Goal: Task Accomplishment & Management: Manage account settings

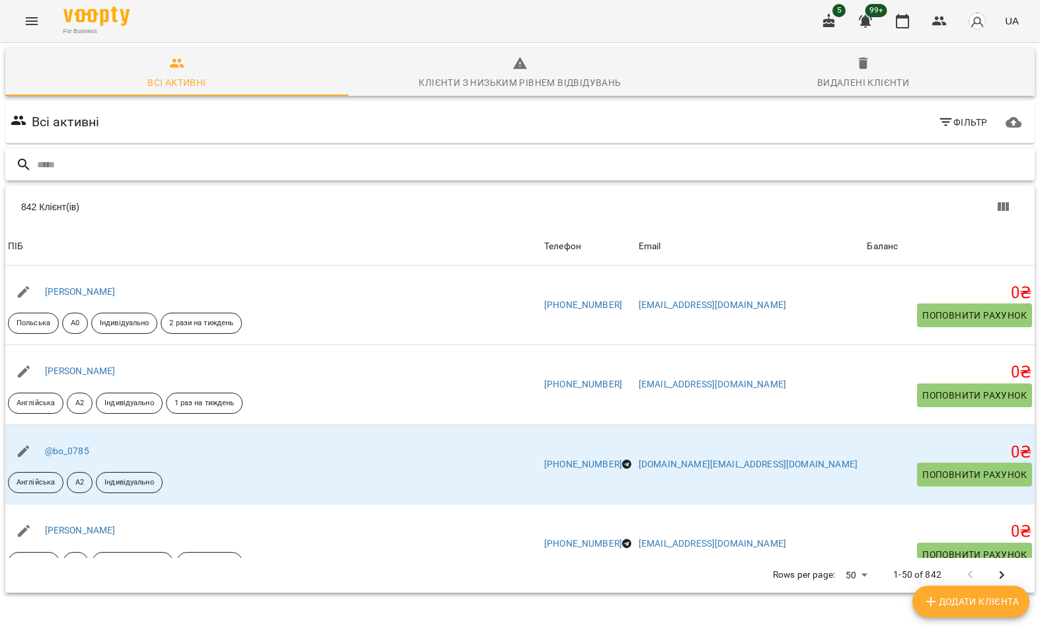
click at [184, 171] on input "text" at bounding box center [533, 165] width 992 height 22
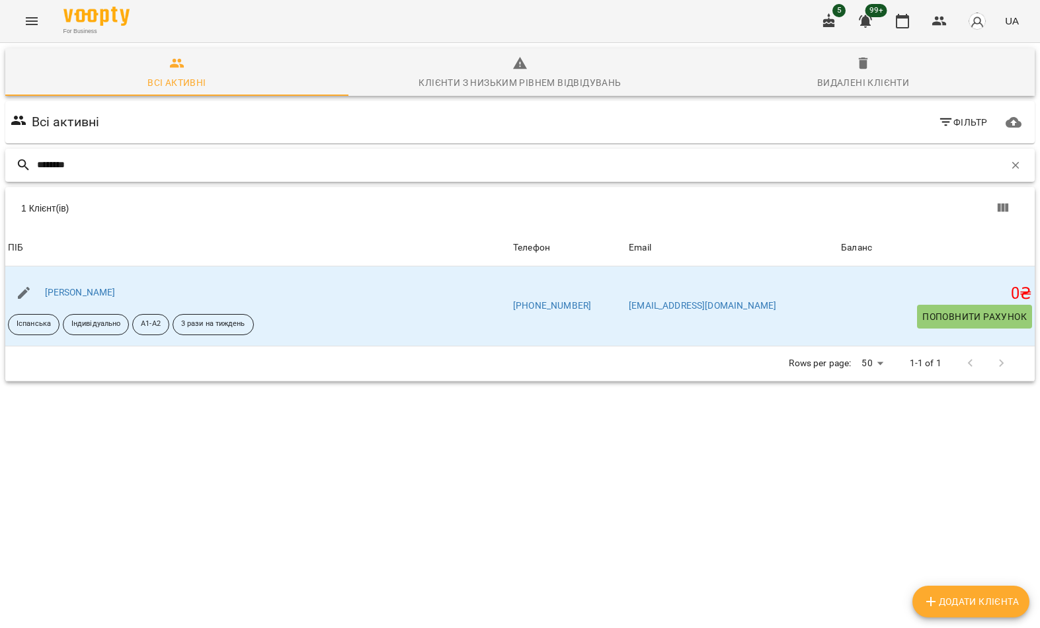
type input "********"
click at [165, 205] on div "1 Клієнт(ів)" at bounding box center [274, 208] width 507 height 13
click at [100, 295] on link "Харченко Катерина" at bounding box center [80, 292] width 71 height 11
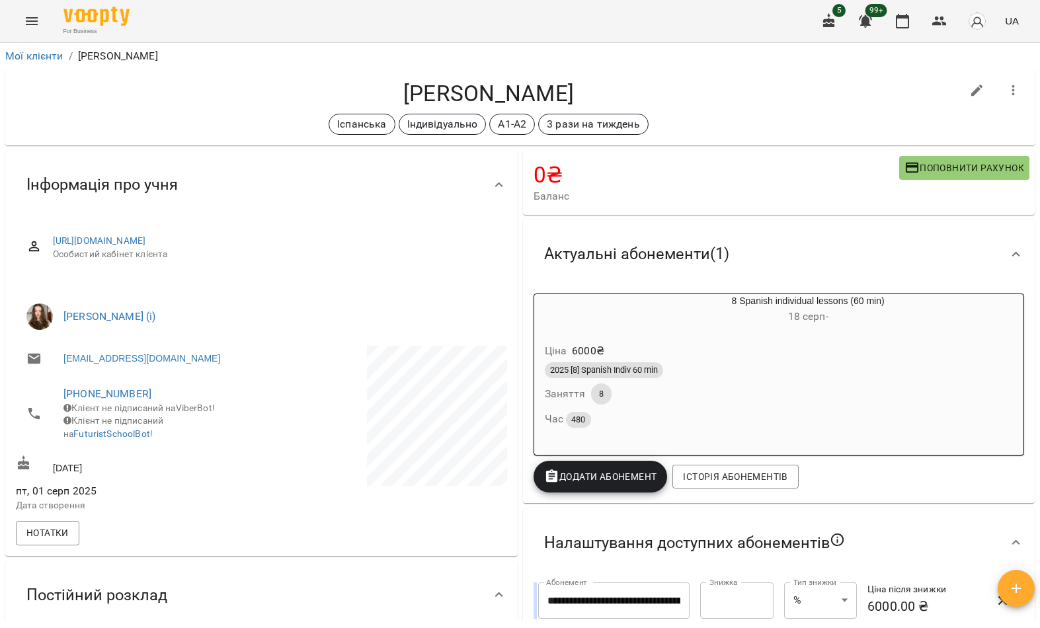
click at [24, 19] on icon "Menu" at bounding box center [32, 21] width 16 height 16
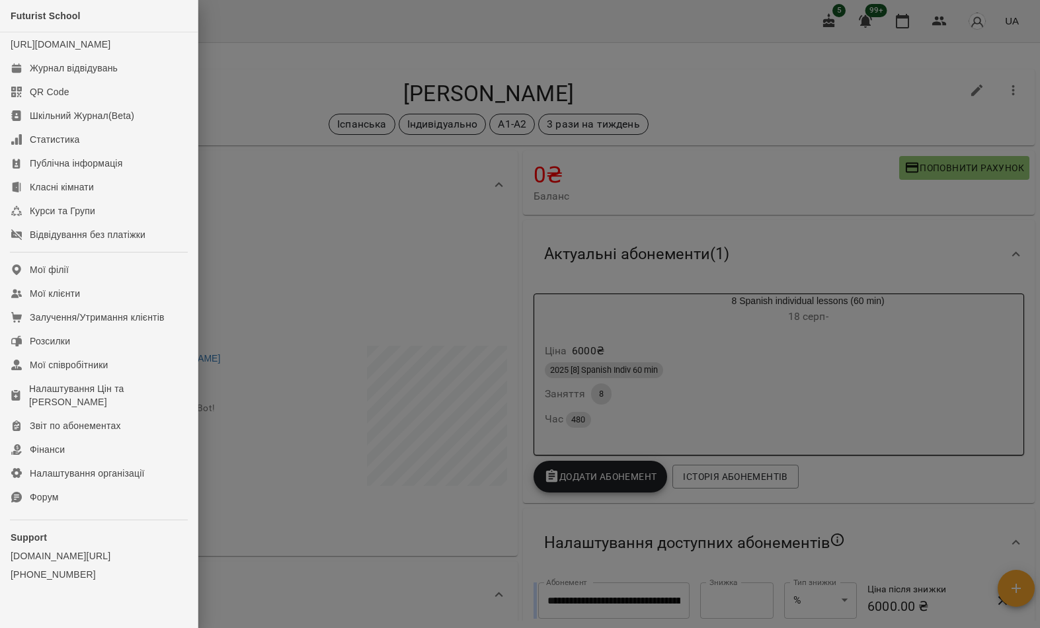
click at [112, 305] on link "Мої клієнти" at bounding box center [99, 294] width 198 height 24
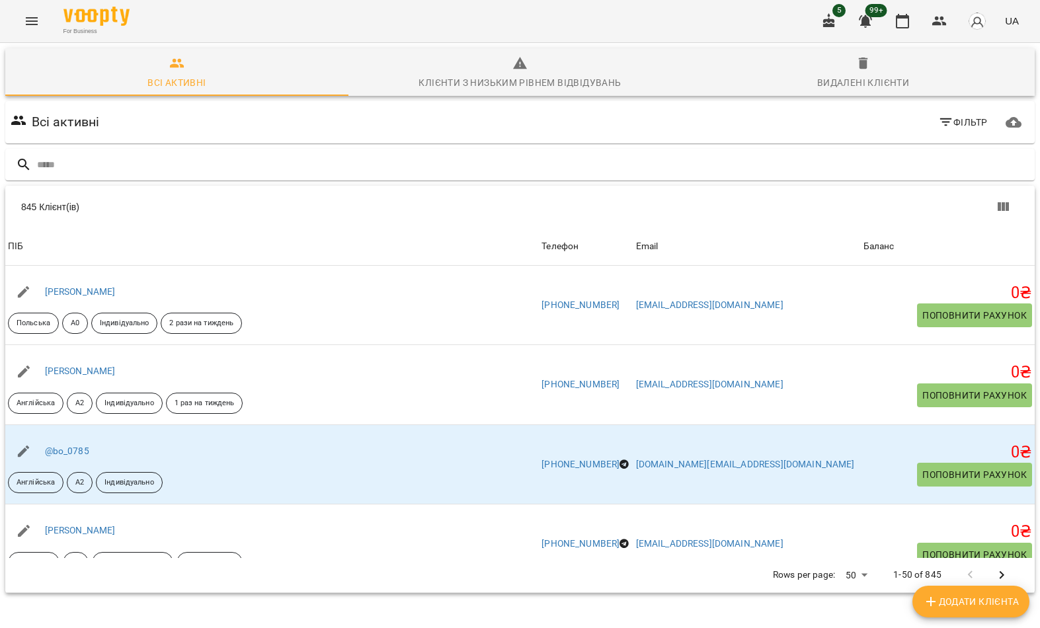
click at [579, 174] on input "text" at bounding box center [533, 165] width 992 height 22
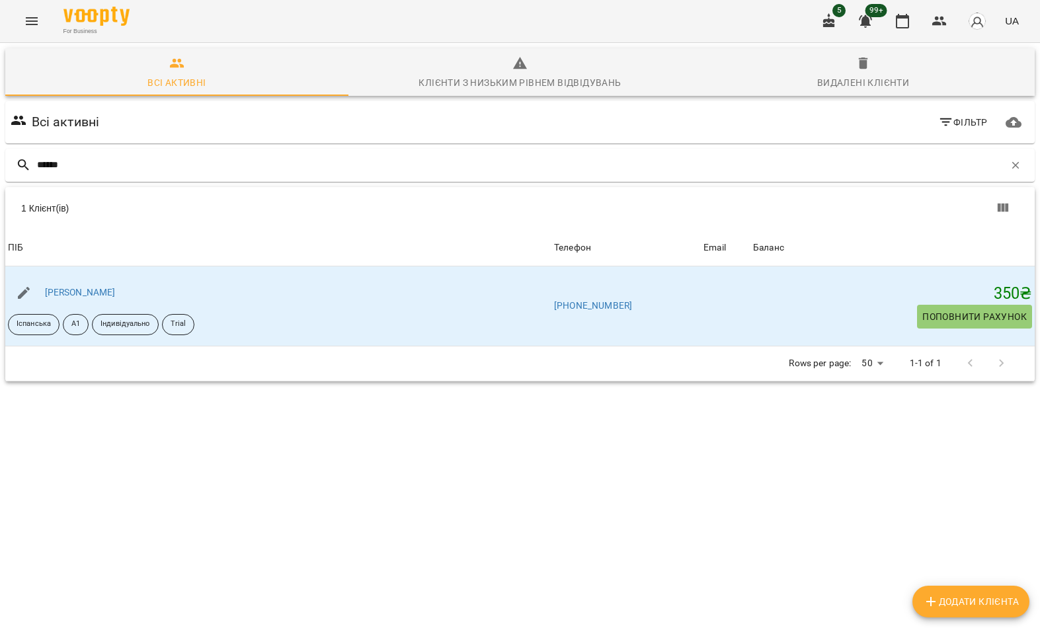
type input "******"
click at [166, 211] on div "1 Клієнт(ів)" at bounding box center [274, 208] width 507 height 13
click at [94, 293] on link "Юлія Ляхова" at bounding box center [80, 292] width 71 height 11
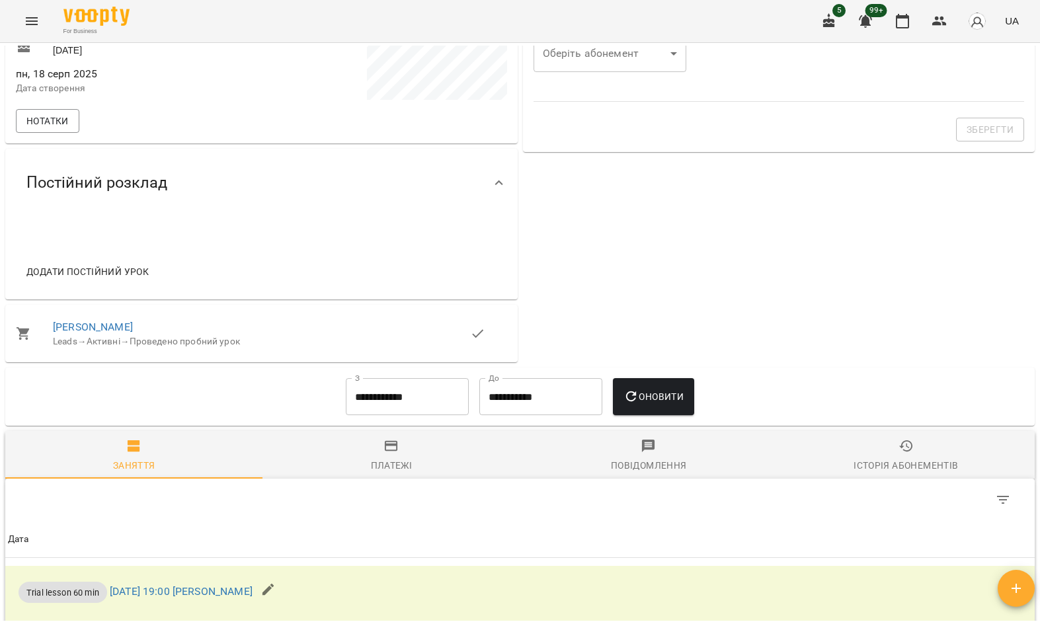
scroll to position [483, 0]
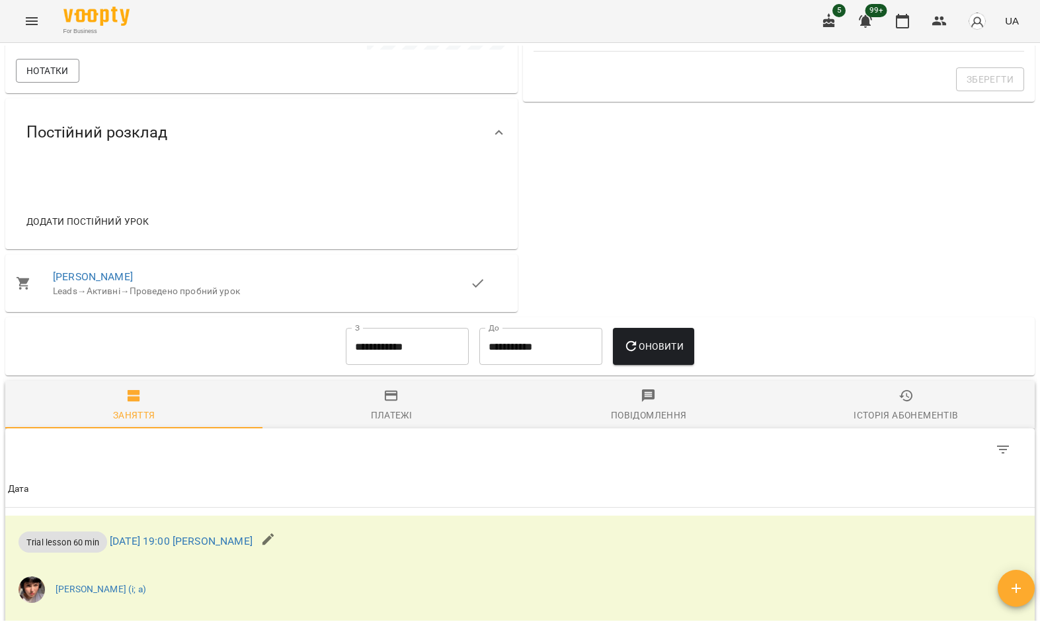
click at [127, 283] on link "juliette_has_acake" at bounding box center [93, 276] width 80 height 13
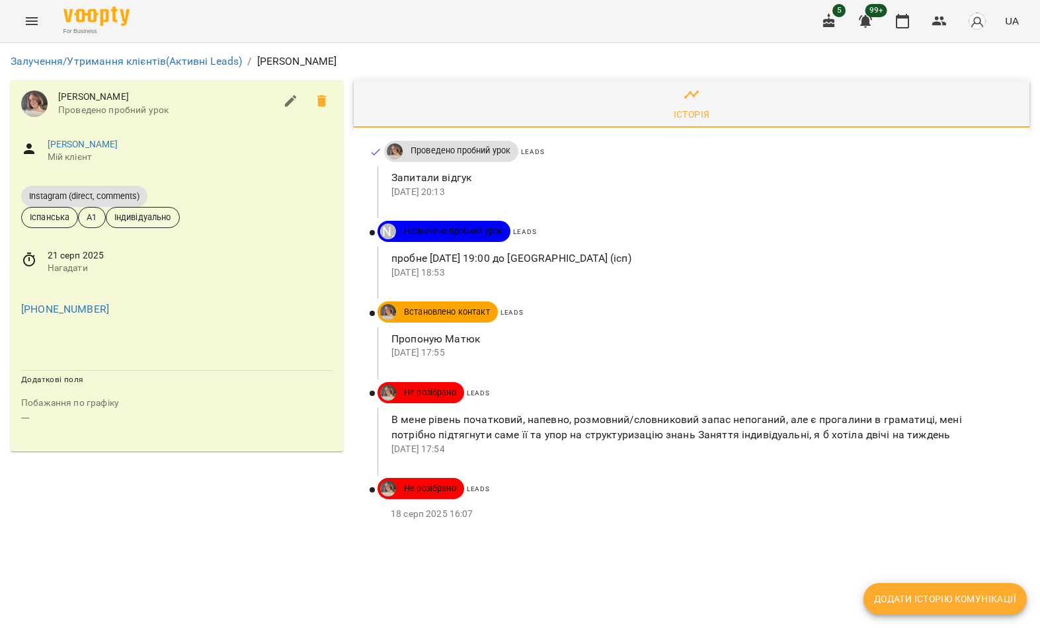
click at [916, 611] on button "Додати історію комунікації" at bounding box center [944, 599] width 163 height 32
select select "*"
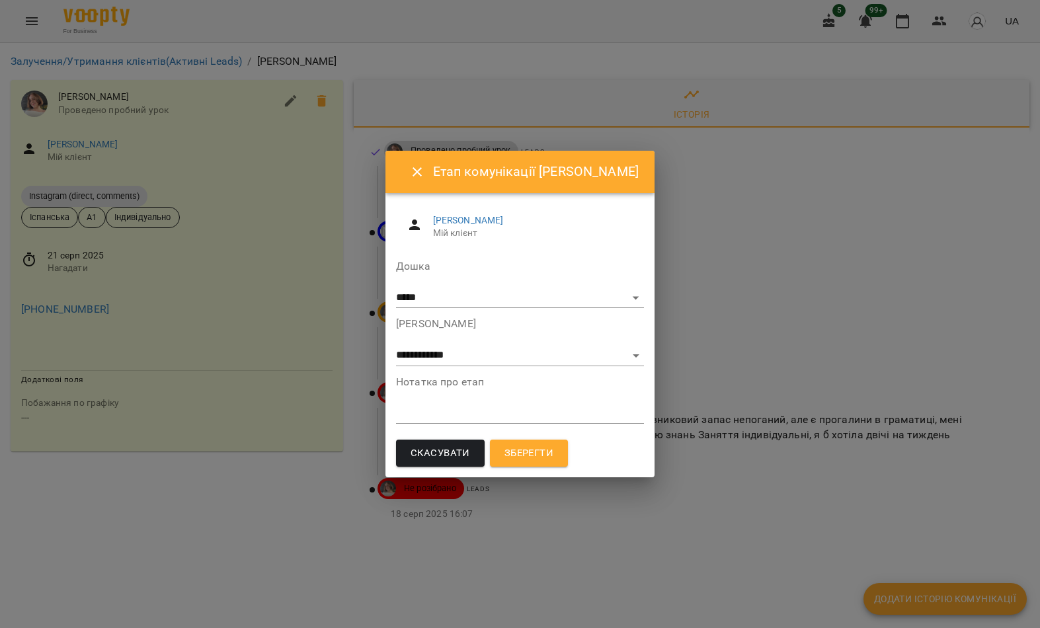
click at [523, 396] on div "Нотатка про етап *" at bounding box center [520, 403] width 248 height 52
click at [451, 408] on textarea at bounding box center [520, 413] width 248 height 12
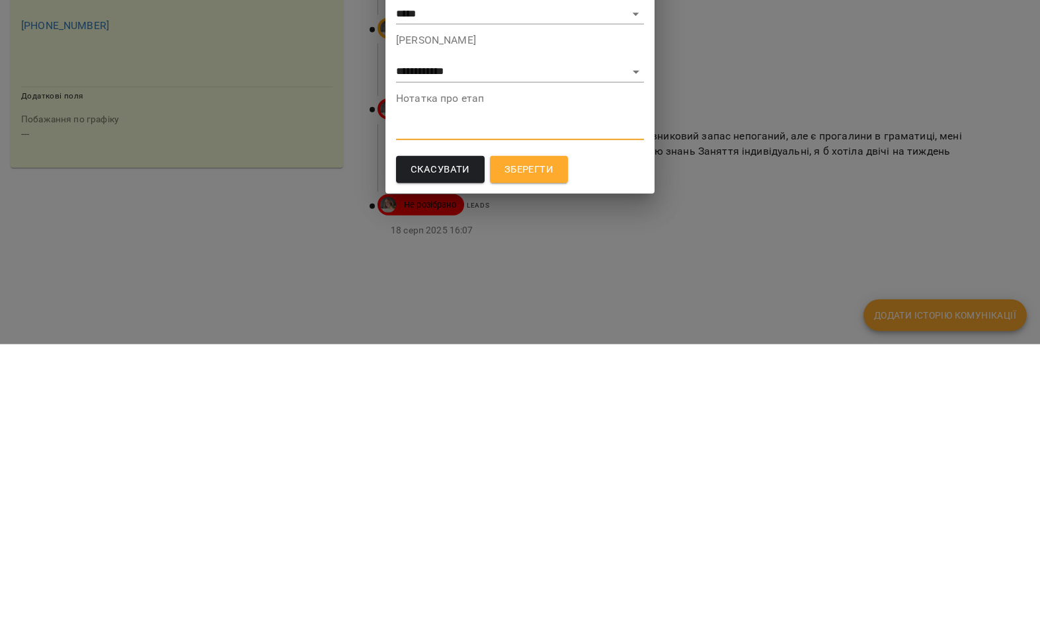
click at [489, 407] on textarea at bounding box center [520, 413] width 248 height 12
paste textarea "**********"
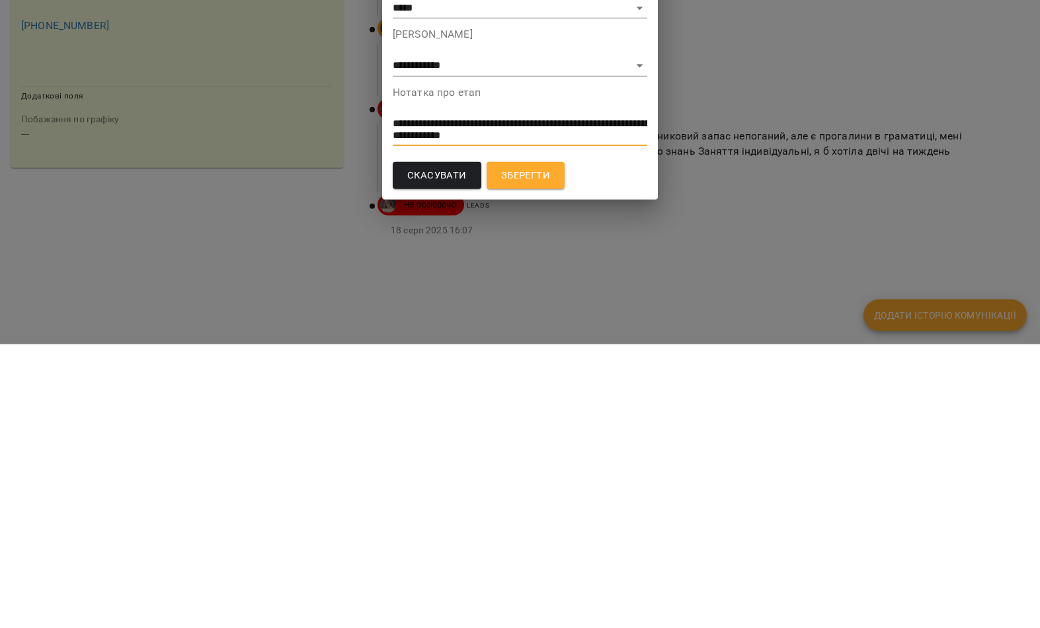
type textarea "**********"
click at [543, 451] on span "Зберегти" at bounding box center [525, 459] width 49 height 17
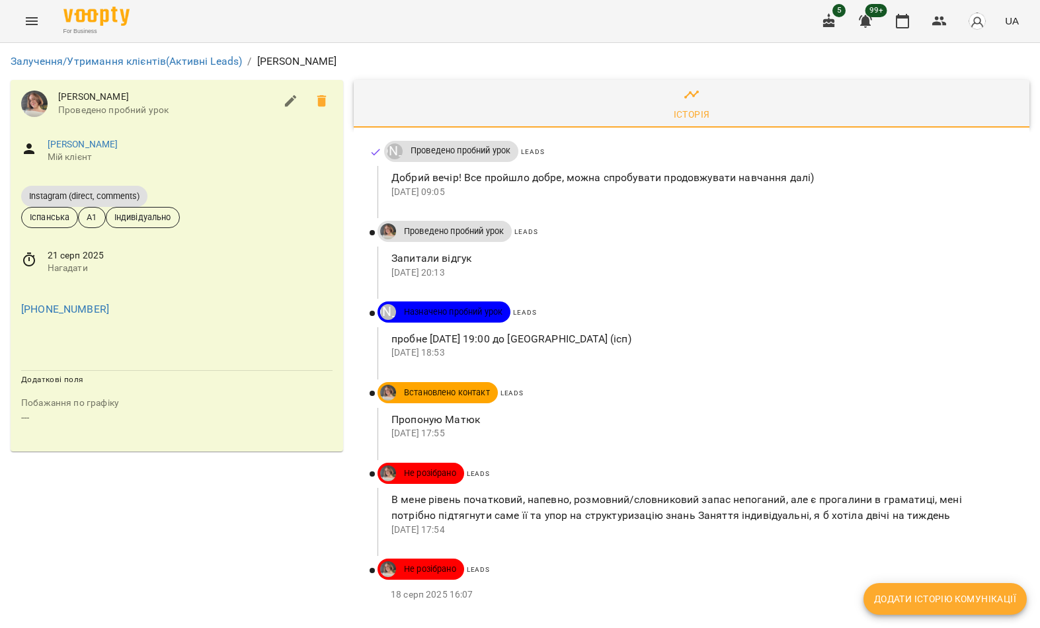
click at [87, 139] on link "Юлія Ляхова" at bounding box center [83, 144] width 71 height 11
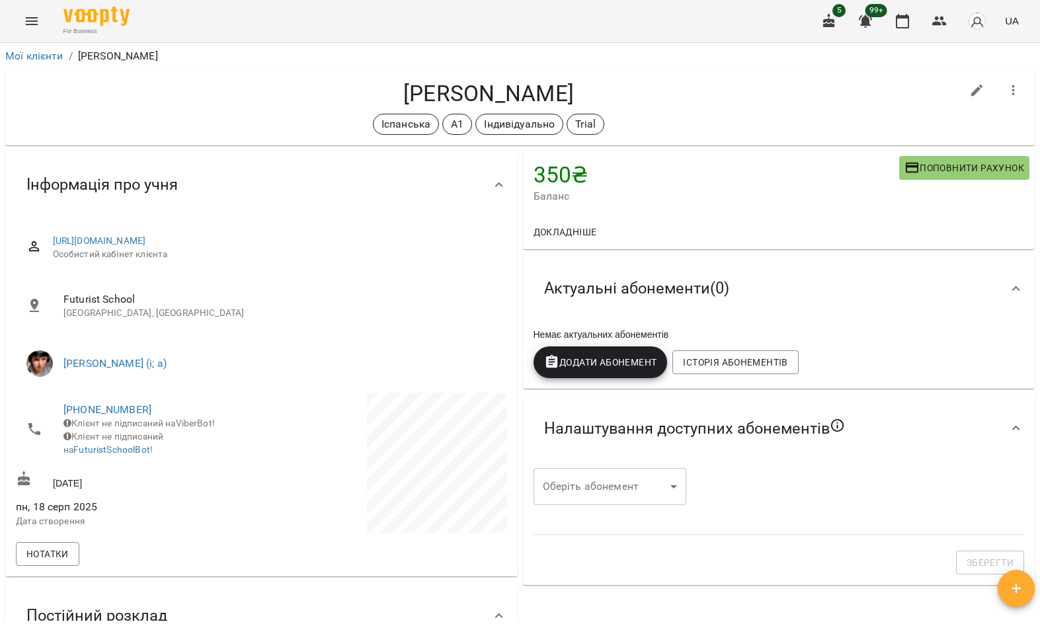
click at [26, 21] on icon "Menu" at bounding box center [32, 21] width 12 height 8
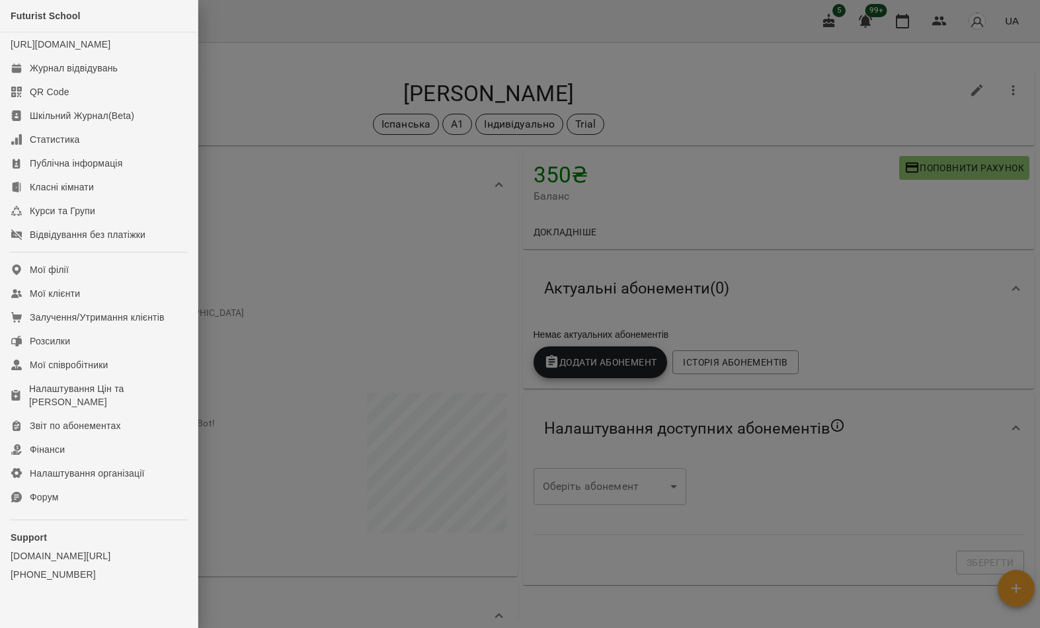
click at [127, 305] on link "Мої клієнти" at bounding box center [99, 294] width 198 height 24
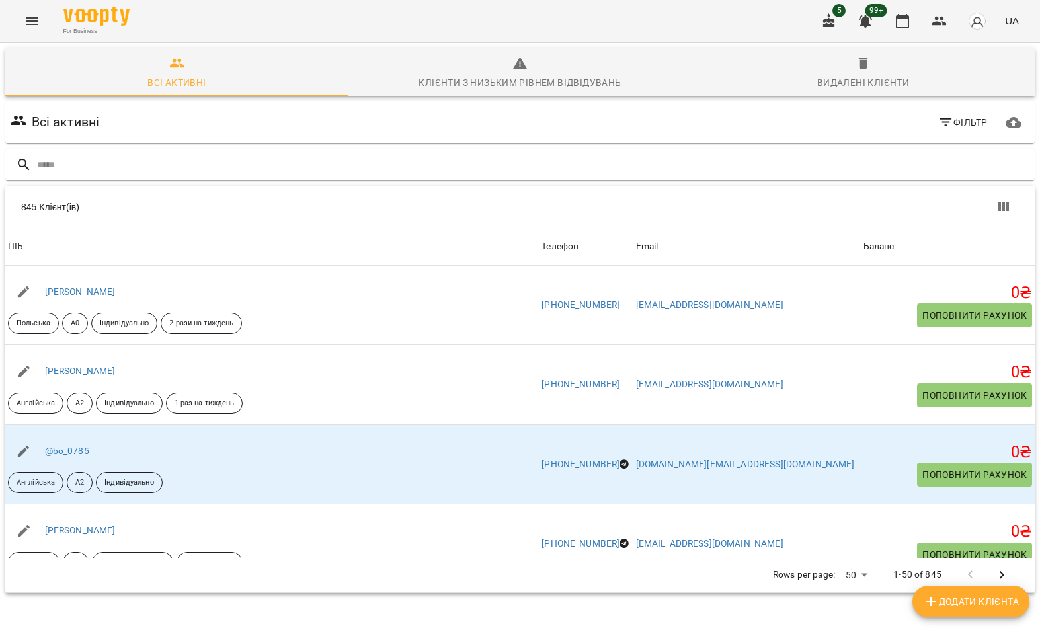
click at [449, 162] on input "text" at bounding box center [533, 165] width 992 height 22
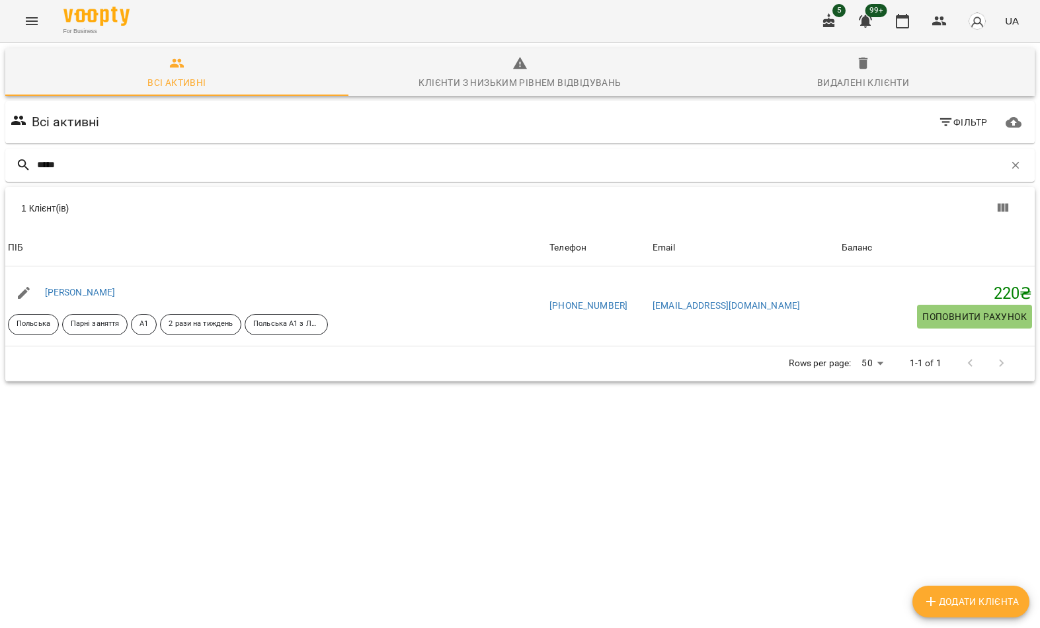
type input "*****"
click at [153, 218] on div "1 Клієнт(ів)" at bounding box center [519, 208] width 1029 height 42
click at [91, 288] on link "Олександр Яцина" at bounding box center [80, 292] width 71 height 11
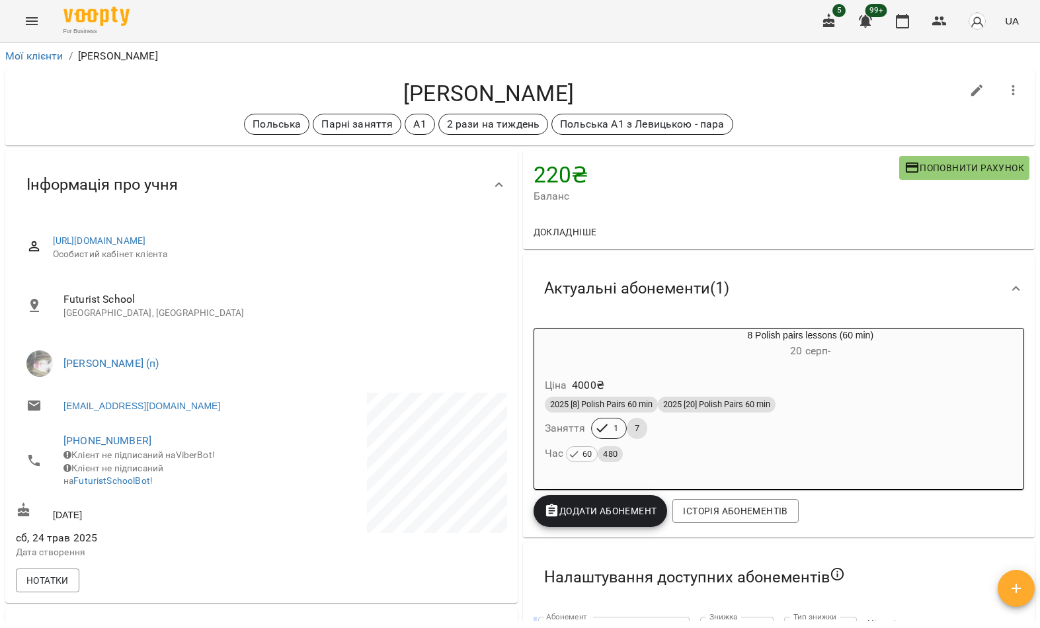
click at [9, 9] on div "For Business 5 99+ UA" at bounding box center [520, 21] width 1040 height 42
click at [46, 24] on button "Menu" at bounding box center [32, 21] width 32 height 32
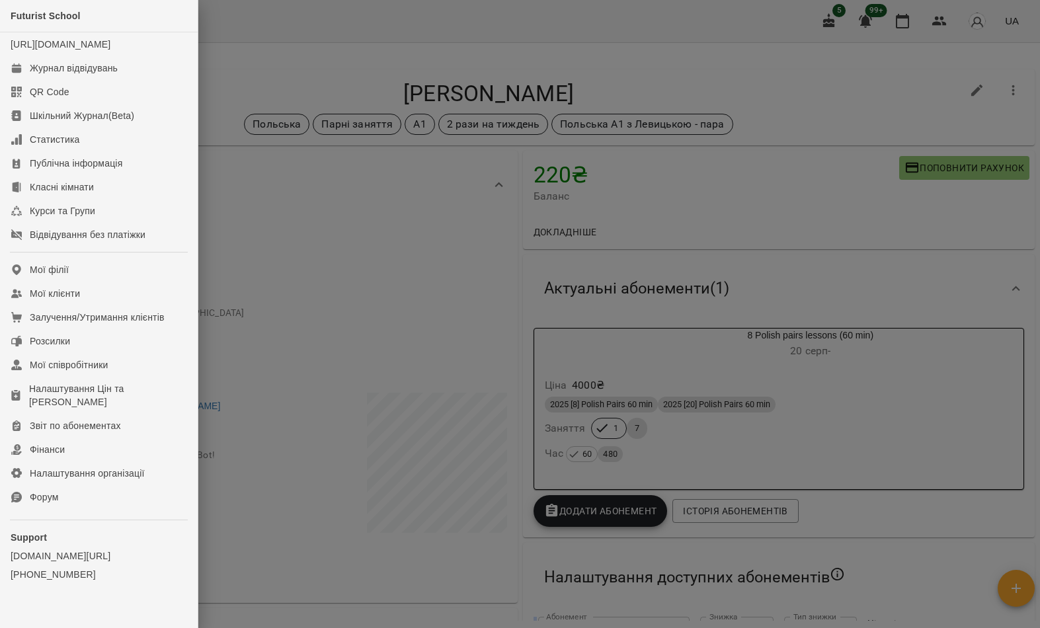
click at [127, 305] on link "Мої клієнти" at bounding box center [99, 294] width 198 height 24
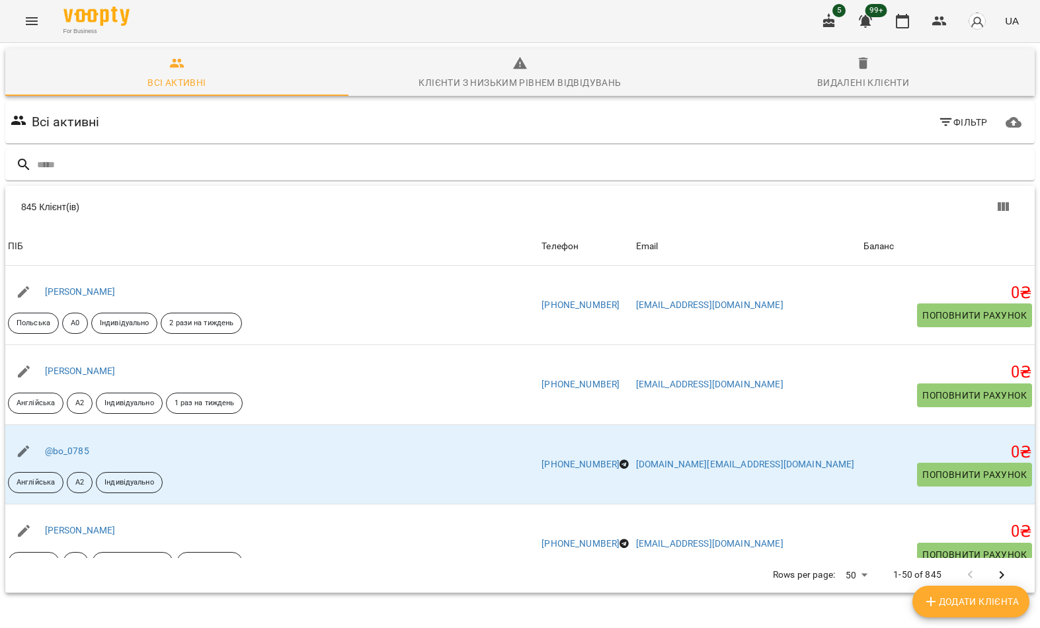
click at [428, 174] on input "text" at bounding box center [533, 165] width 992 height 22
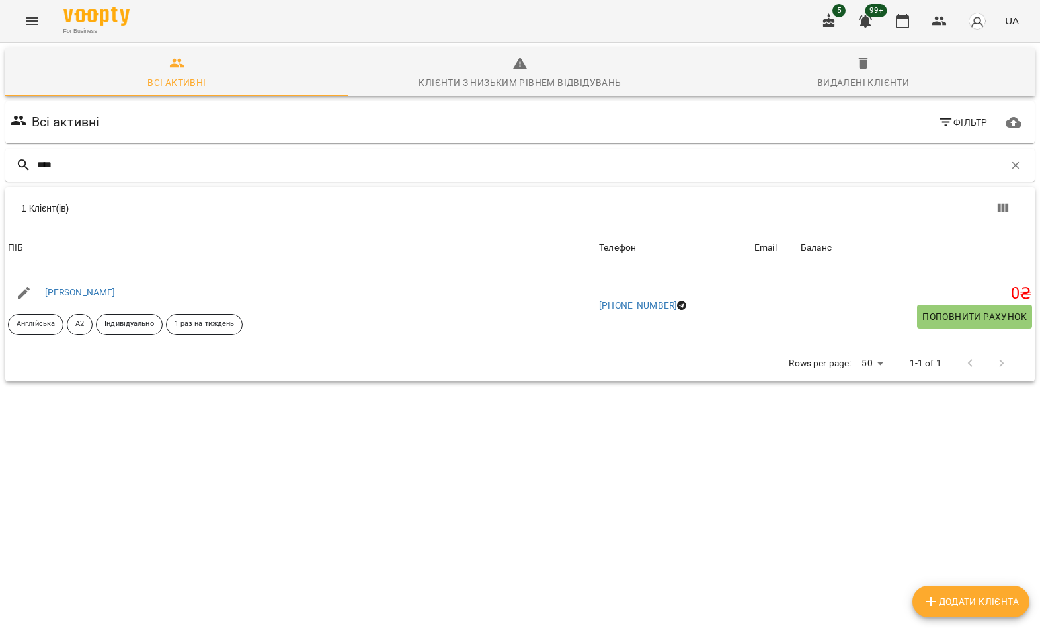
type input "****"
click at [153, 221] on div "1 Клієнт(ів)" at bounding box center [519, 208] width 1029 height 42
click at [71, 297] on link "Піца Ірина" at bounding box center [80, 292] width 71 height 11
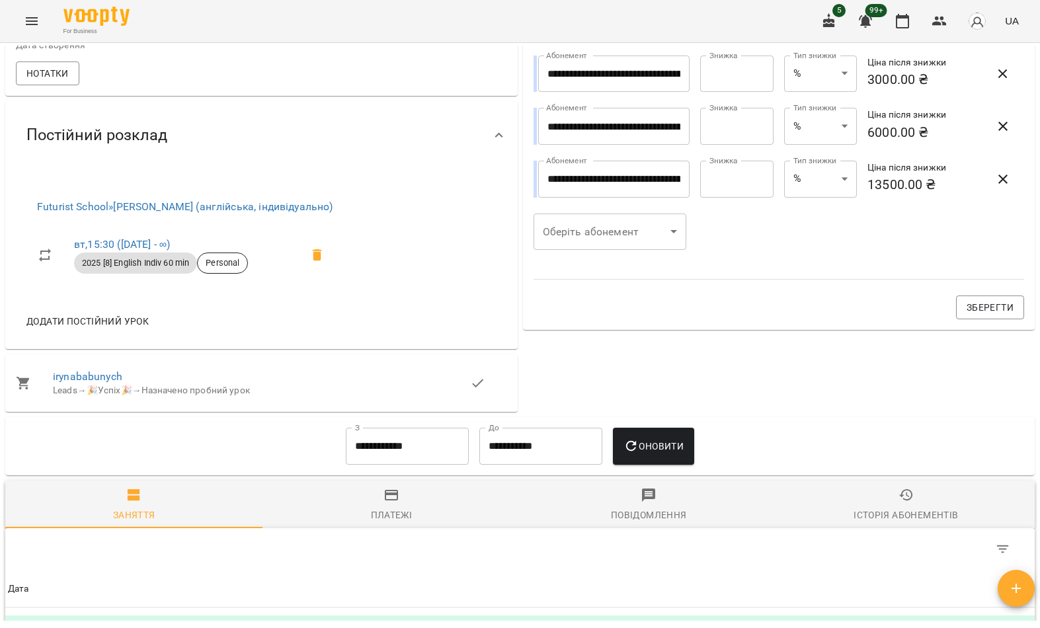
scroll to position [515, 0]
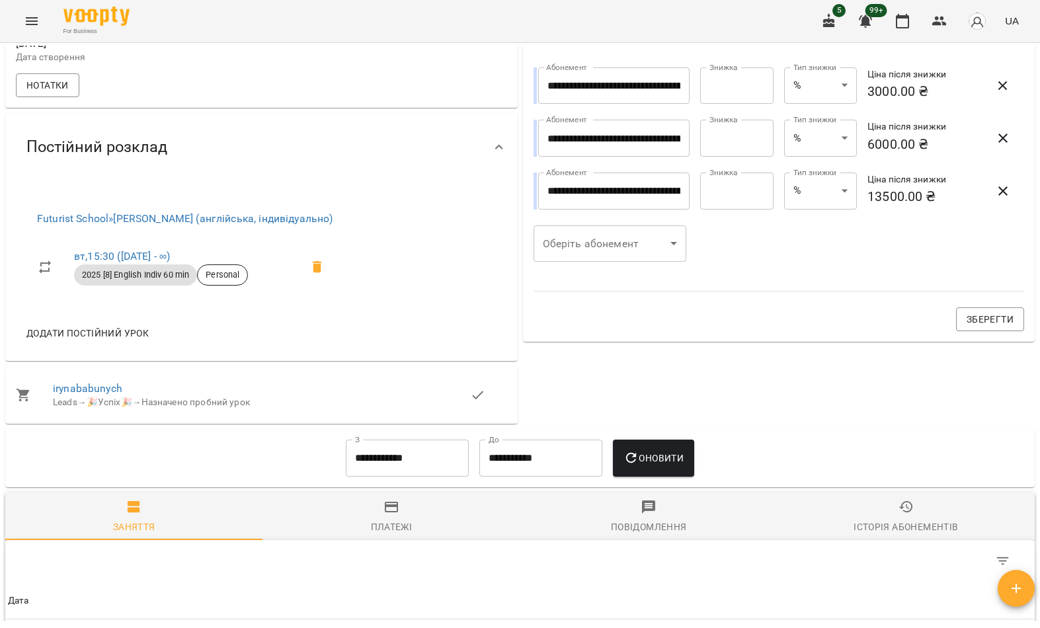
click at [28, 26] on icon "Menu" at bounding box center [32, 21] width 16 height 16
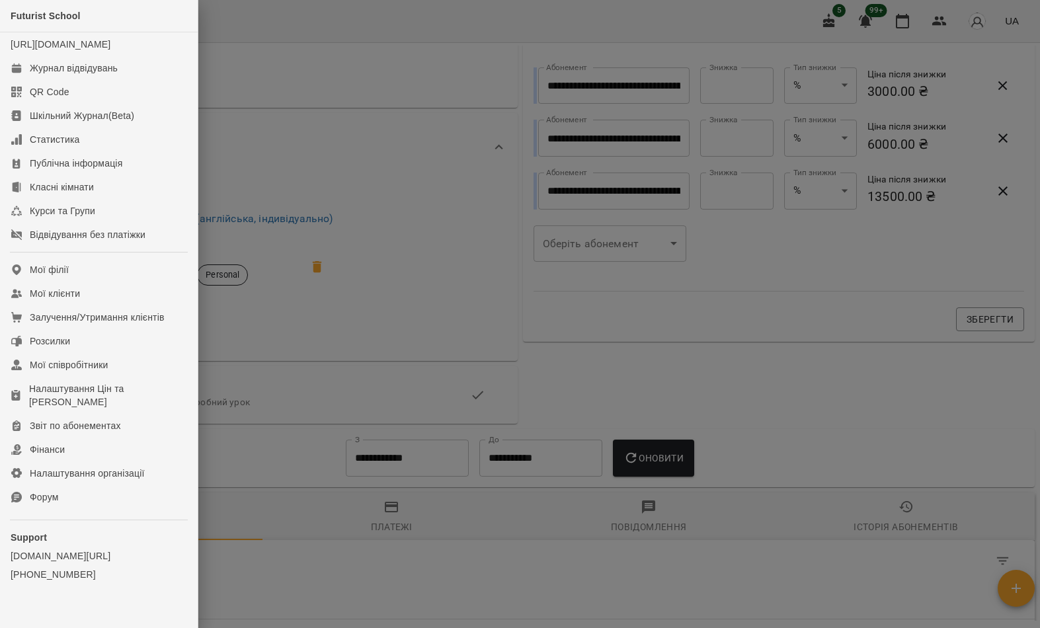
click at [124, 305] on link "Мої клієнти" at bounding box center [99, 294] width 198 height 24
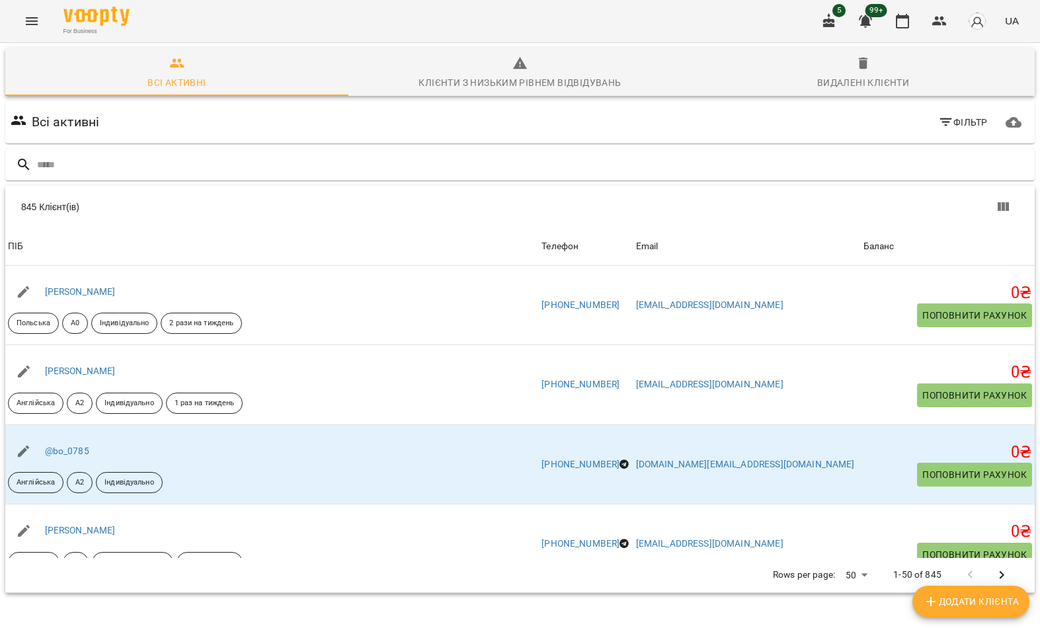
click at [539, 175] on input "text" at bounding box center [533, 165] width 992 height 22
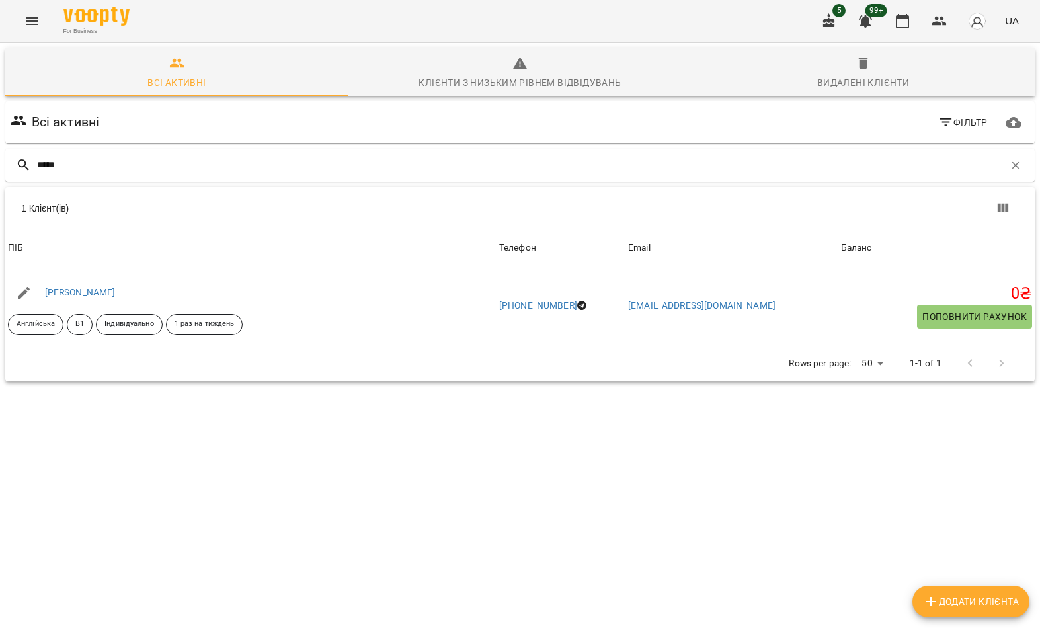
type input "*****"
click at [191, 211] on div "1 Клієнт(ів)" at bounding box center [274, 208] width 507 height 13
click at [79, 297] on link "Валерія Бабич" at bounding box center [80, 292] width 71 height 11
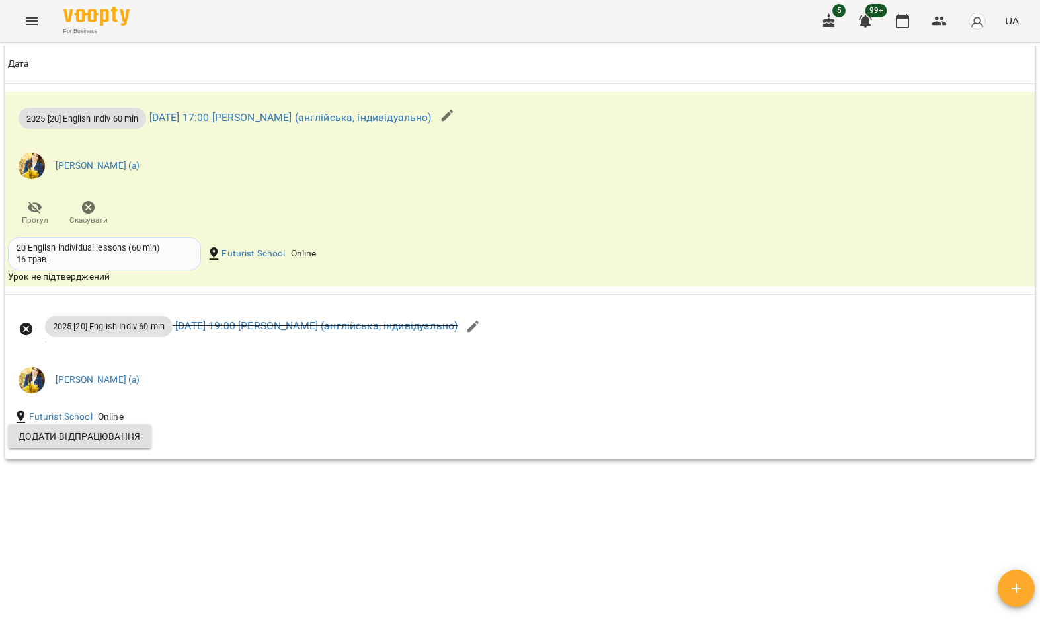
scroll to position [1297, 0]
click at [290, 332] on link "чт 21 серп 2025 19:00 Лілія Савинська (англійська, індивідуально)" at bounding box center [316, 325] width 282 height 13
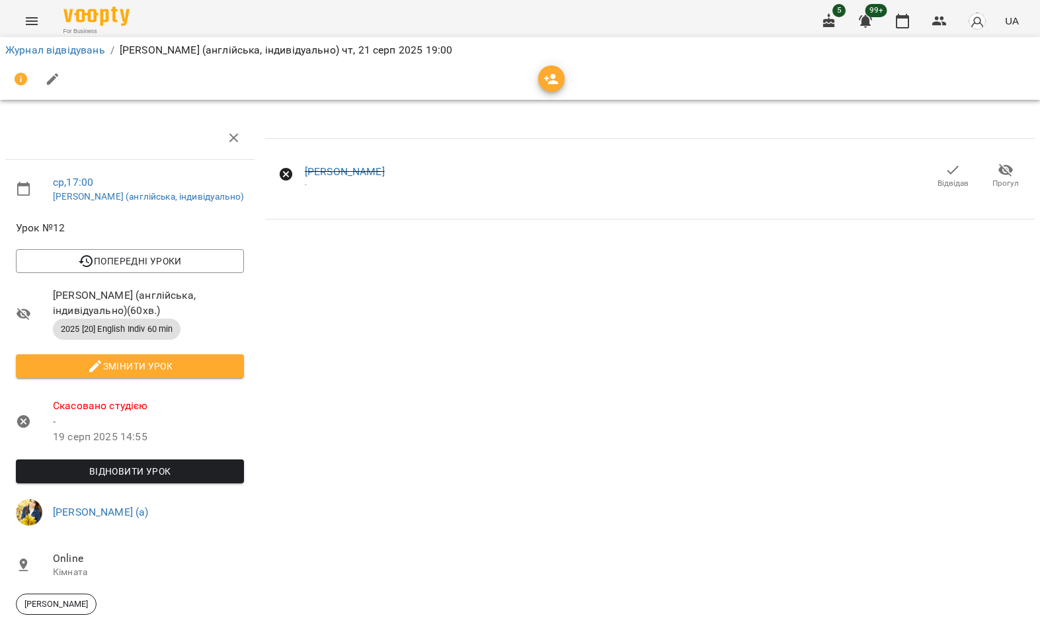
click at [186, 483] on button "Відновити урок" at bounding box center [130, 471] width 228 height 24
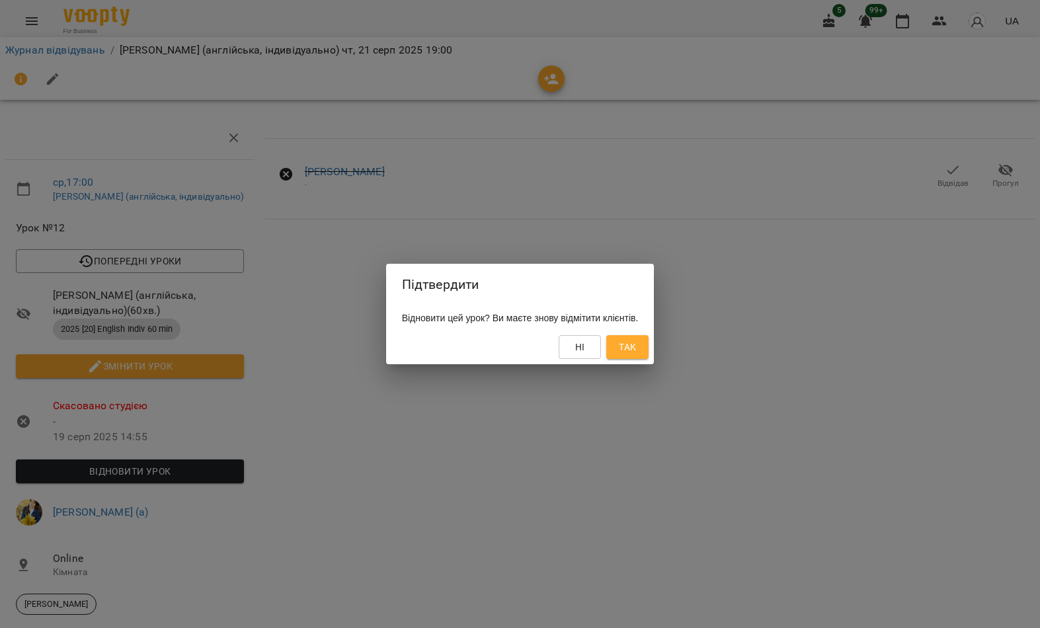
click at [636, 352] on span "Так" at bounding box center [627, 347] width 17 height 16
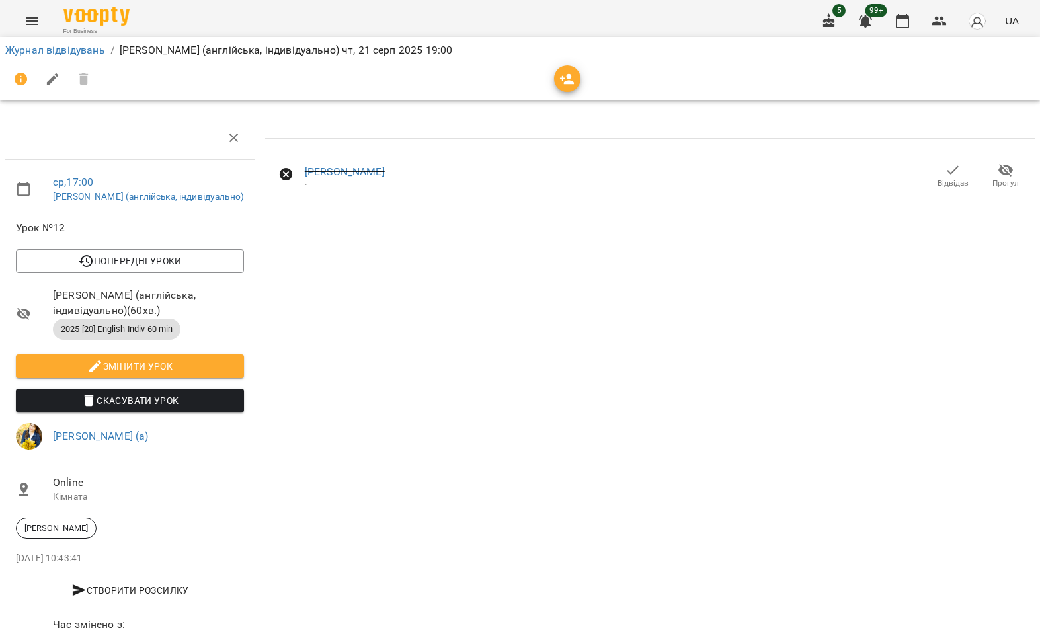
click at [190, 374] on span "Змінити урок" at bounding box center [129, 366] width 207 height 16
select select "**********"
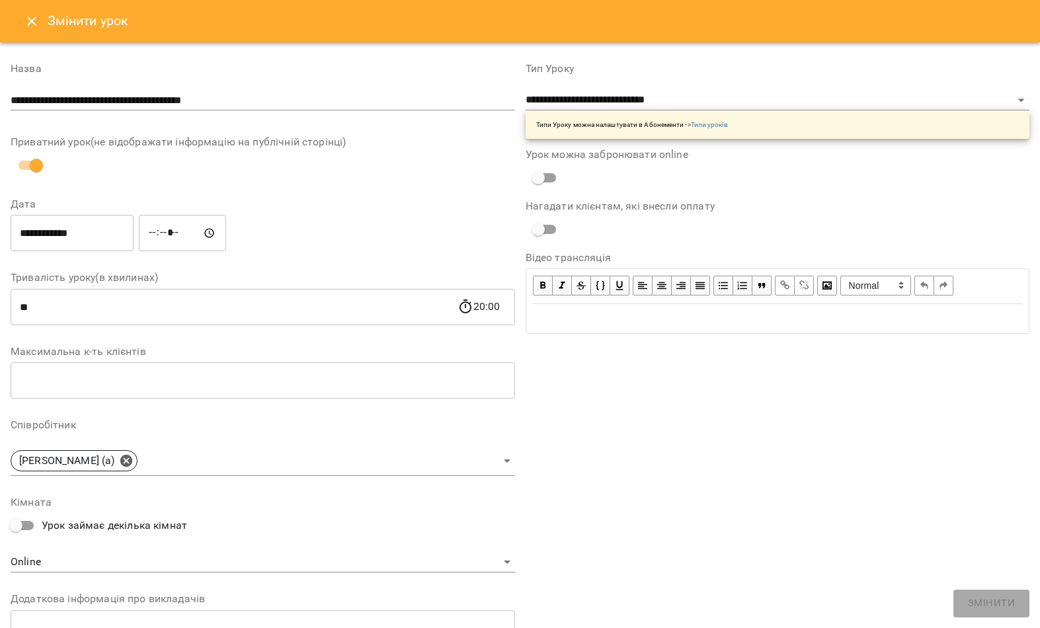
click at [401, 93] on input "**********" at bounding box center [263, 100] width 504 height 21
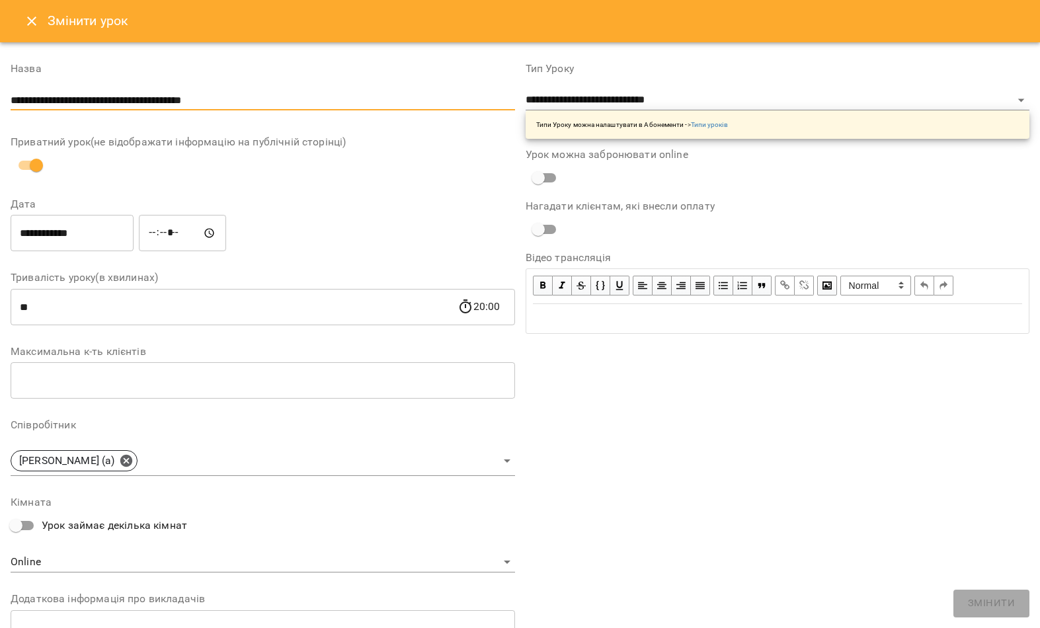
click at [359, 100] on input "**********" at bounding box center [263, 100] width 504 height 21
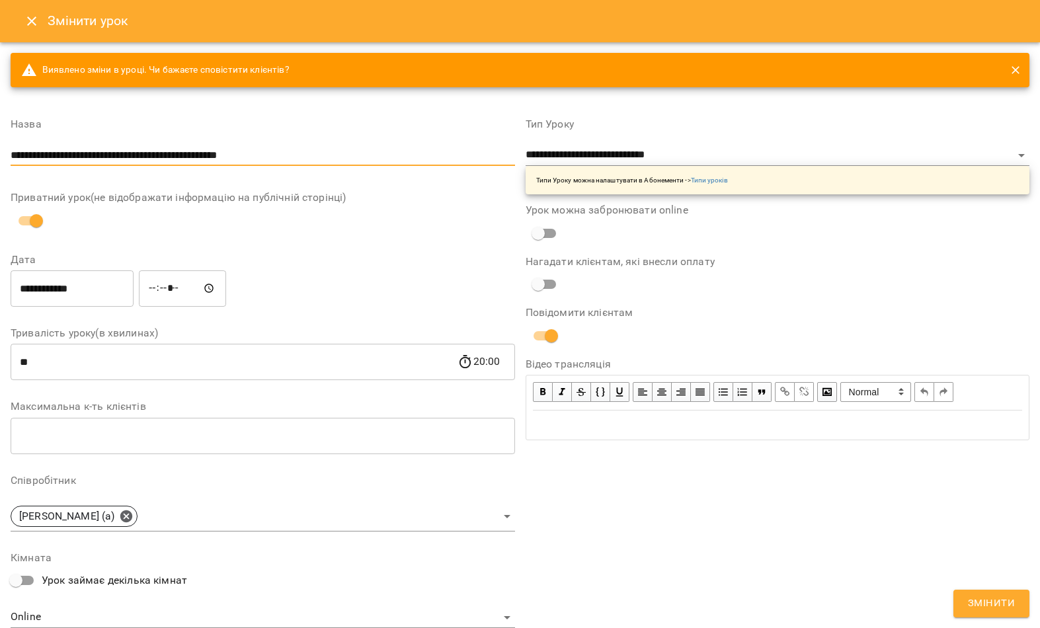
type input "**********"
click at [406, 194] on label "Приватний урок(не відображати інформацію на публічній сторінці)" at bounding box center [263, 197] width 504 height 11
click at [92, 290] on input "**********" at bounding box center [72, 288] width 123 height 37
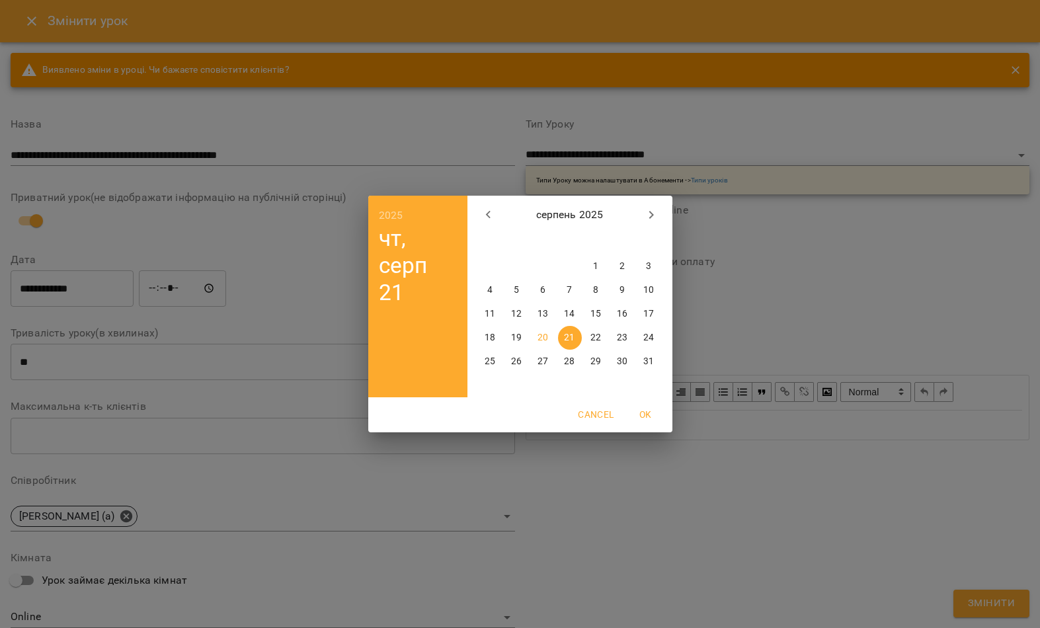
click at [646, 221] on icon "button" at bounding box center [651, 215] width 16 height 16
click at [484, 266] on span "1" at bounding box center [491, 266] width 24 height 13
type input "**********"
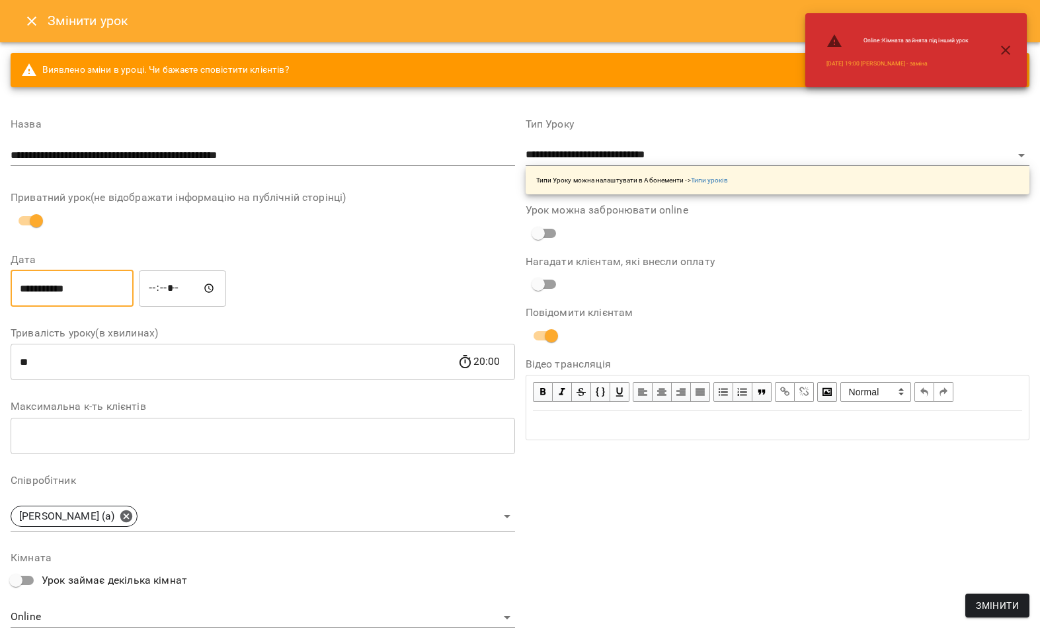
click at [159, 278] on input "*****" at bounding box center [182, 288] width 87 height 37
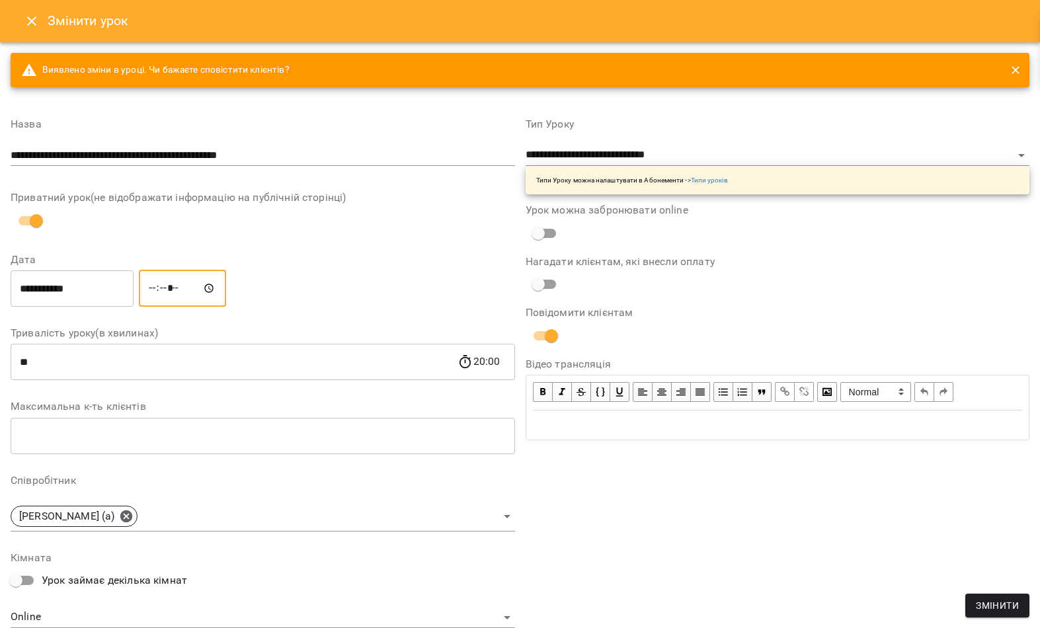
type input "*****"
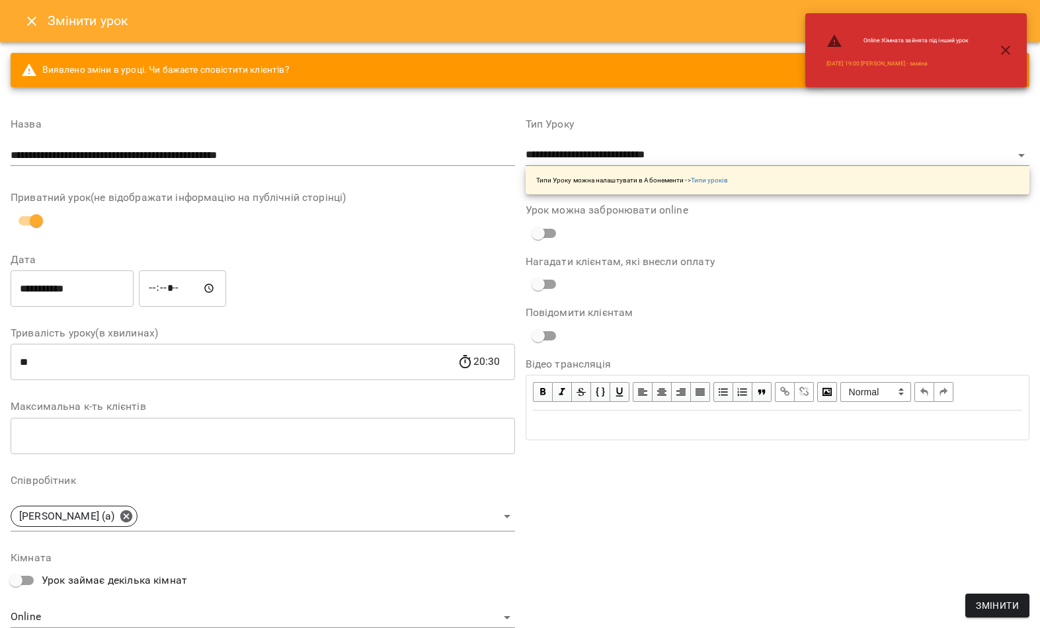
click at [989, 611] on span "Змінити" at bounding box center [997, 605] width 43 height 16
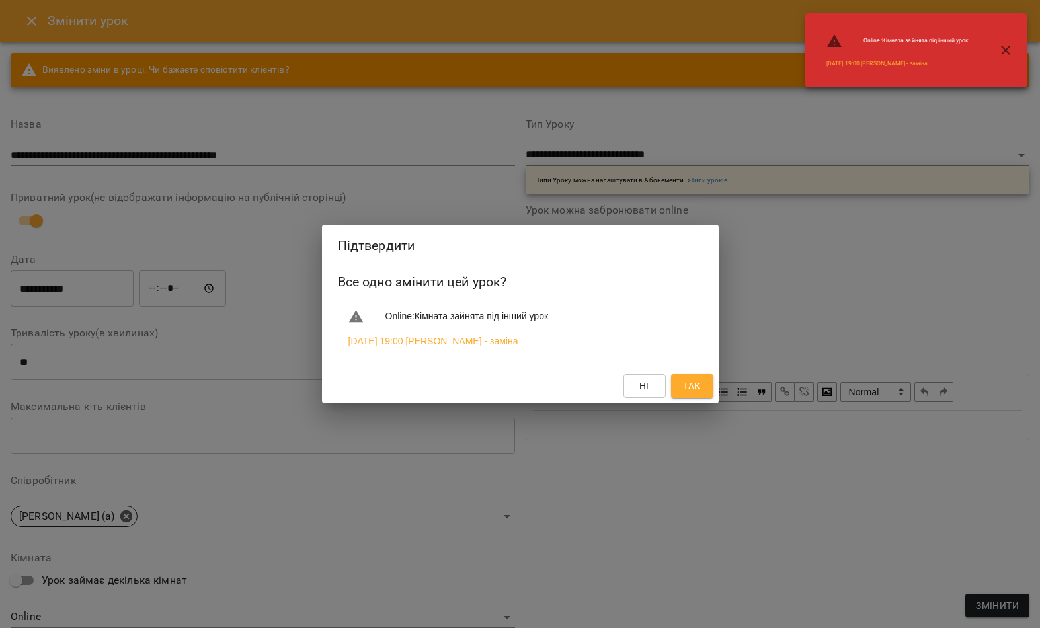
click at [706, 388] on button "Так" at bounding box center [692, 386] width 42 height 24
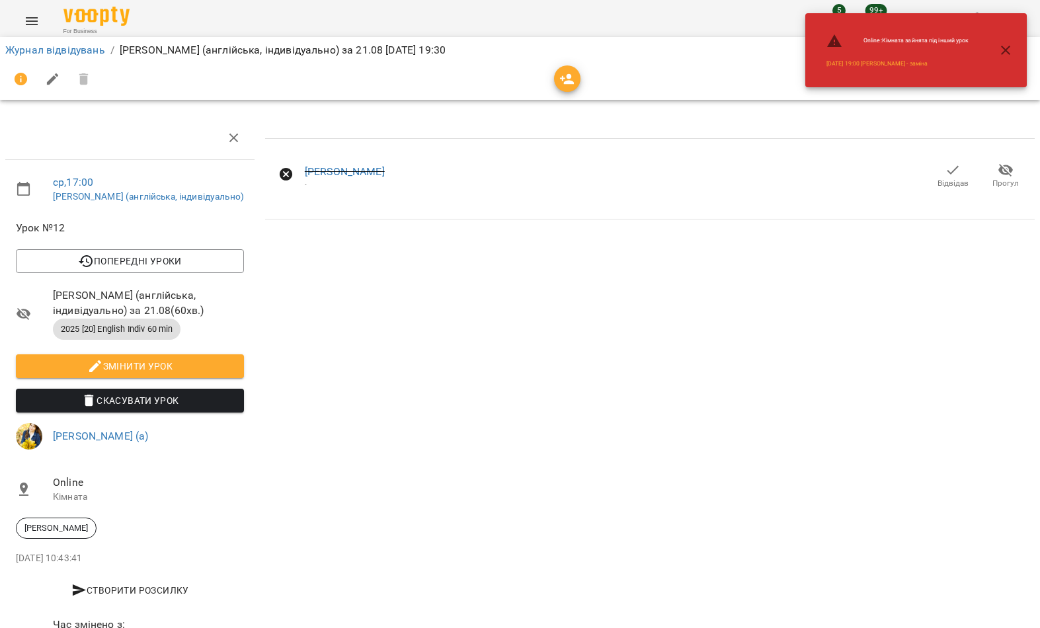
click at [949, 178] on span "Відвідав" at bounding box center [952, 183] width 31 height 11
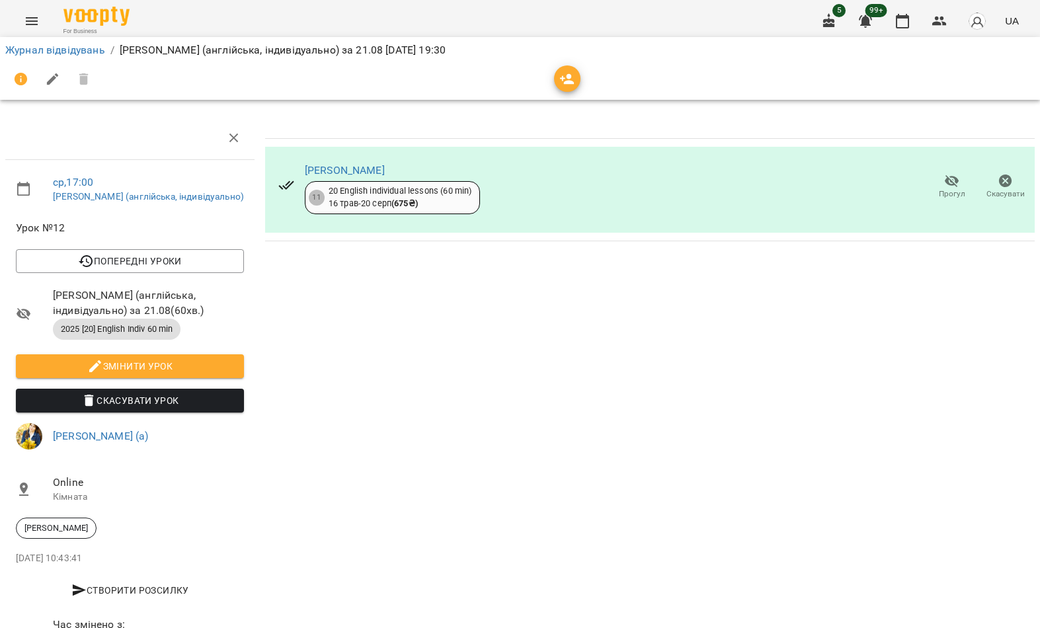
click at [34, 26] on icon "Menu" at bounding box center [32, 21] width 16 height 16
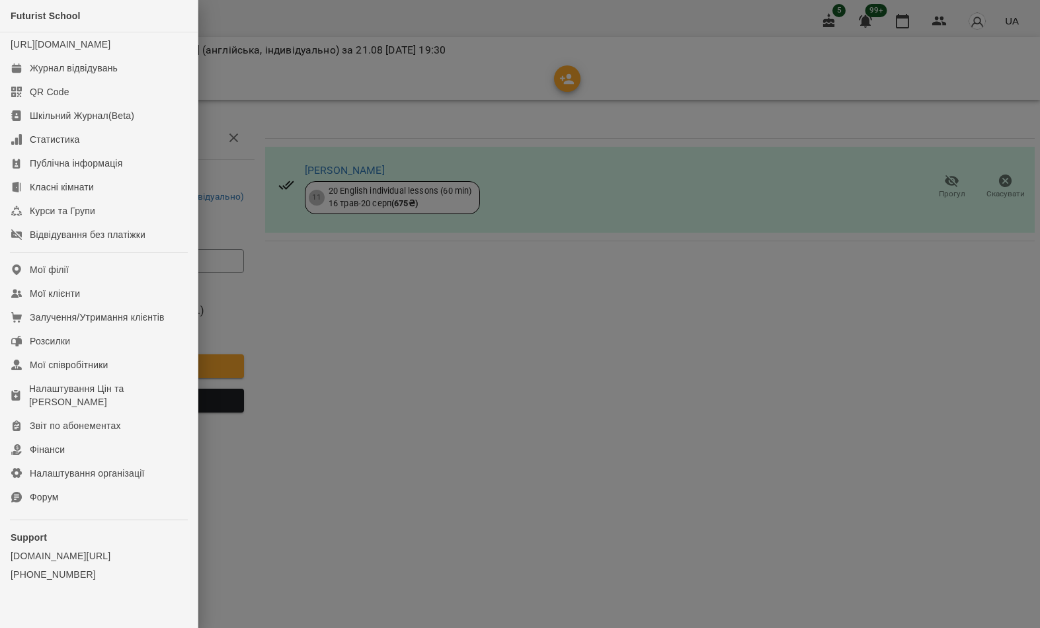
click at [132, 305] on link "Мої клієнти" at bounding box center [99, 294] width 198 height 24
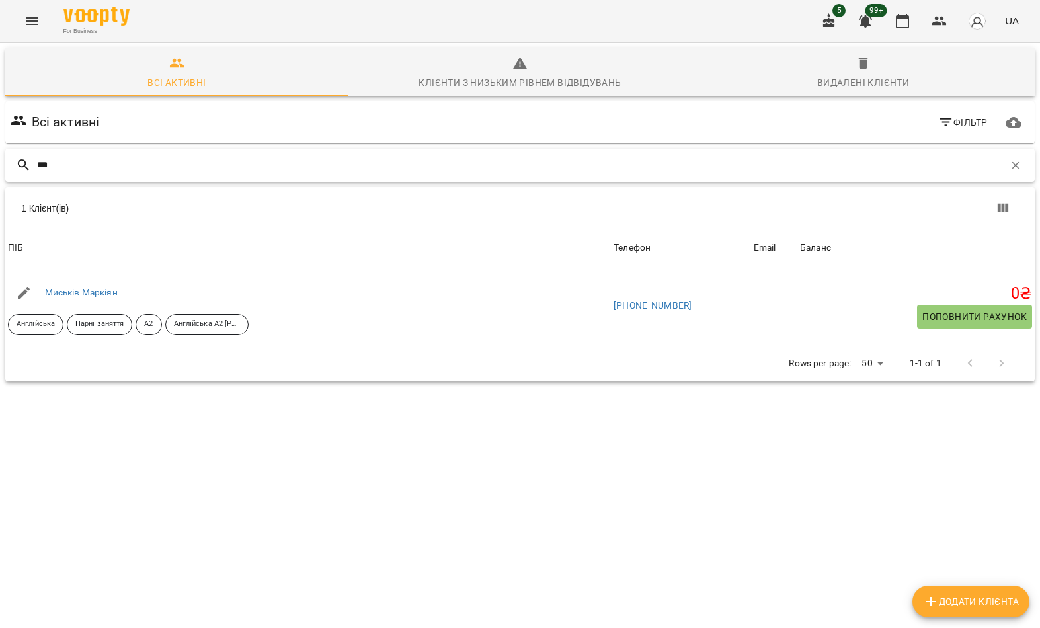
type input "***"
click at [202, 196] on div "1 Клієнт(ів)" at bounding box center [519, 208] width 1029 height 42
click at [105, 293] on link "Миськів Маркіян" at bounding box center [81, 292] width 73 height 11
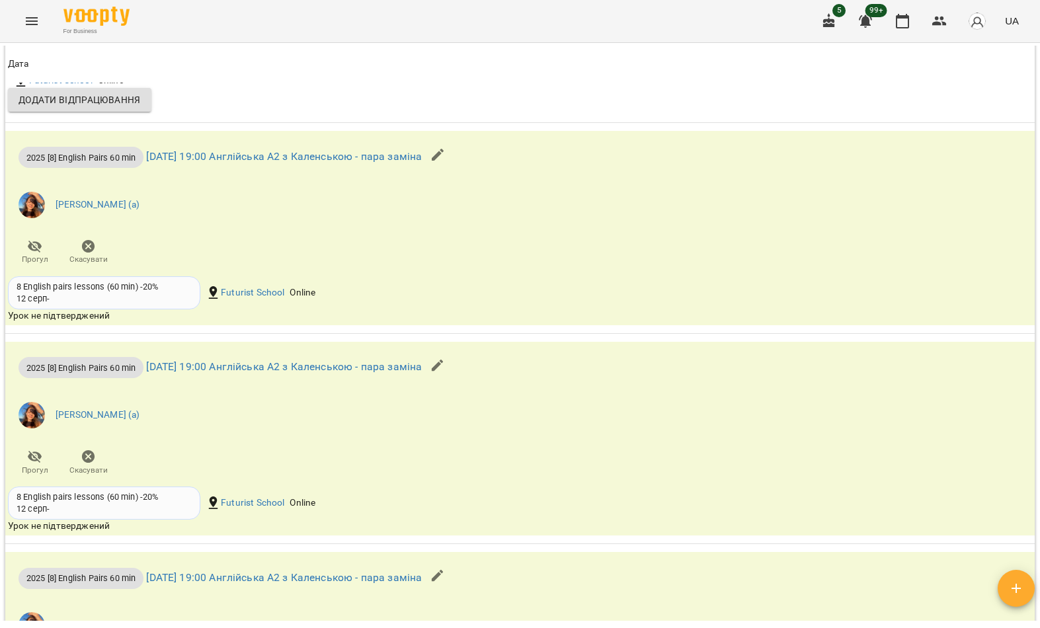
scroll to position [1356, 0]
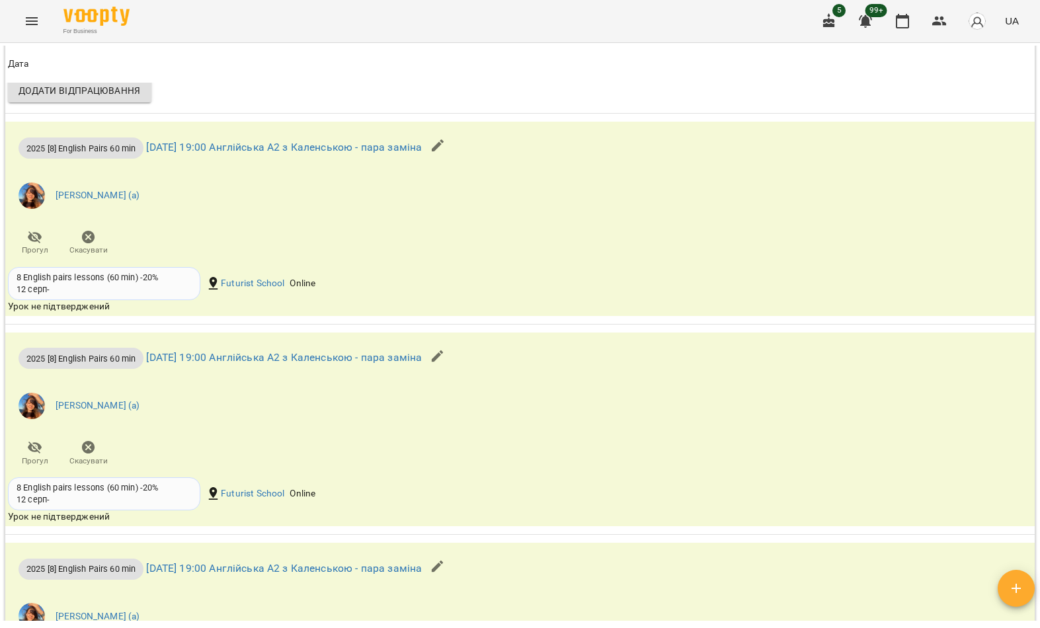
click at [32, 28] on icon "Menu" at bounding box center [32, 21] width 16 height 16
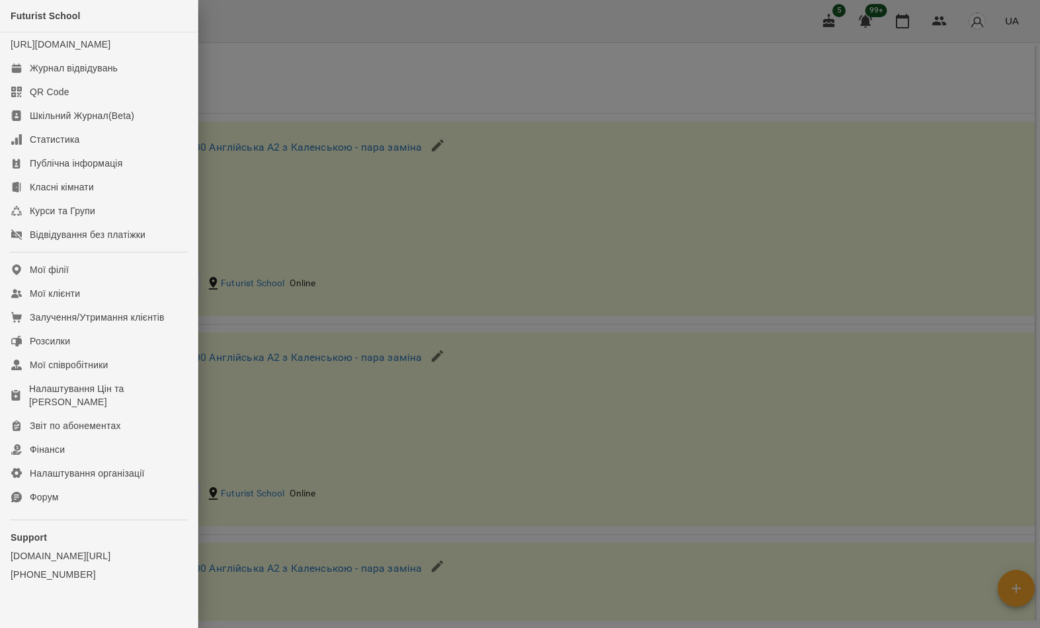
click at [125, 305] on link "Мої клієнти" at bounding box center [99, 294] width 198 height 24
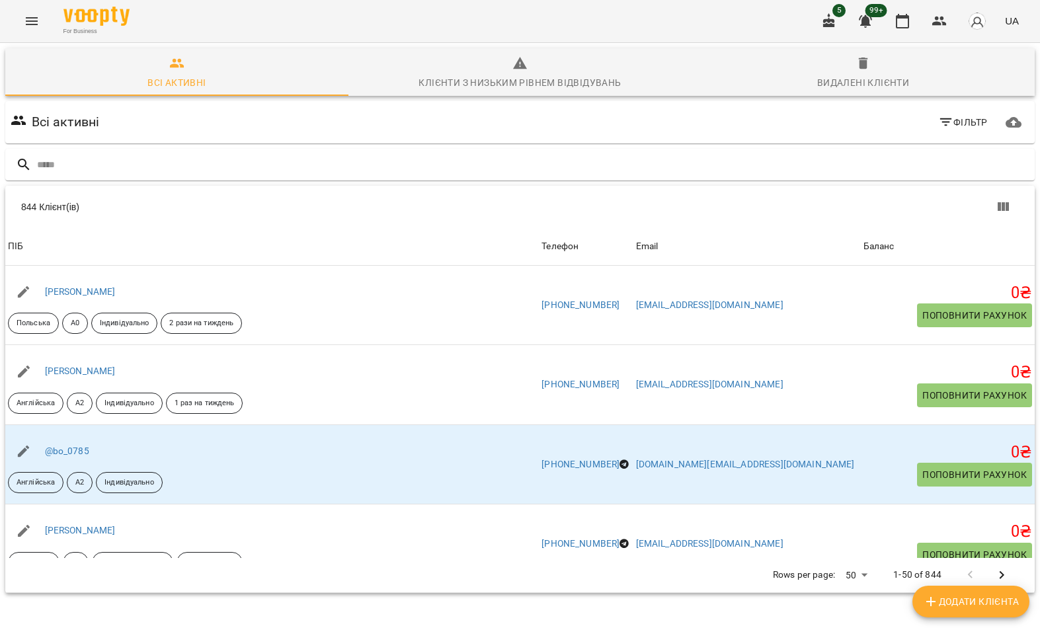
click at [449, 166] on input "text" at bounding box center [533, 165] width 992 height 22
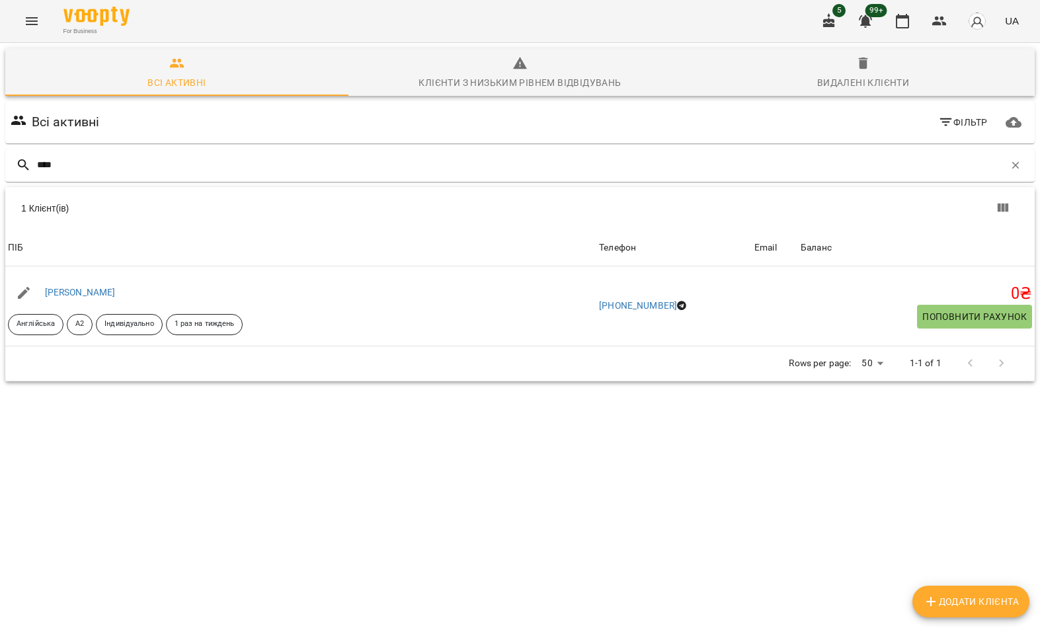
type input "****"
click at [141, 217] on div "1 Клієнт(ів)" at bounding box center [519, 208] width 1029 height 42
click at [96, 290] on div "Піца Ірина" at bounding box center [300, 292] width 591 height 37
click at [72, 295] on link "Піца Ірина" at bounding box center [80, 292] width 71 height 11
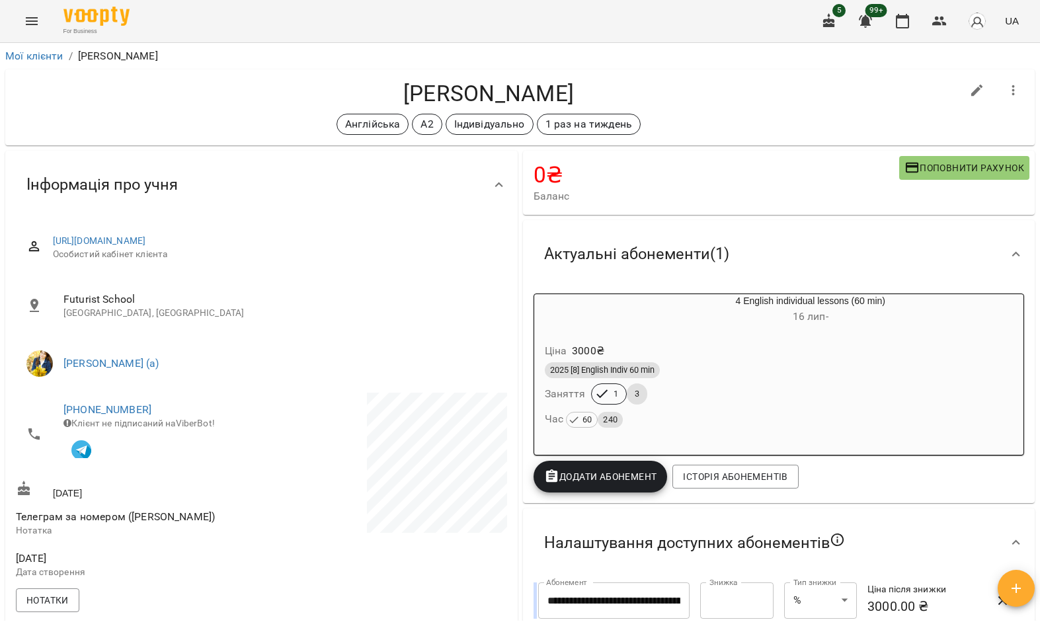
click at [960, 164] on span "Поповнити рахунок" at bounding box center [964, 168] width 120 height 16
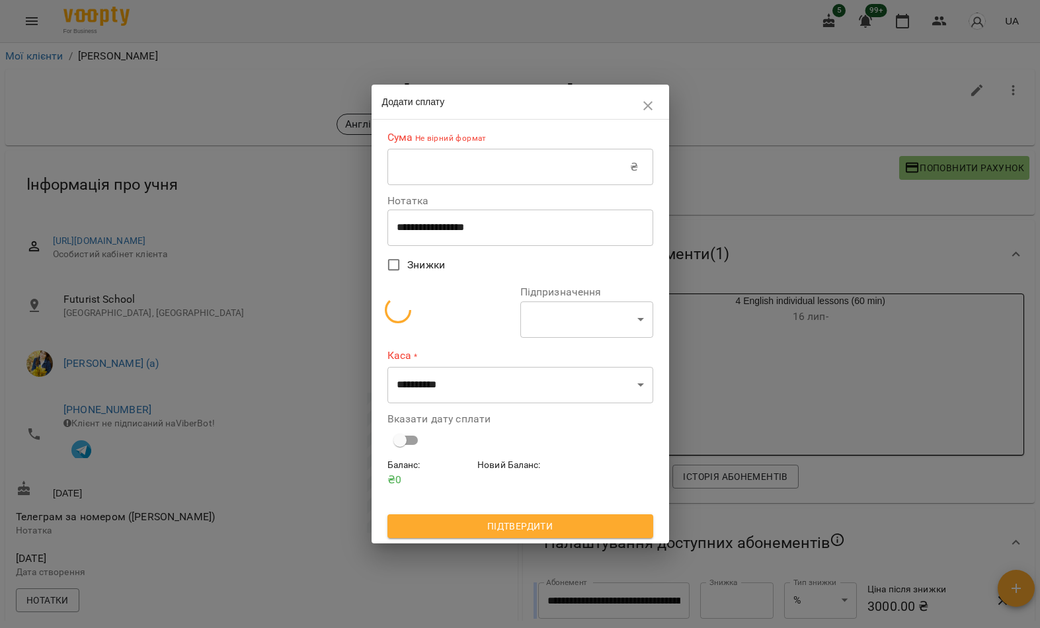
click at [508, 162] on input "text" at bounding box center [508, 167] width 243 height 37
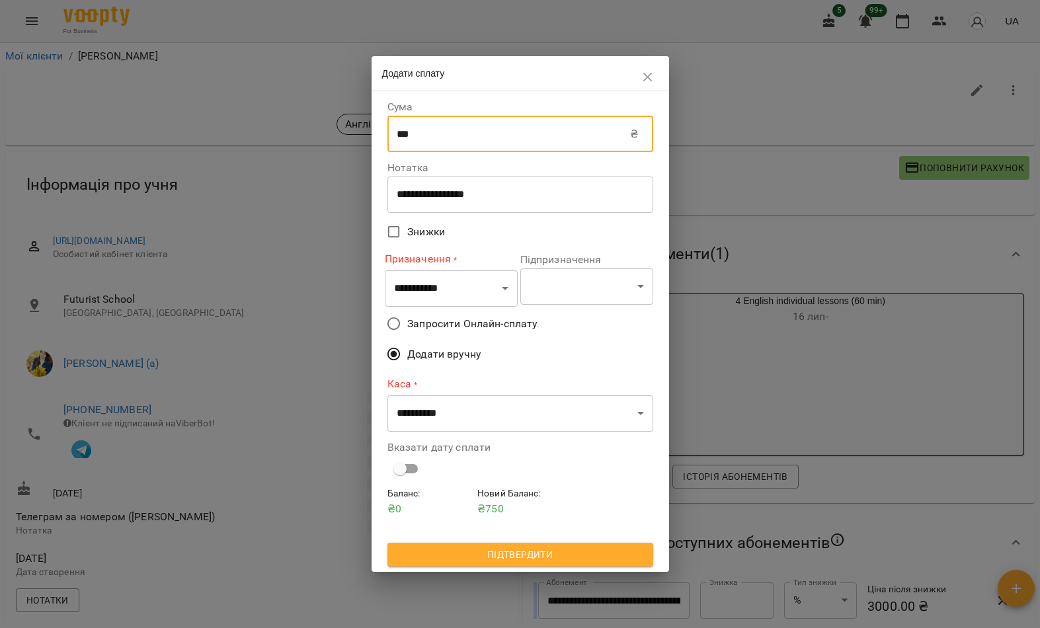
type input "***"
click at [562, 81] on div "Додати сплату" at bounding box center [519, 73] width 297 height 35
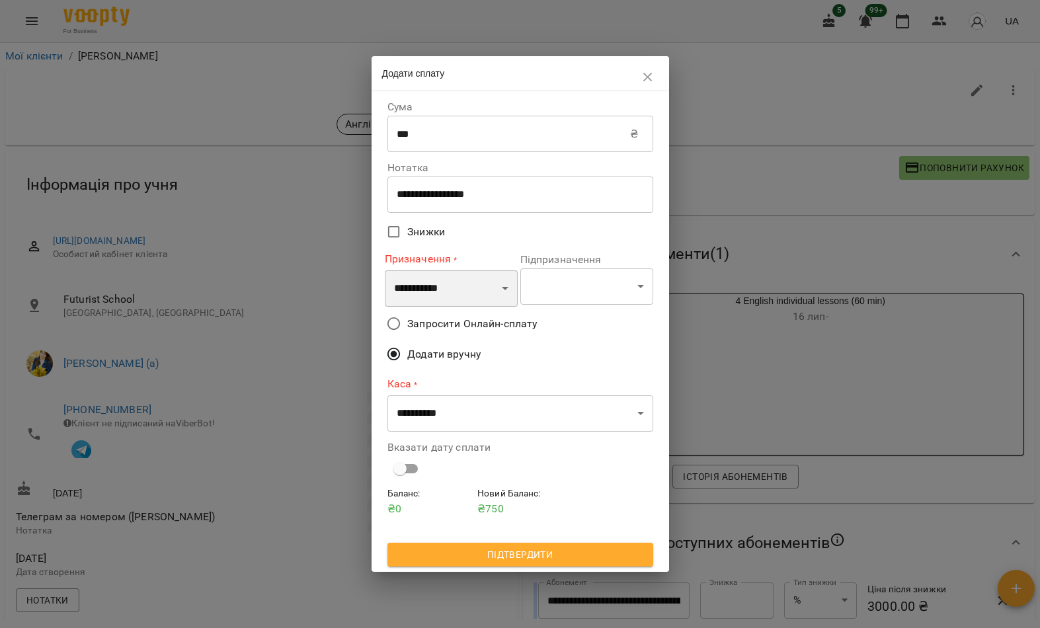
click at [486, 293] on select "**********" at bounding box center [451, 288] width 133 height 37
select select "**********"
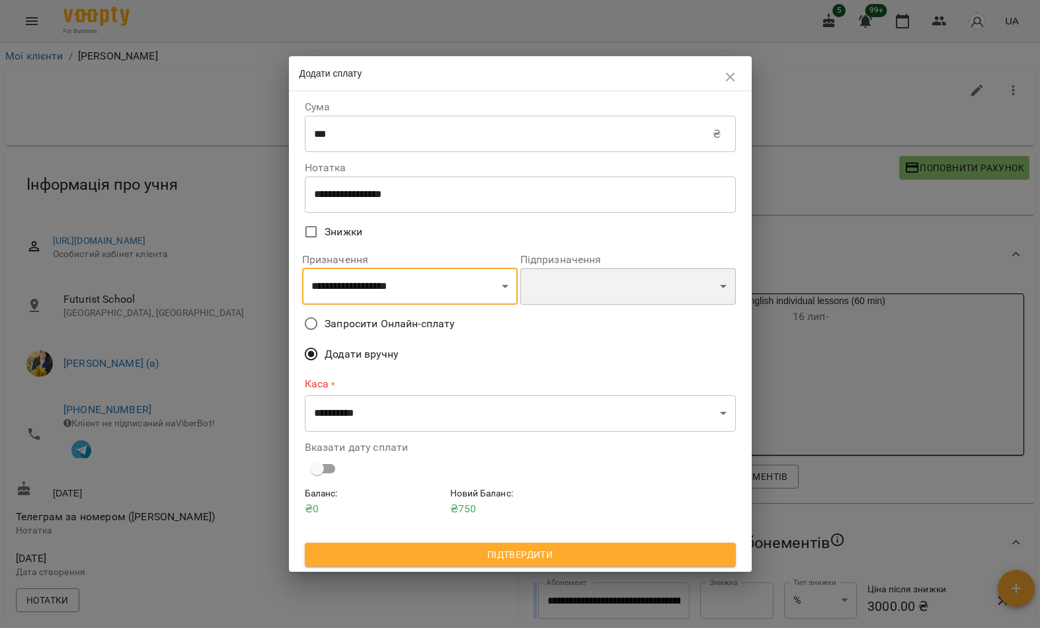
click at [608, 295] on select "**********" at bounding box center [627, 286] width 215 height 37
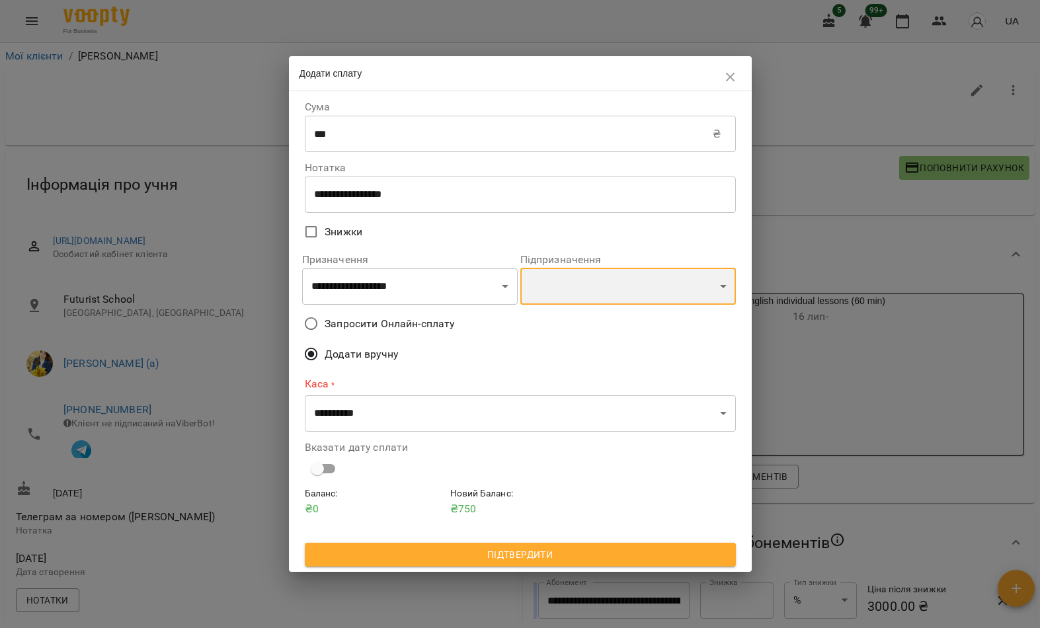
select select "**********"
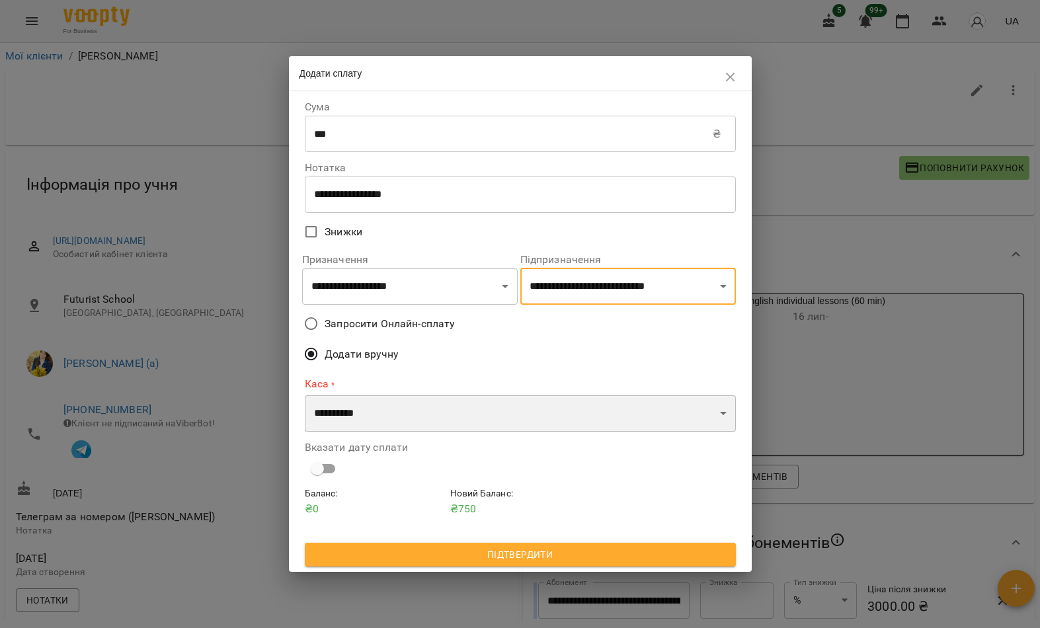
click at [471, 424] on select "**********" at bounding box center [520, 413] width 431 height 37
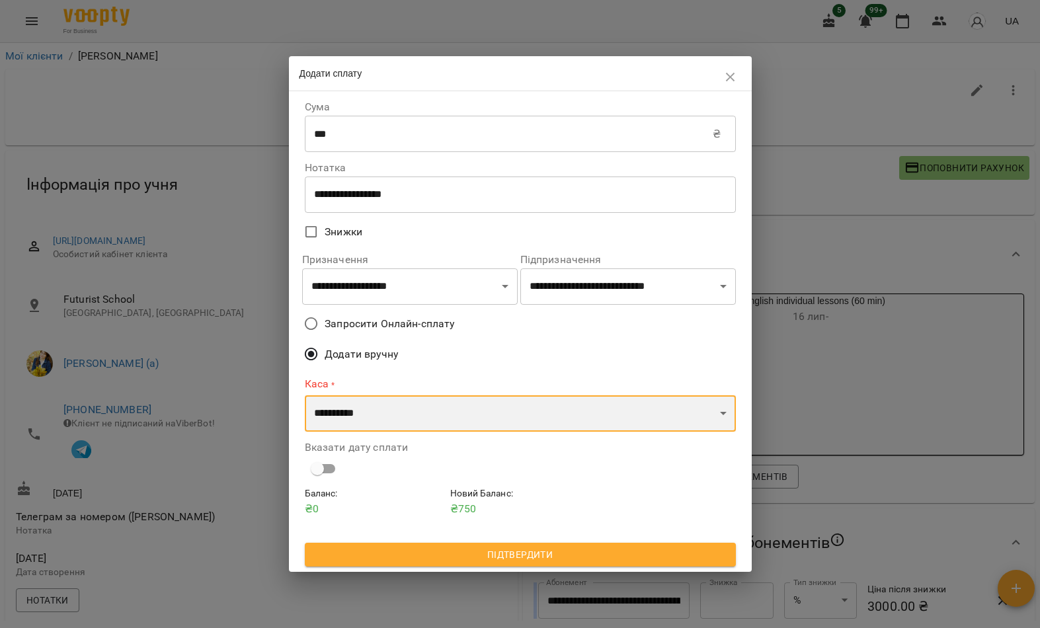
select select "****"
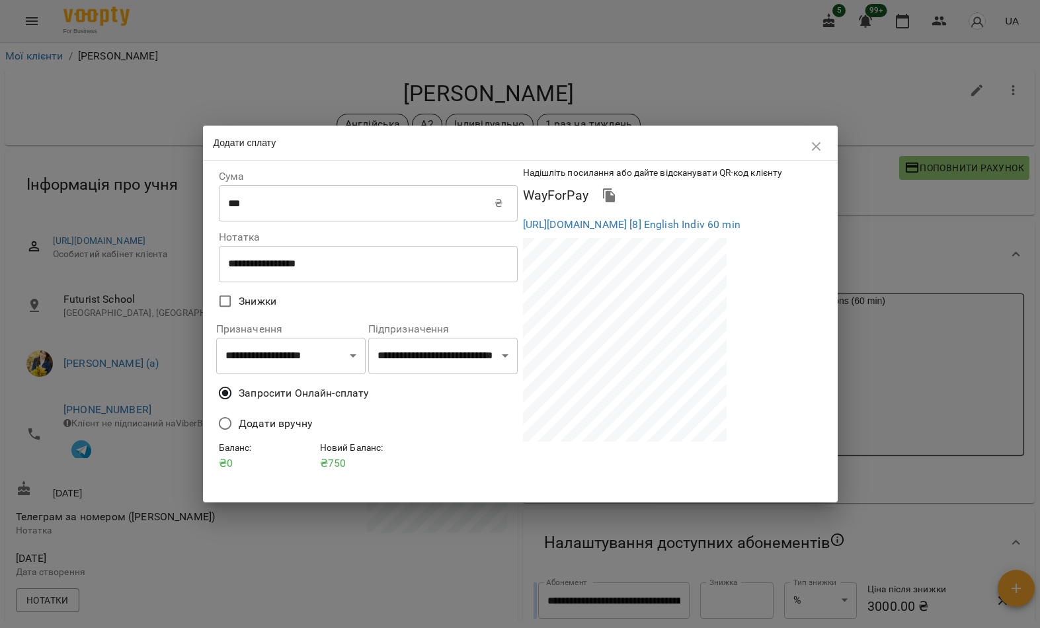
click at [813, 145] on icon "button" at bounding box center [816, 147] width 16 height 16
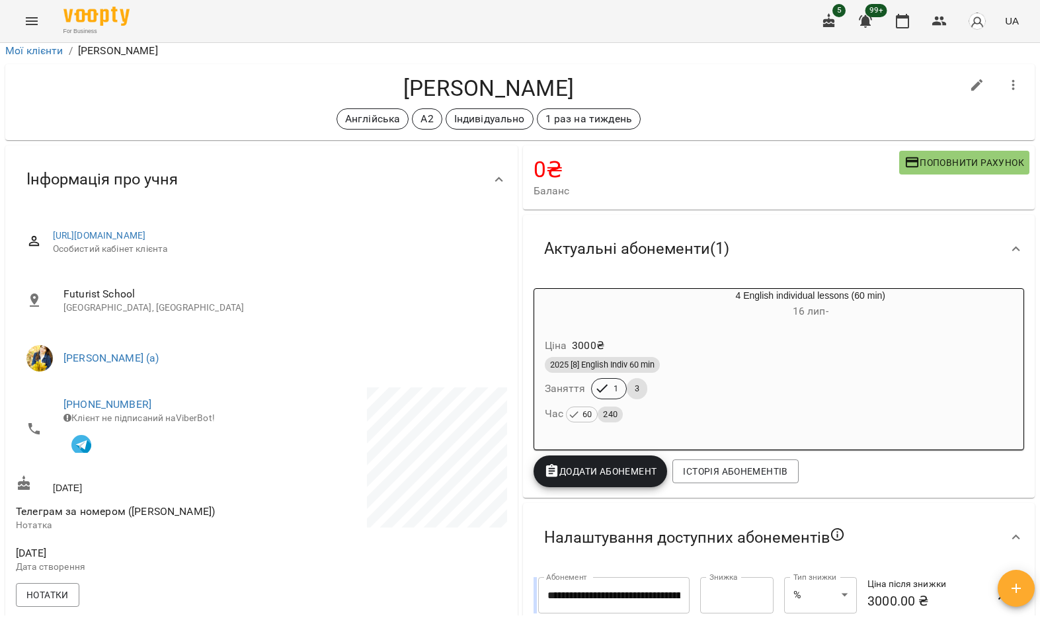
scroll to position [6, 0]
click at [32, 34] on button "Menu" at bounding box center [32, 21] width 32 height 32
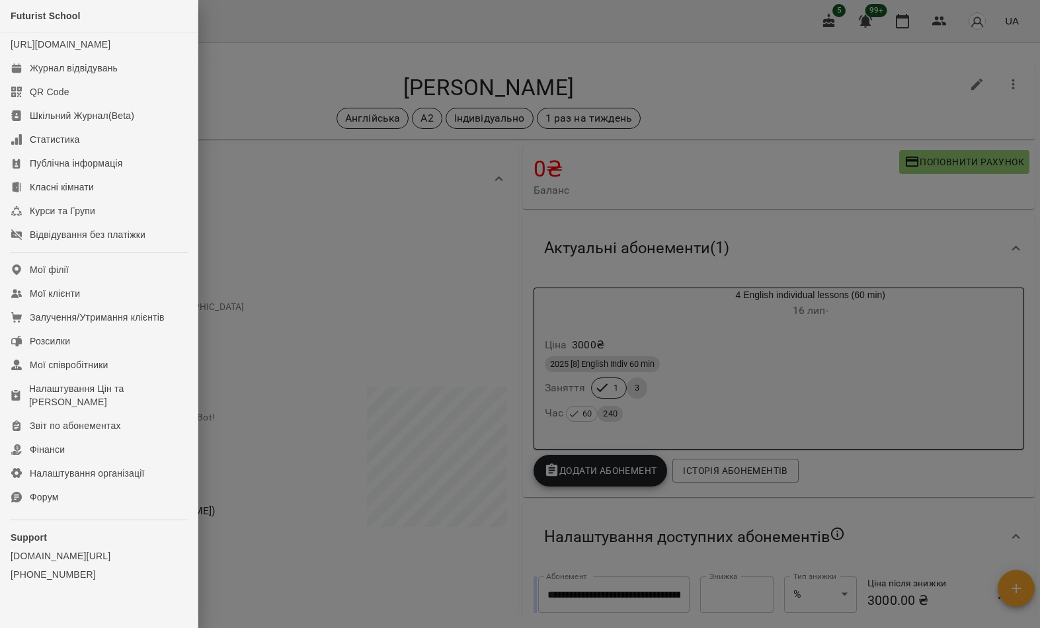
click at [121, 305] on link "Мої клієнти" at bounding box center [99, 294] width 198 height 24
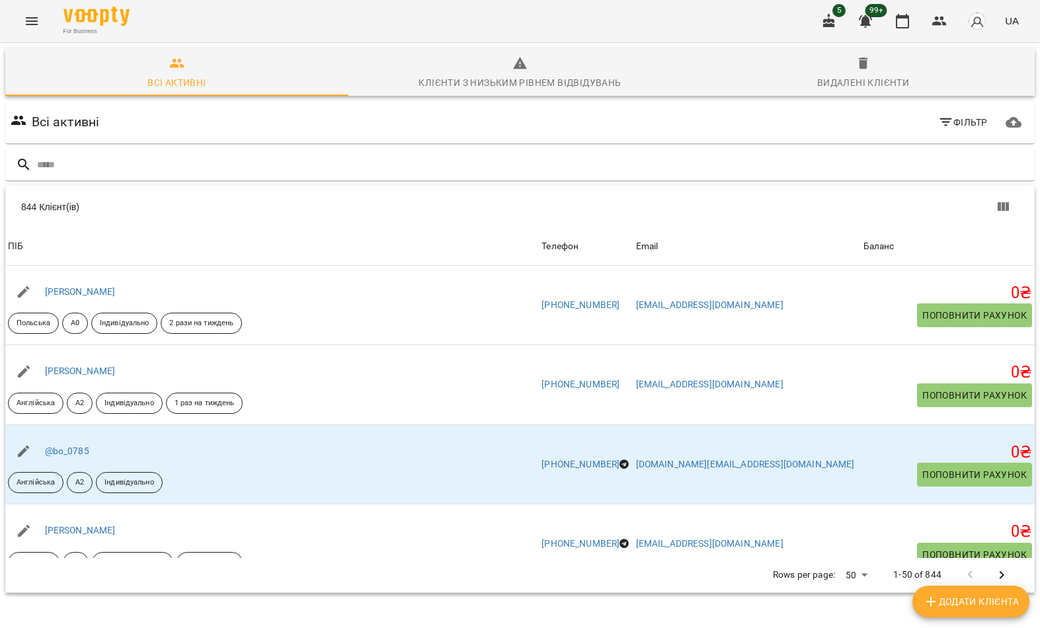
click at [523, 163] on input "text" at bounding box center [533, 165] width 992 height 22
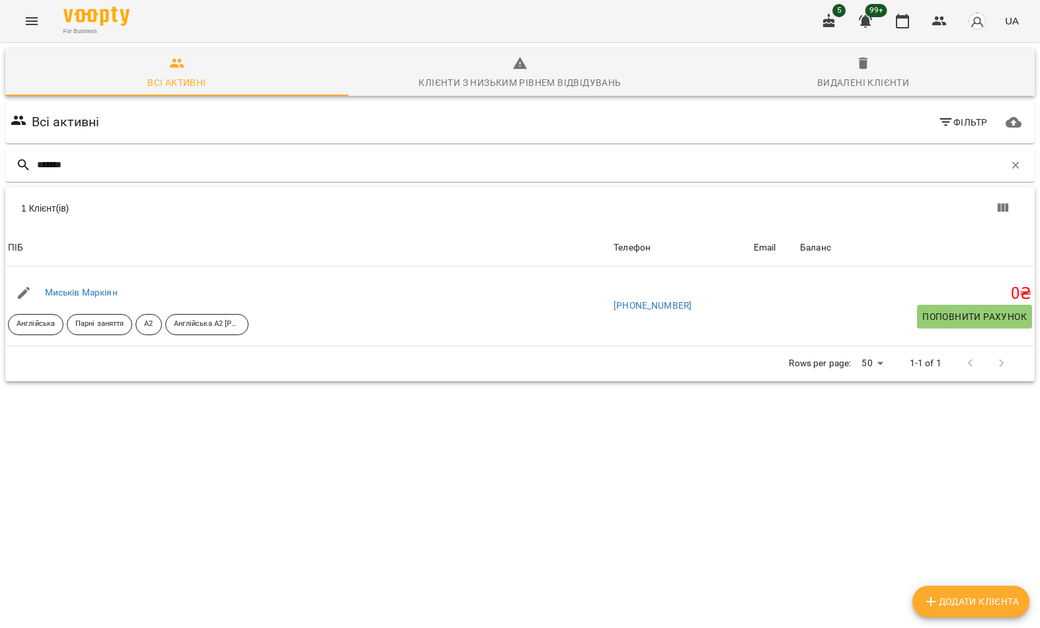
type input "*******"
click at [142, 217] on div "1 Клієнт(ів)" at bounding box center [519, 208] width 1029 height 42
click at [96, 289] on link "Миськів Маркіян" at bounding box center [81, 292] width 73 height 11
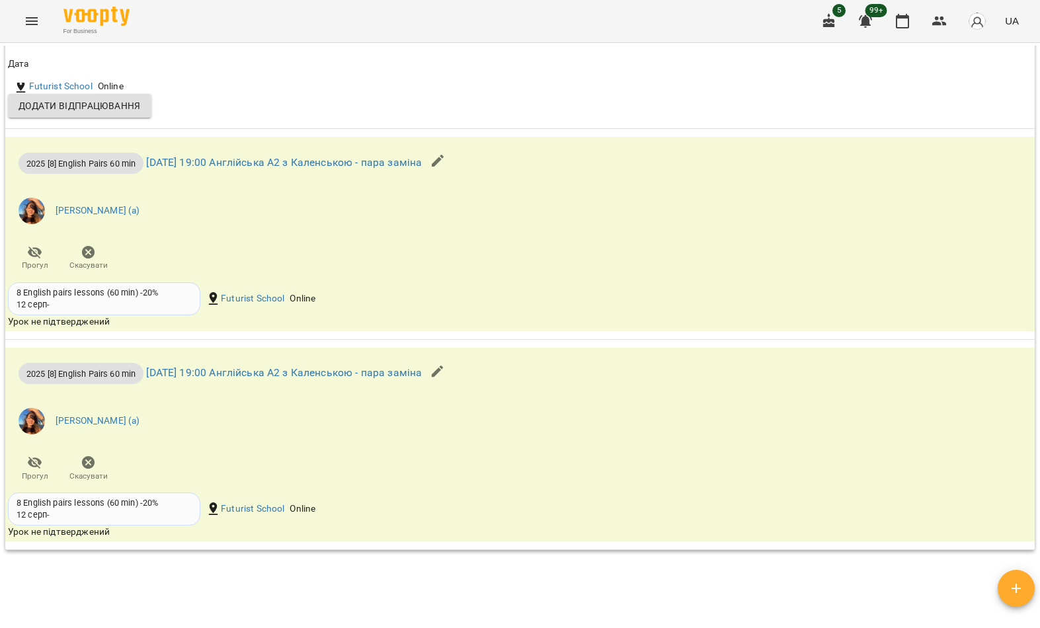
scroll to position [1507, 0]
click at [46, 27] on button "Menu" at bounding box center [32, 21] width 32 height 32
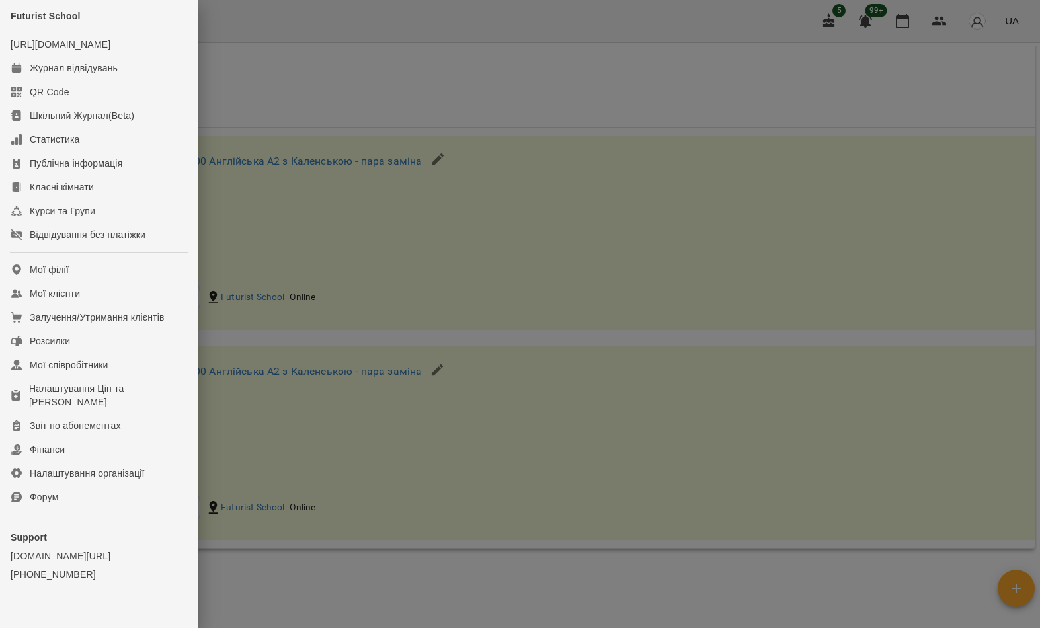
click at [128, 305] on link "Мої клієнти" at bounding box center [99, 294] width 198 height 24
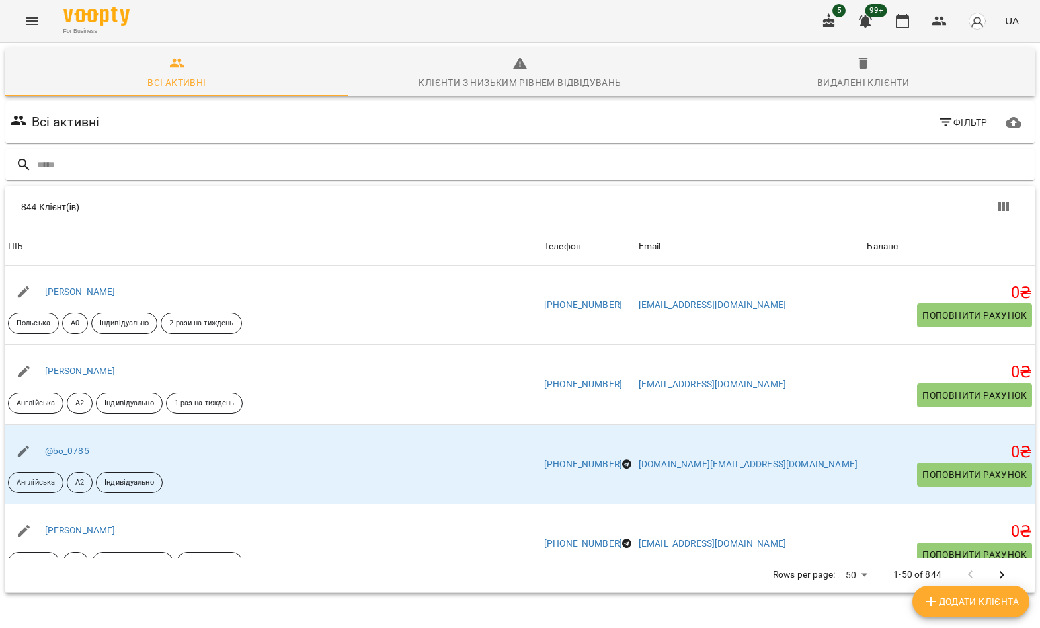
click at [554, 173] on input "text" at bounding box center [533, 165] width 992 height 22
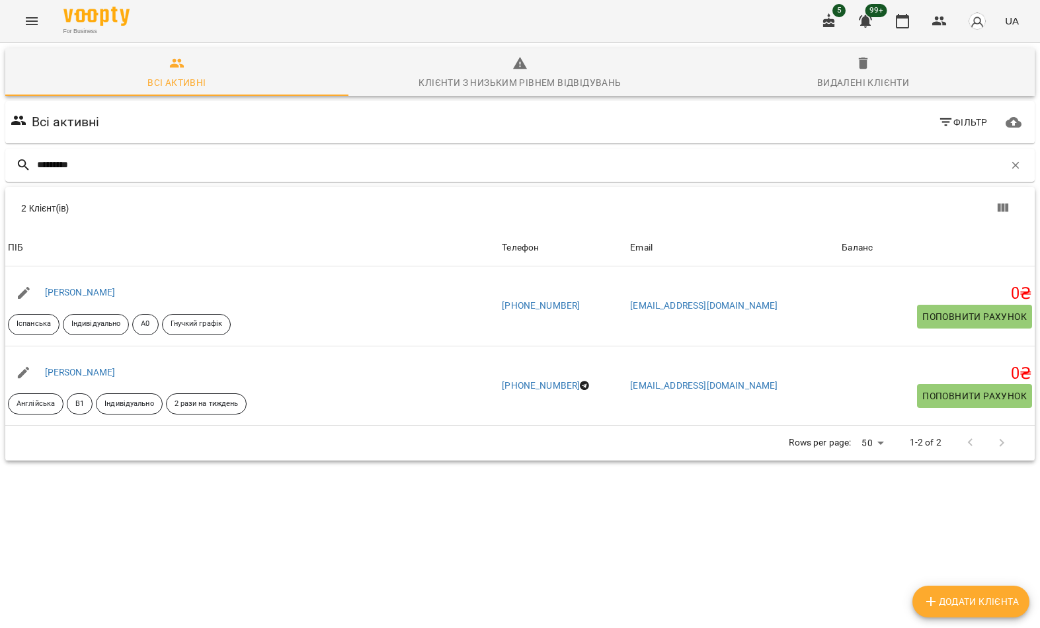
type input "*********"
click at [859, 64] on icon "button" at bounding box center [863, 64] width 16 height 16
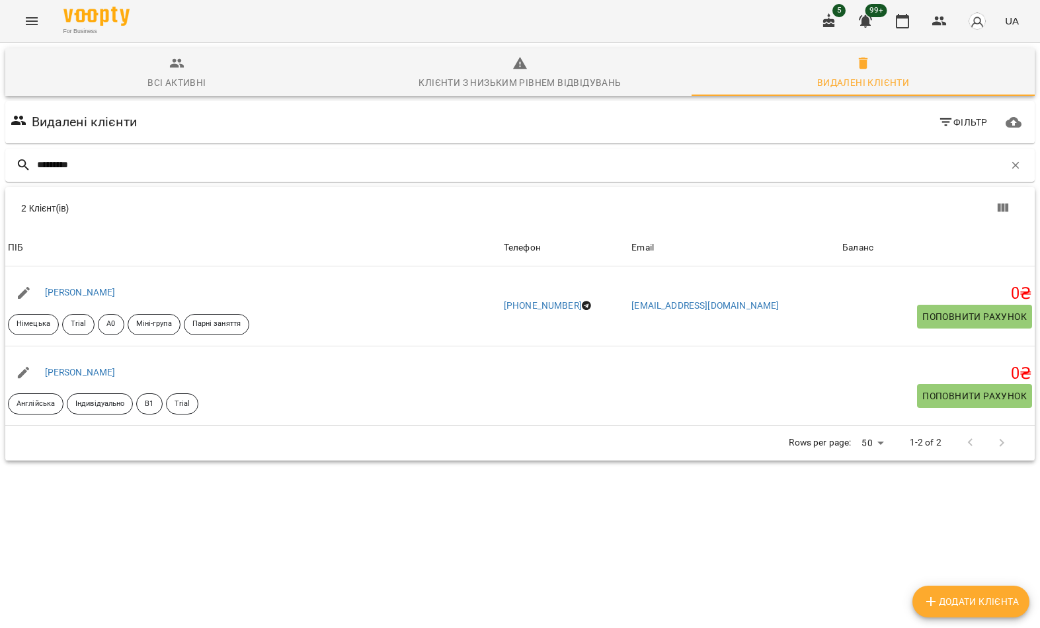
click at [116, 375] on link "Михайлова Катерина" at bounding box center [80, 372] width 71 height 11
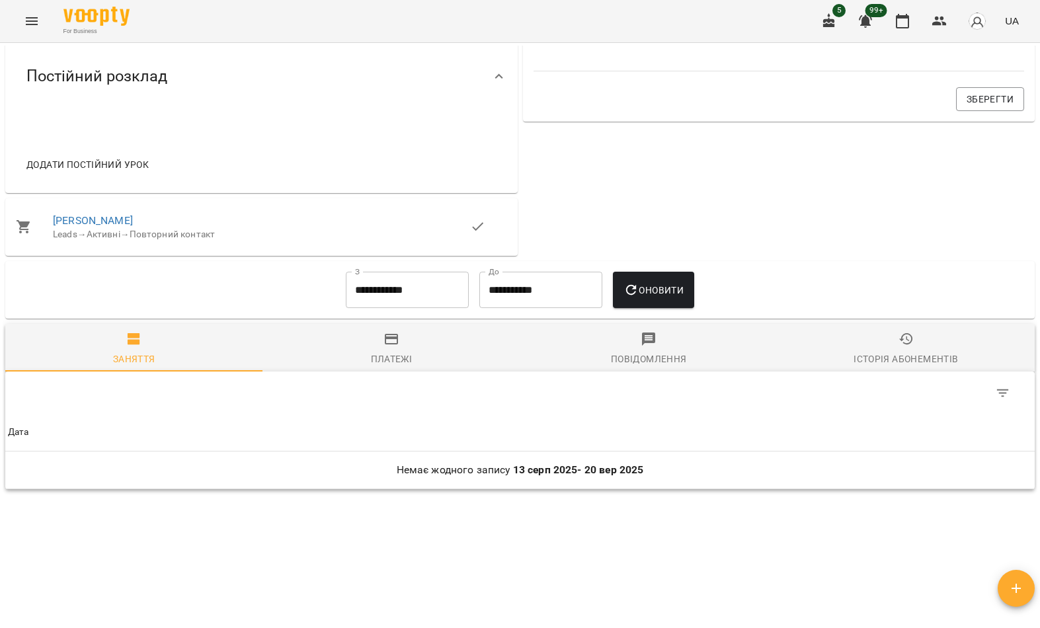
scroll to position [533, 0]
click at [131, 228] on link "[PERSON_NAME]" at bounding box center [93, 221] width 80 height 13
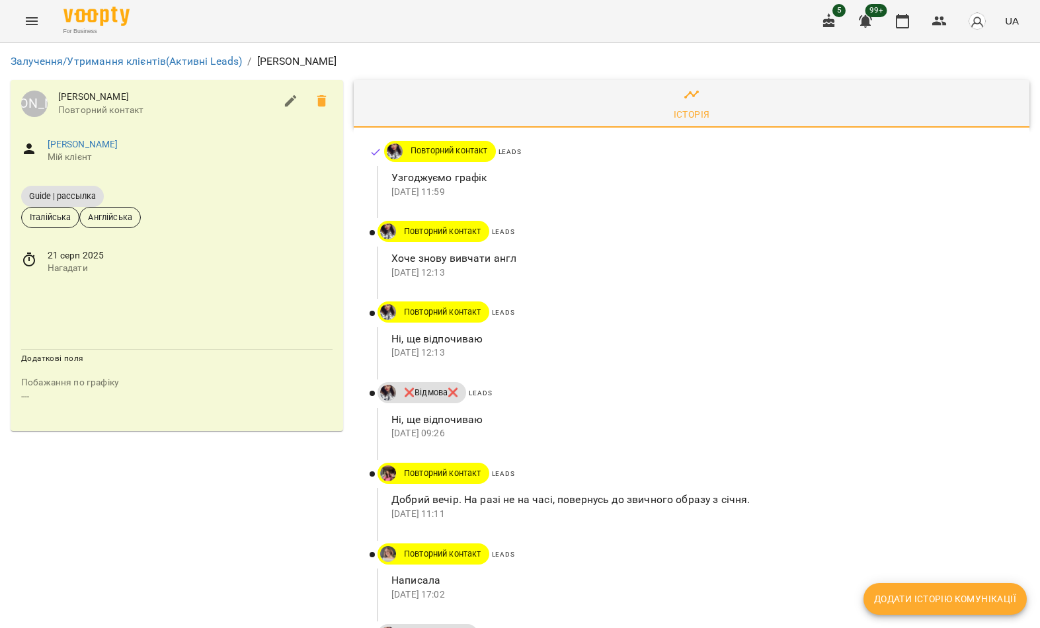
click at [45, 19] on button "Menu" at bounding box center [32, 21] width 32 height 32
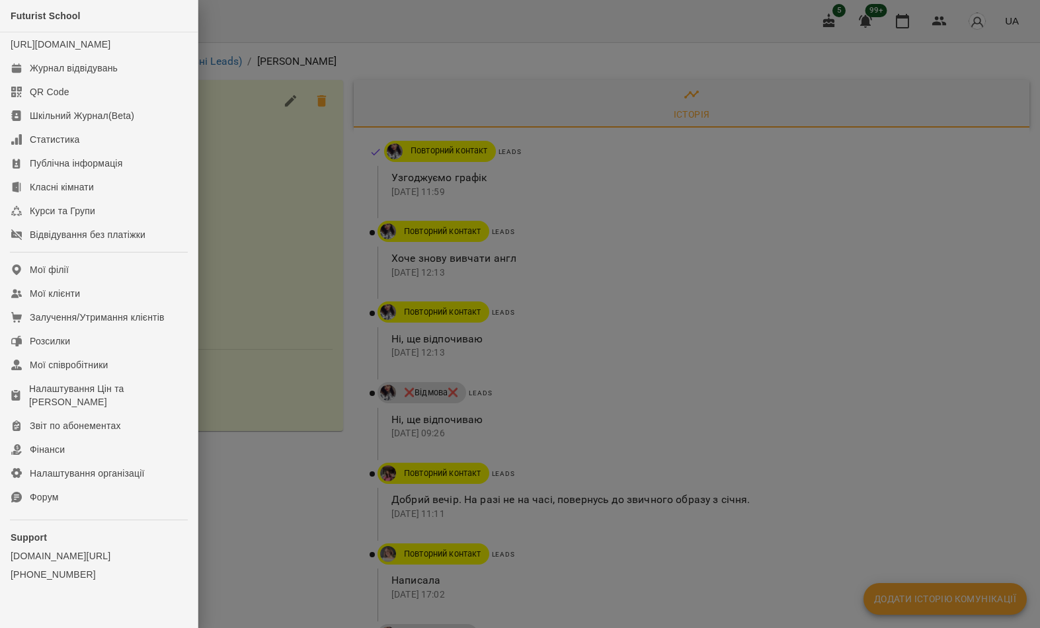
click at [311, 156] on div at bounding box center [520, 314] width 1040 height 628
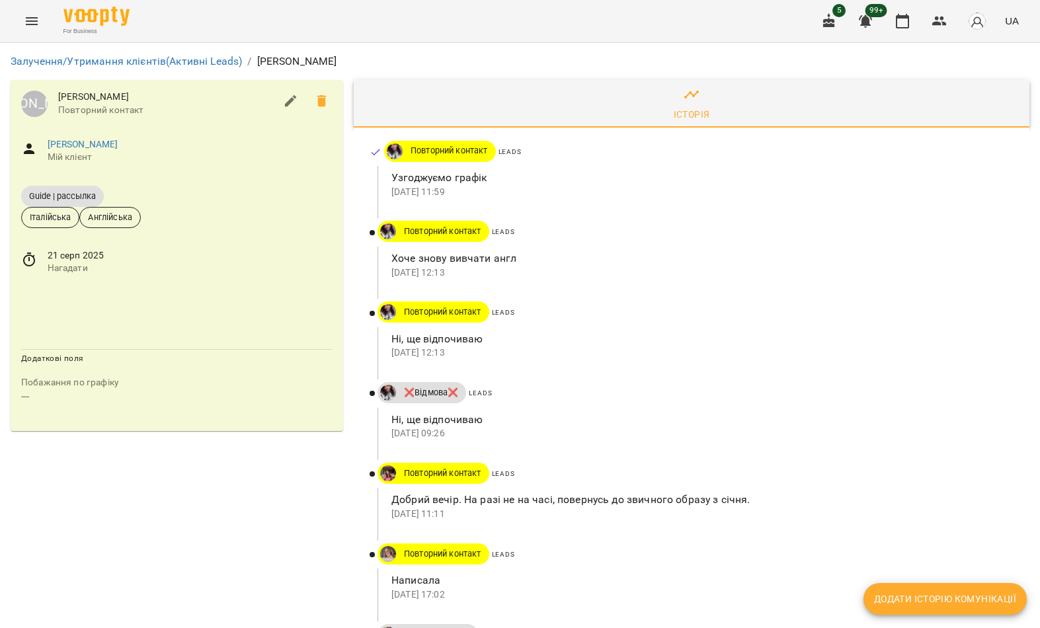
click at [946, 599] on span "Додати історію комунікації" at bounding box center [945, 599] width 142 height 16
select select "*"
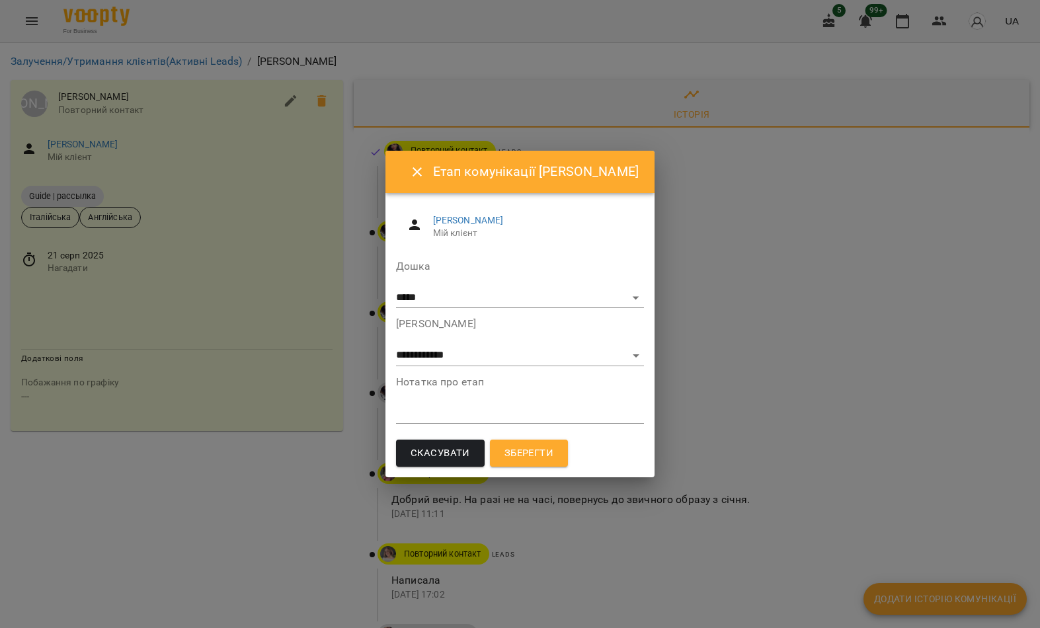
click at [473, 416] on textarea at bounding box center [520, 413] width 248 height 12
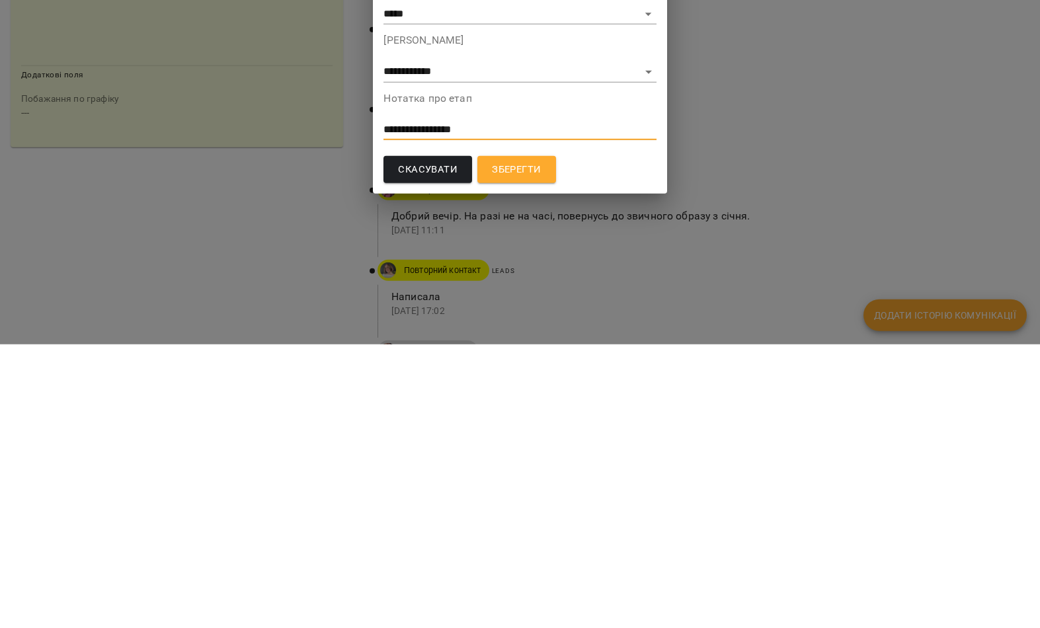
type textarea "**********"
click at [541, 440] on button "Зберегти" at bounding box center [516, 454] width 78 height 28
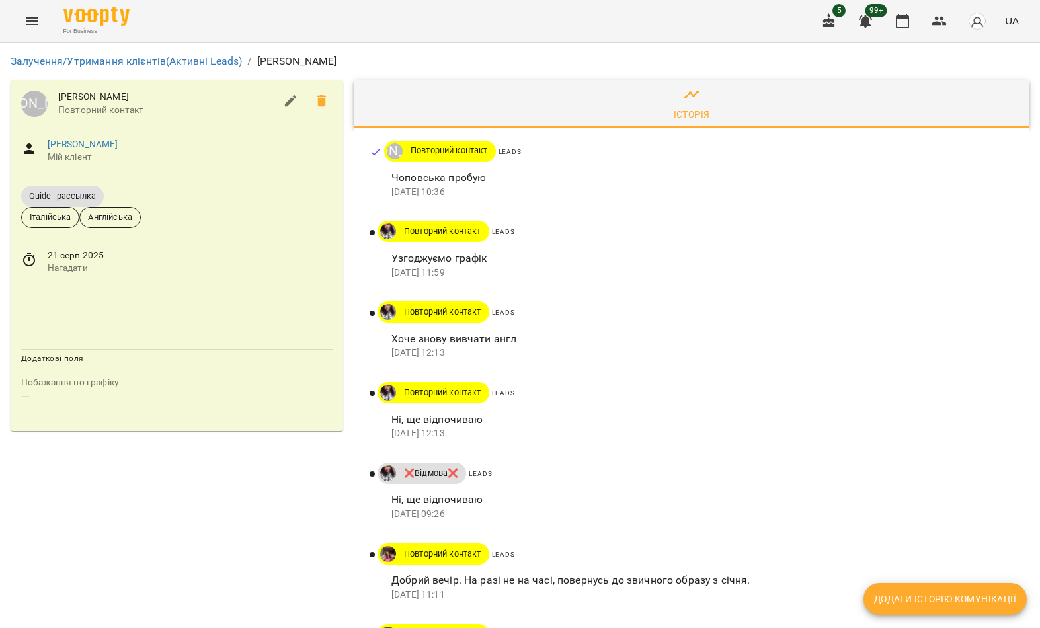
click at [40, 34] on button "Menu" at bounding box center [32, 21] width 32 height 32
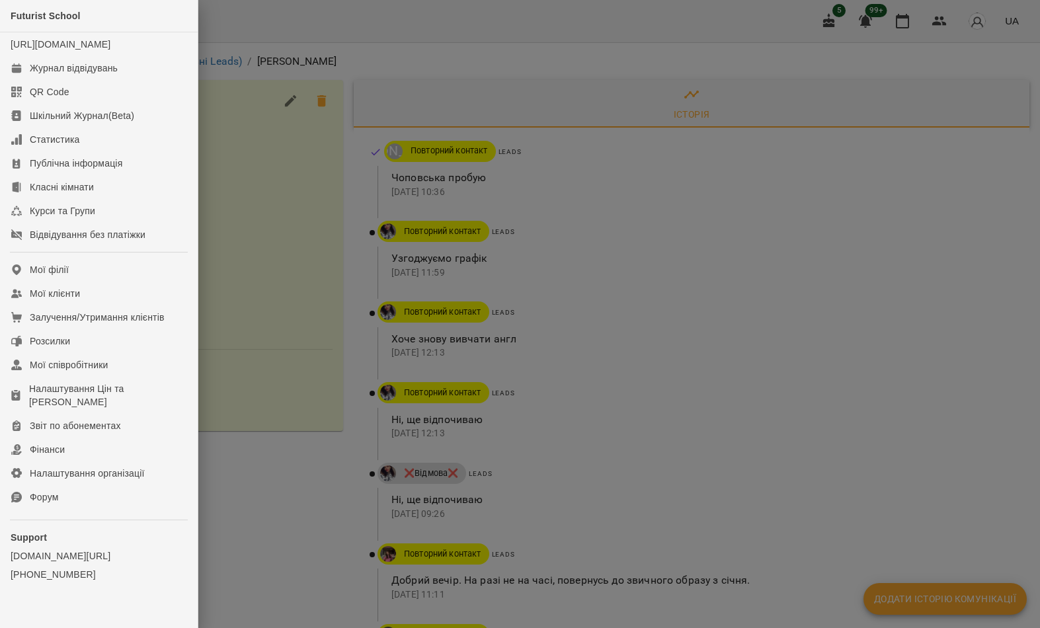
click at [143, 305] on link "Мої клієнти" at bounding box center [99, 294] width 198 height 24
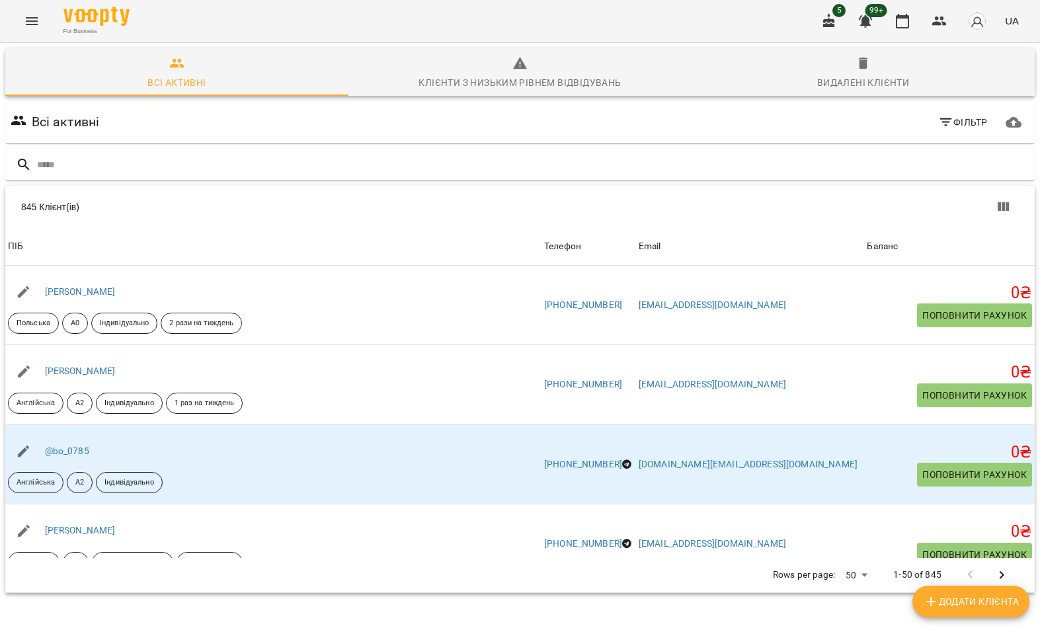
click at [863, 72] on span "Видалені клієнти" at bounding box center [862, 74] width 327 height 36
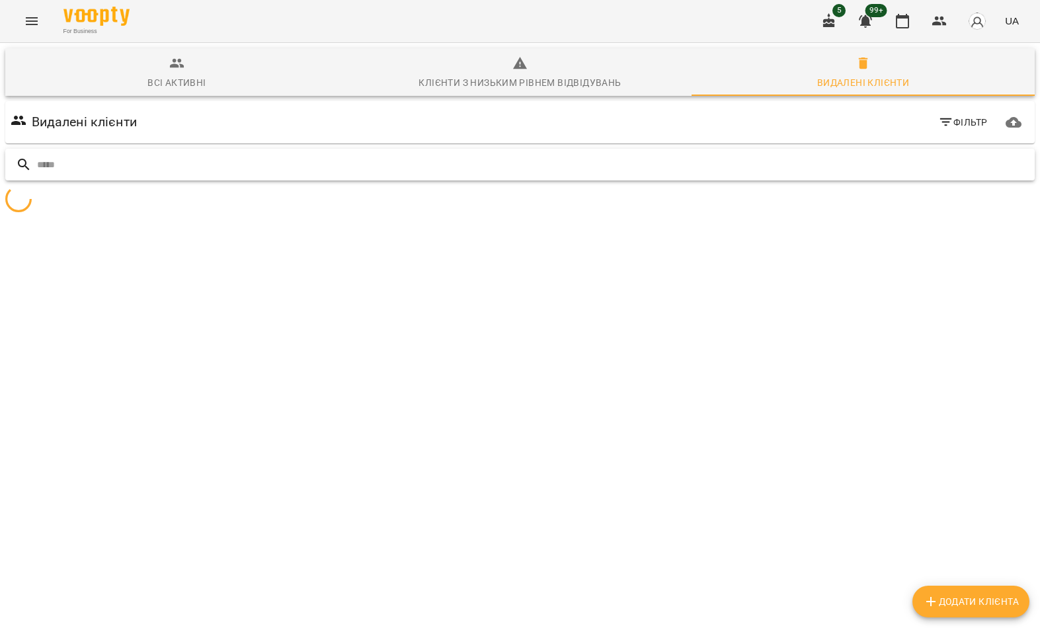
click at [686, 169] on input "text" at bounding box center [533, 165] width 992 height 22
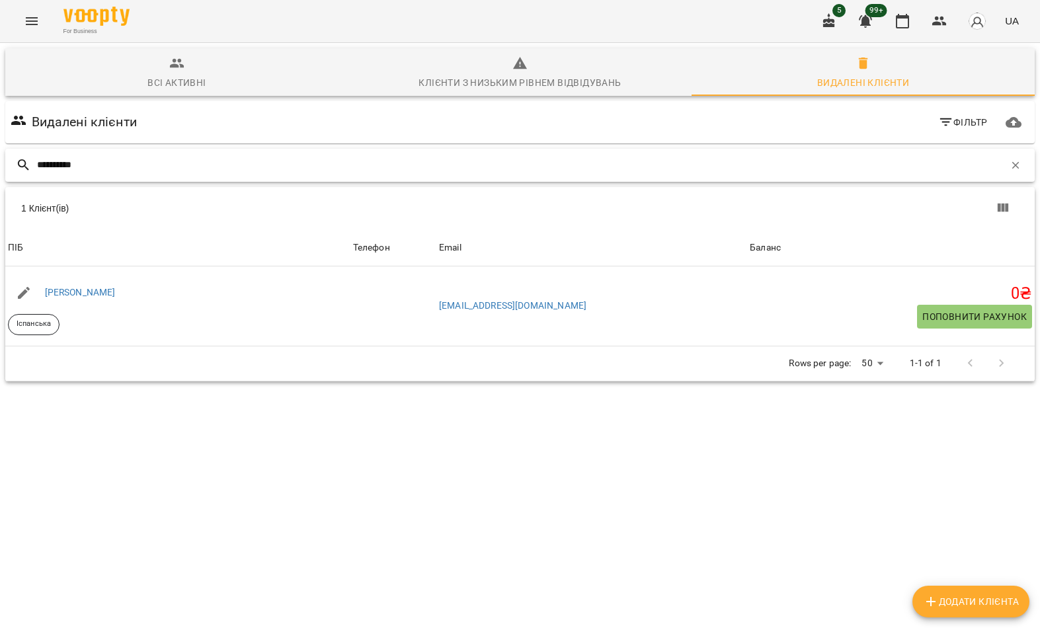
type input "**********"
click at [301, 122] on div "Видалені клієнти Фільтр" at bounding box center [520, 122] width 1024 height 37
click at [100, 288] on link "Valeriia Tsyplakova" at bounding box center [80, 292] width 71 height 11
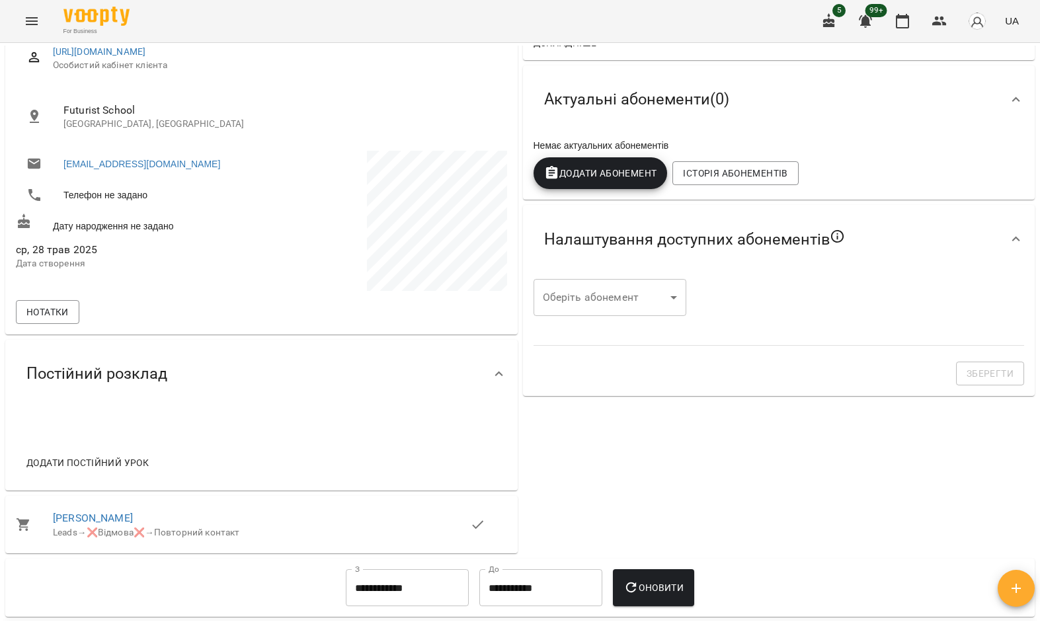
scroll to position [193, 0]
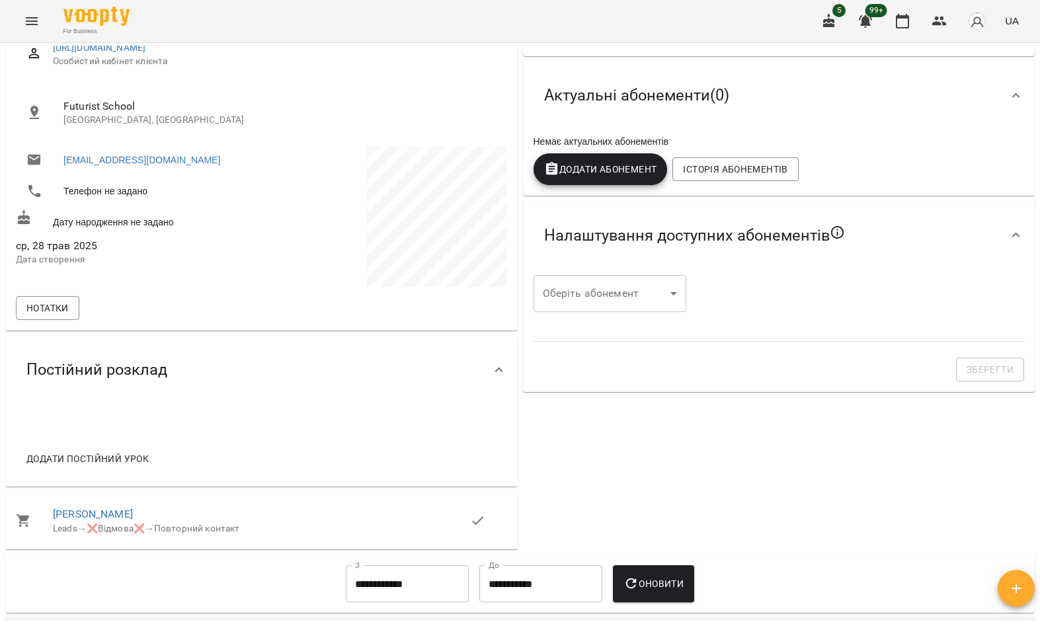
click at [106, 520] on link "Valeriia Tsyplakova" at bounding box center [93, 514] width 80 height 13
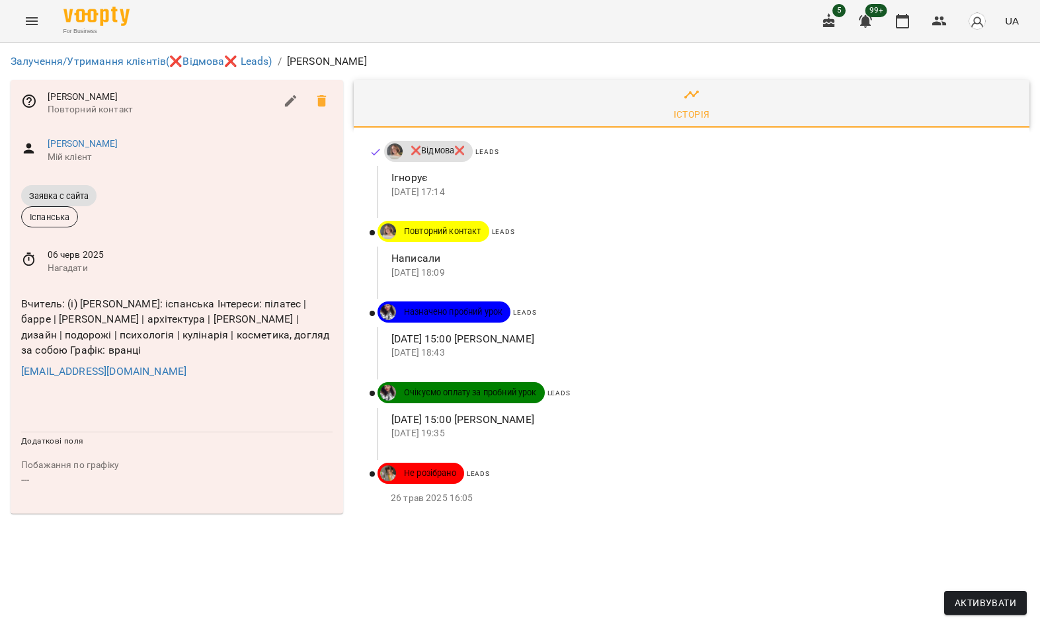
click at [1005, 595] on span "Активувати" at bounding box center [984, 603] width 61 height 16
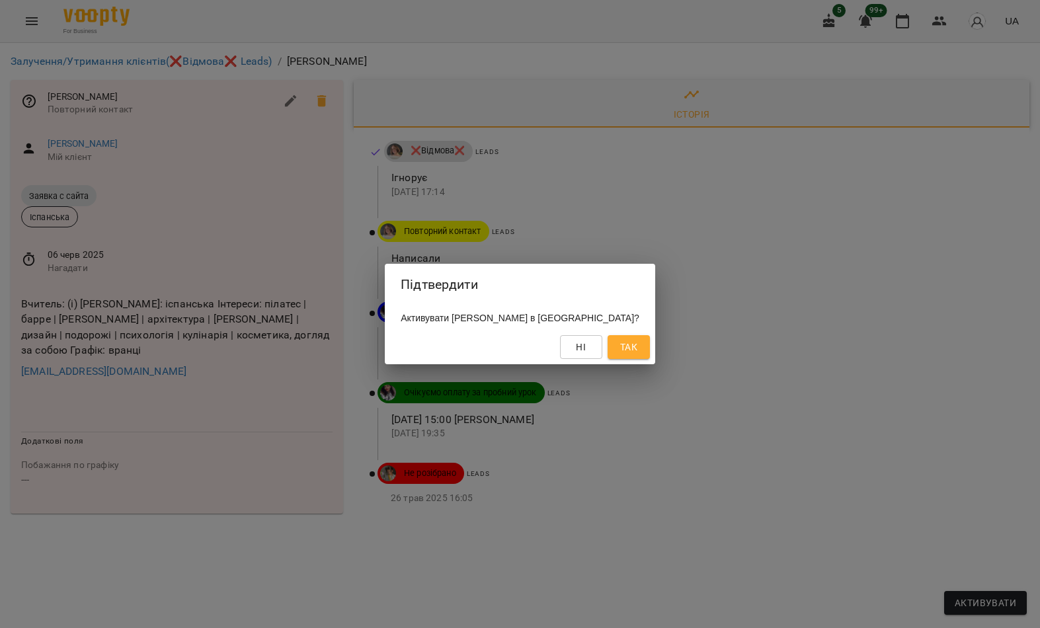
click at [620, 342] on span "Так" at bounding box center [628, 347] width 17 height 16
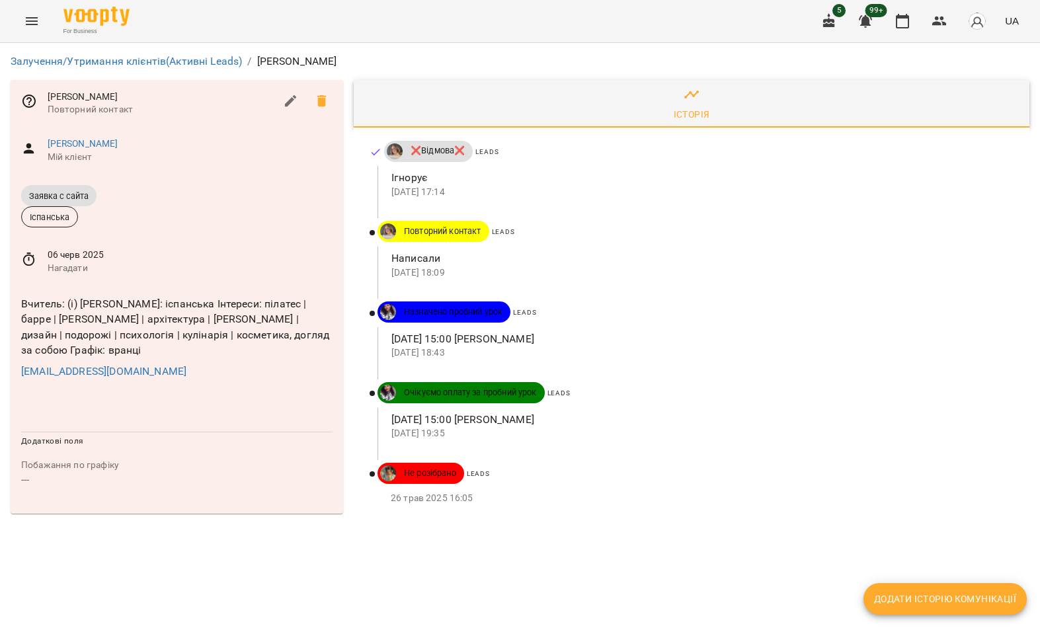
click at [953, 601] on span "Додати історію комунікації" at bounding box center [945, 599] width 142 height 16
select select "*"
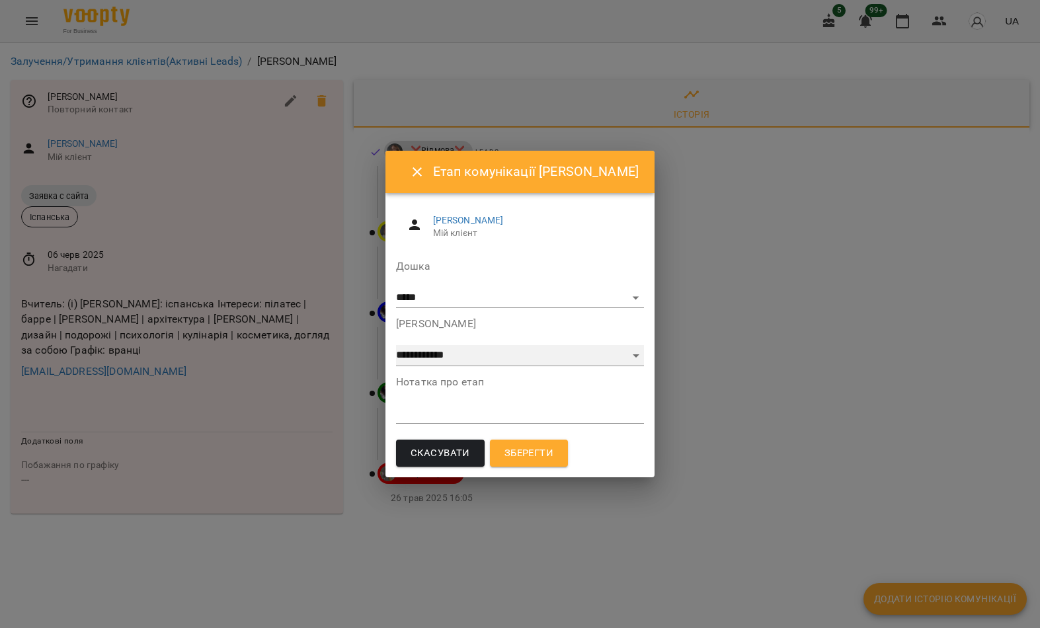
click at [521, 363] on select "**********" at bounding box center [520, 355] width 248 height 21
click at [476, 412] on textarea at bounding box center [520, 413] width 248 height 12
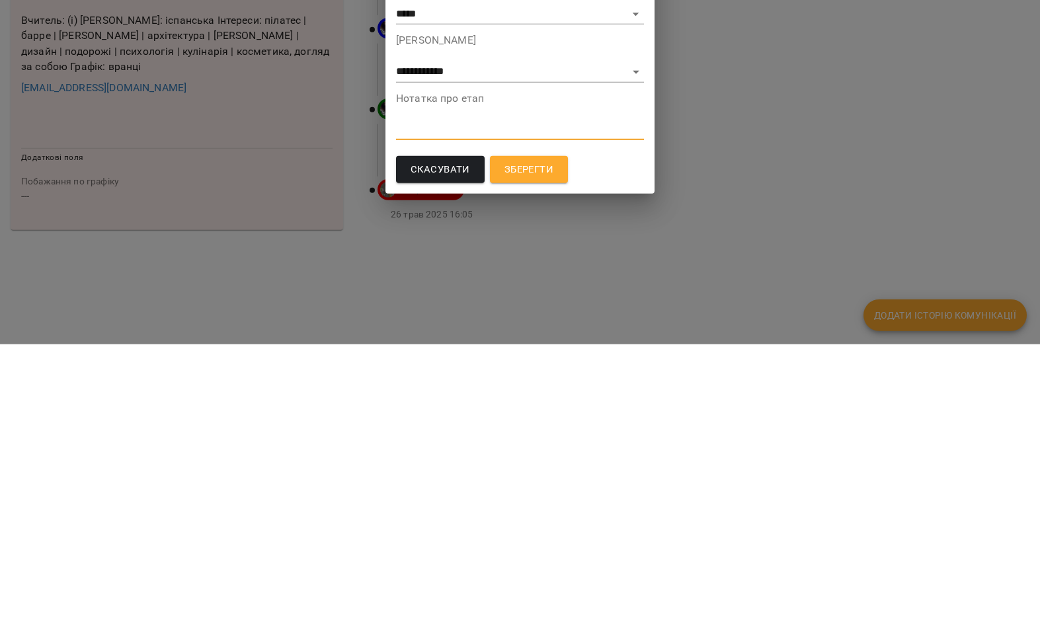
click at [437, 407] on textarea at bounding box center [520, 413] width 248 height 12
paste textarea "**********"
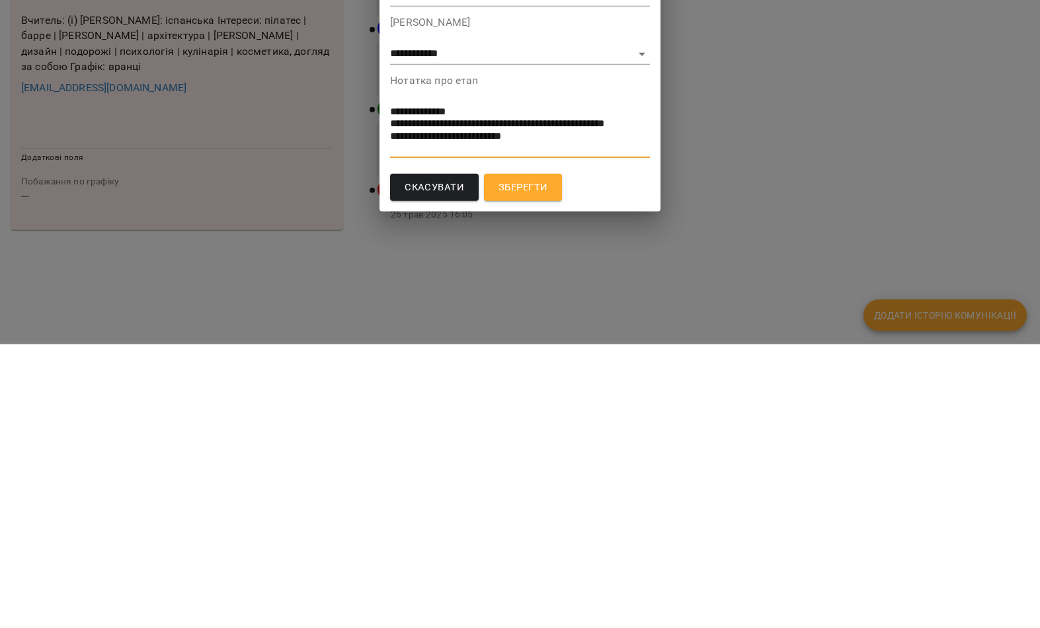
type textarea "**********"
click at [551, 457] on button "Зберегти" at bounding box center [523, 471] width 78 height 28
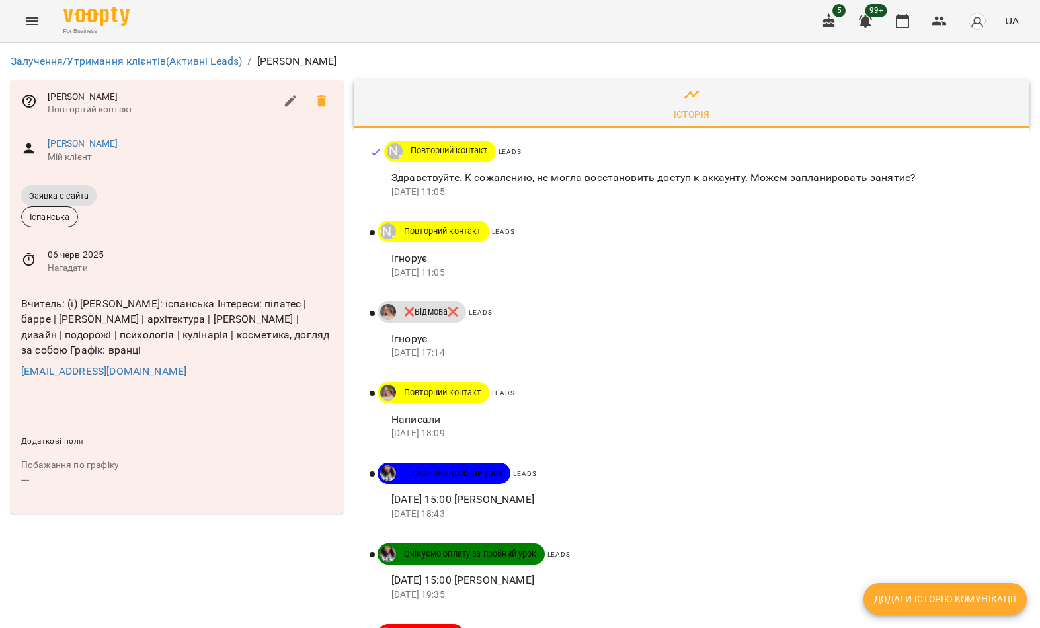
scroll to position [60, 0]
click at [83, 238] on div "06 черв 2025 Нагадати" at bounding box center [177, 261] width 332 height 47
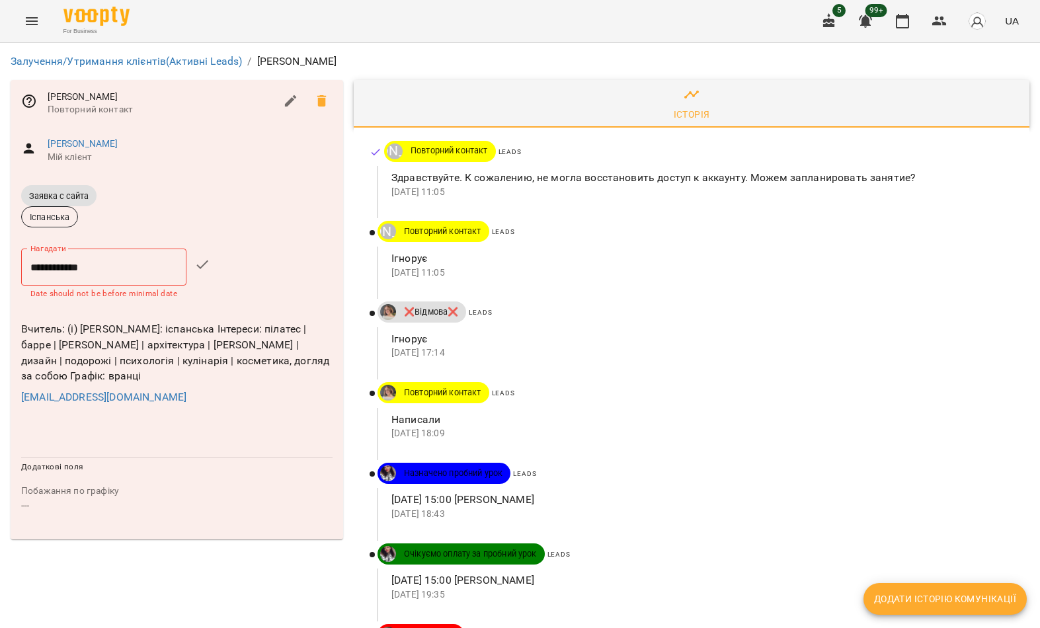
click at [89, 249] on input "**********" at bounding box center [103, 267] width 165 height 37
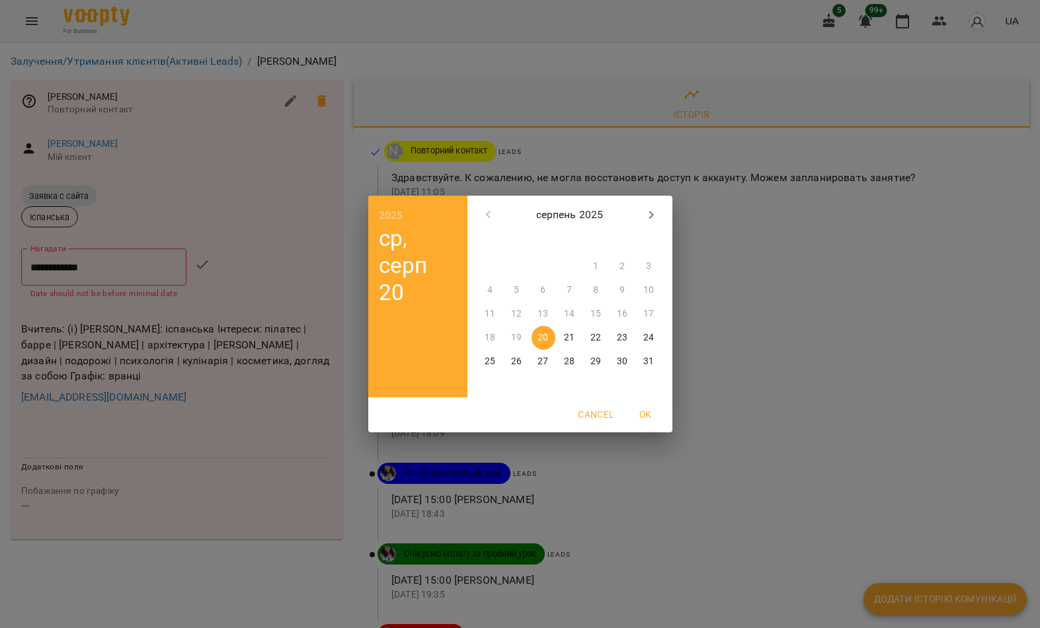
click at [600, 341] on p "22" at bounding box center [595, 337] width 11 height 13
type input "**********"
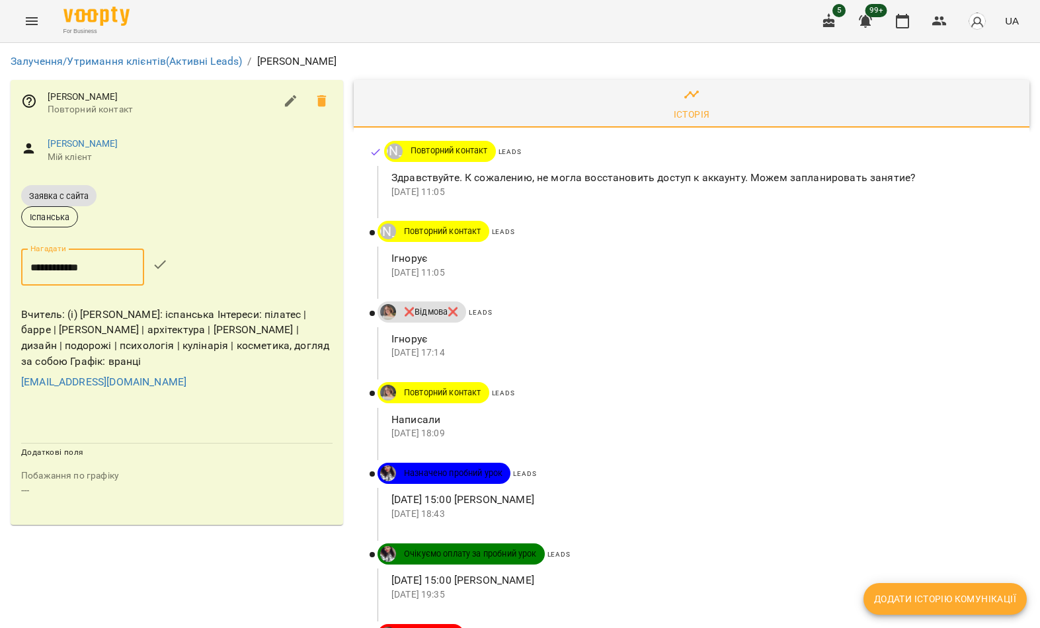
click at [168, 256] on icon "button" at bounding box center [160, 264] width 16 height 16
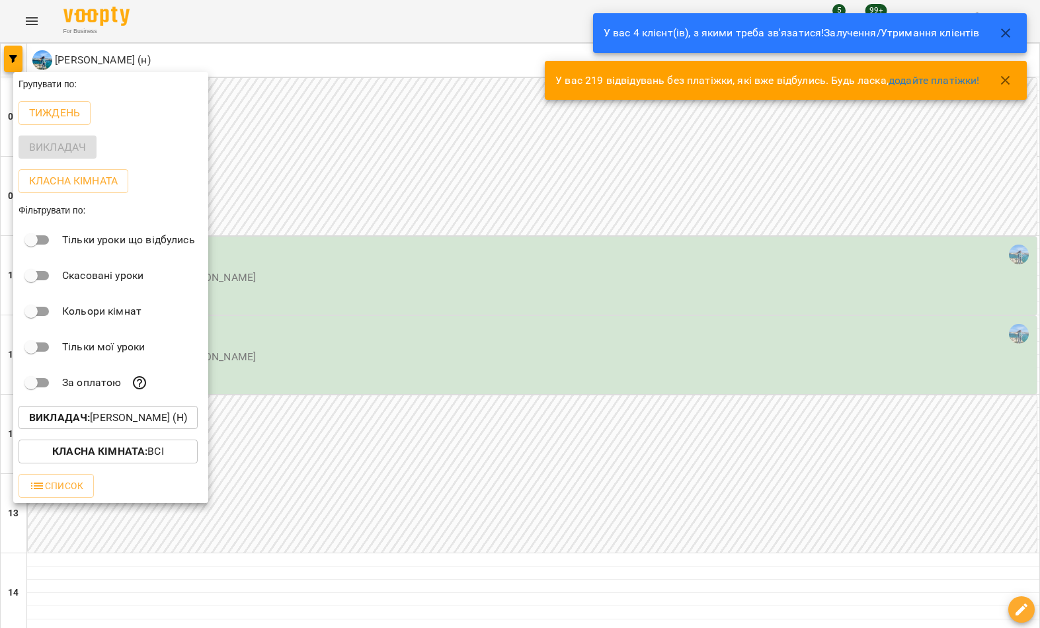
scroll to position [258, 0]
click at [125, 416] on p "Викладач : Берковець Дарина Володимирівна (н)" at bounding box center [108, 418] width 158 height 16
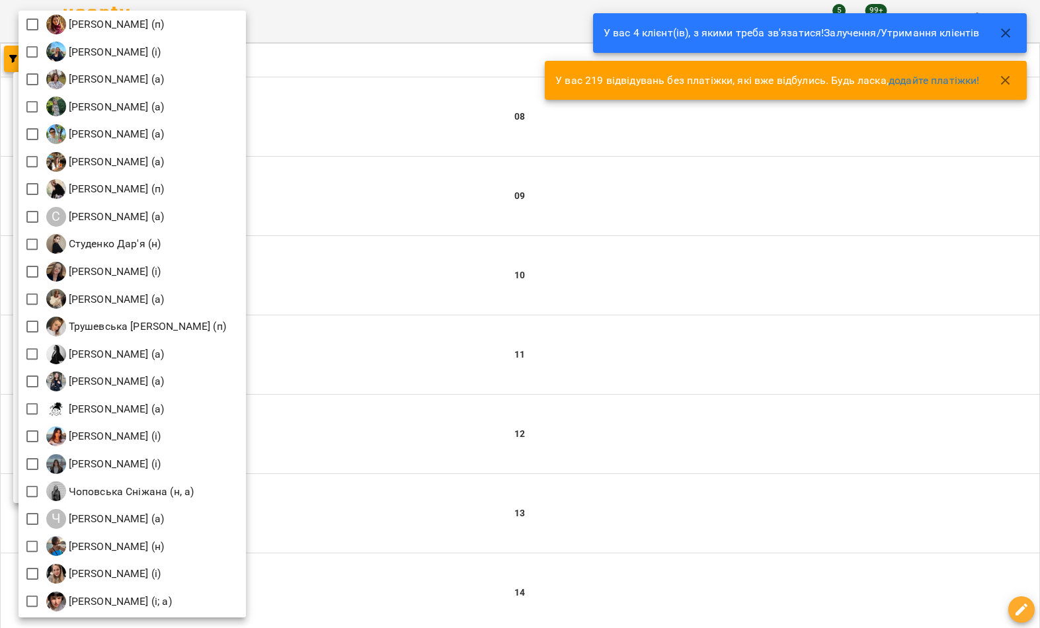
scroll to position [1758, 0]
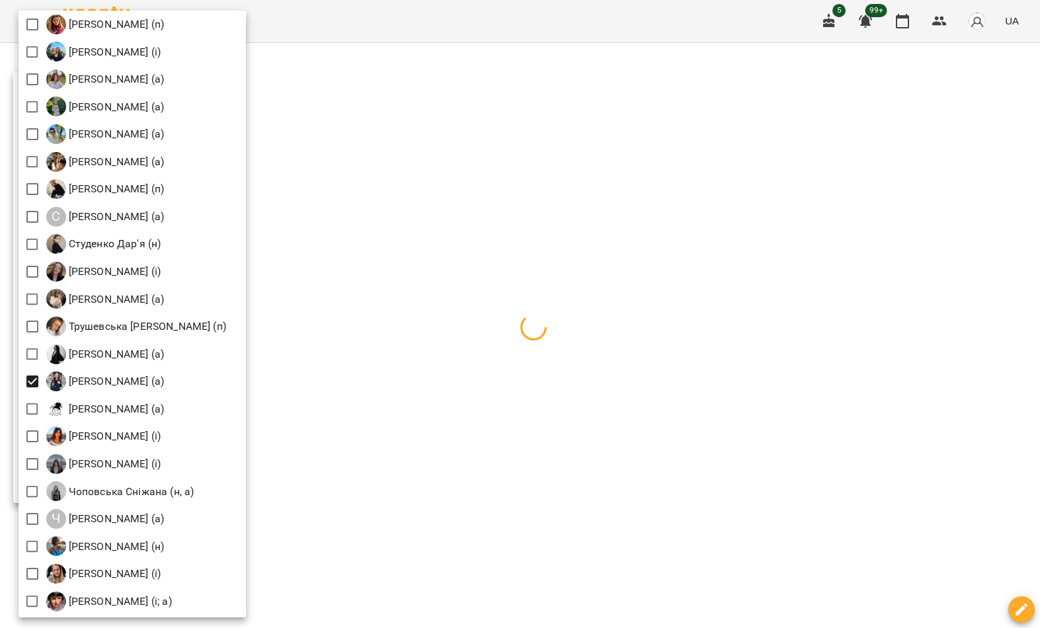
click at [500, 118] on div at bounding box center [520, 314] width 1040 height 628
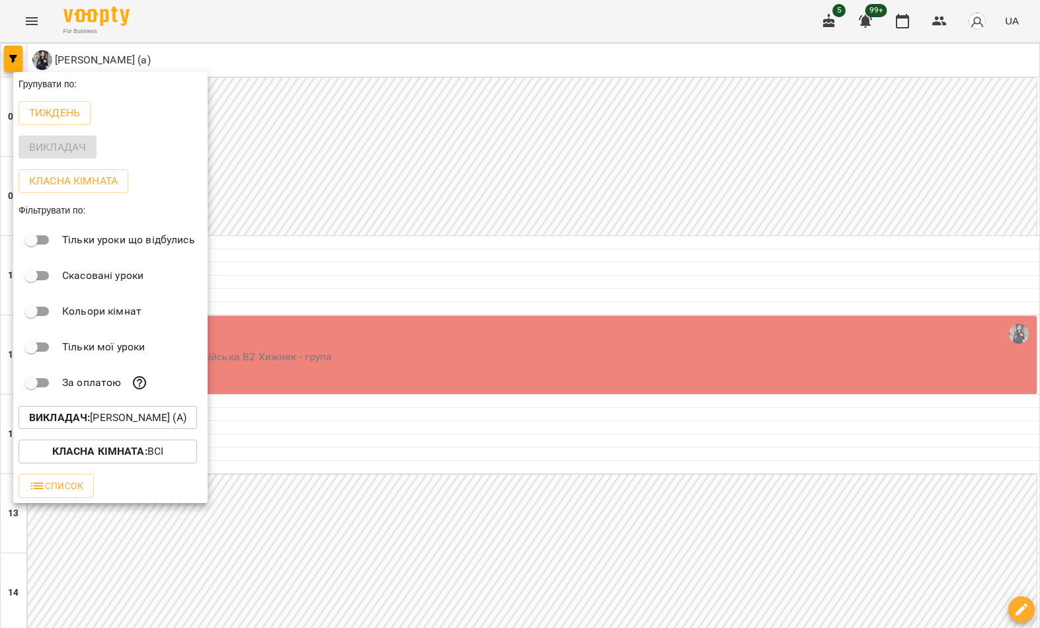
click at [571, 122] on div at bounding box center [520, 314] width 1040 height 628
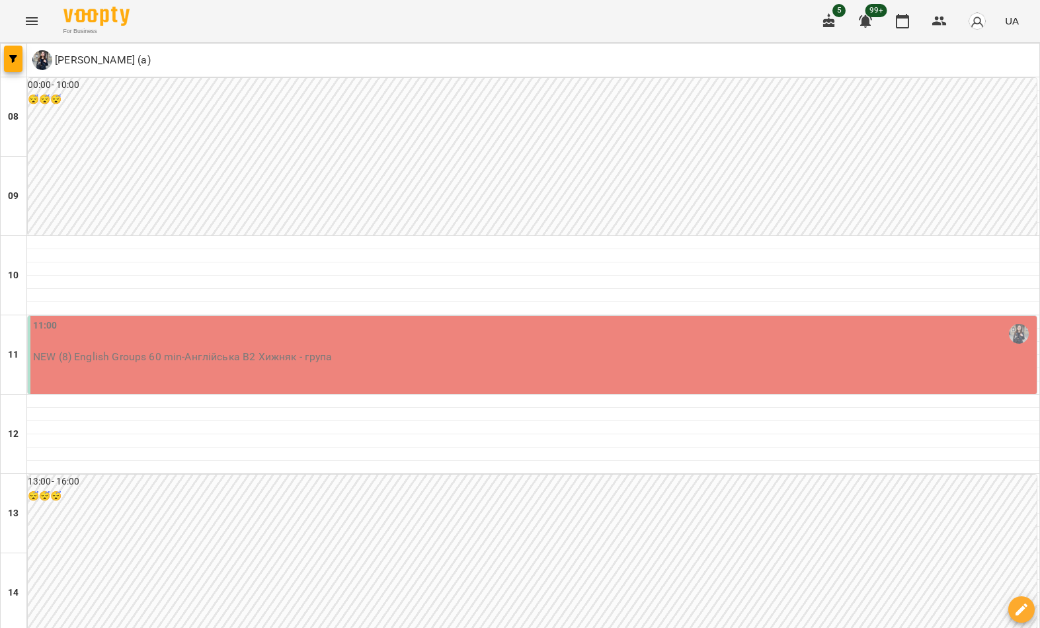
click at [10, 71] on button "button" at bounding box center [13, 59] width 19 height 26
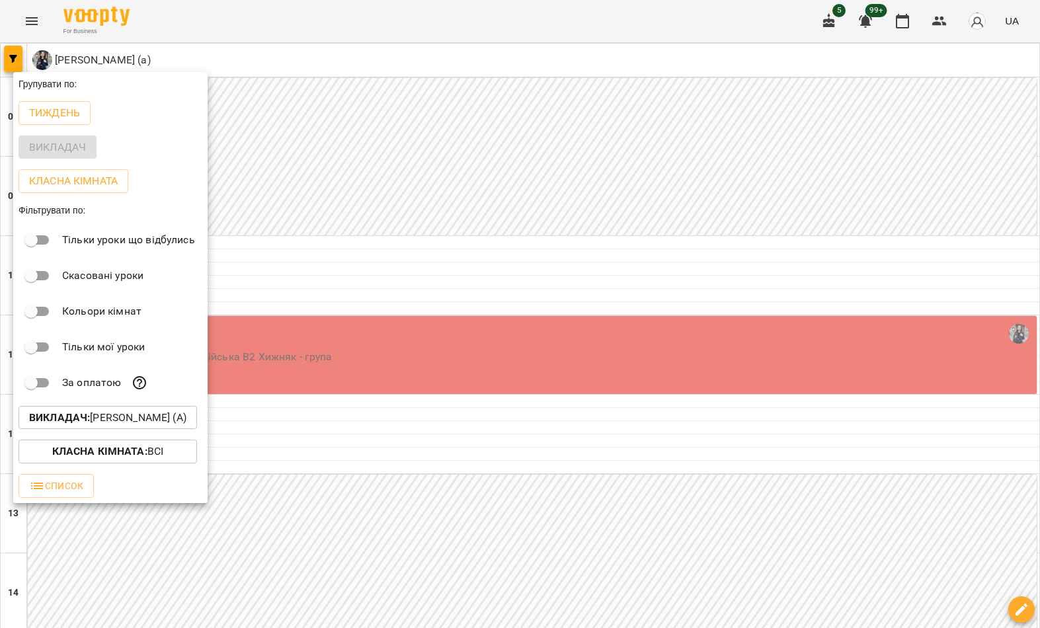
click at [149, 419] on p "Викладач : Хижняк Марія Сергіївна (а)" at bounding box center [107, 418] width 157 height 16
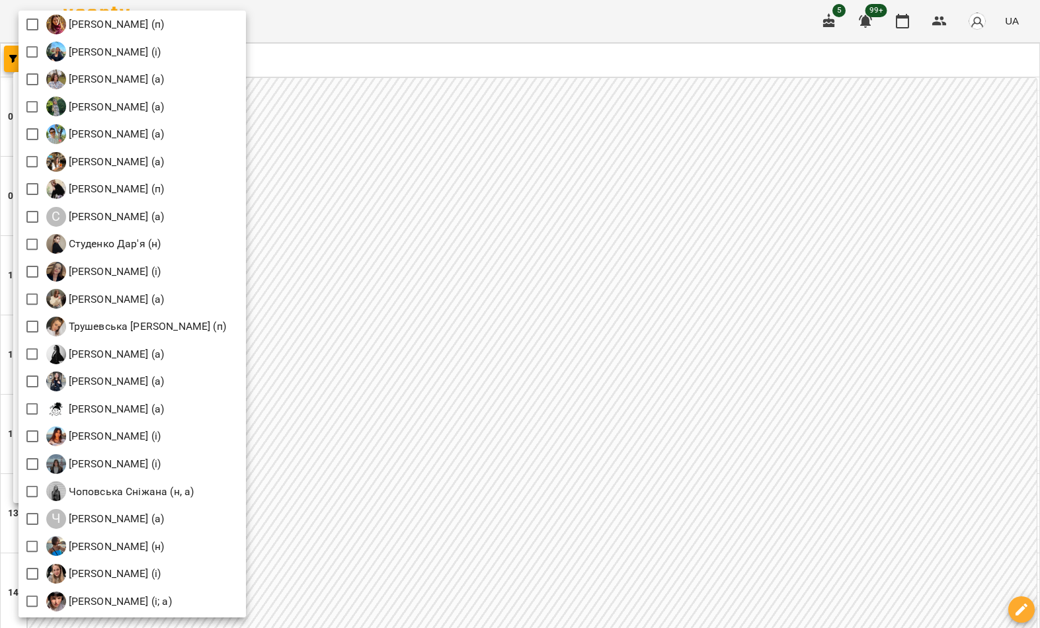
click at [412, 126] on div at bounding box center [520, 314] width 1040 height 628
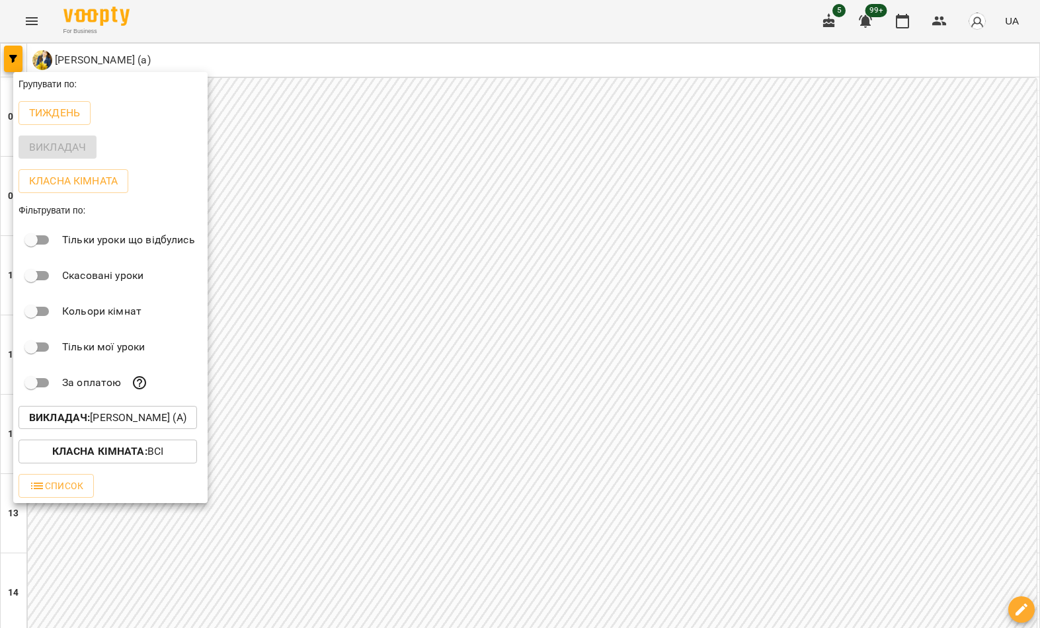
click at [450, 149] on div at bounding box center [520, 314] width 1040 height 628
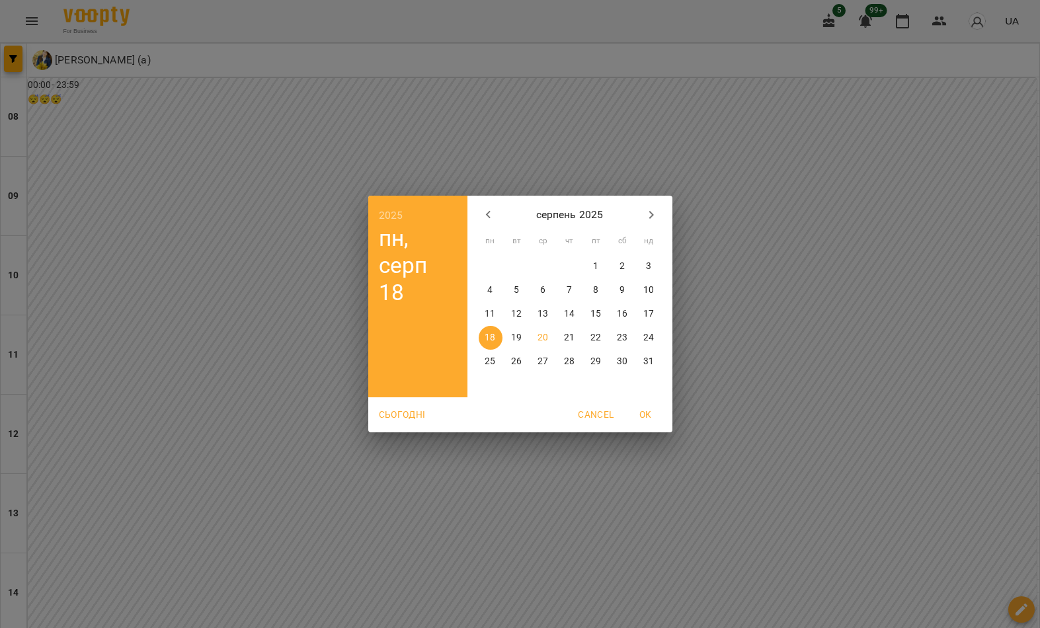
click at [655, 215] on icon "button" at bounding box center [651, 215] width 16 height 16
click at [491, 266] on p "1" at bounding box center [489, 266] width 5 height 13
type input "**********"
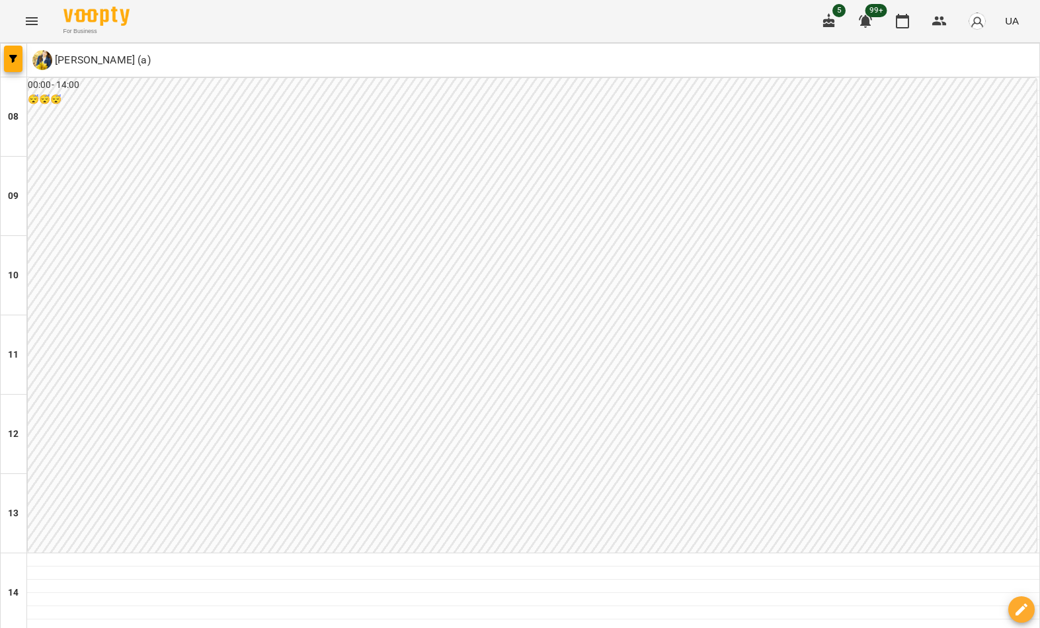
scroll to position [622, 0]
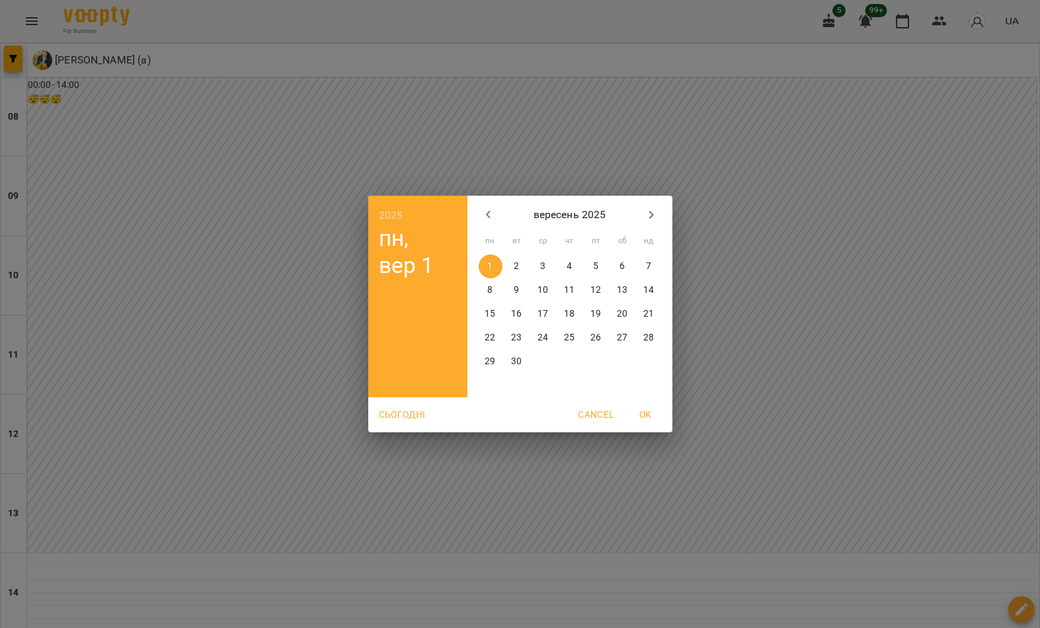
click at [484, 221] on icon "button" at bounding box center [488, 215] width 16 height 16
click at [575, 336] on span "21" at bounding box center [570, 337] width 24 height 13
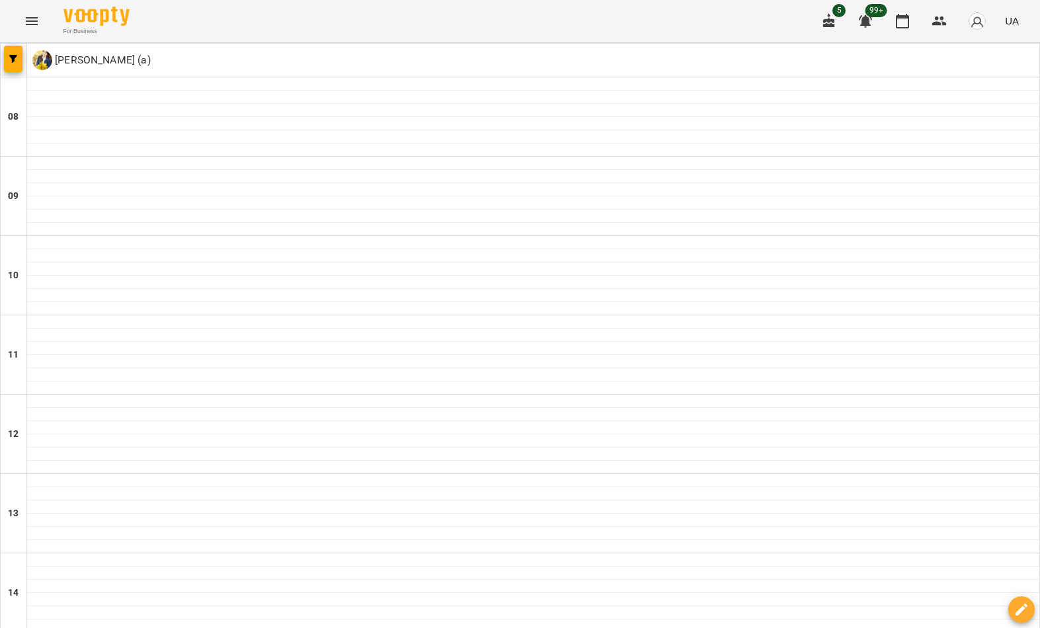
type input "**********"
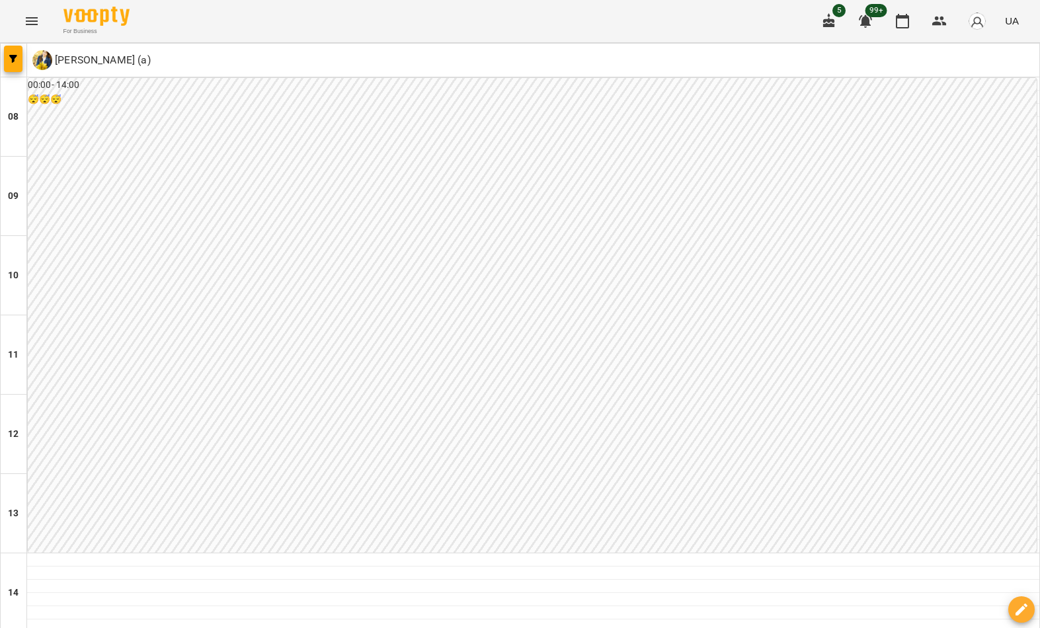
scroll to position [726, 0]
click at [19, 54] on button "button" at bounding box center [13, 59] width 19 height 26
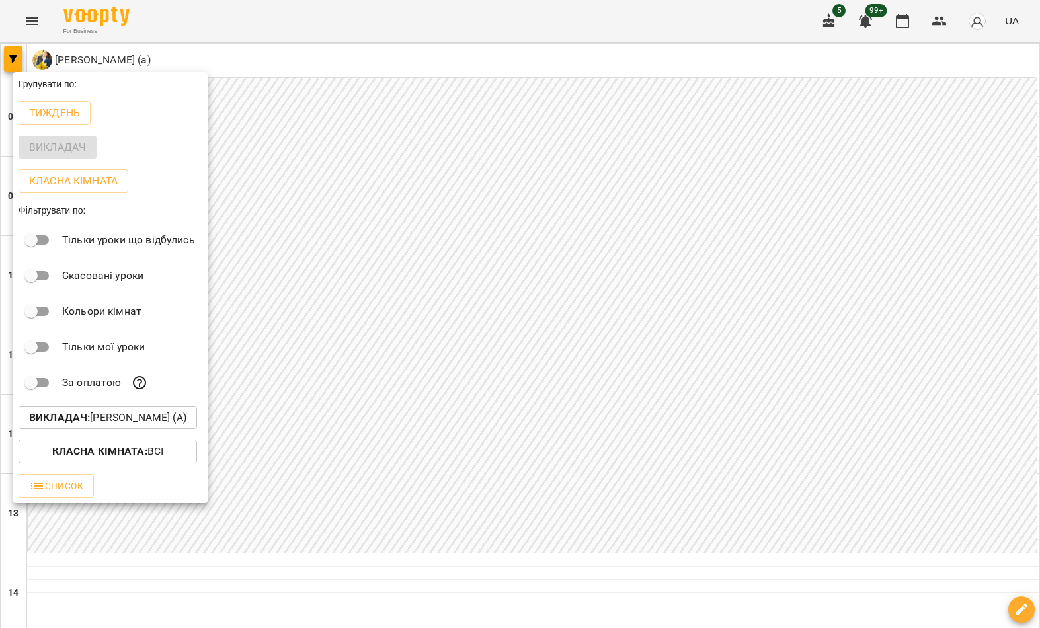
click at [138, 429] on button "Викладач : Лілія Савинська (а)" at bounding box center [108, 418] width 178 height 24
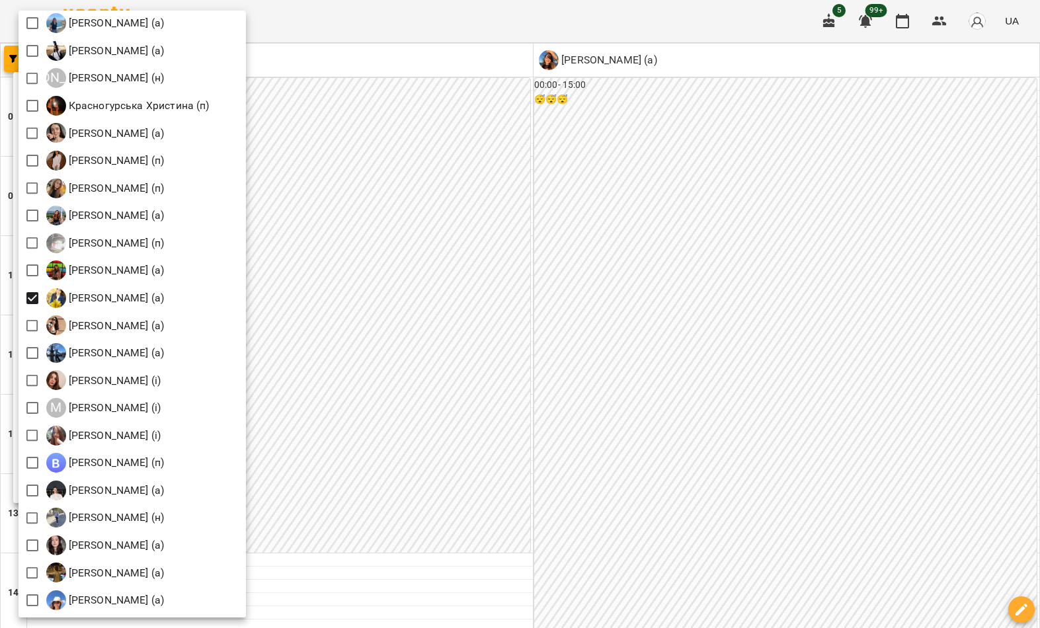
scroll to position [1045, 0]
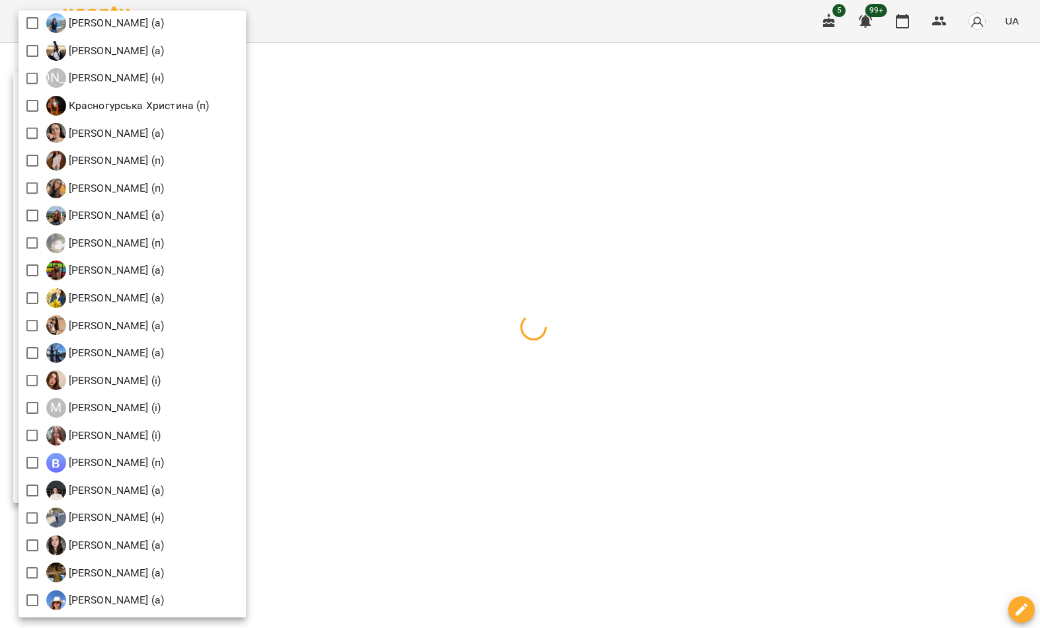
click at [442, 171] on div at bounding box center [520, 314] width 1040 height 628
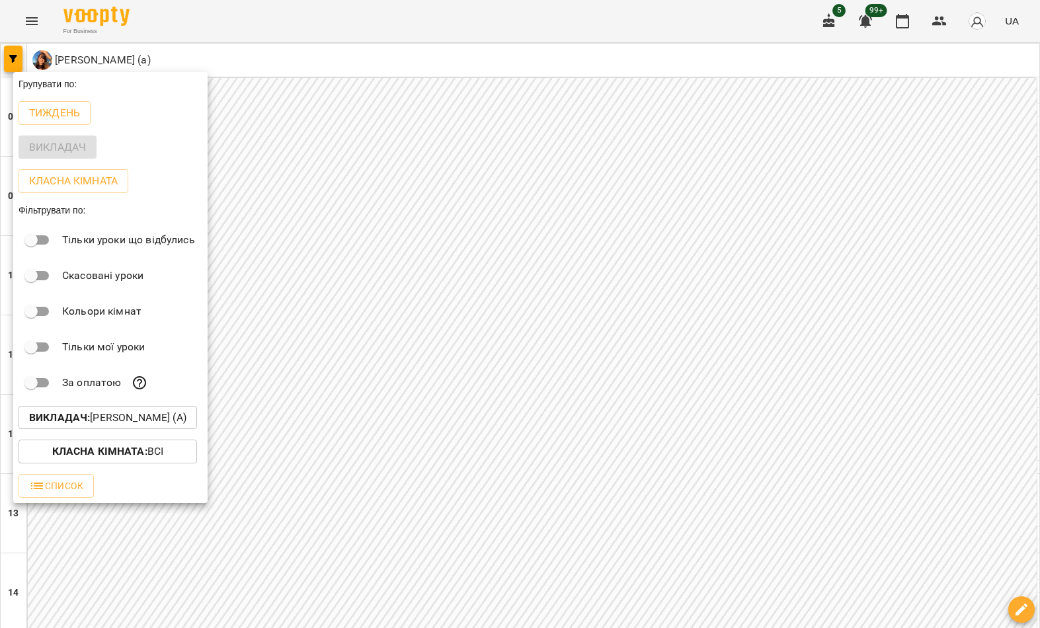
click at [455, 159] on div at bounding box center [520, 314] width 1040 height 628
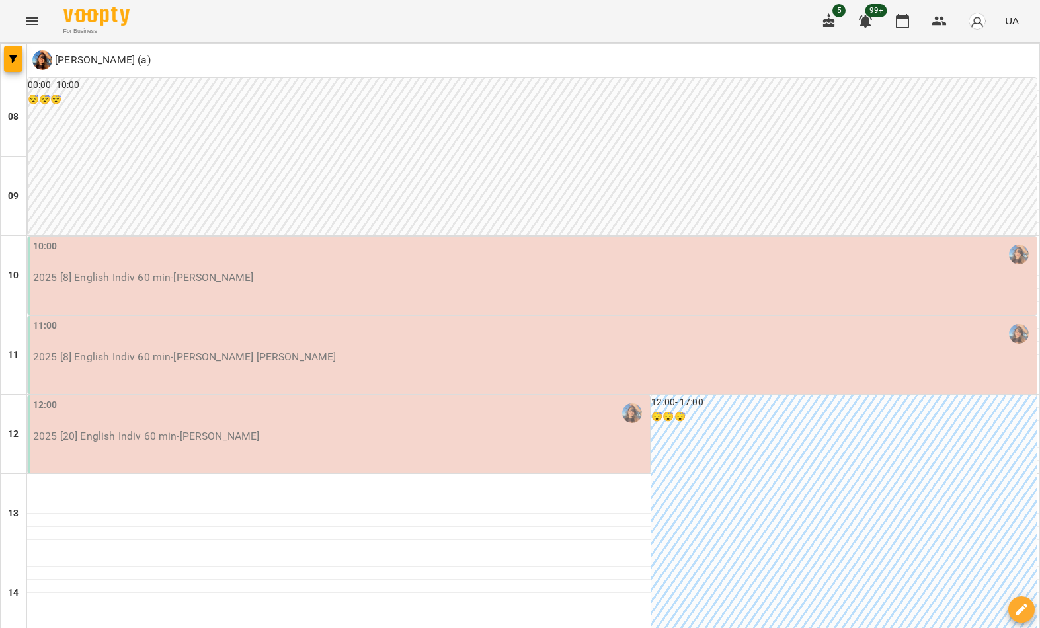
scroll to position [700, 0]
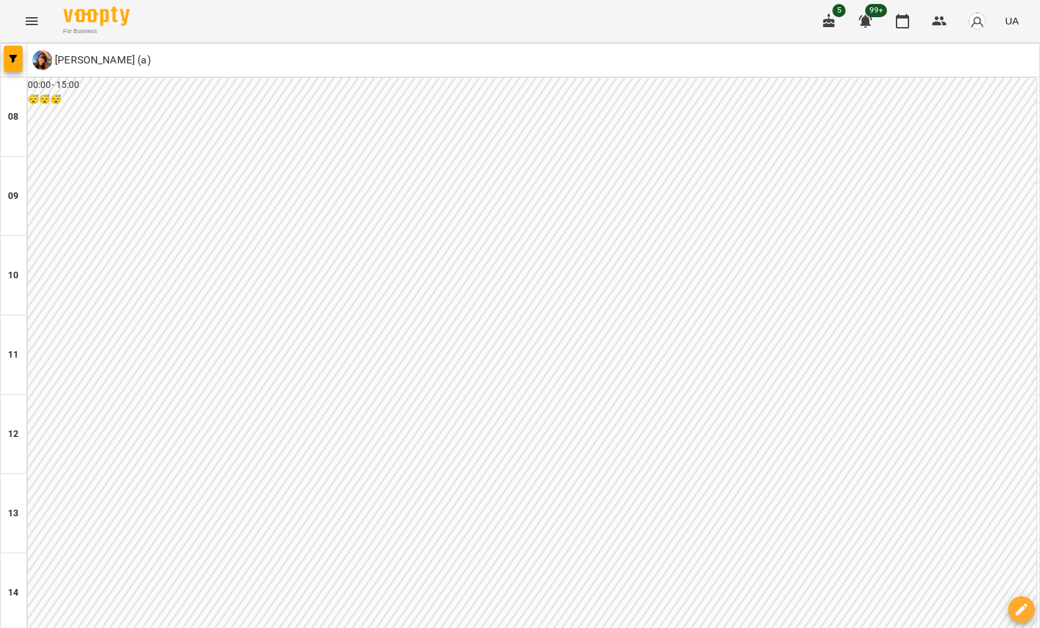
scroll to position [659, 0]
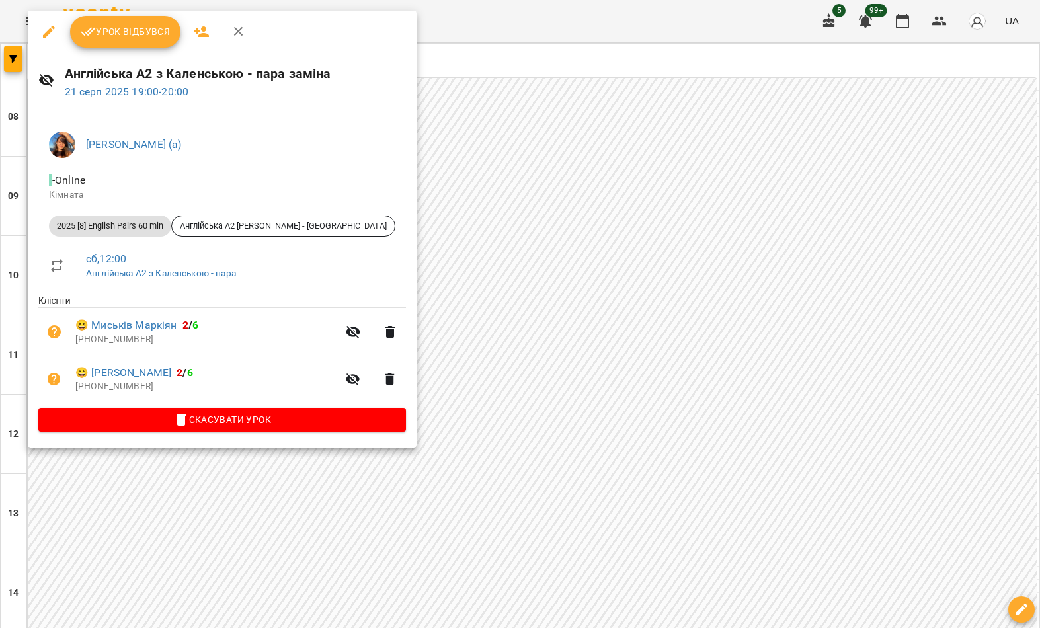
click at [276, 412] on span "Скасувати Урок" at bounding box center [222, 420] width 346 height 16
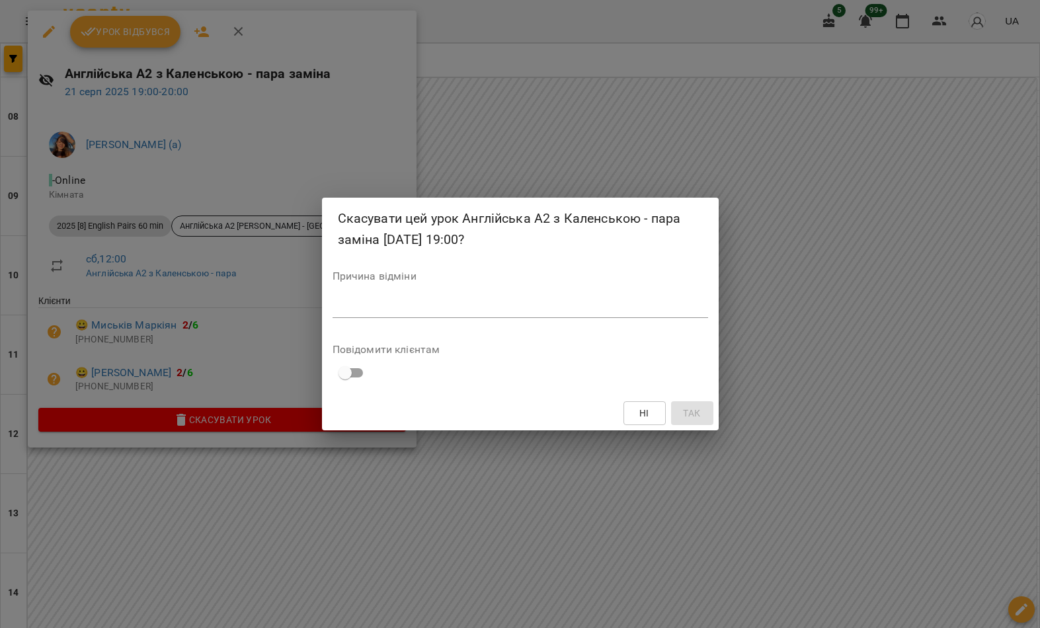
click at [545, 303] on textarea at bounding box center [519, 307] width 375 height 12
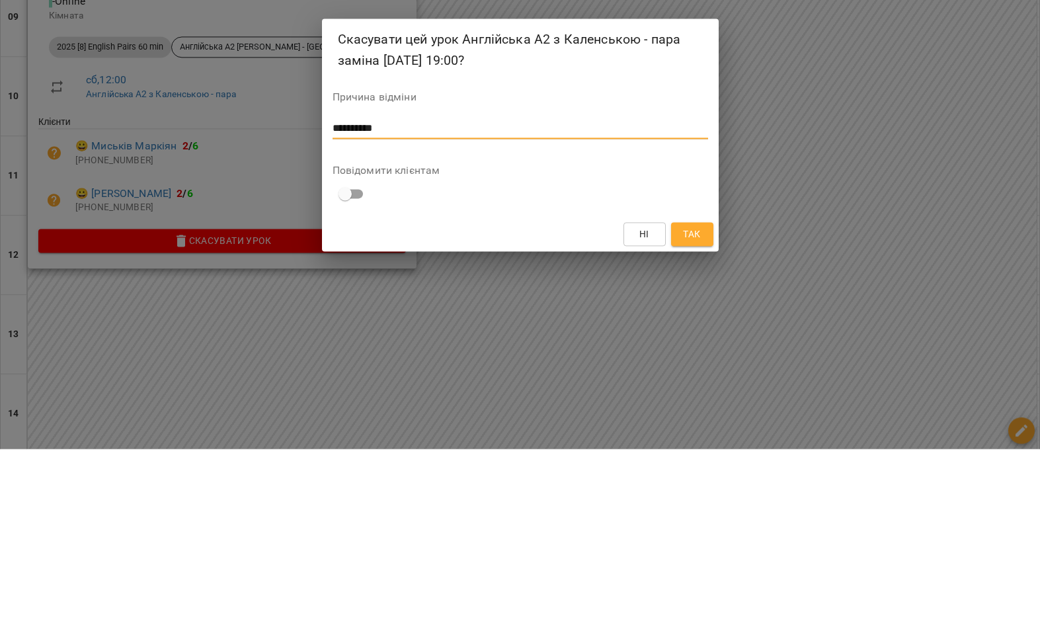
type textarea "*********"
click at [710, 401] on button "Так" at bounding box center [692, 413] width 42 height 24
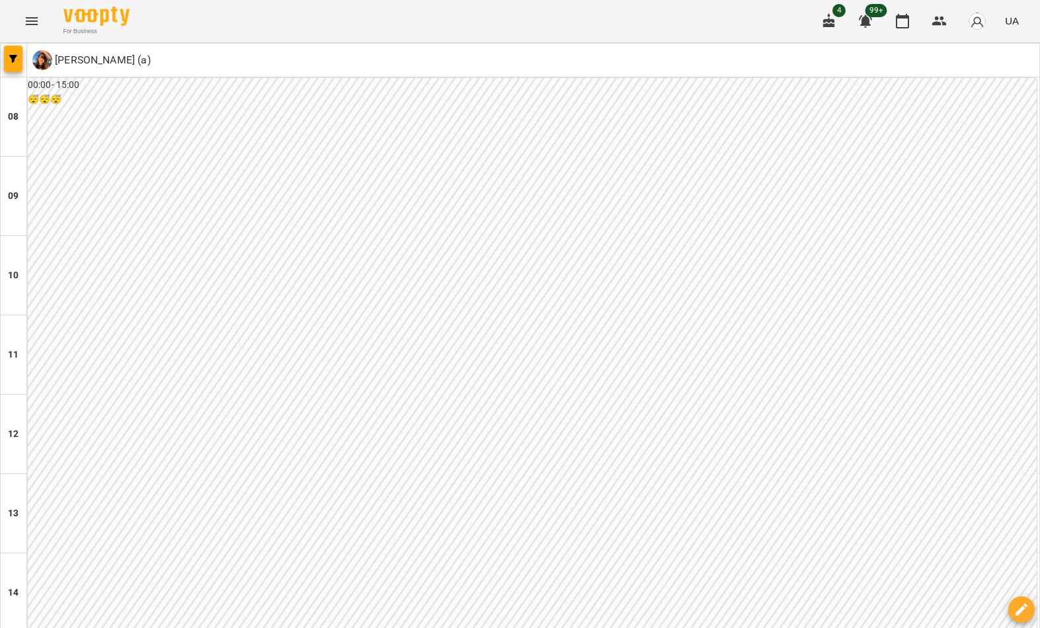
scroll to position [604, 0]
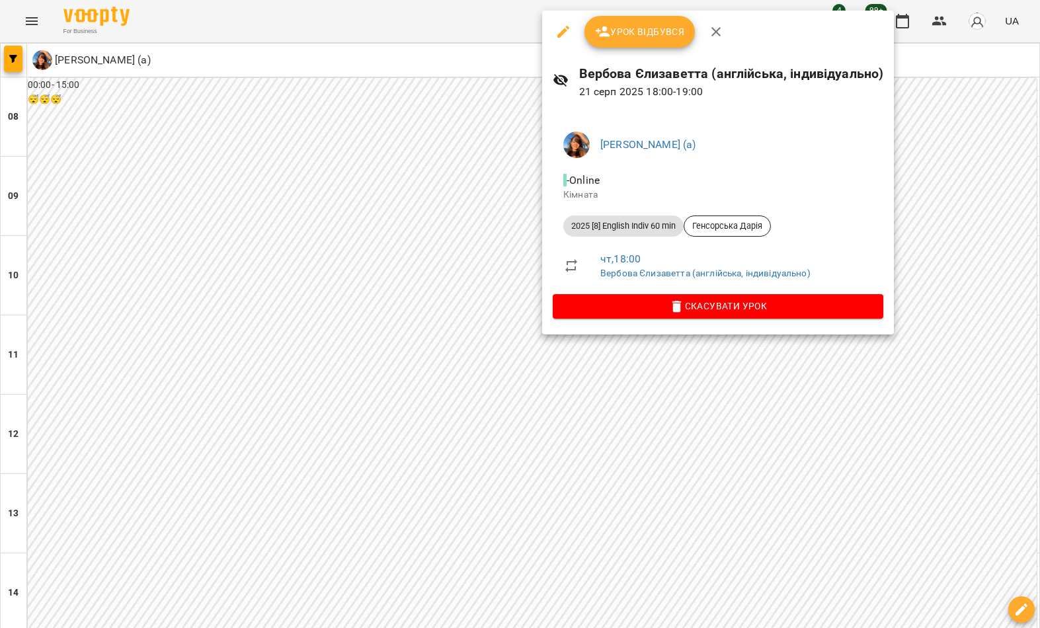
click at [455, 399] on div at bounding box center [520, 314] width 1040 height 628
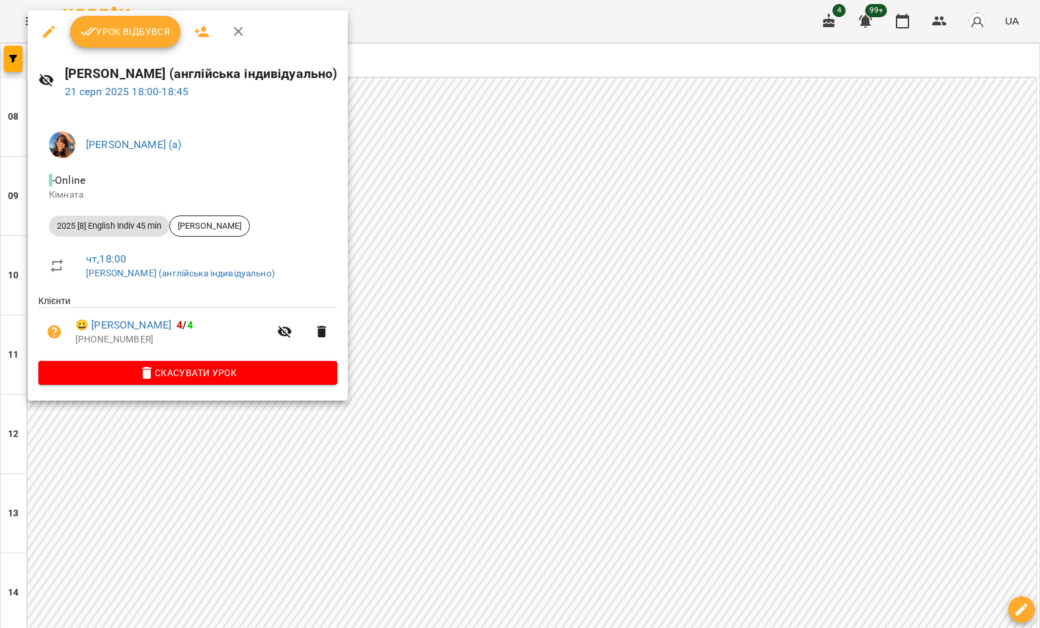
click at [485, 408] on div at bounding box center [520, 314] width 1040 height 628
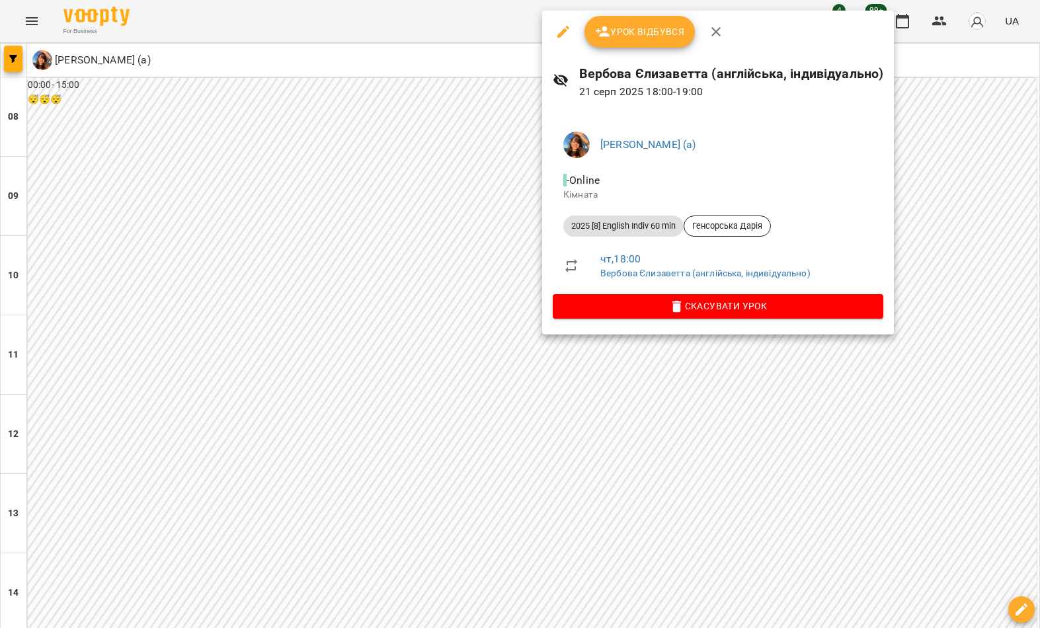
click at [716, 458] on div at bounding box center [520, 314] width 1040 height 628
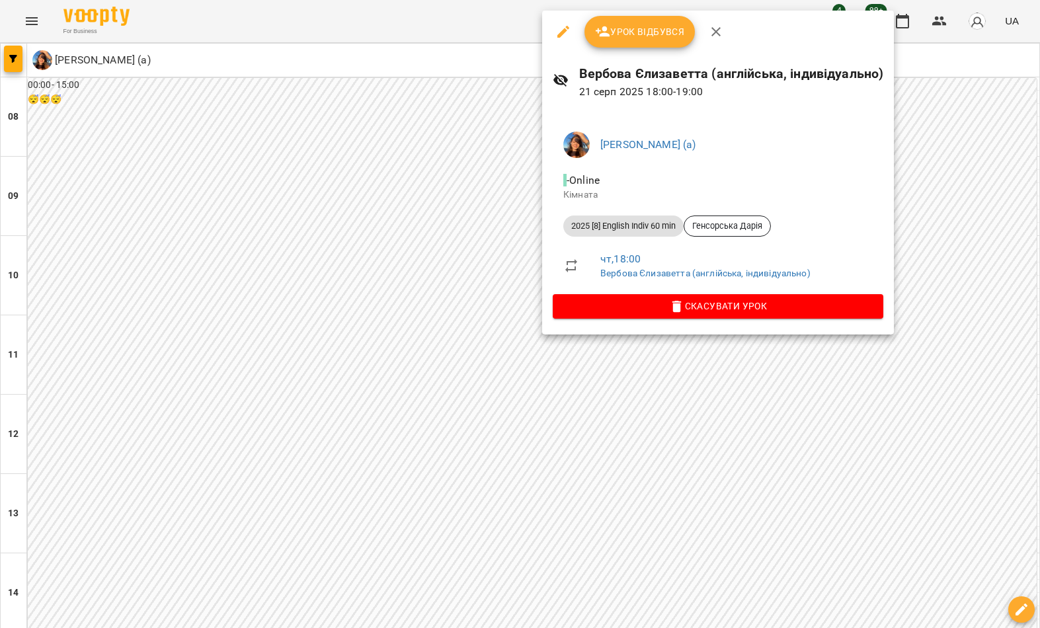
click at [119, 288] on div at bounding box center [520, 314] width 1040 height 628
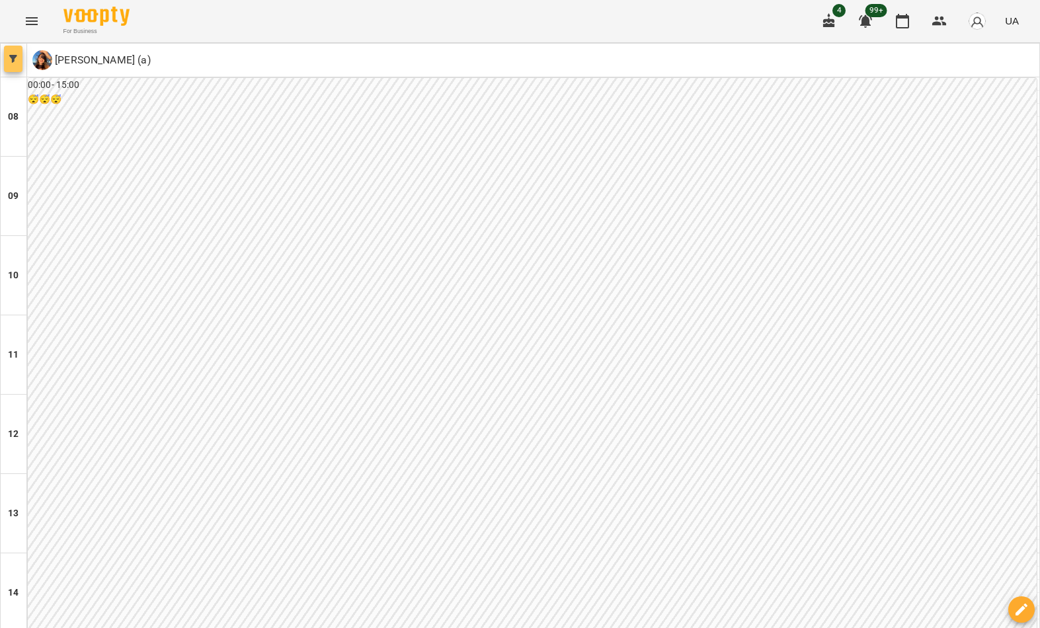
click at [9, 65] on button "button" at bounding box center [13, 59] width 19 height 26
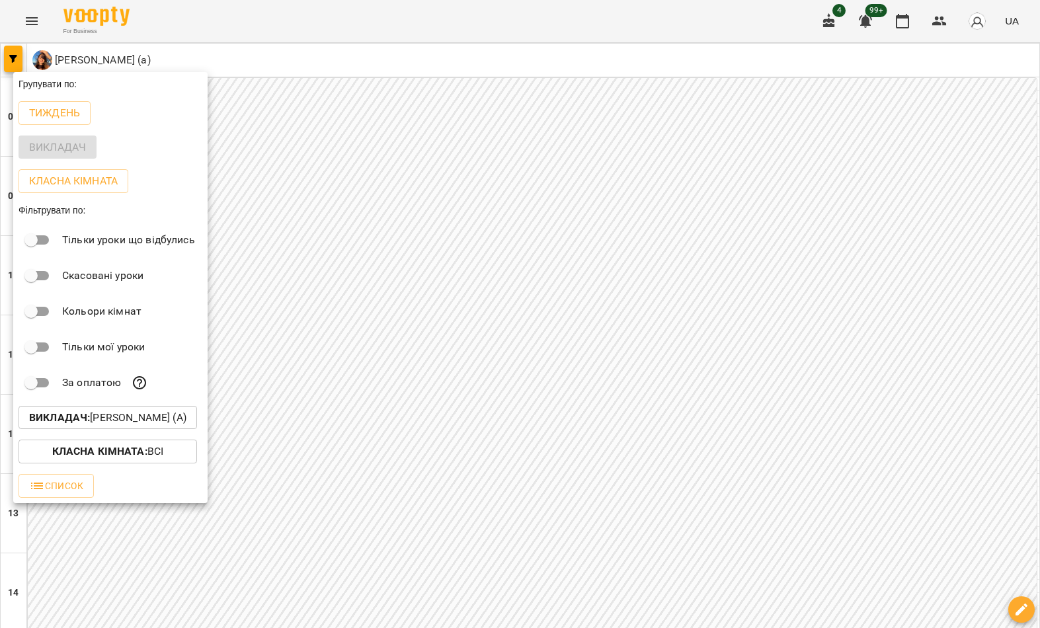
click at [133, 418] on p "Викладач : [PERSON_NAME] (а)" at bounding box center [107, 418] width 157 height 16
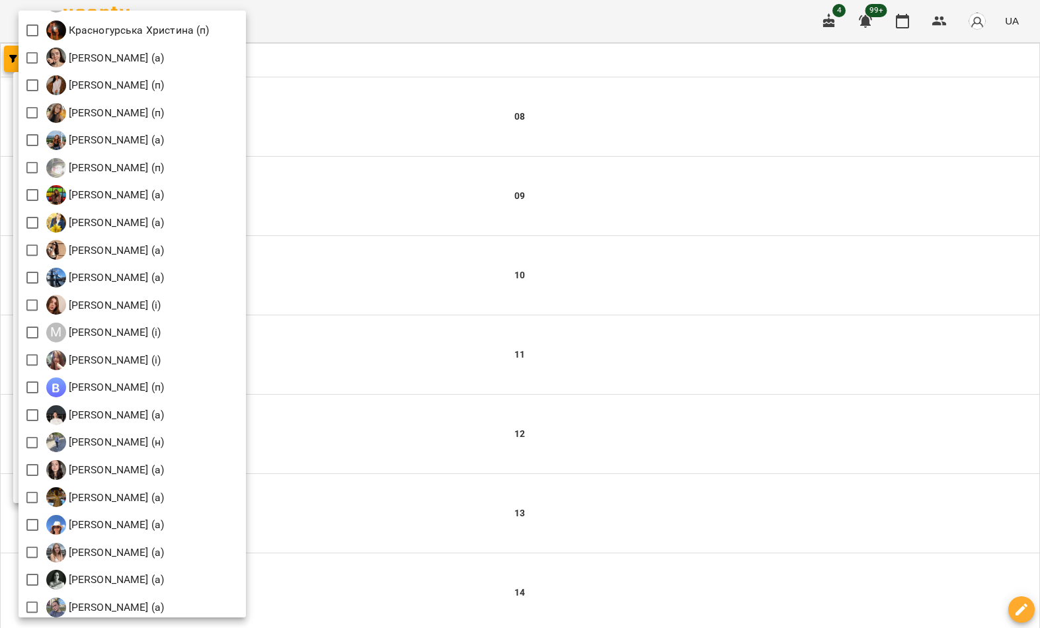
scroll to position [1124, 0]
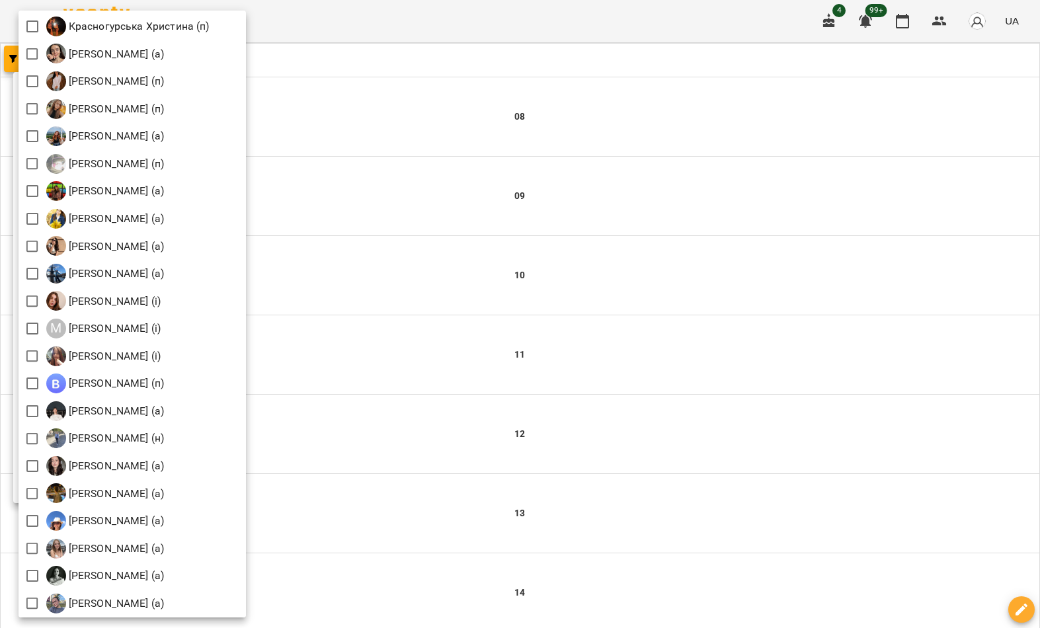
click at [161, 268] on p "[PERSON_NAME] (а)" at bounding box center [115, 274] width 98 height 16
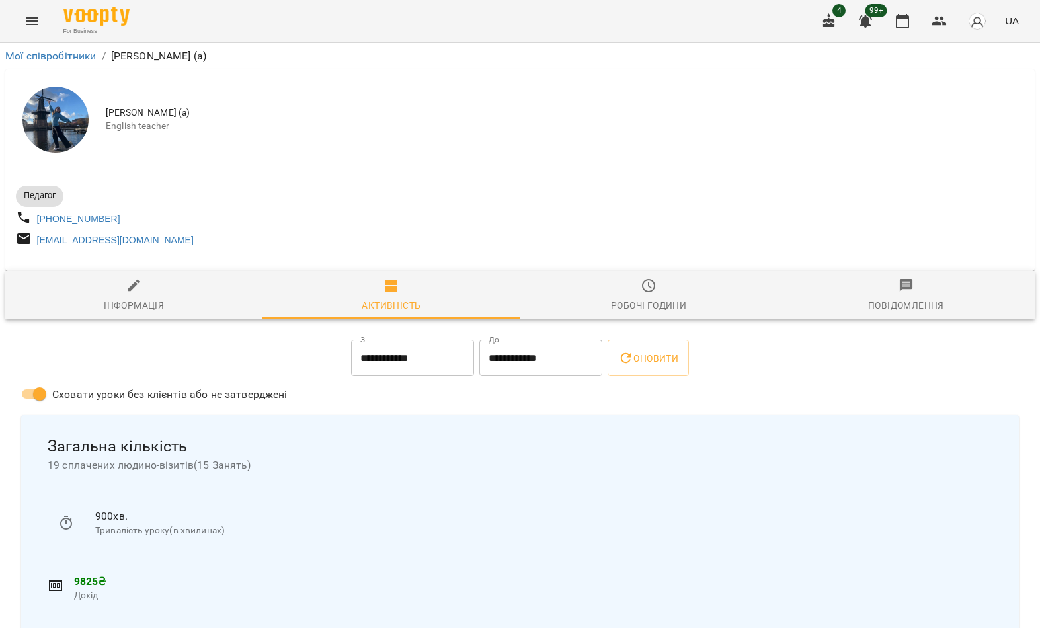
click at [22, 23] on button "Menu" at bounding box center [32, 21] width 32 height 32
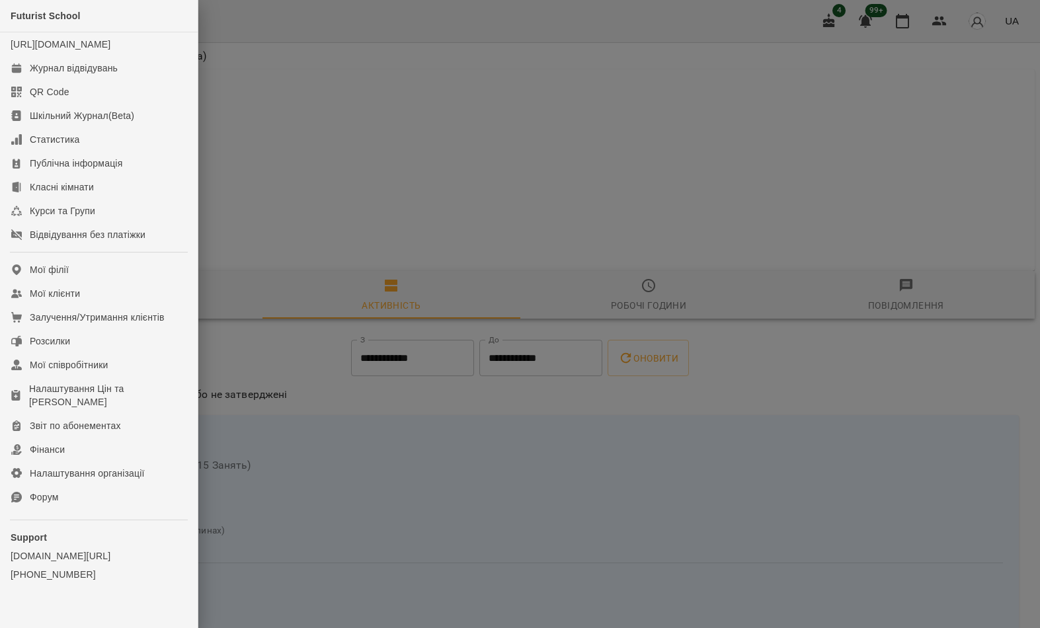
click at [144, 80] on link "Журнал відвідувань" at bounding box center [99, 68] width 198 height 24
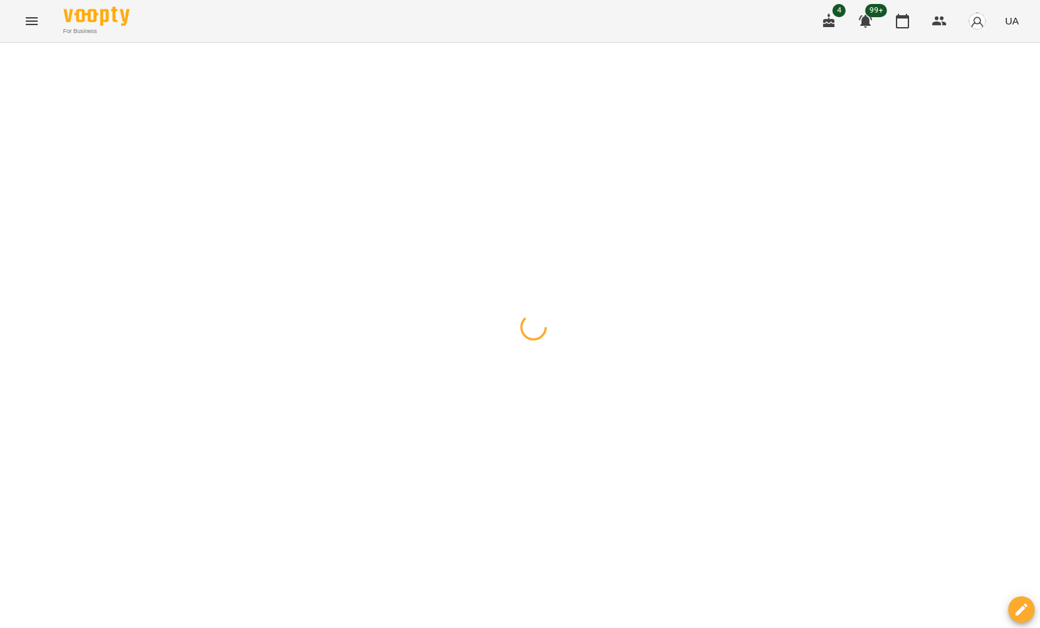
click at [13, 67] on button "button" at bounding box center [13, 59] width 19 height 26
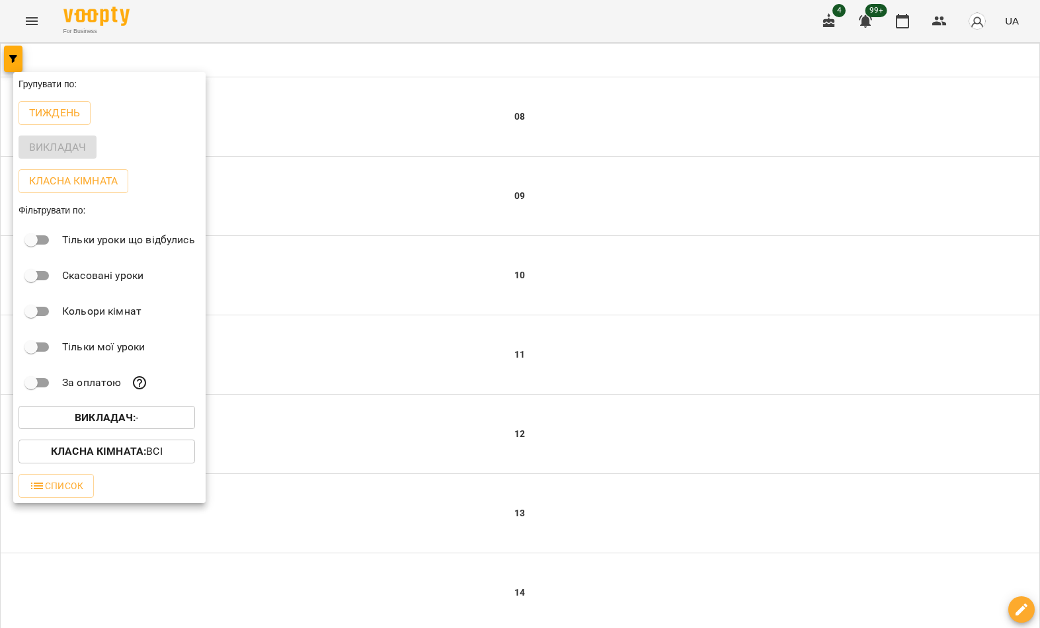
click at [144, 422] on span "Викладач : -" at bounding box center [106, 418] width 155 height 16
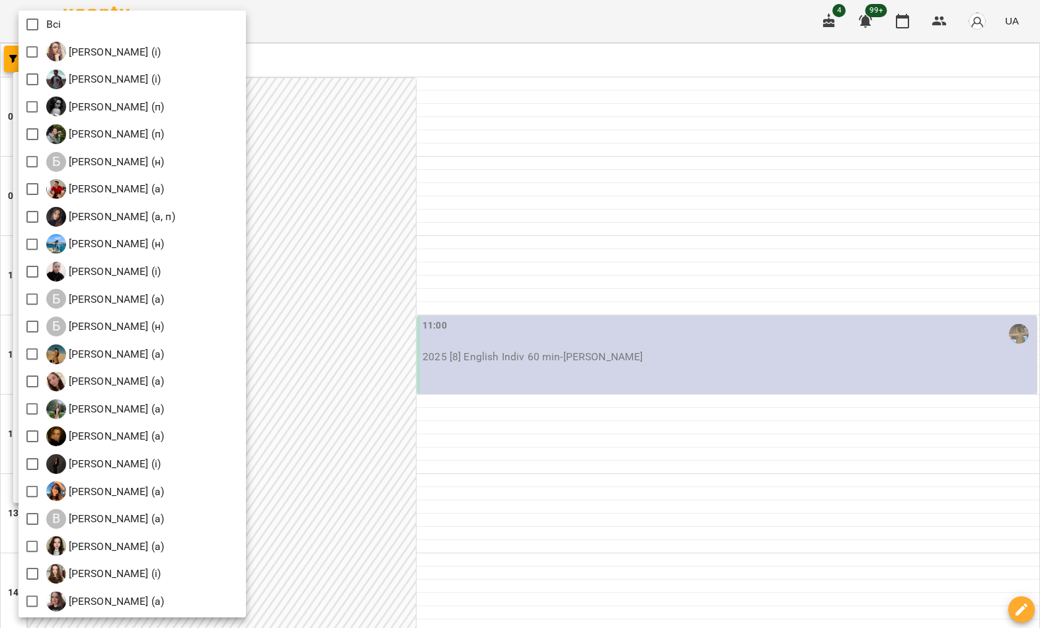
scroll to position [-44, 0]
click at [399, 177] on div at bounding box center [520, 314] width 1040 height 628
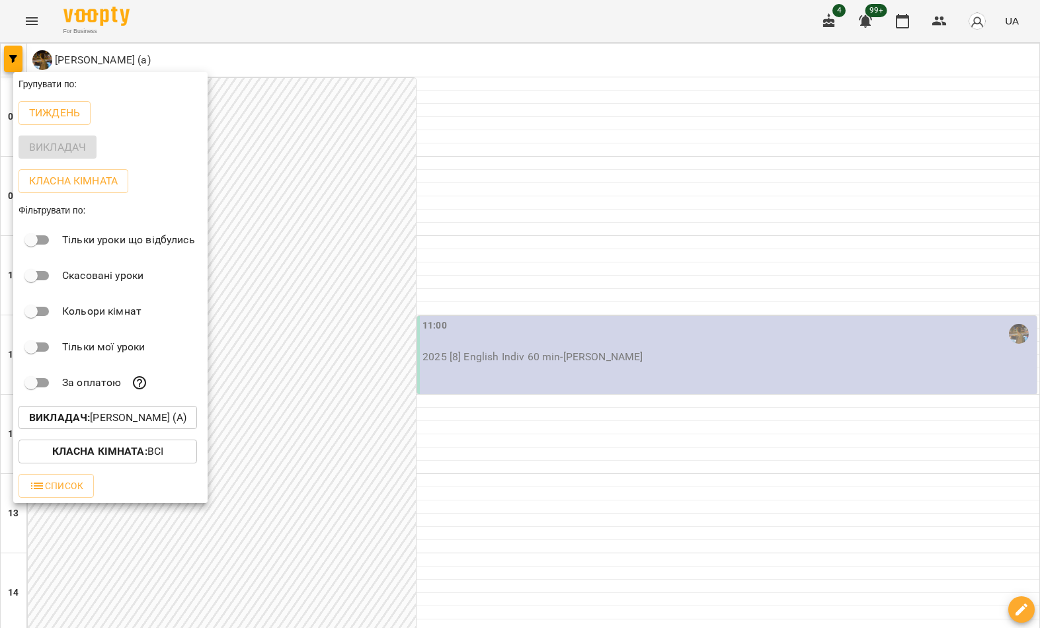
scroll to position [0, 0]
click at [391, 215] on div at bounding box center [520, 314] width 1040 height 628
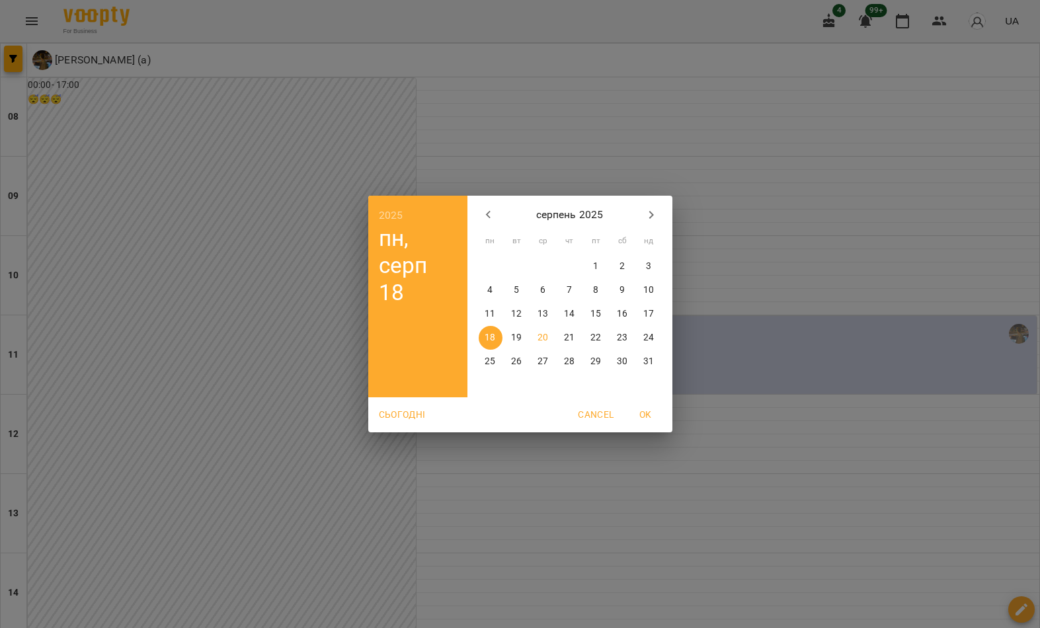
click at [618, 529] on div "2025 пн, серп [DATE] вт ср чт пт сб нд 28 29 30 31 1 2 3 4 5 6 7 8 9 10 11 12 1…" at bounding box center [520, 314] width 1040 height 628
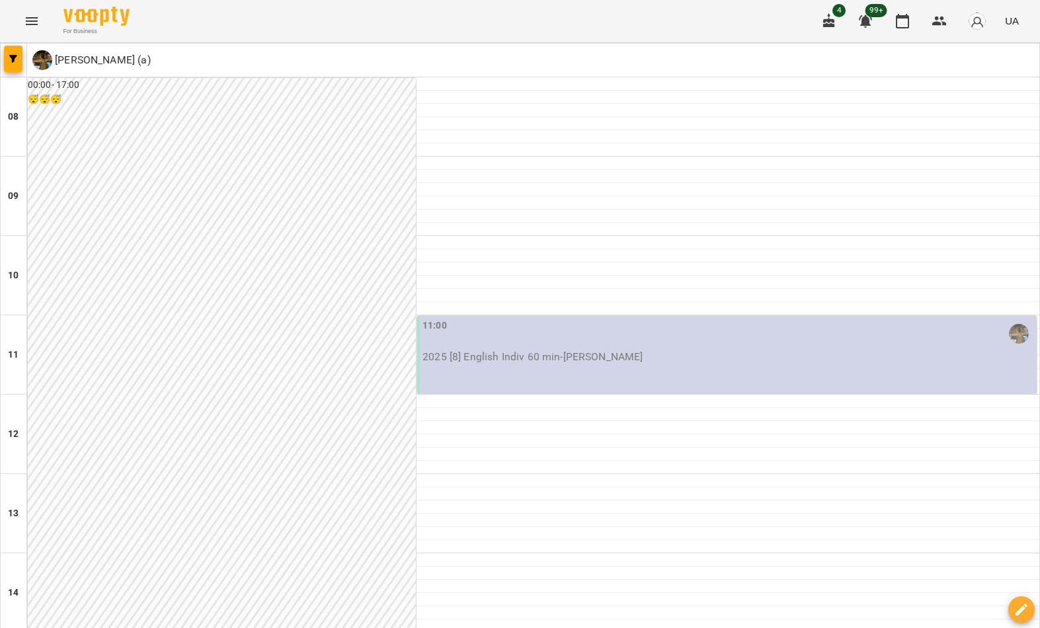
type input "**********"
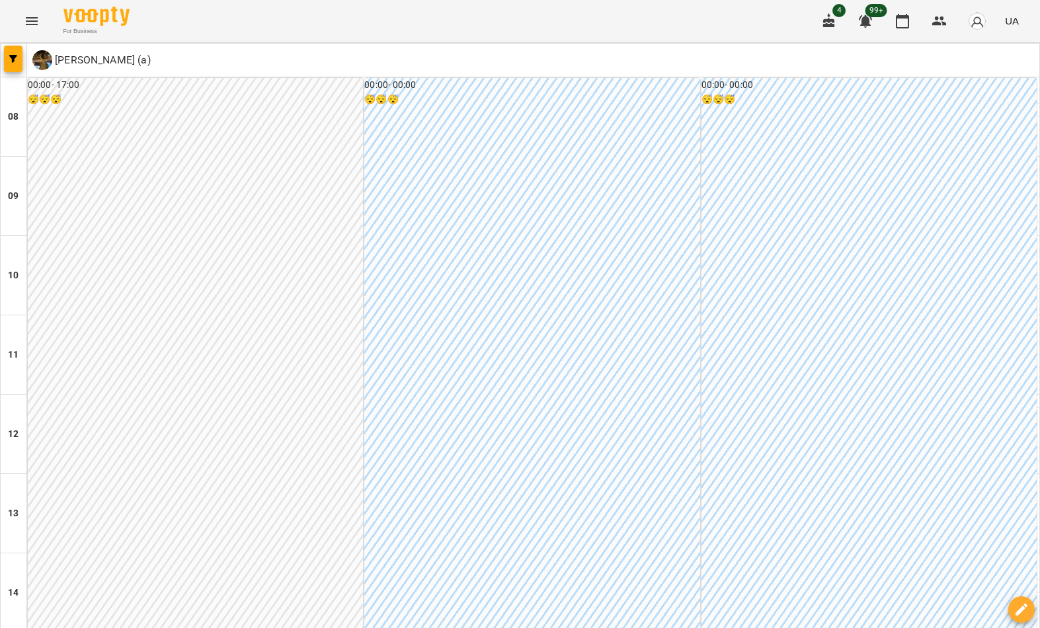
click at [12, 46] on button "button" at bounding box center [13, 59] width 19 height 26
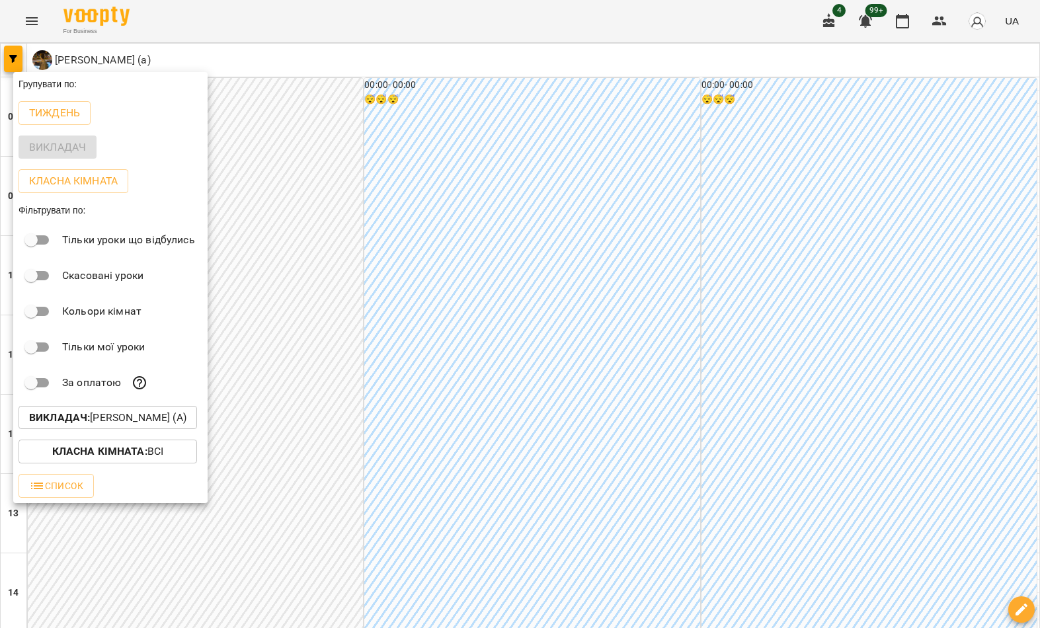
click at [155, 419] on p "Викладач : [PERSON_NAME] (а)" at bounding box center [107, 418] width 157 height 16
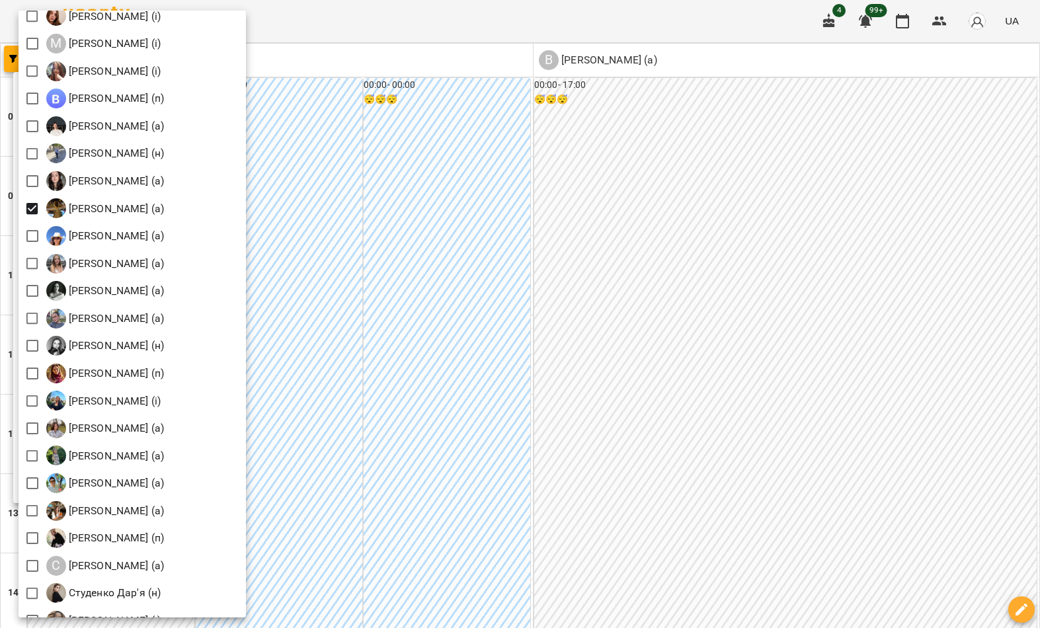
scroll to position [1387, 0]
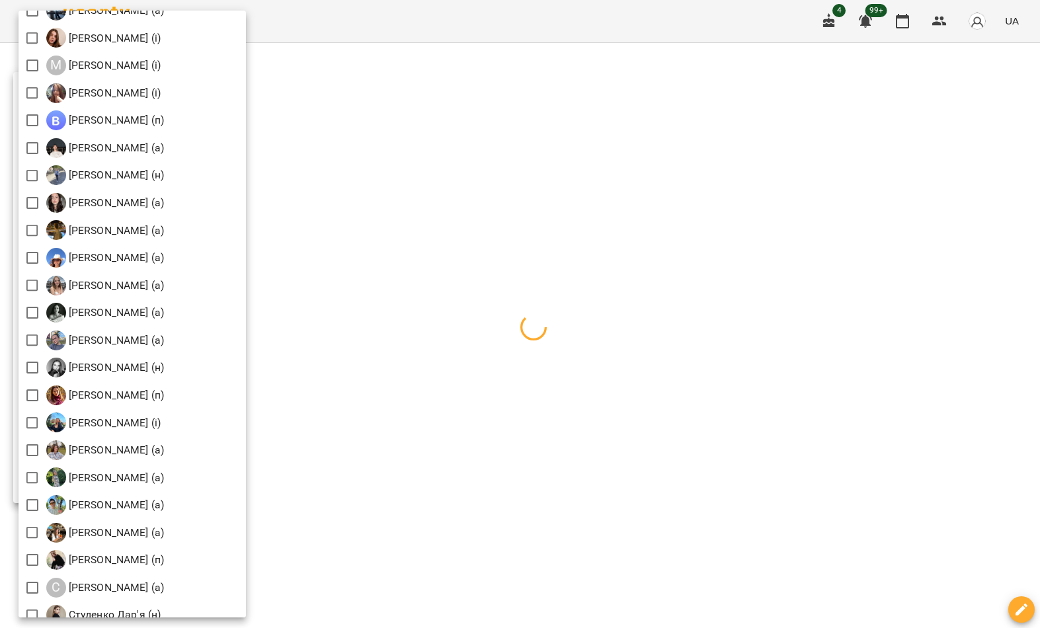
click at [384, 150] on div at bounding box center [520, 314] width 1040 height 628
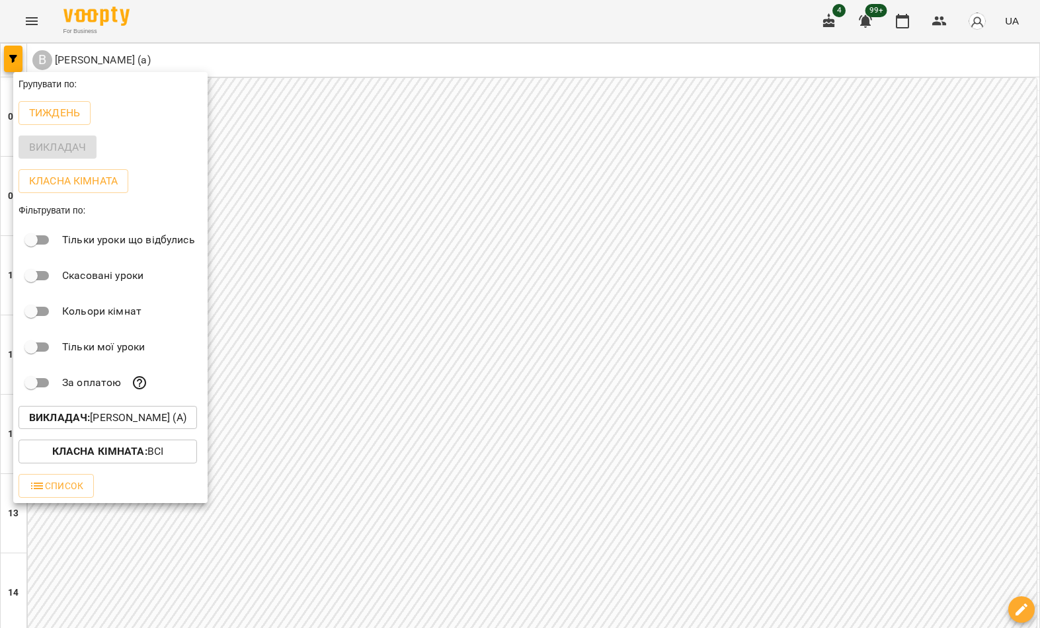
click at [350, 180] on div at bounding box center [520, 314] width 1040 height 628
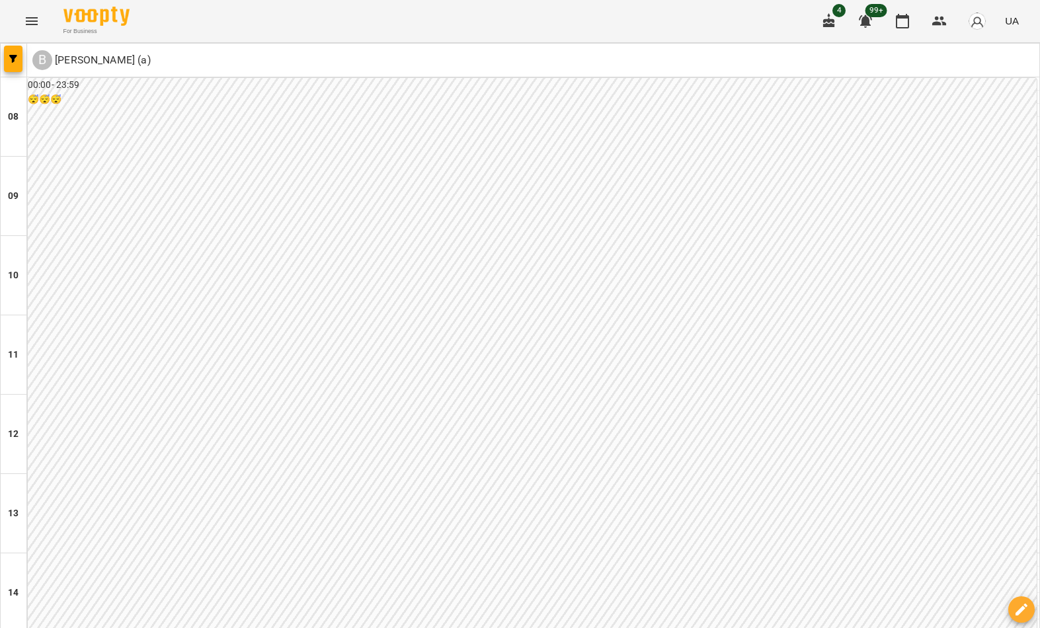
click at [11, 71] on button "button" at bounding box center [13, 59] width 19 height 26
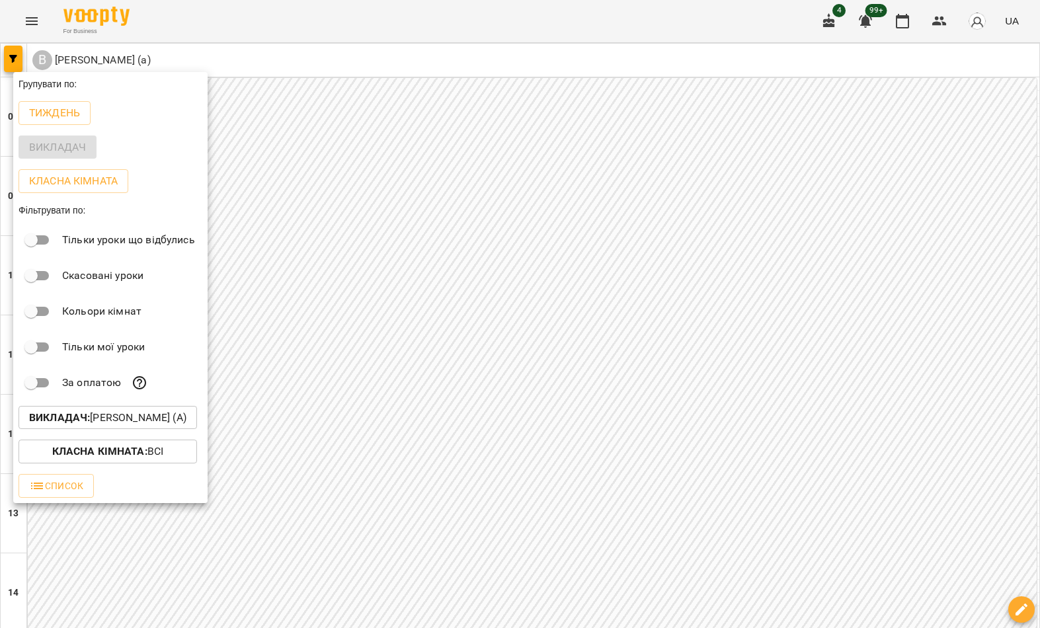
click at [106, 426] on p "Викладач : Войтенко Богдан (а)" at bounding box center [107, 418] width 157 height 16
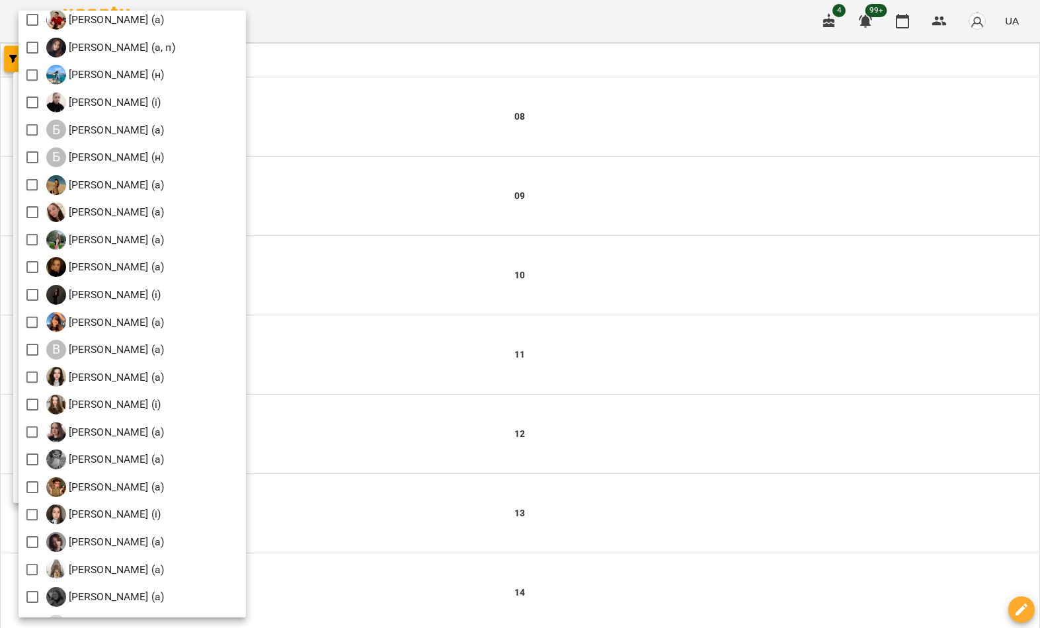
scroll to position [193, 0]
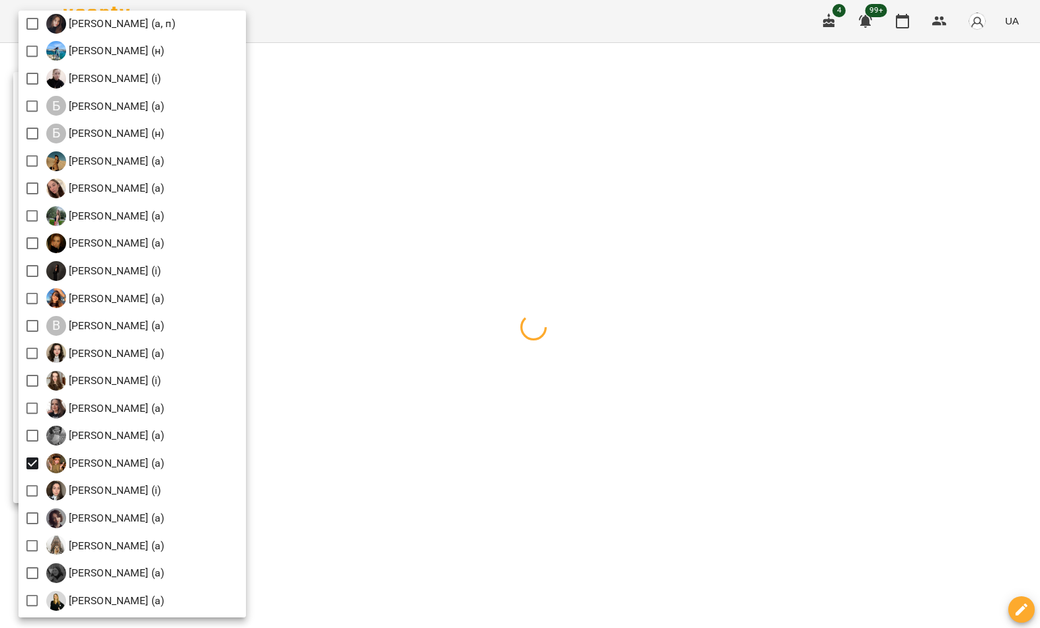
click at [391, 130] on div at bounding box center [520, 314] width 1040 height 628
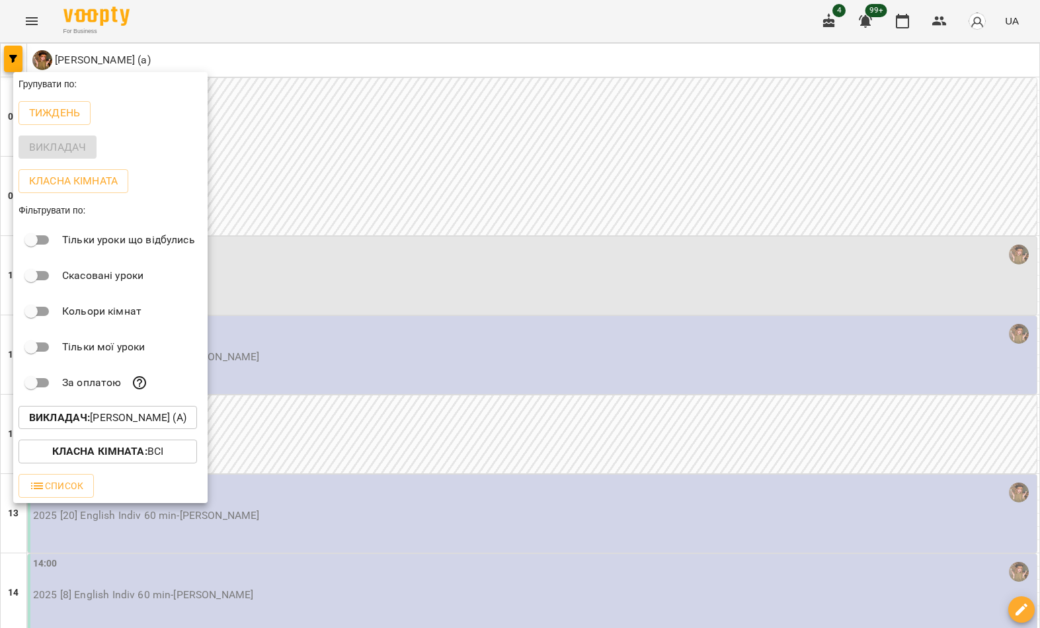
click at [389, 134] on div at bounding box center [520, 314] width 1040 height 628
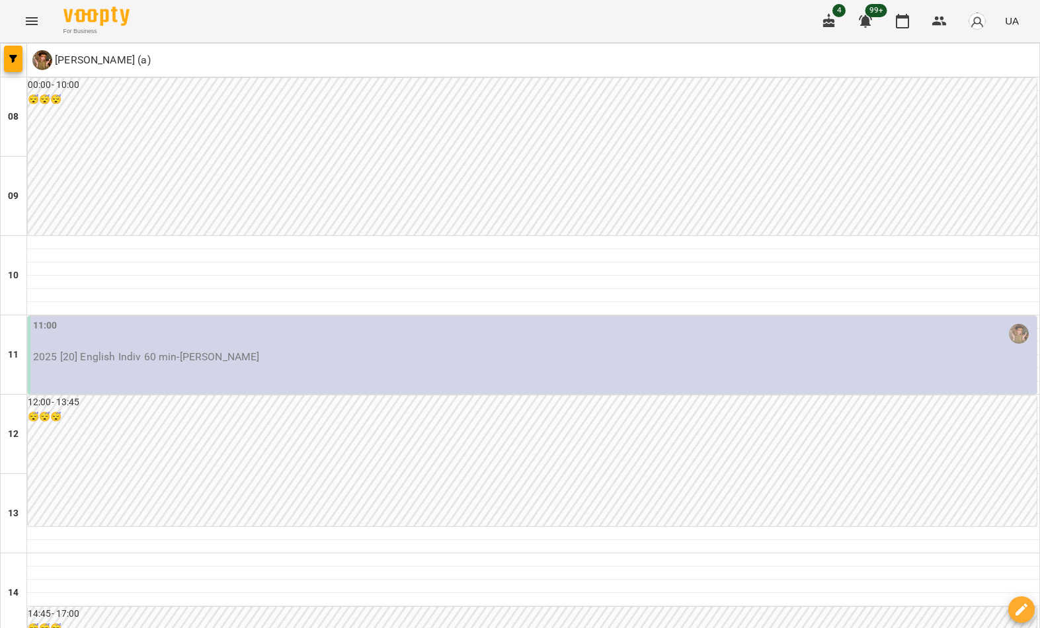
scroll to position [726, 0]
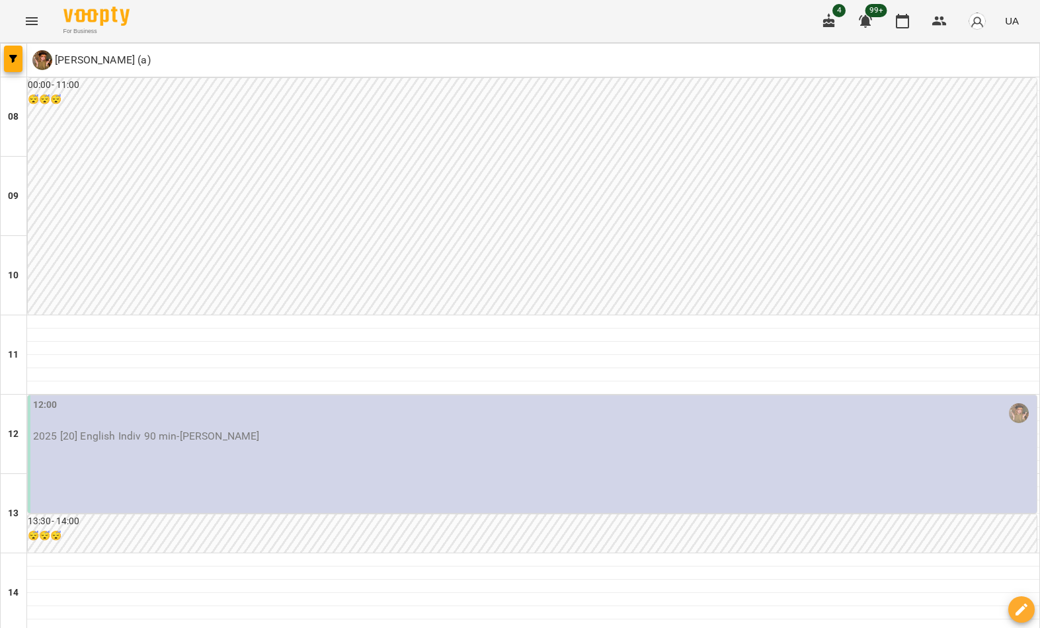
scroll to position [728, 0]
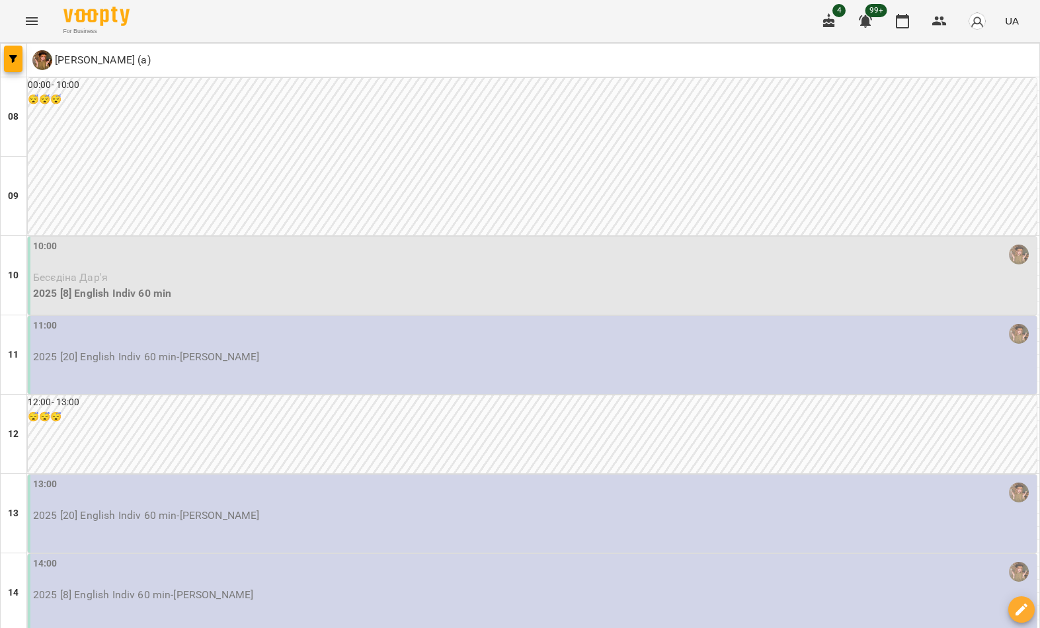
scroll to position [726, 0]
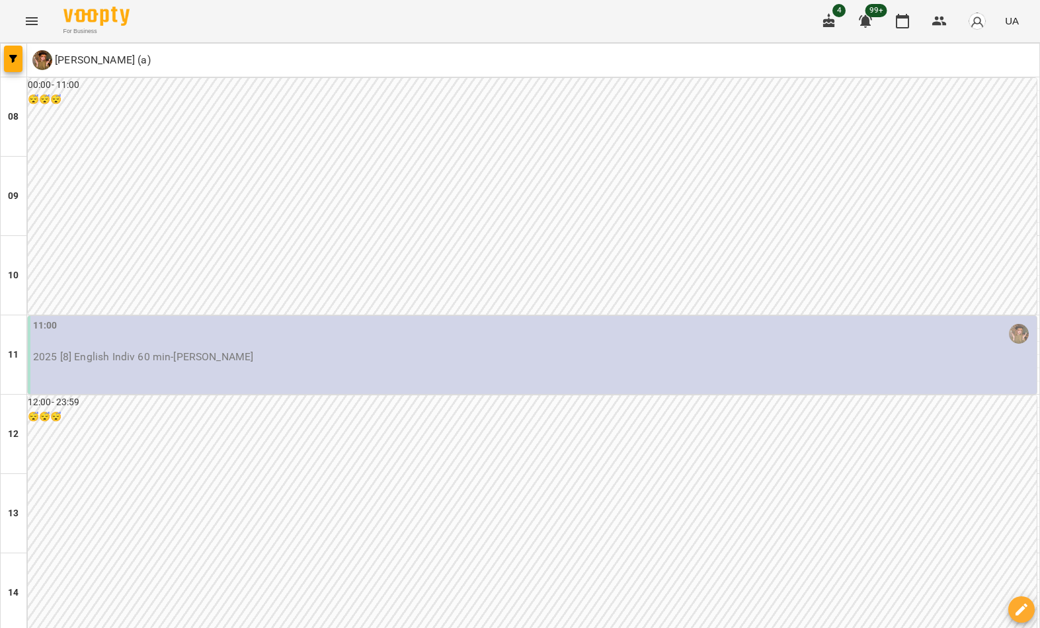
click at [7, 65] on button "button" at bounding box center [13, 59] width 19 height 26
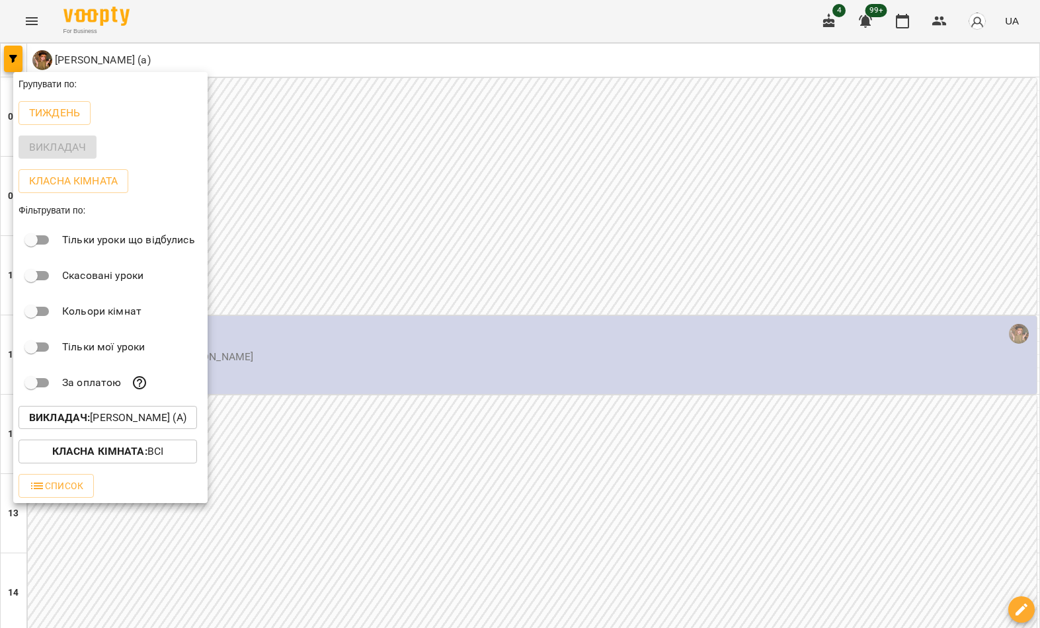
click at [132, 424] on p "Викладач : Горошинська Олександра (а)" at bounding box center [107, 418] width 157 height 16
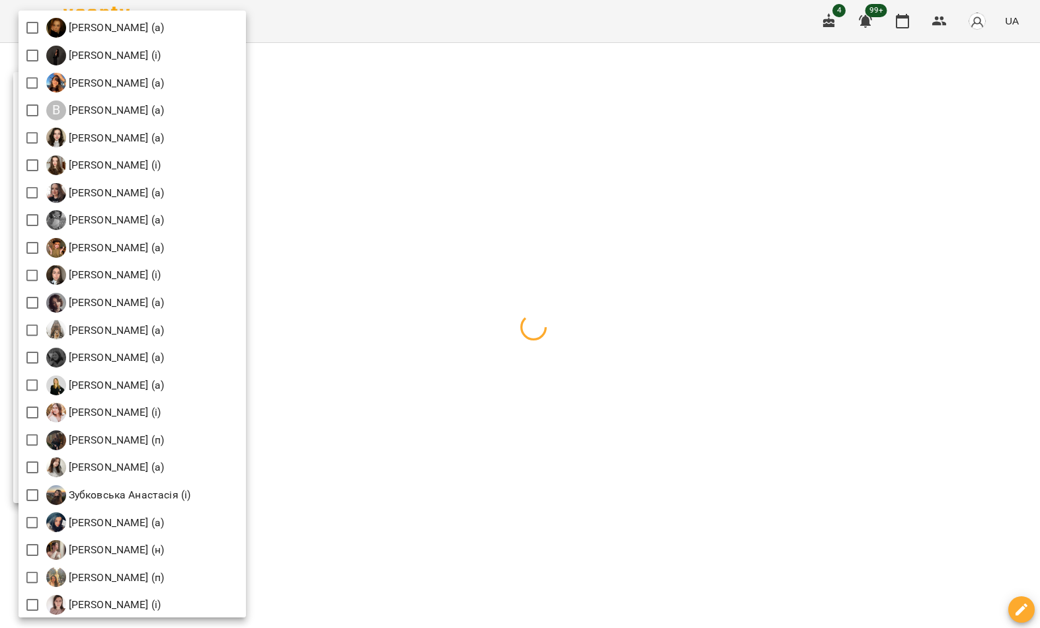
scroll to position [411, 0]
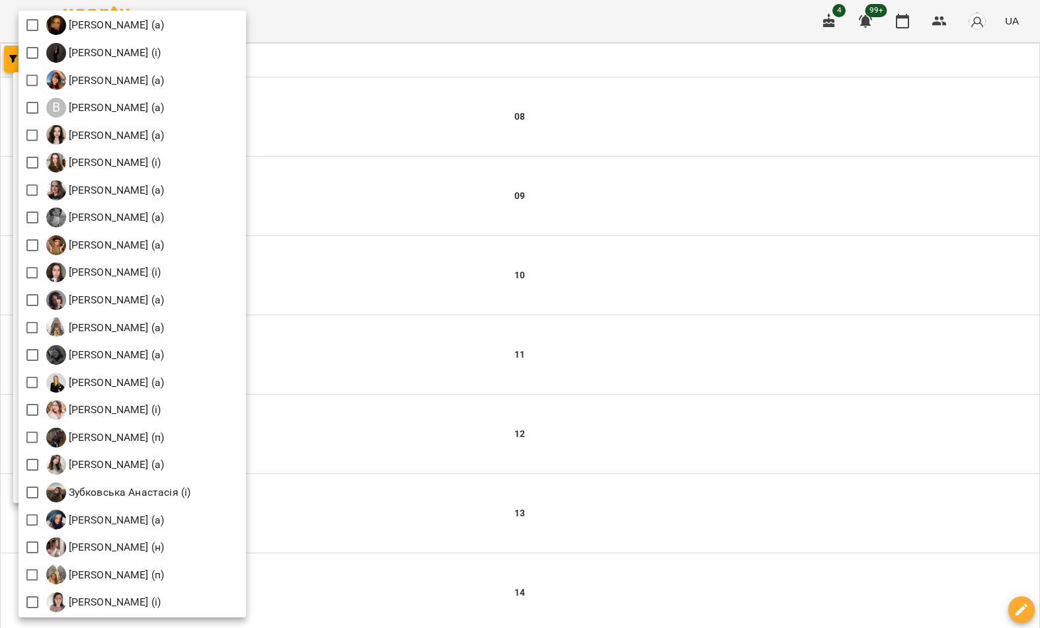
click at [17, 304] on div at bounding box center [520, 314] width 1040 height 628
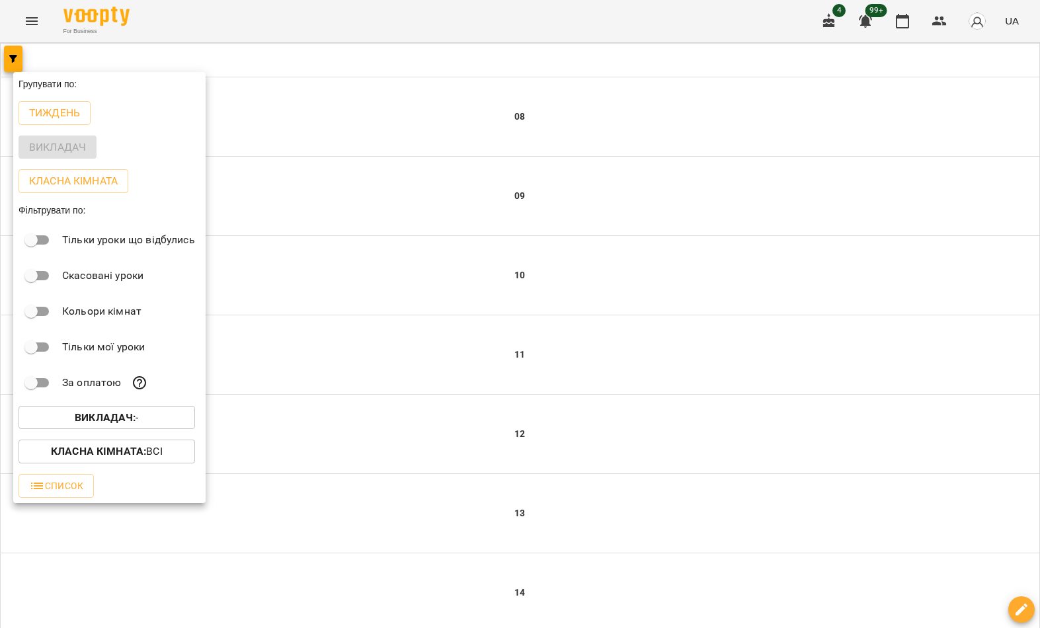
click at [121, 417] on b "Викладач :" at bounding box center [105, 417] width 61 height 13
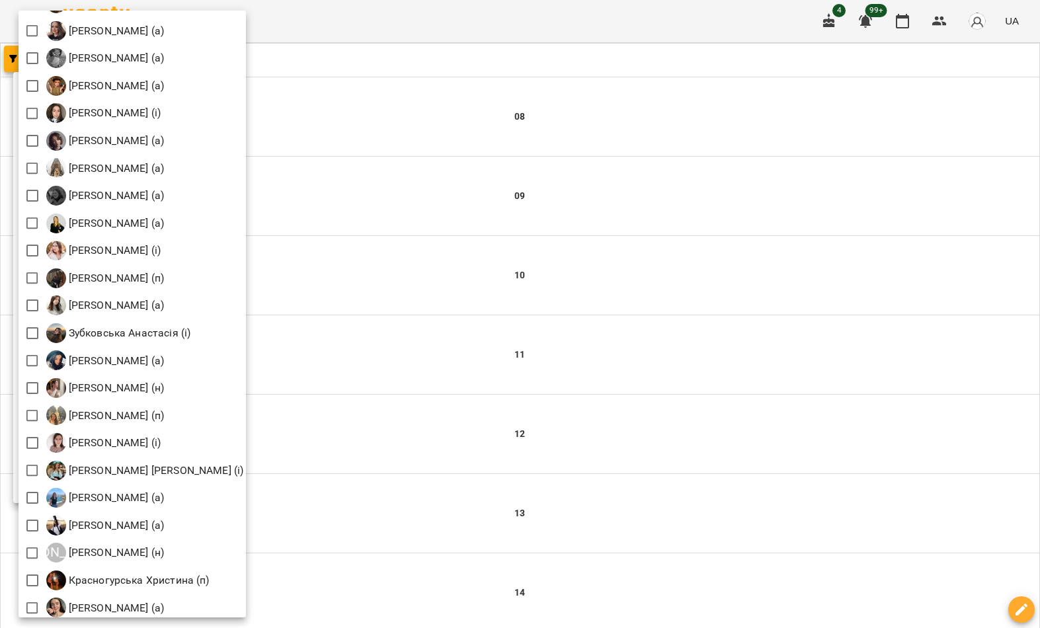
scroll to position [552, 0]
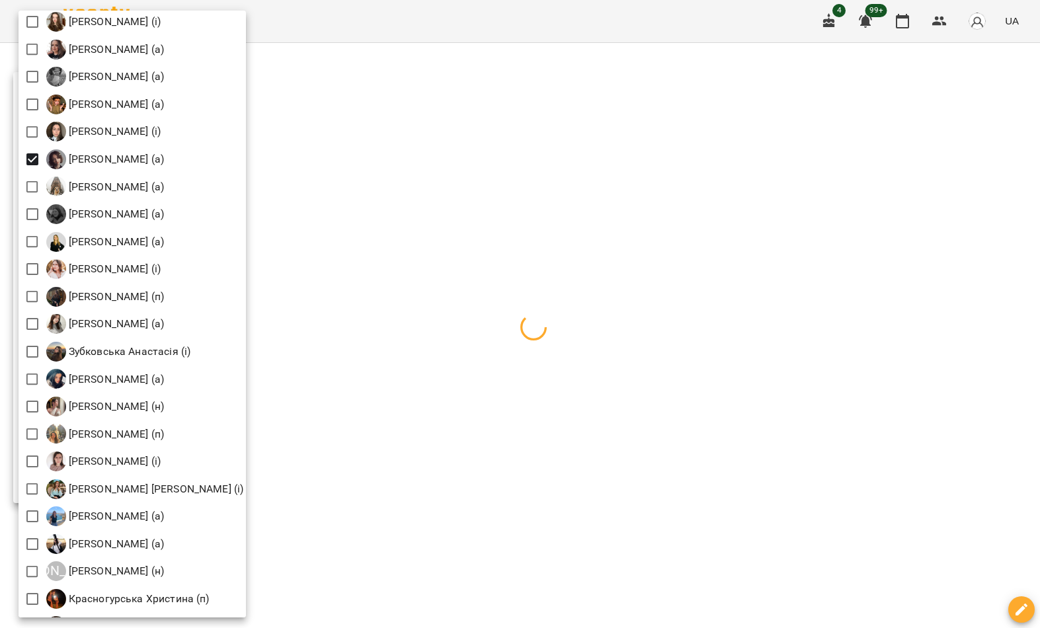
click at [392, 118] on div at bounding box center [520, 314] width 1040 height 628
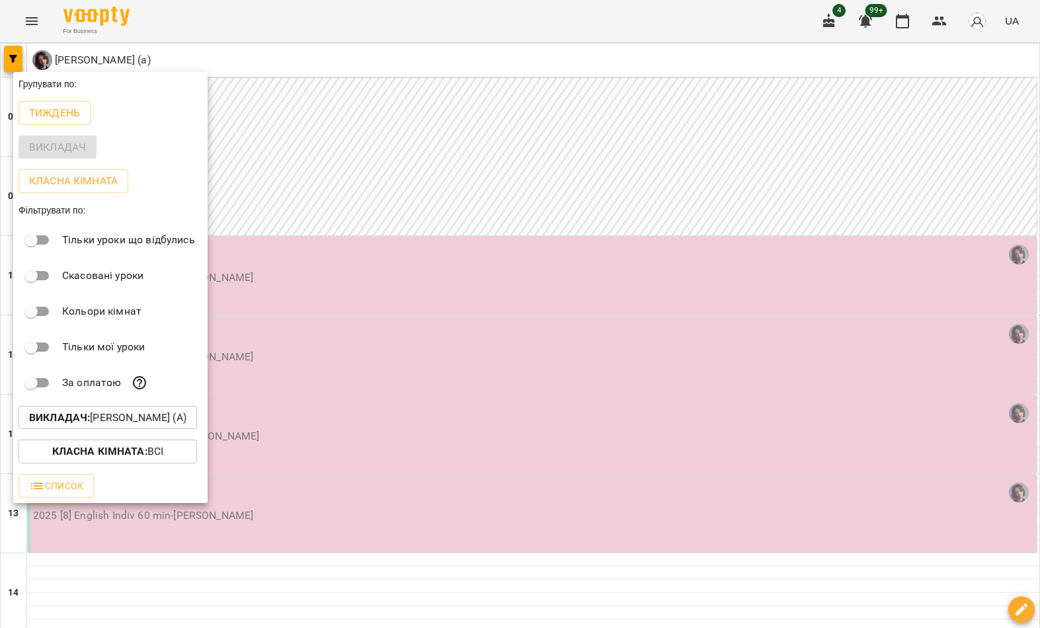
click at [372, 130] on div at bounding box center [520, 314] width 1040 height 628
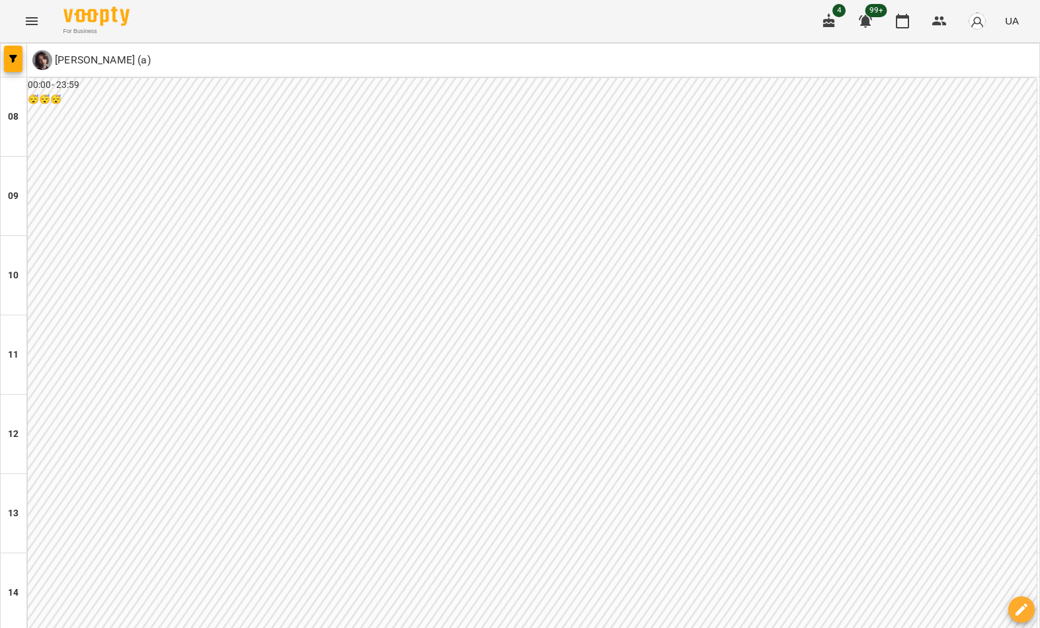
scroll to position [727, 0]
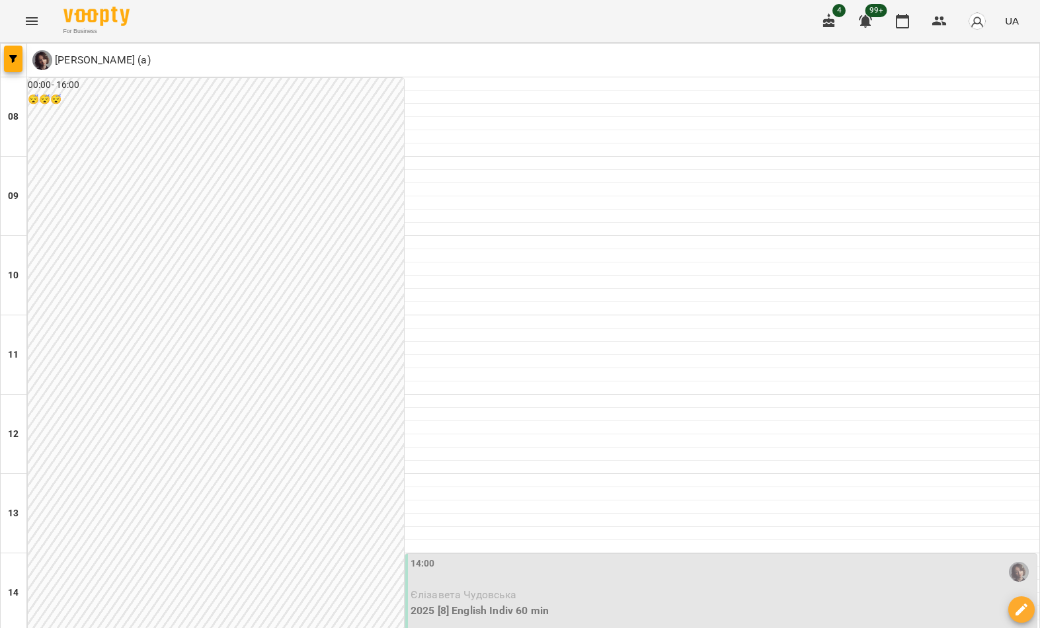
scroll to position [726, 0]
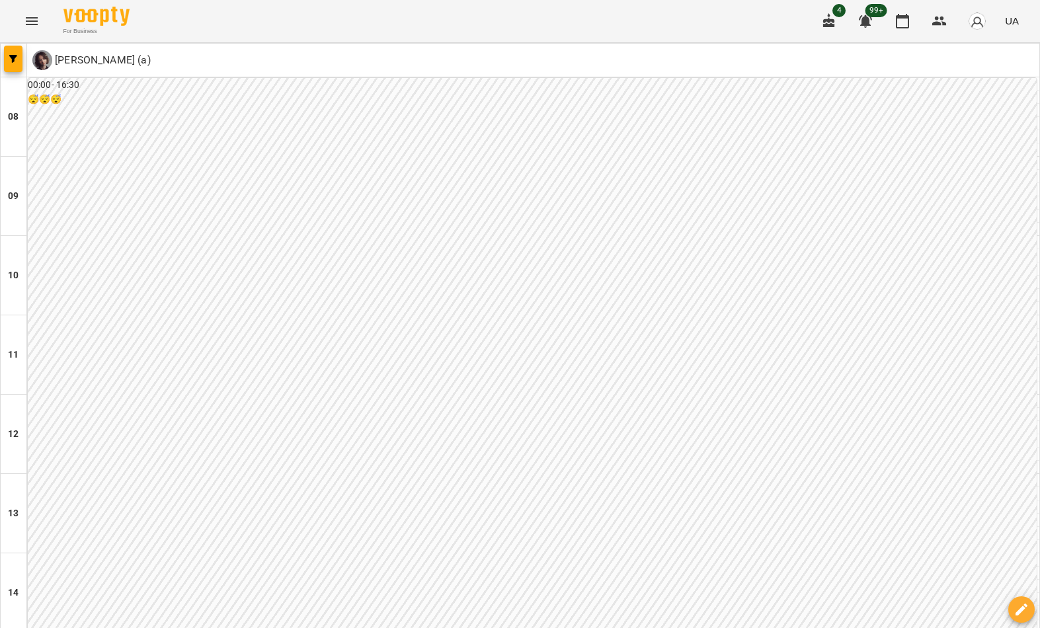
click at [10, 59] on icon "button" at bounding box center [13, 59] width 8 height 8
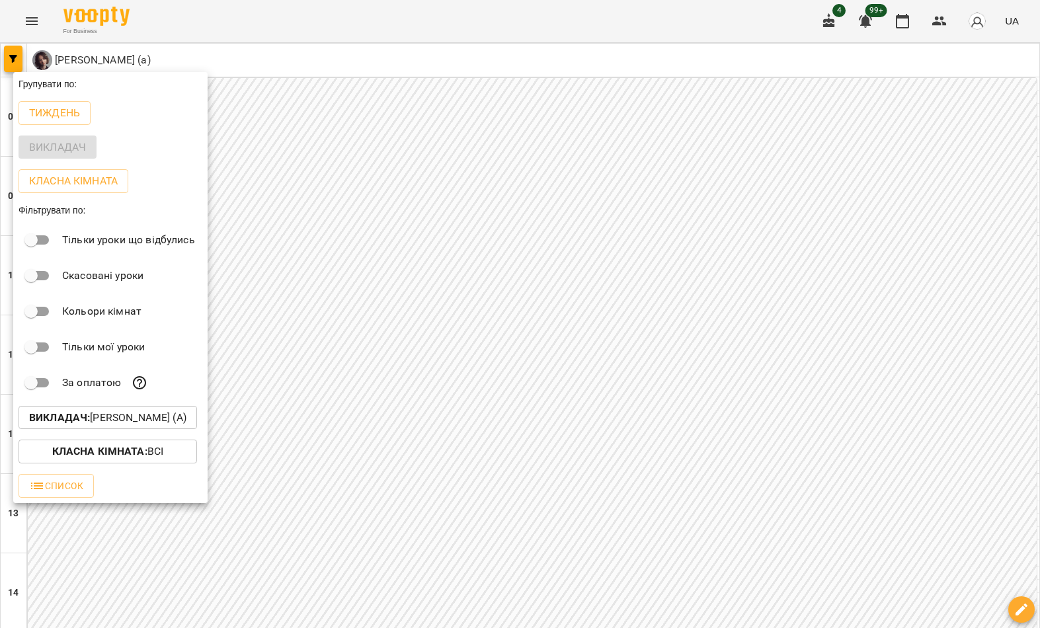
click at [106, 415] on p "Викладач : Громик Софія (а)" at bounding box center [107, 418] width 157 height 16
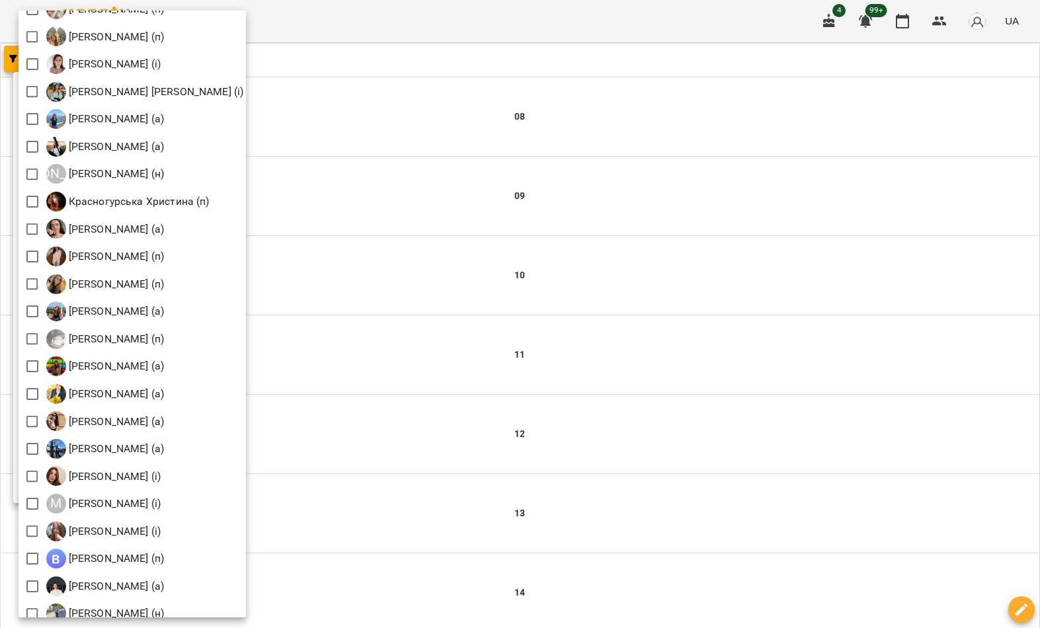
scroll to position [952, 0]
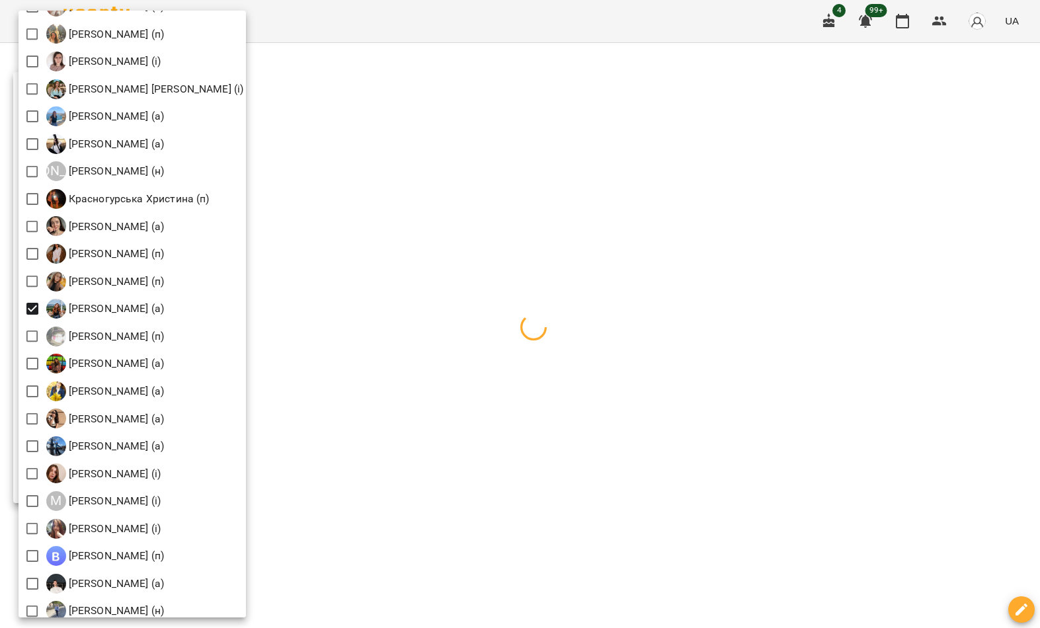
click at [408, 98] on div at bounding box center [520, 314] width 1040 height 628
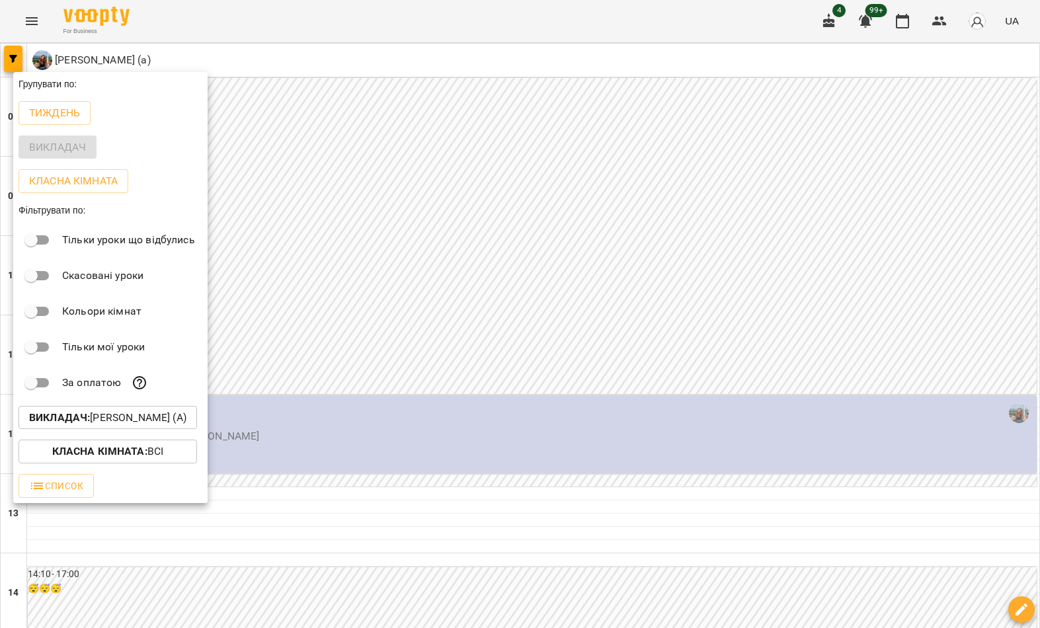
click at [381, 109] on div at bounding box center [520, 314] width 1040 height 628
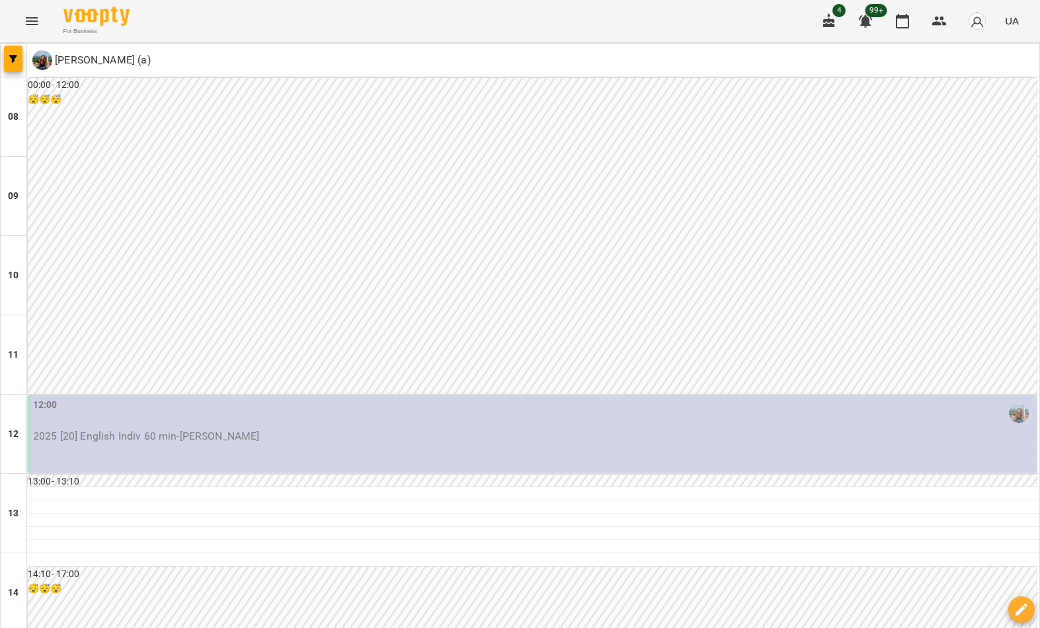
scroll to position [726, 0]
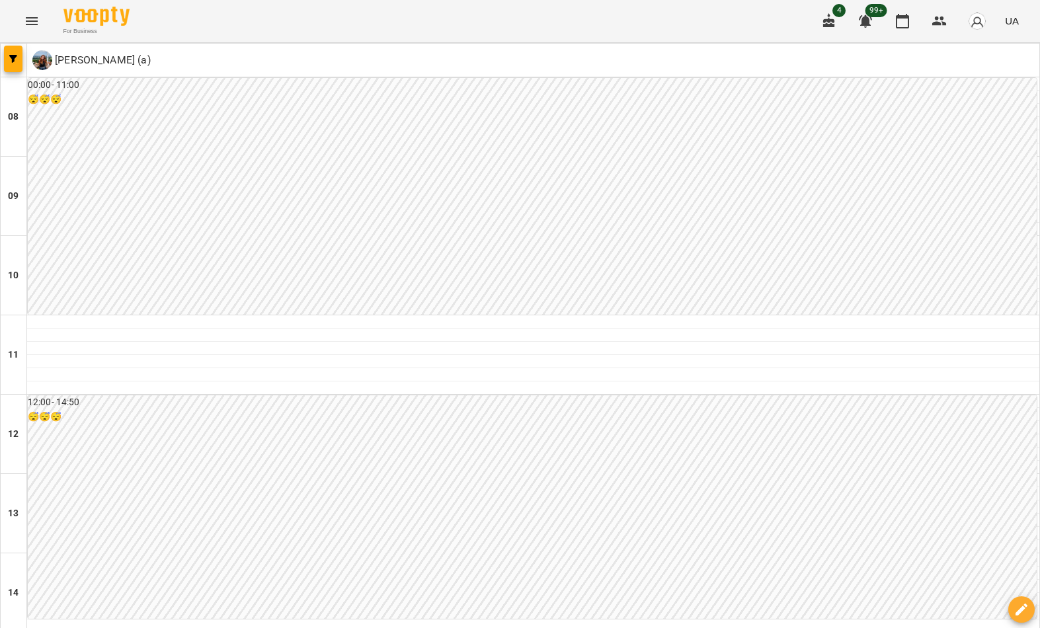
click at [5, 69] on button "button" at bounding box center [13, 59] width 19 height 26
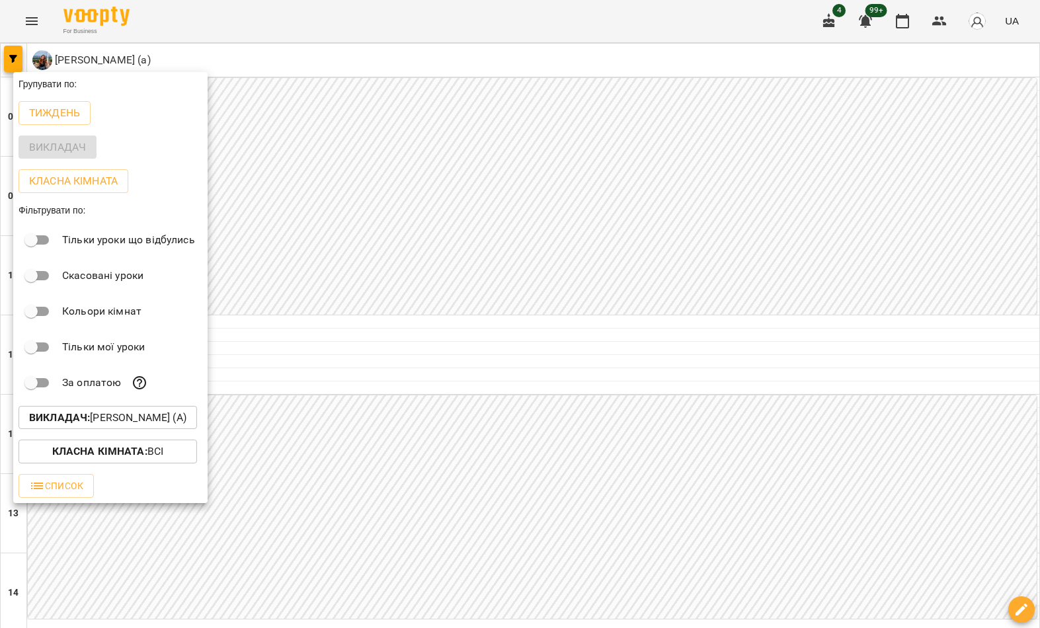
click at [186, 416] on p "Викладач : Лебеденко Катерина (а)" at bounding box center [107, 418] width 157 height 16
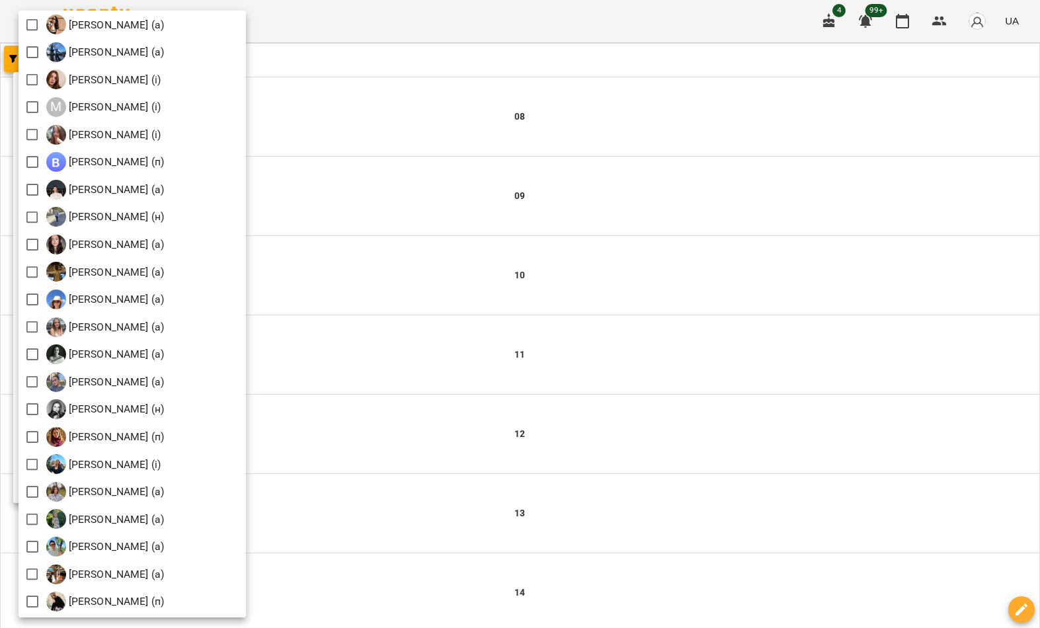
scroll to position [1365, 0]
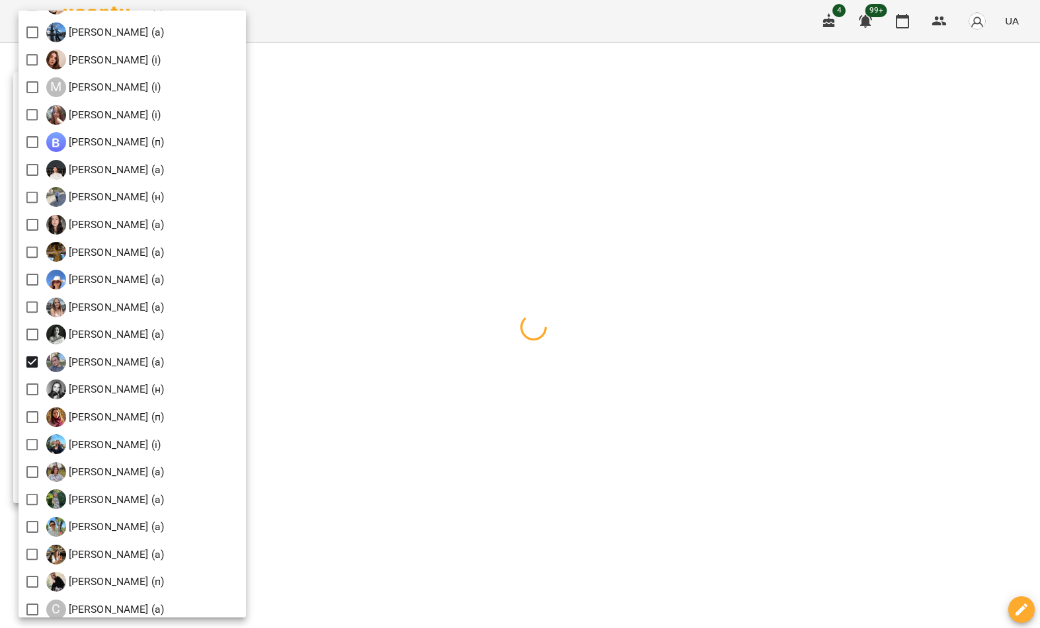
click at [410, 85] on div at bounding box center [520, 314] width 1040 height 628
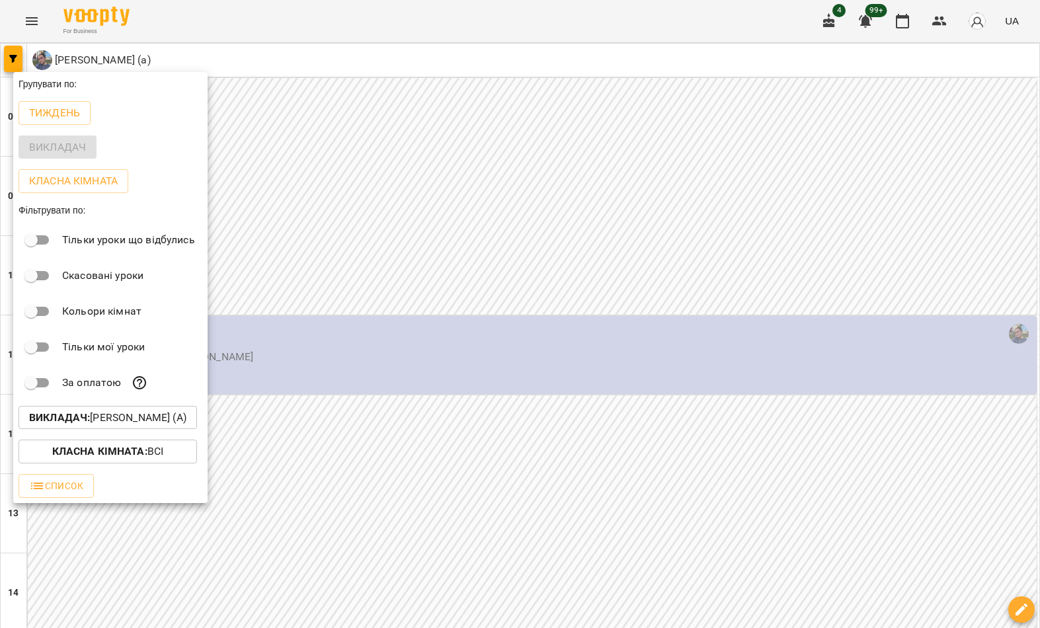
click at [340, 132] on div at bounding box center [520, 314] width 1040 height 628
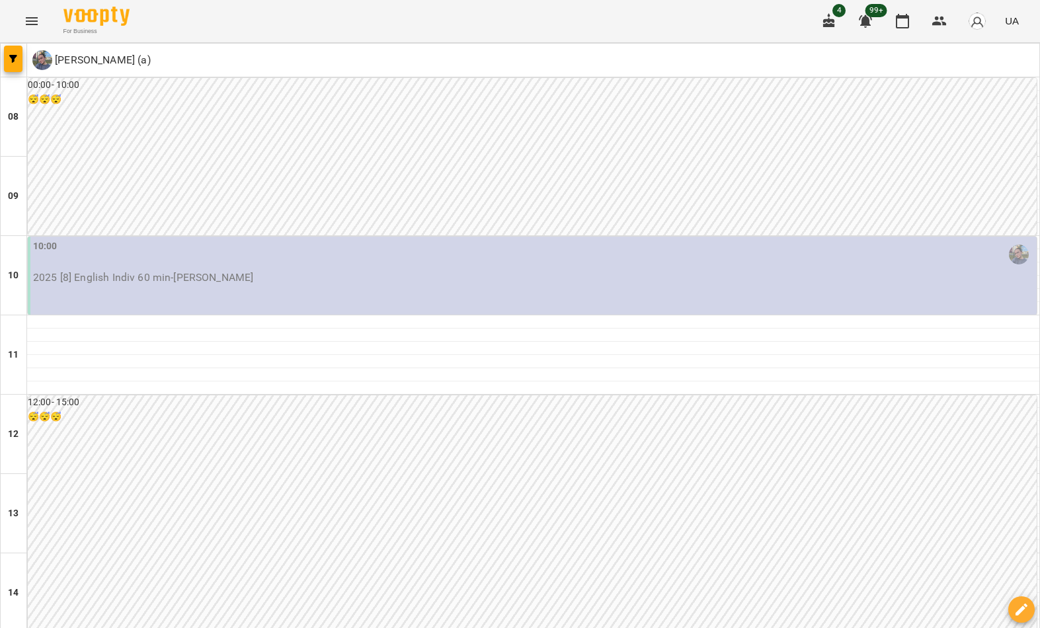
scroll to position [566, 0]
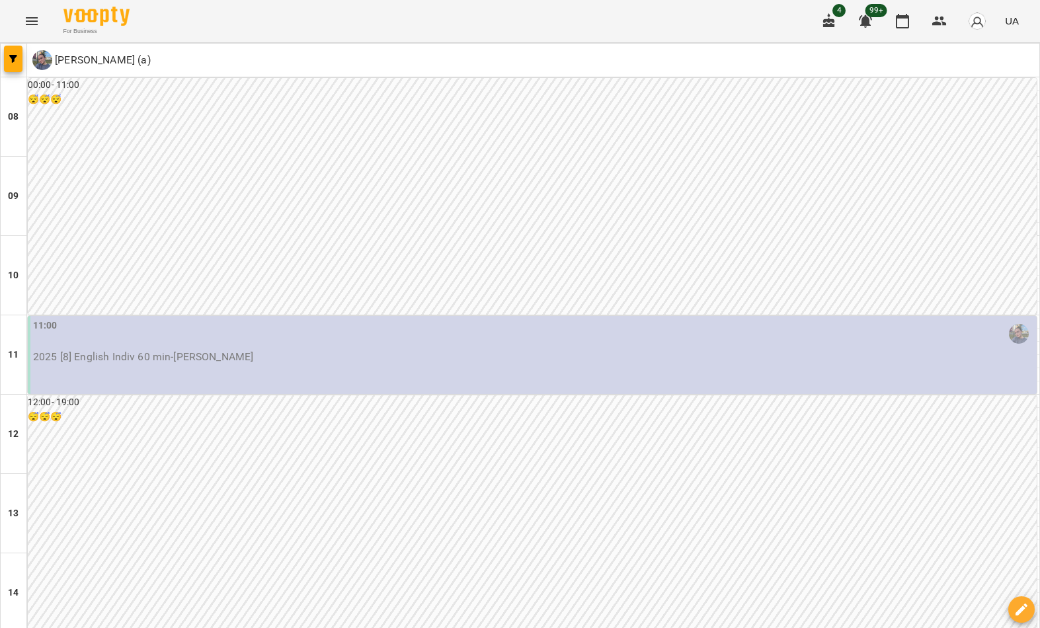
scroll to position [726, 0]
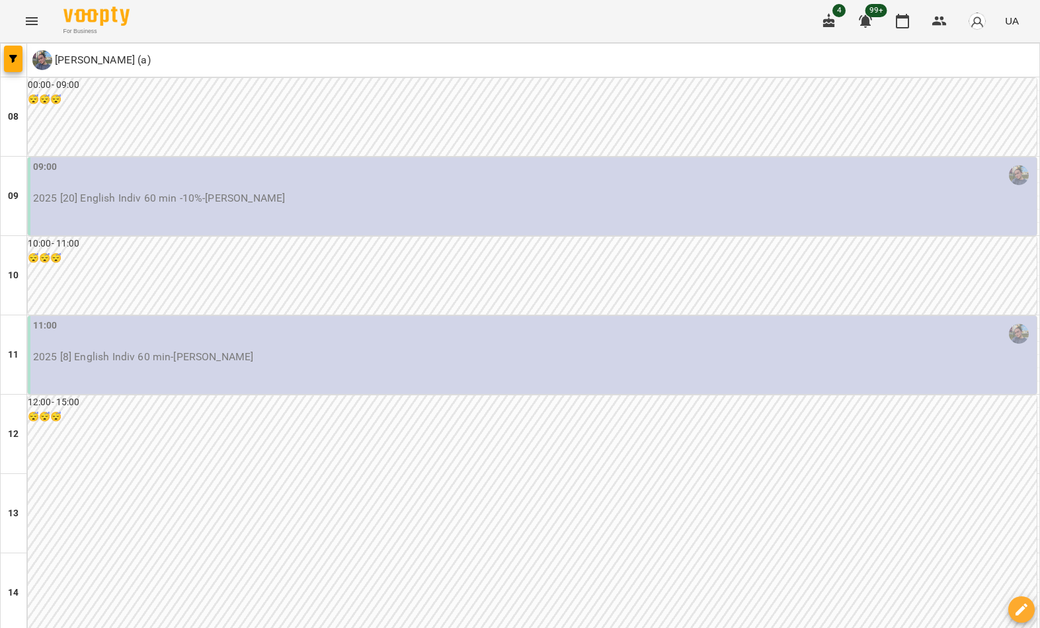
scroll to position [0, 0]
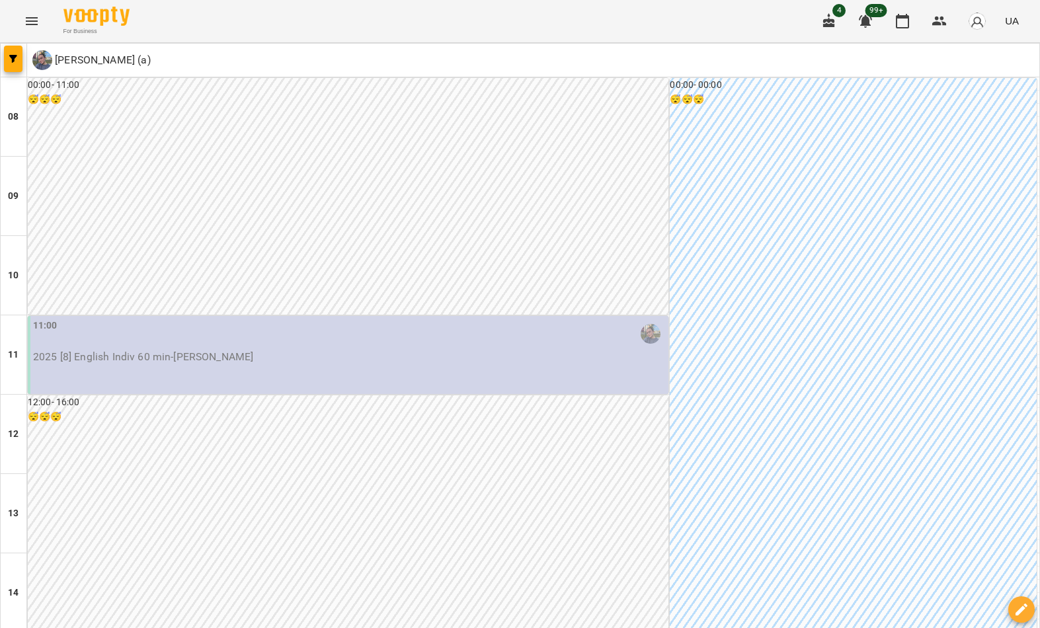
scroll to position [726, 0]
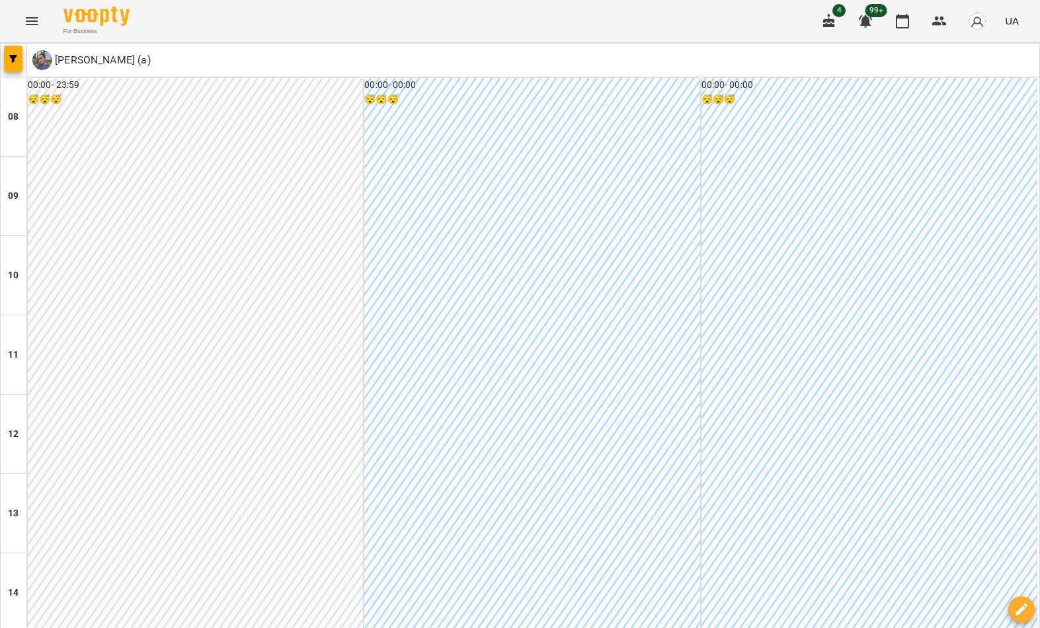
click at [14, 68] on button "button" at bounding box center [13, 59] width 19 height 26
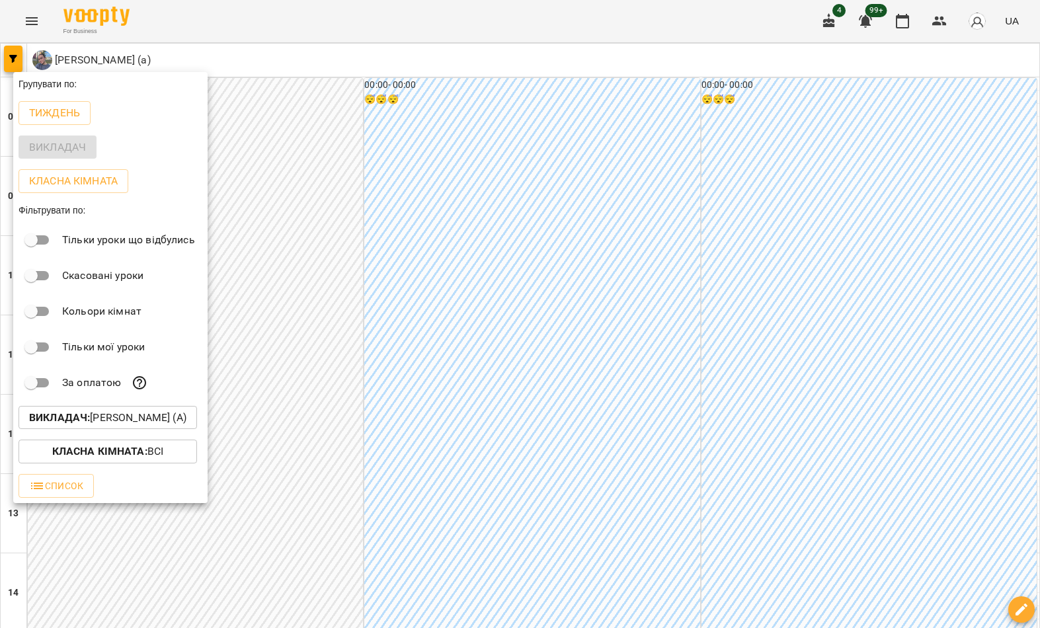
click at [104, 424] on p "Викладач : Павленко Світлана (а)" at bounding box center [107, 418] width 157 height 16
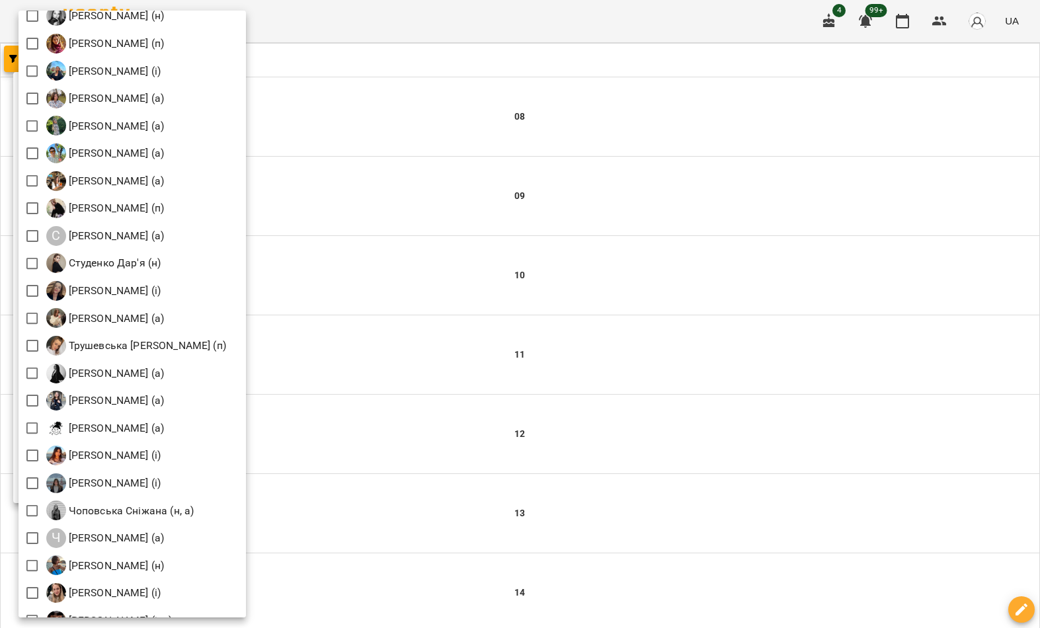
scroll to position [1744, 0]
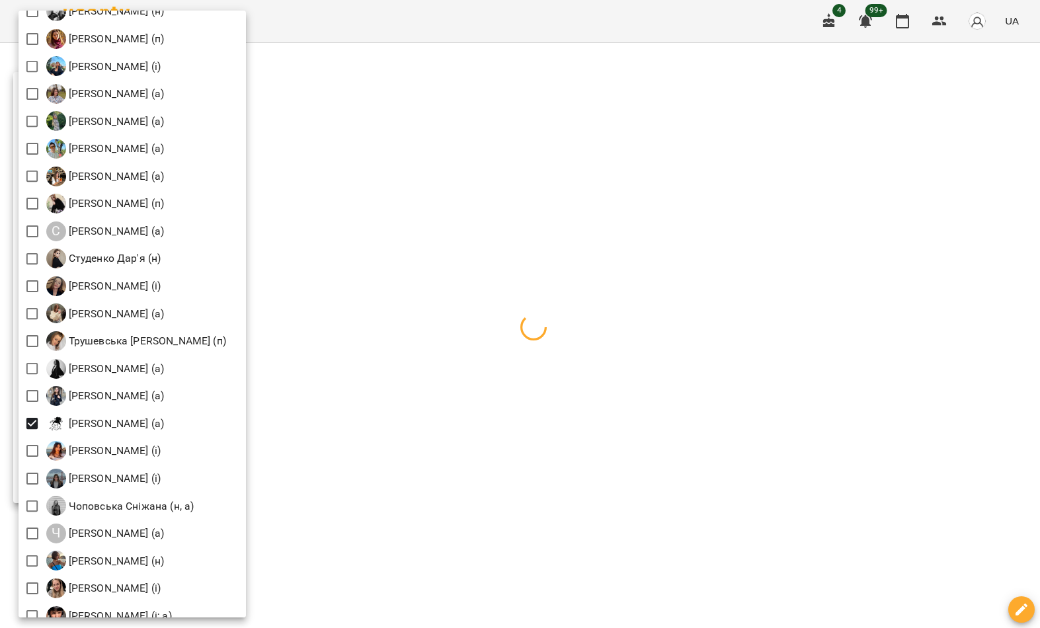
click at [367, 144] on div at bounding box center [520, 314] width 1040 height 628
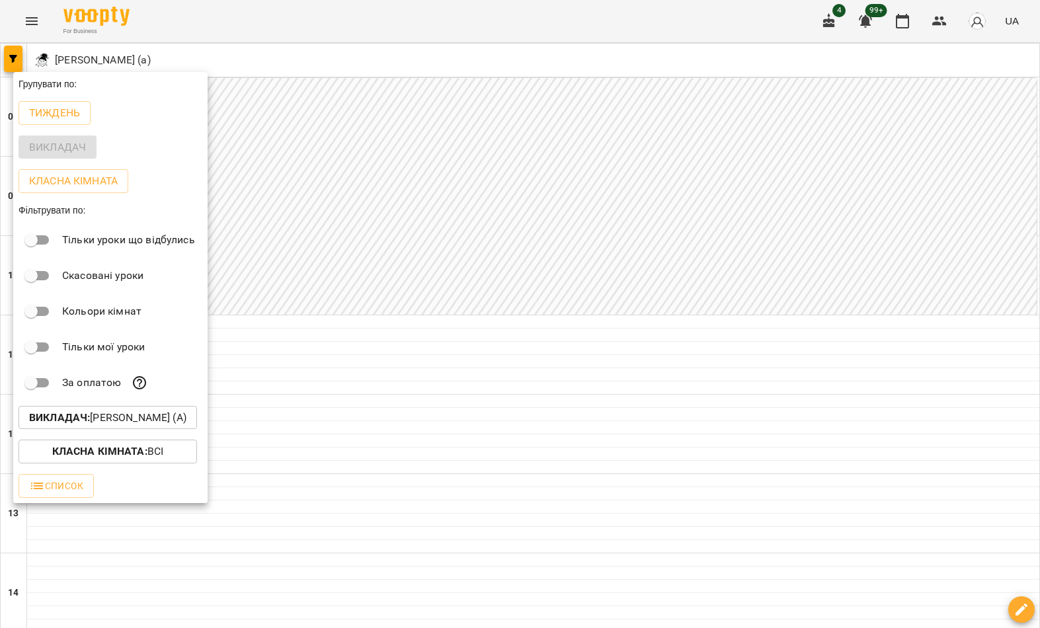
click at [364, 150] on div at bounding box center [520, 314] width 1040 height 628
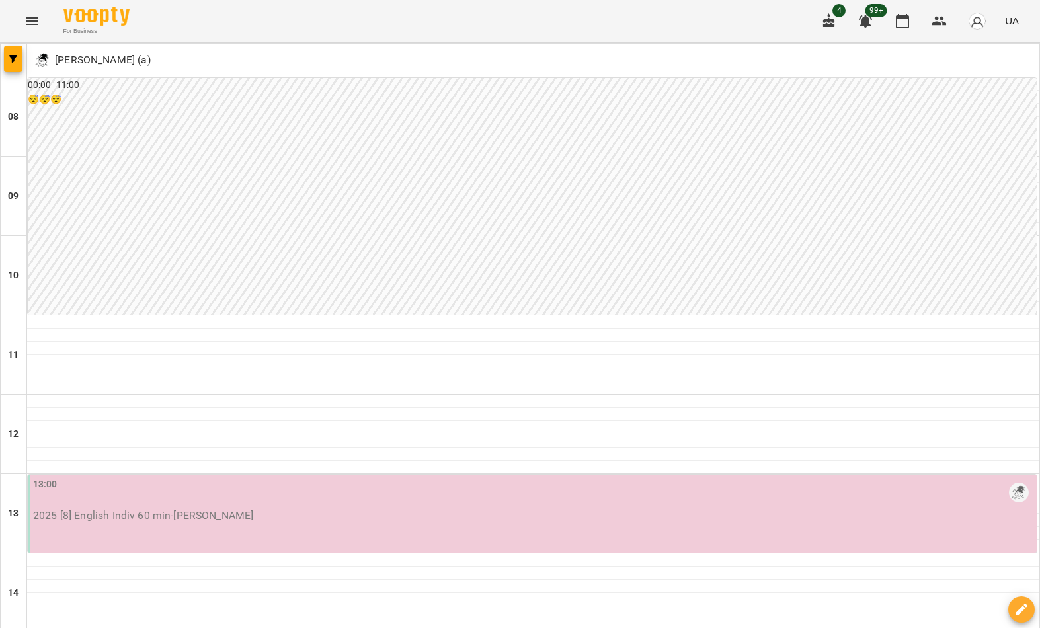
scroll to position [720, 0]
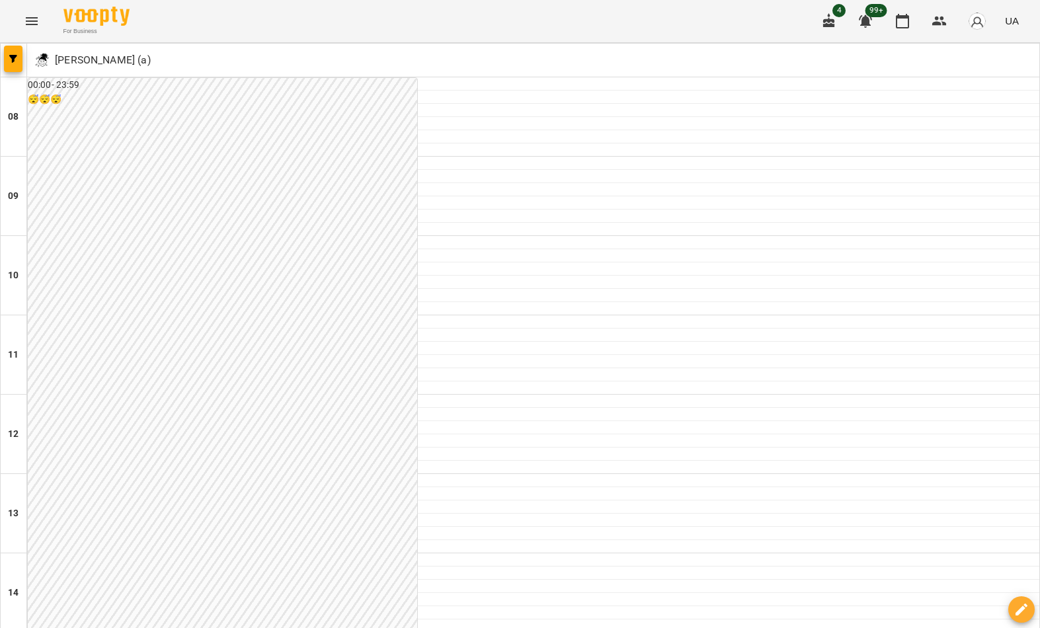
scroll to position [726, 0]
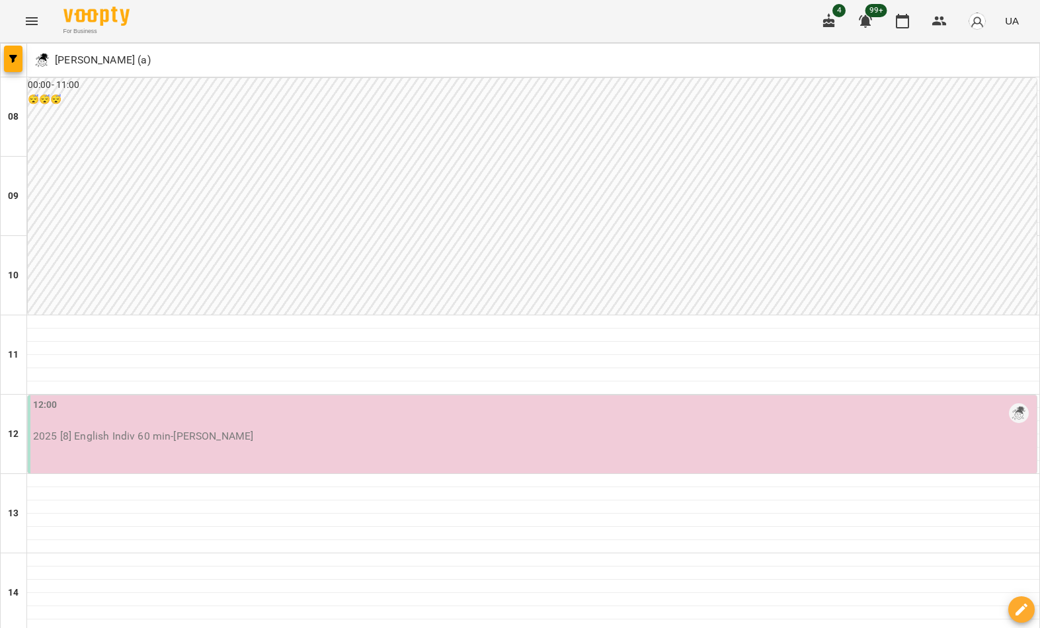
scroll to position [679, 0]
click at [5, 73] on div at bounding box center [14, 60] width 26 height 33
click at [18, 62] on span "button" at bounding box center [13, 59] width 19 height 8
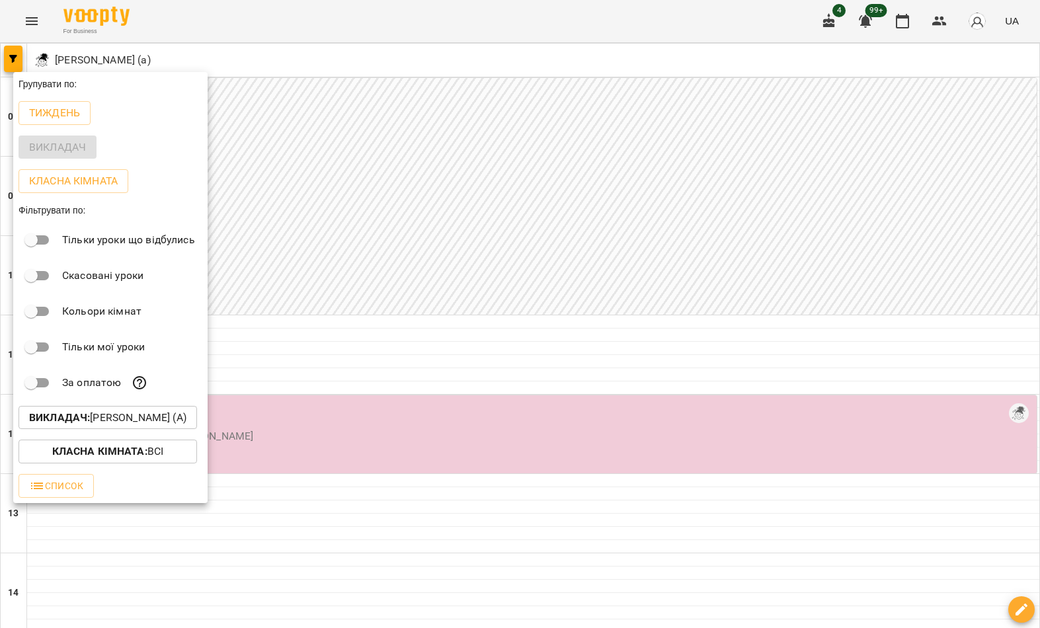
click at [123, 412] on p "Викладач : Целуйко Анастасія (а)" at bounding box center [107, 418] width 157 height 16
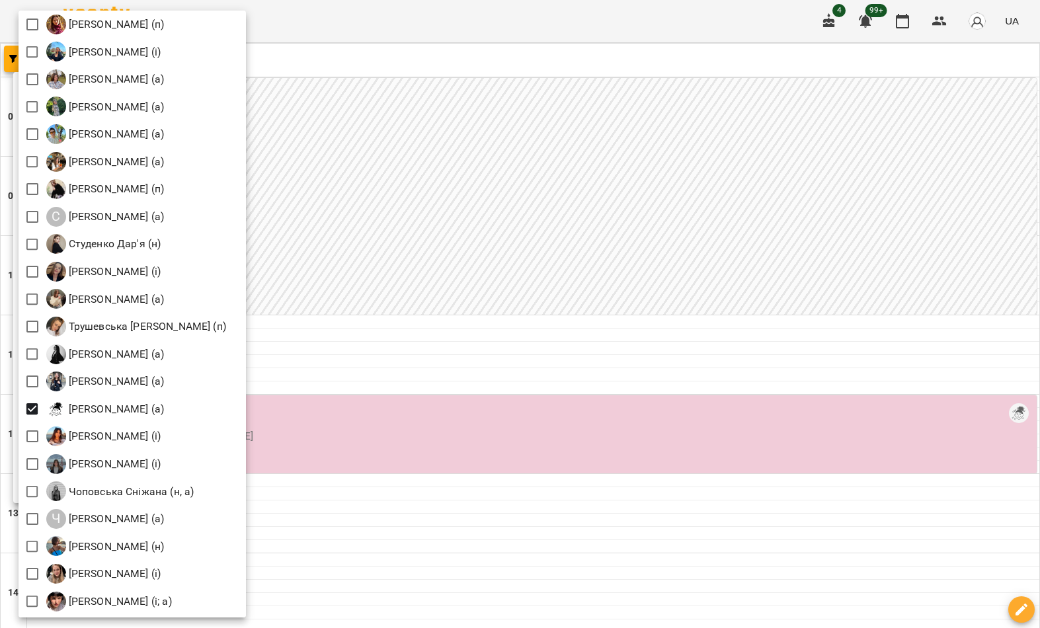
scroll to position [1758, 0]
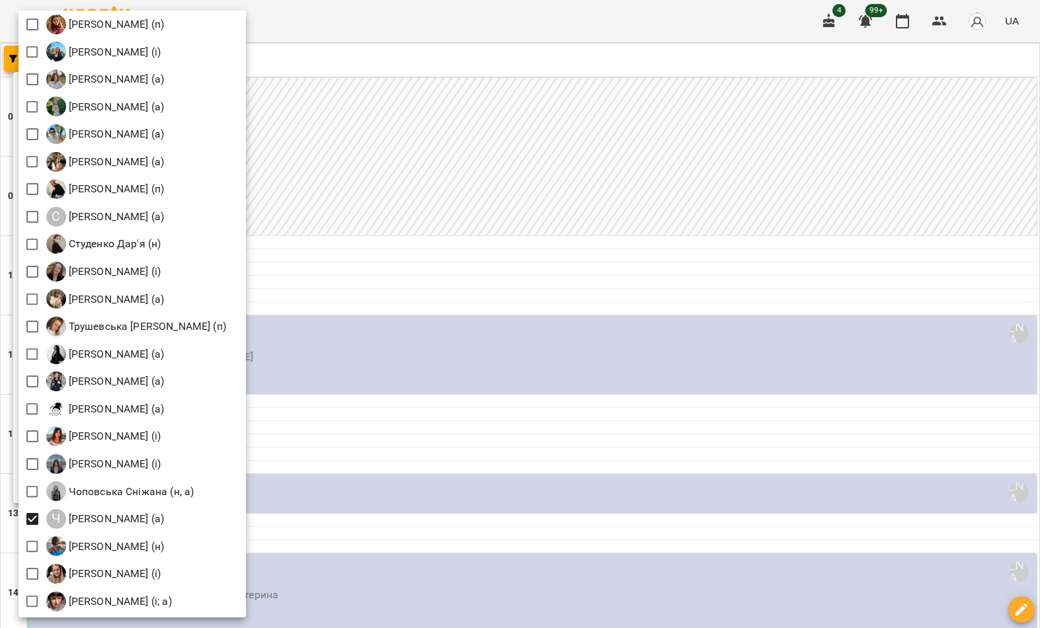
click at [321, 155] on div at bounding box center [520, 314] width 1040 height 628
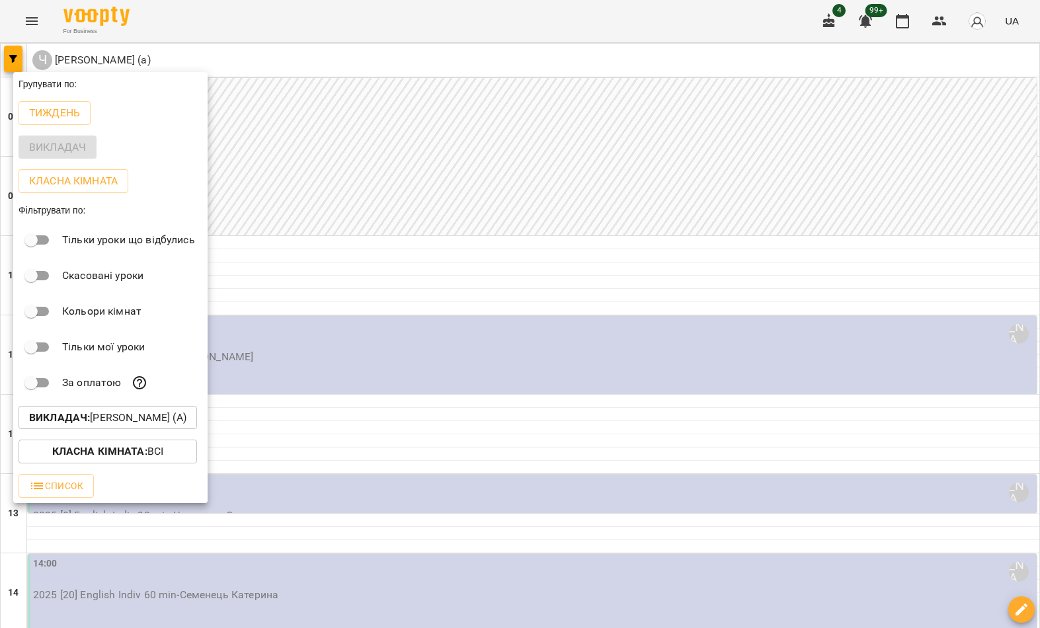
click at [325, 155] on div at bounding box center [520, 314] width 1040 height 628
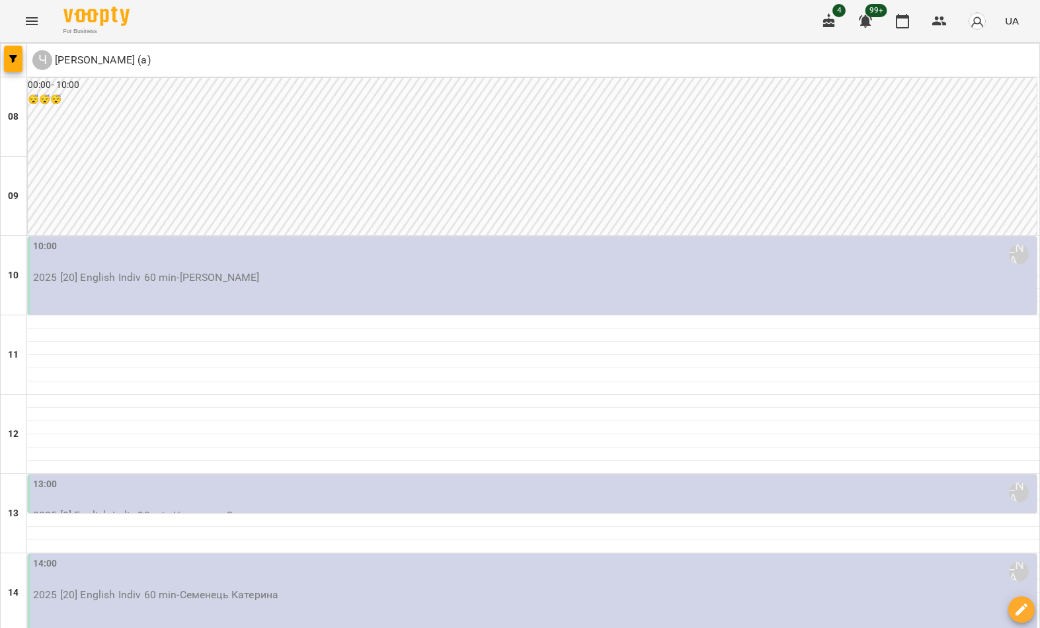
scroll to position [382, 0]
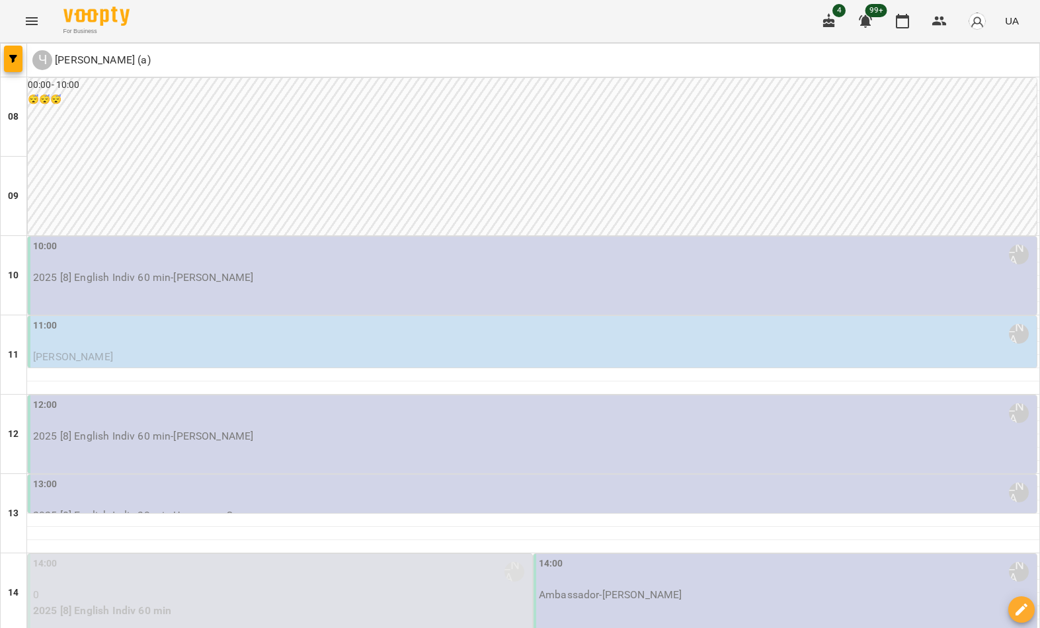
scroll to position [726, 0]
click at [13, 55] on icon "button" at bounding box center [13, 59] width 8 height 8
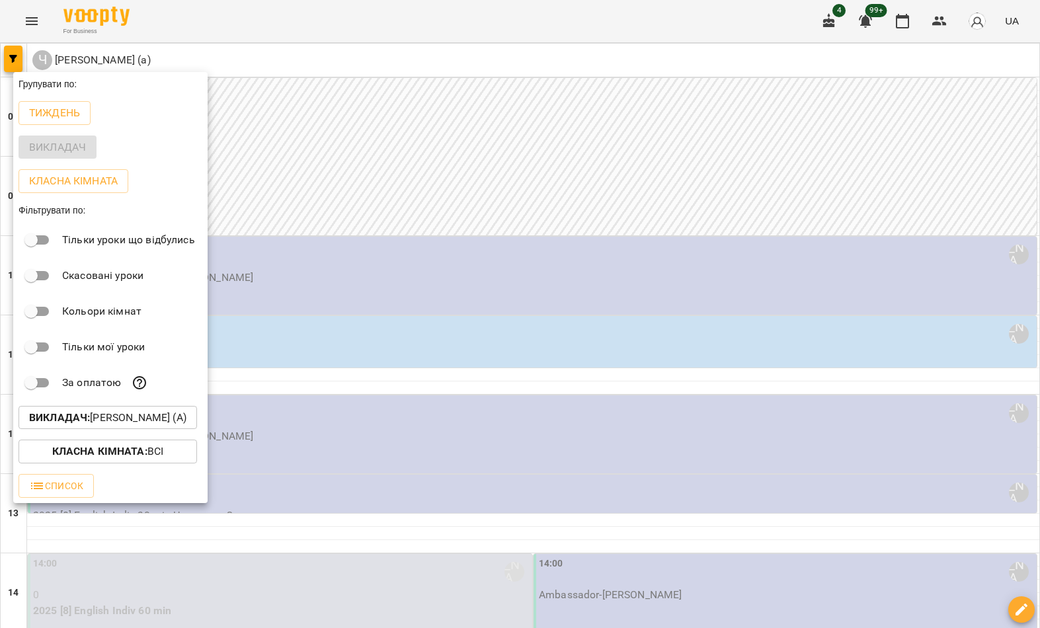
click at [175, 422] on p "Викладач : Чорней Крістіна (а)" at bounding box center [107, 418] width 157 height 16
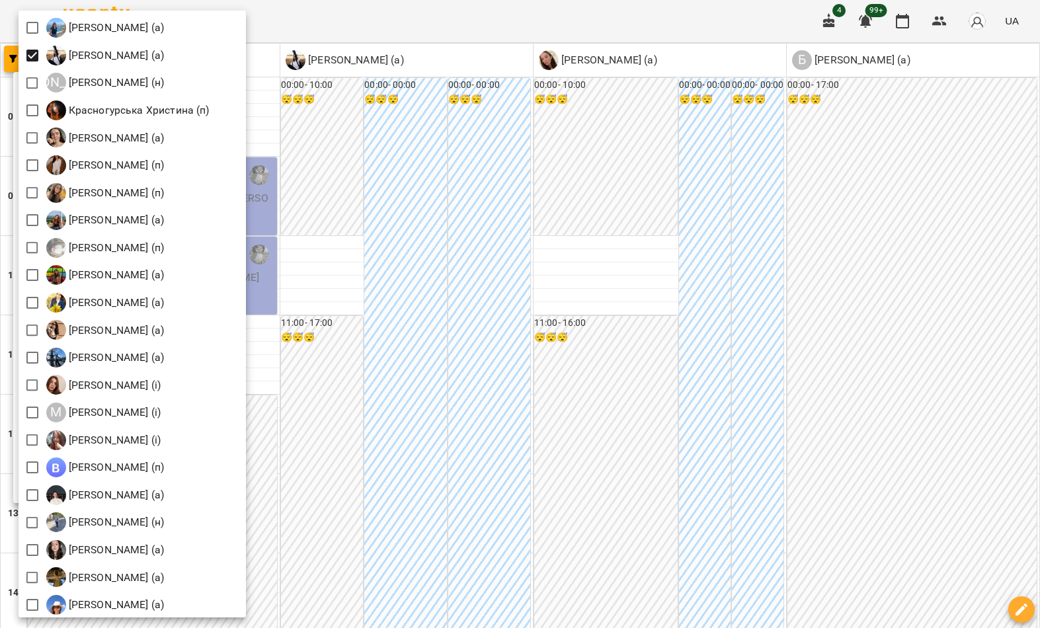
scroll to position [1042, 0]
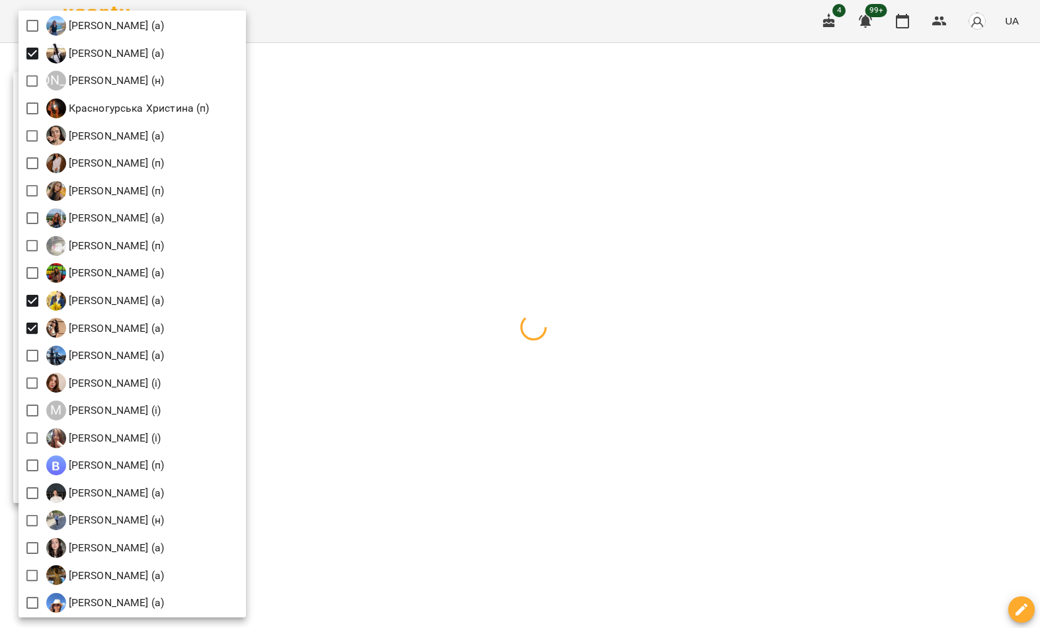
click at [380, 165] on div at bounding box center [520, 314] width 1040 height 628
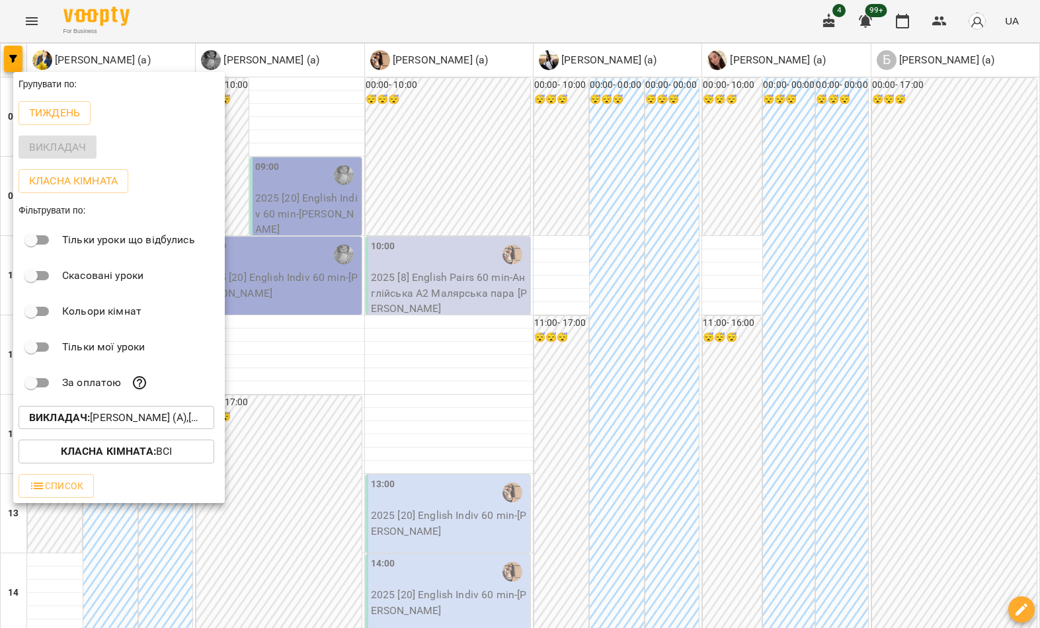
click at [366, 179] on div at bounding box center [520, 314] width 1040 height 628
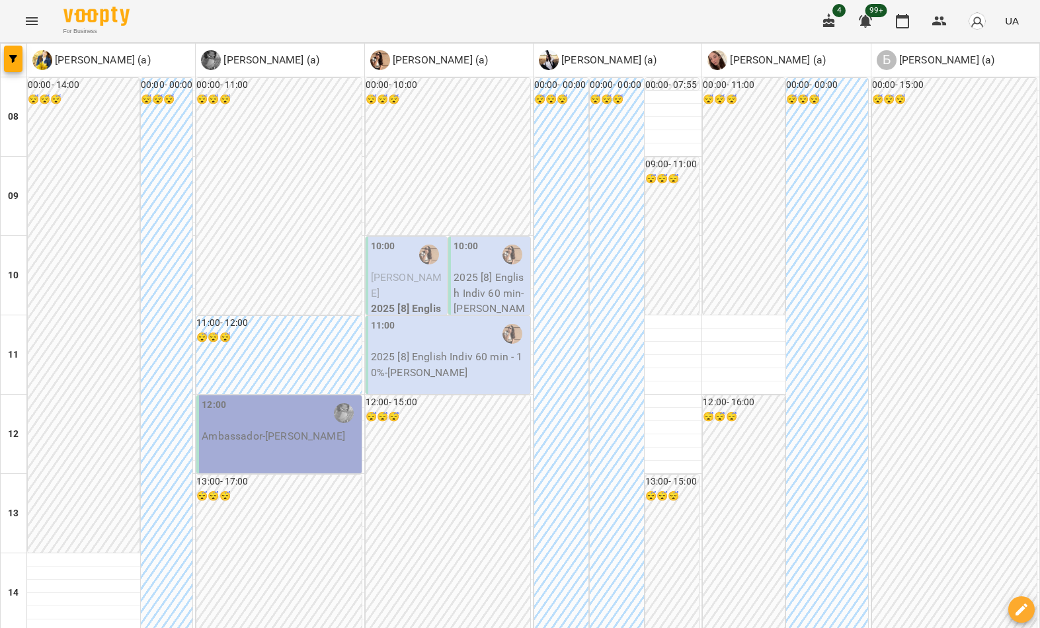
scroll to position [726, 0]
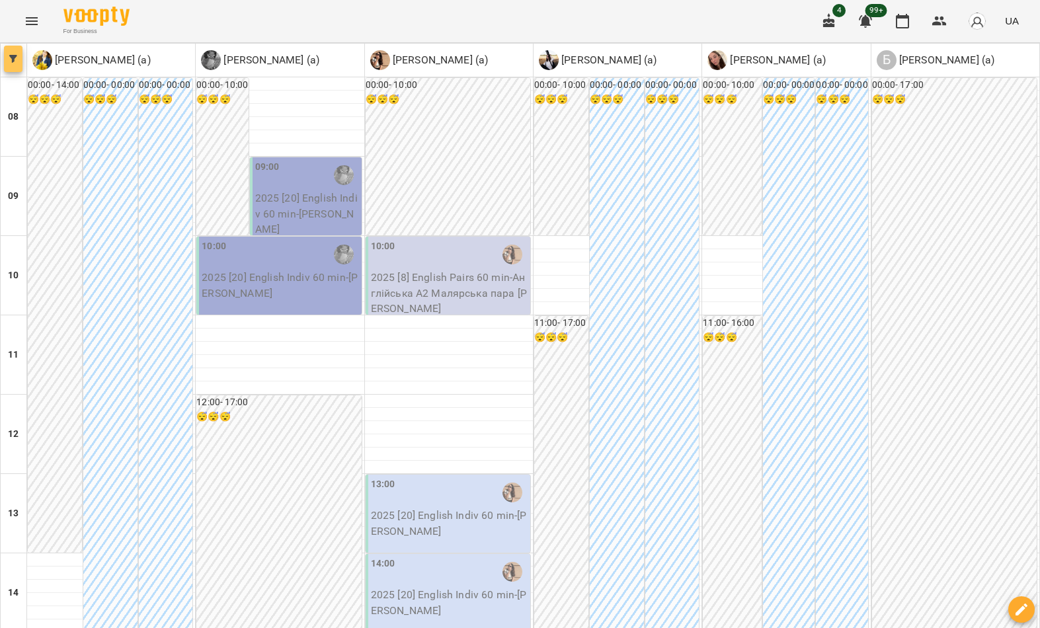
click at [5, 66] on button "button" at bounding box center [13, 59] width 19 height 26
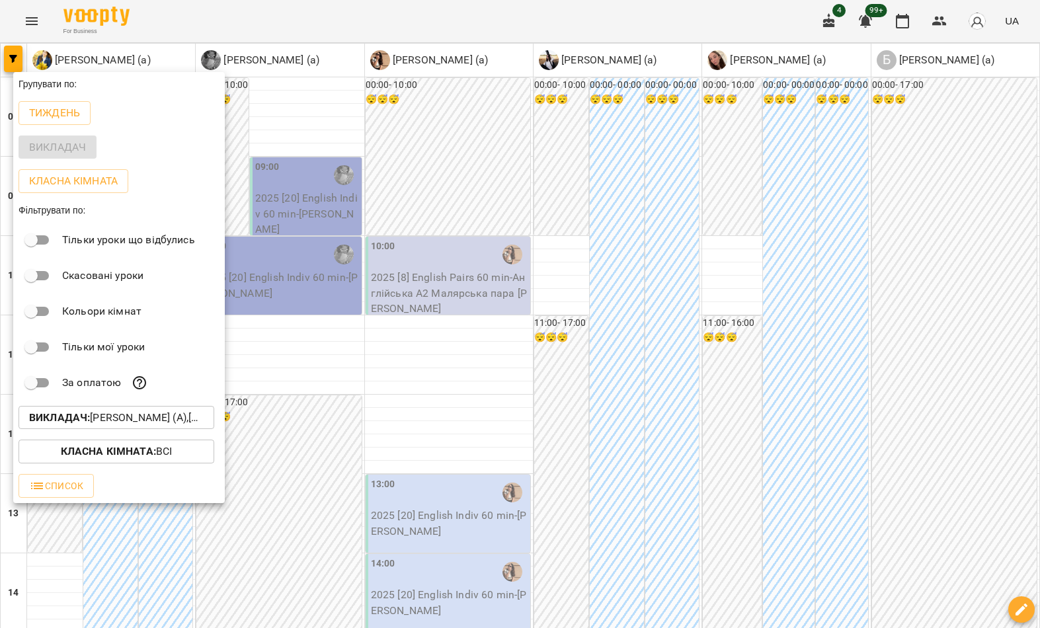
click at [127, 418] on p "Викладач : Богуш Альбіна (а),Біла Євгенія Олександрівна (а),Гомзяк Юлія Максимі…" at bounding box center [116, 418] width 174 height 16
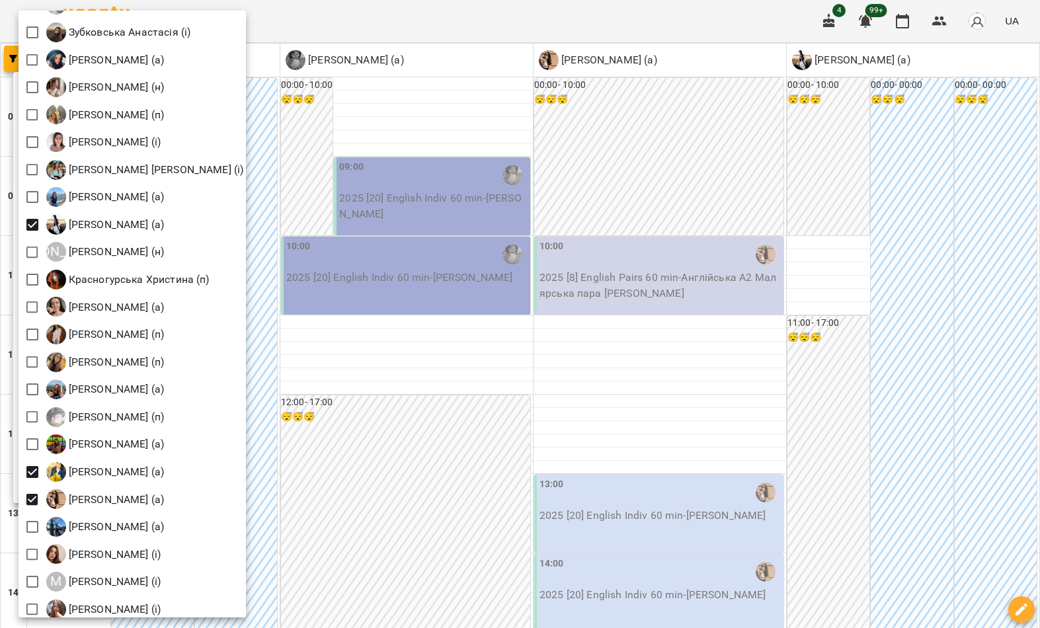
scroll to position [842, 0]
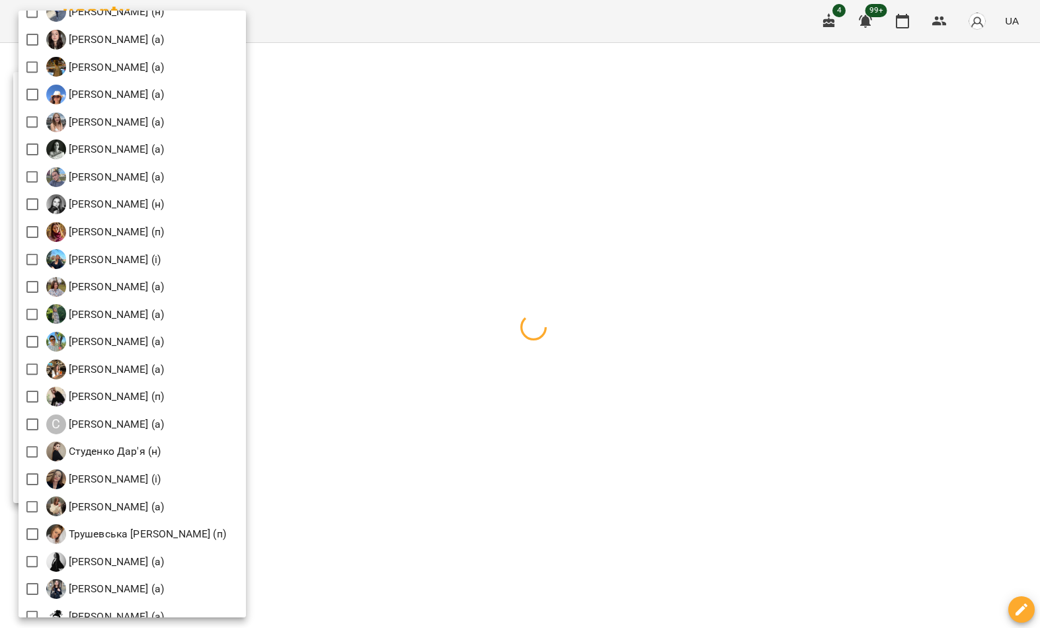
click at [412, 113] on div at bounding box center [520, 314] width 1040 height 628
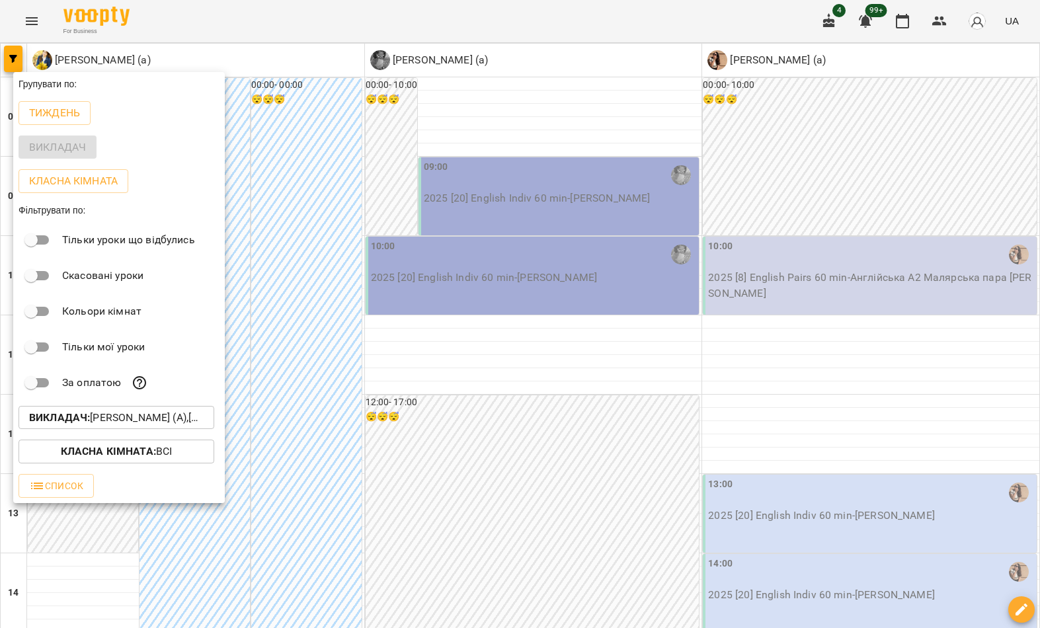
scroll to position [1613, 0]
click at [379, 167] on div at bounding box center [520, 314] width 1040 height 628
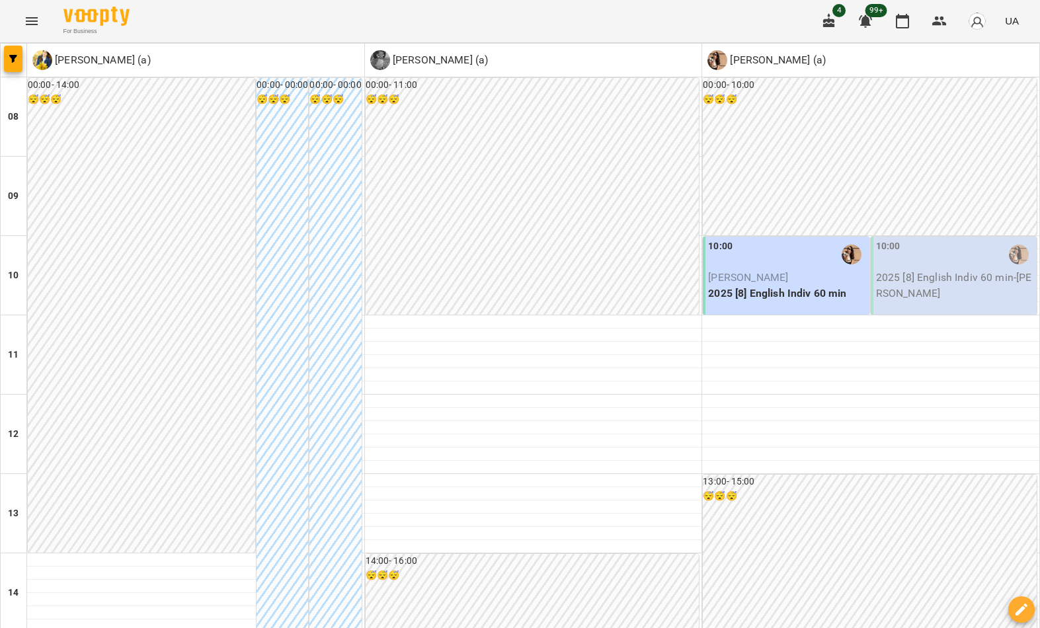
scroll to position [655, 0]
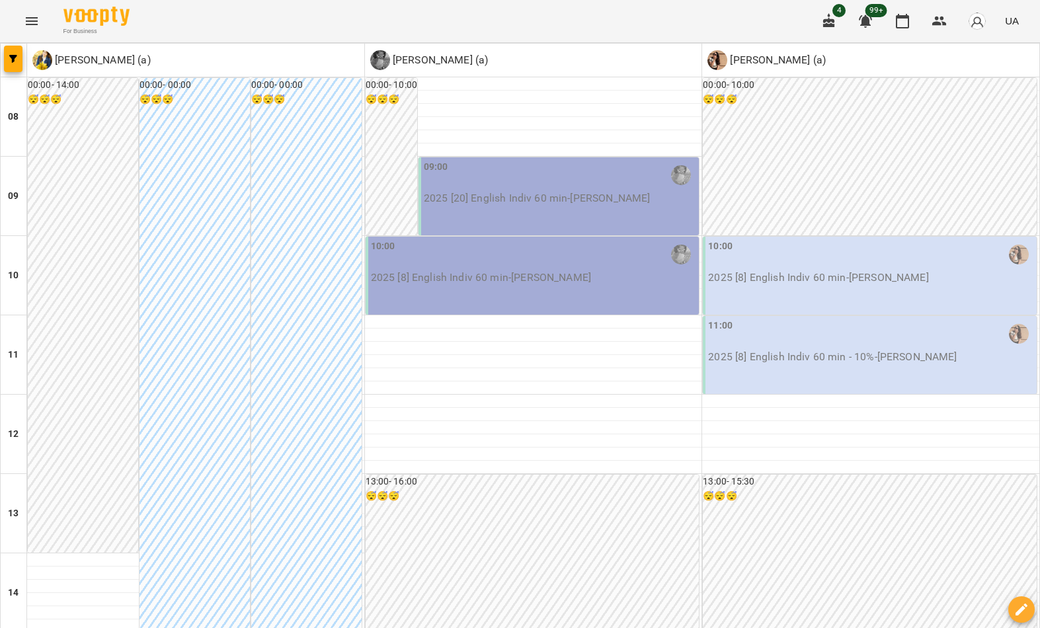
click at [11, 59] on icon "button" at bounding box center [13, 59] width 8 height 8
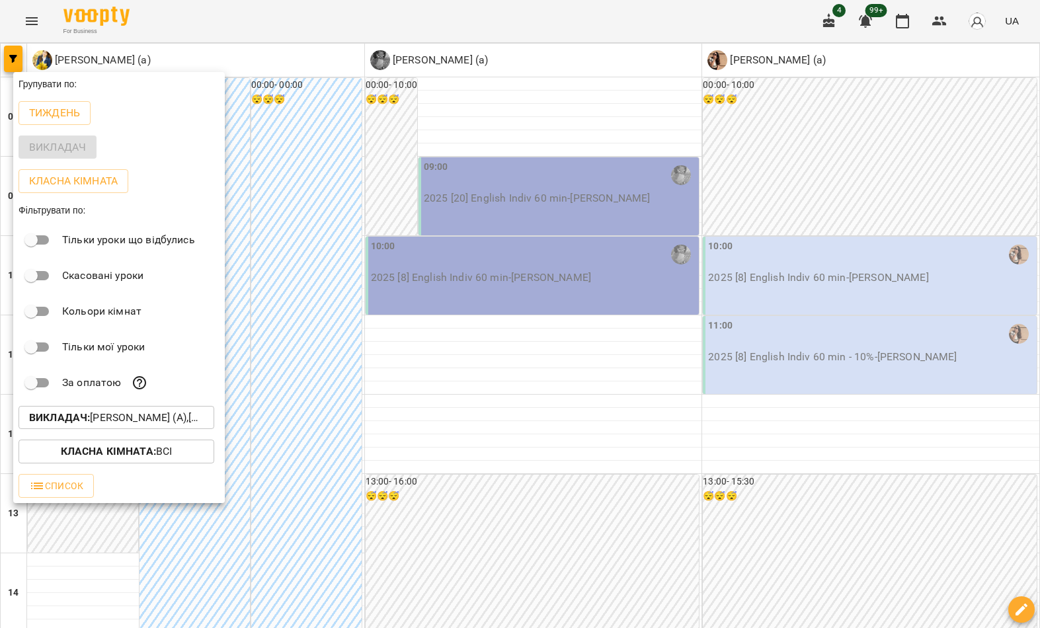
click at [152, 419] on p "Викладач : Гомзяк Юлія Максимівна (а),Лілія Савинська (а),Малярська Христина Бо…" at bounding box center [116, 418] width 174 height 16
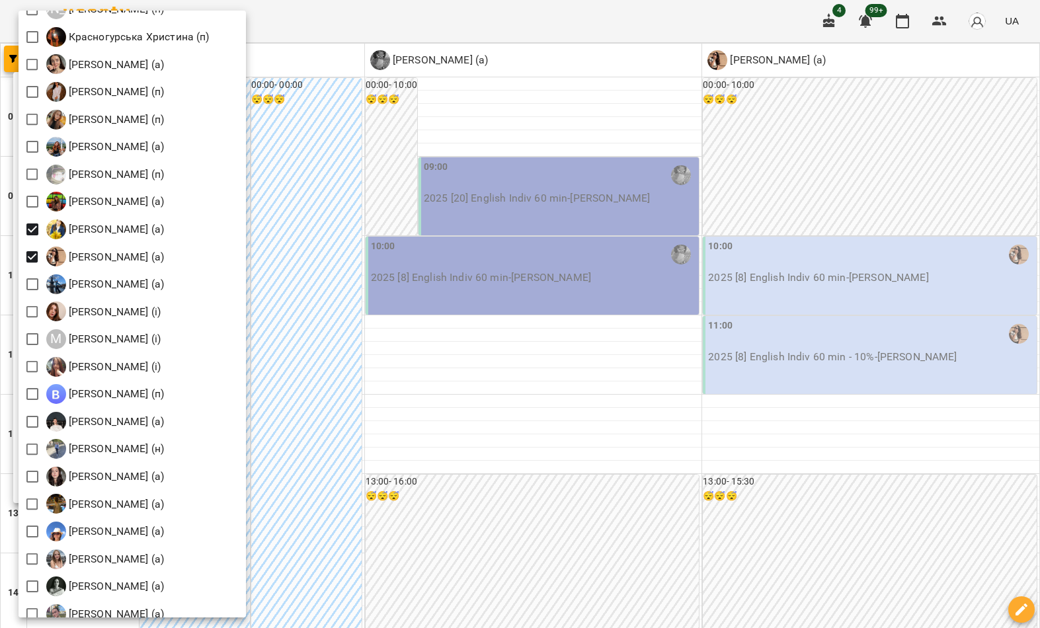
scroll to position [1115, 0]
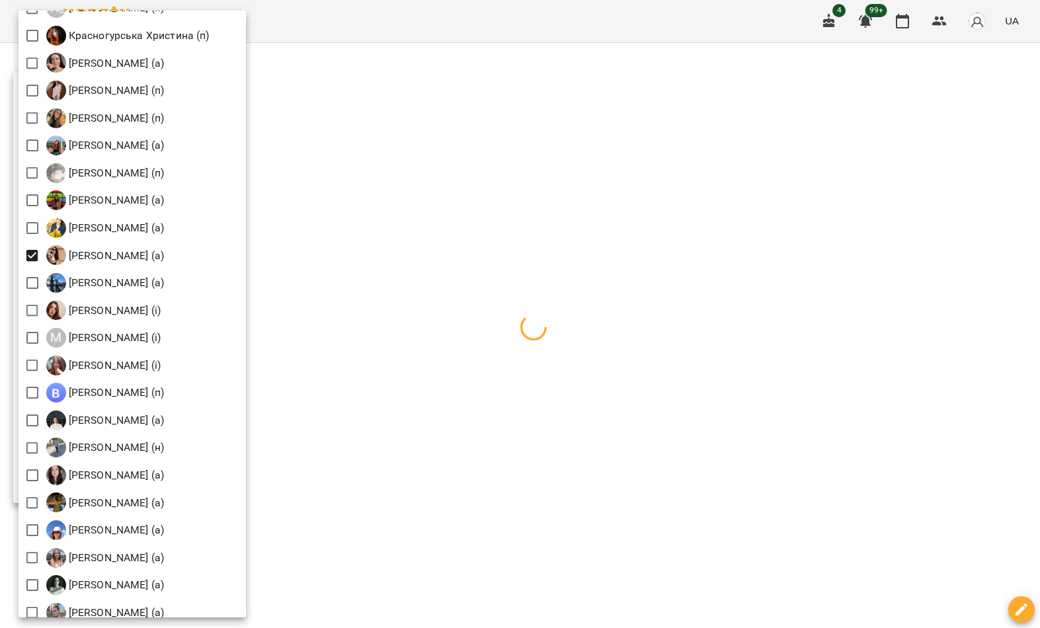
click at [409, 175] on div at bounding box center [520, 314] width 1040 height 628
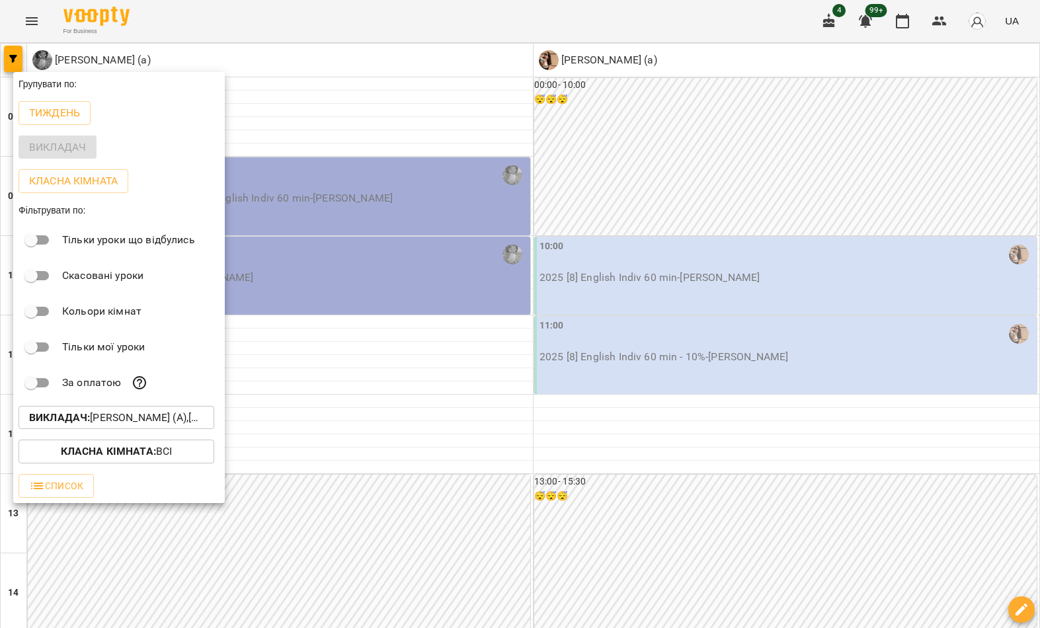
click at [379, 200] on div at bounding box center [520, 314] width 1040 height 628
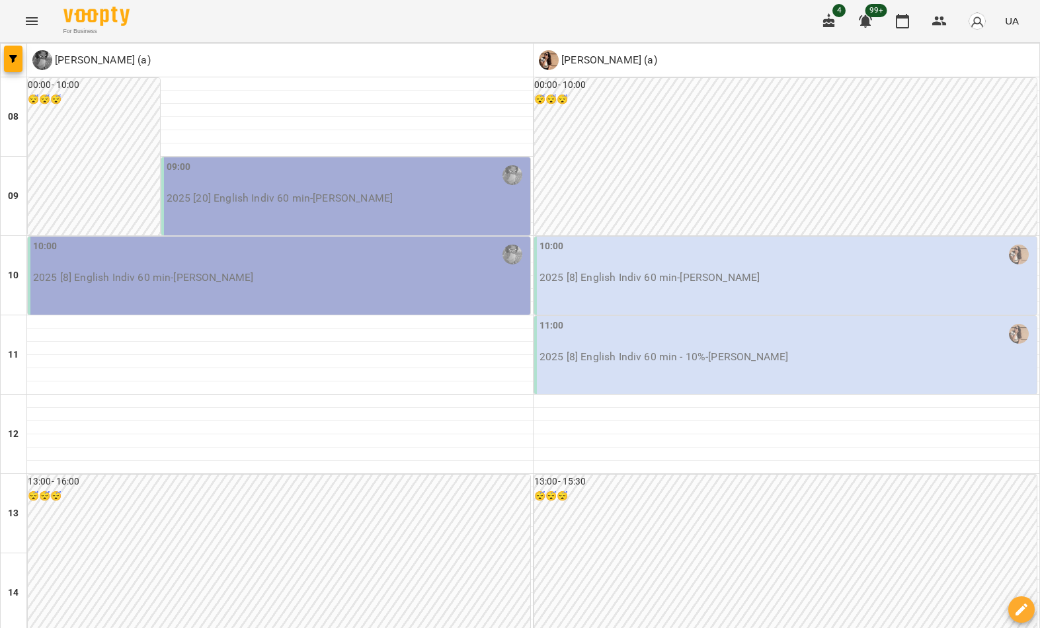
scroll to position [726, 0]
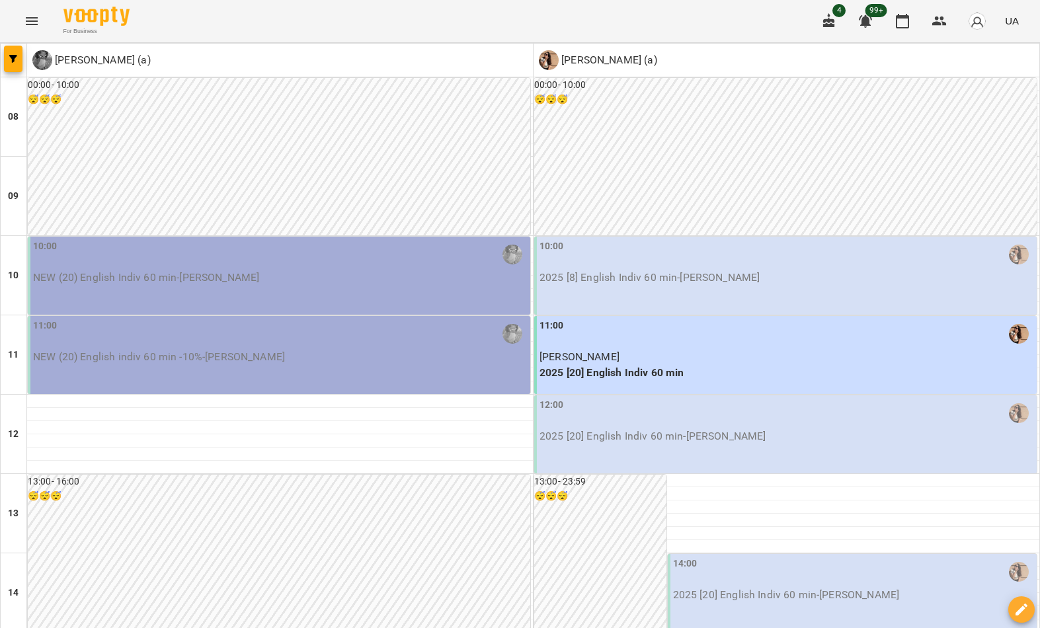
scroll to position [0, 0]
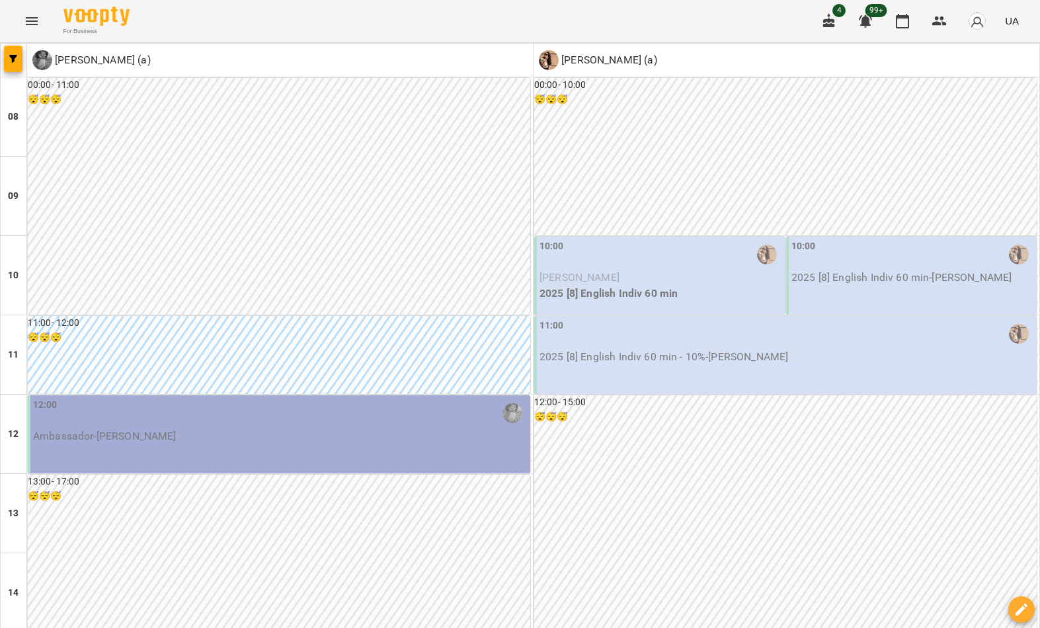
scroll to position [726, 0]
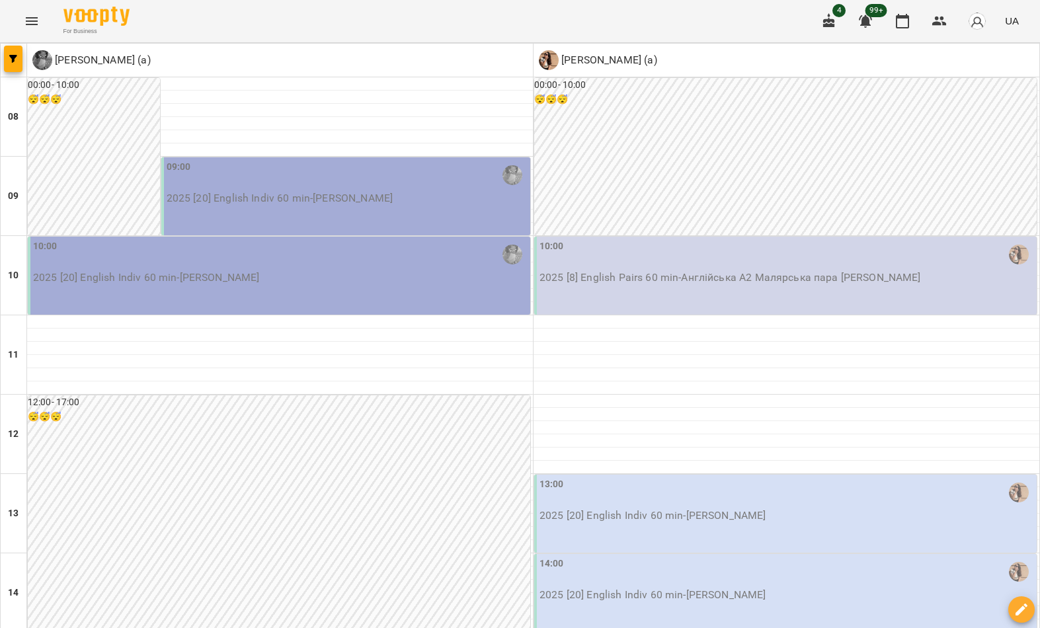
scroll to position [619, 0]
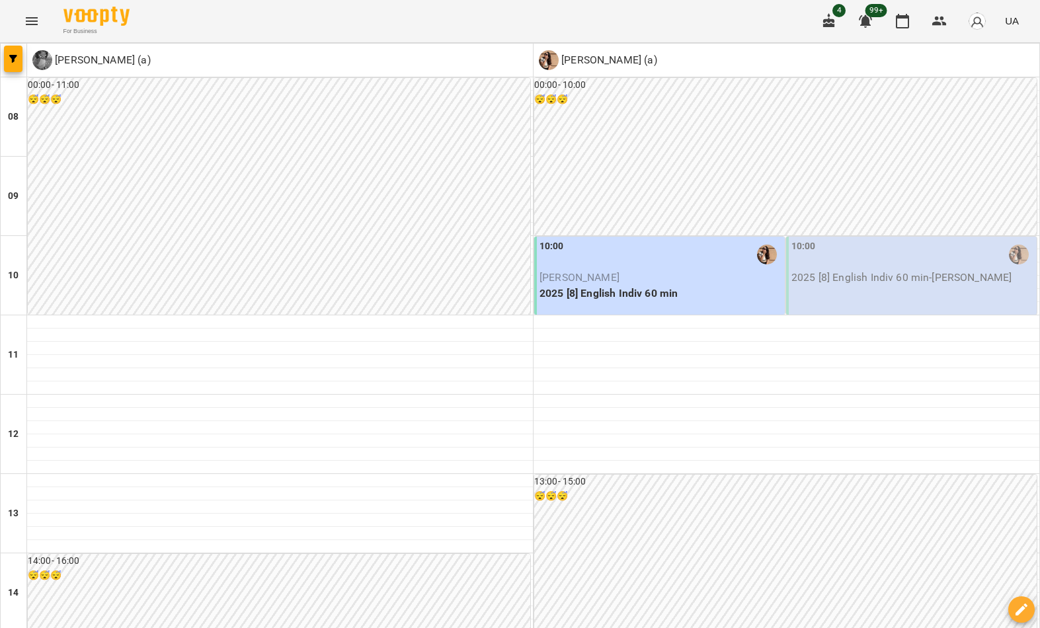
scroll to position [588, 0]
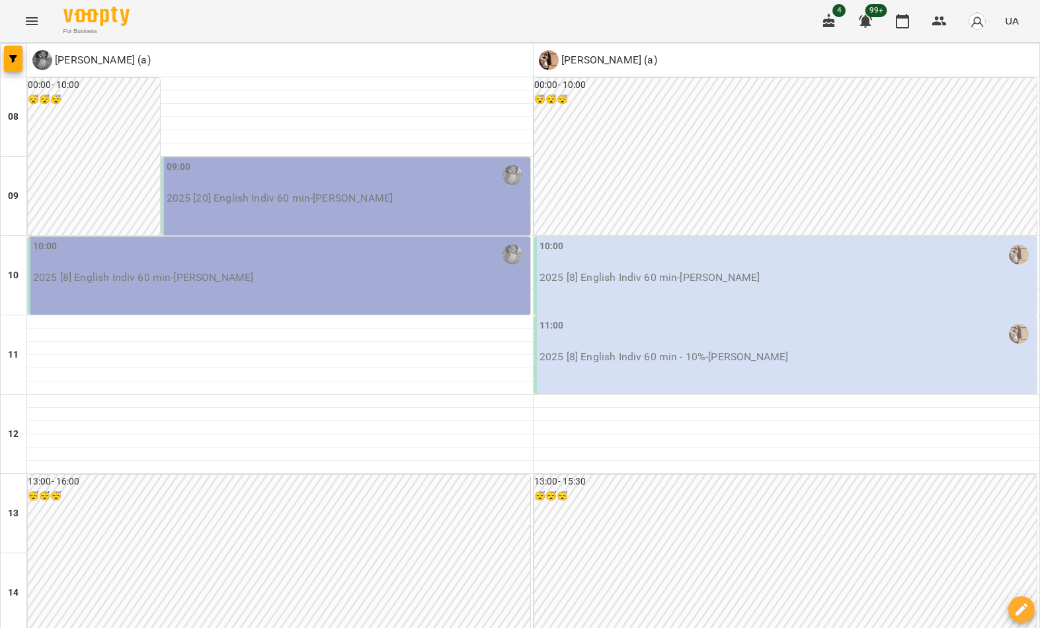
scroll to position [726, 0]
click at [20, 55] on span "button" at bounding box center [13, 59] width 19 height 8
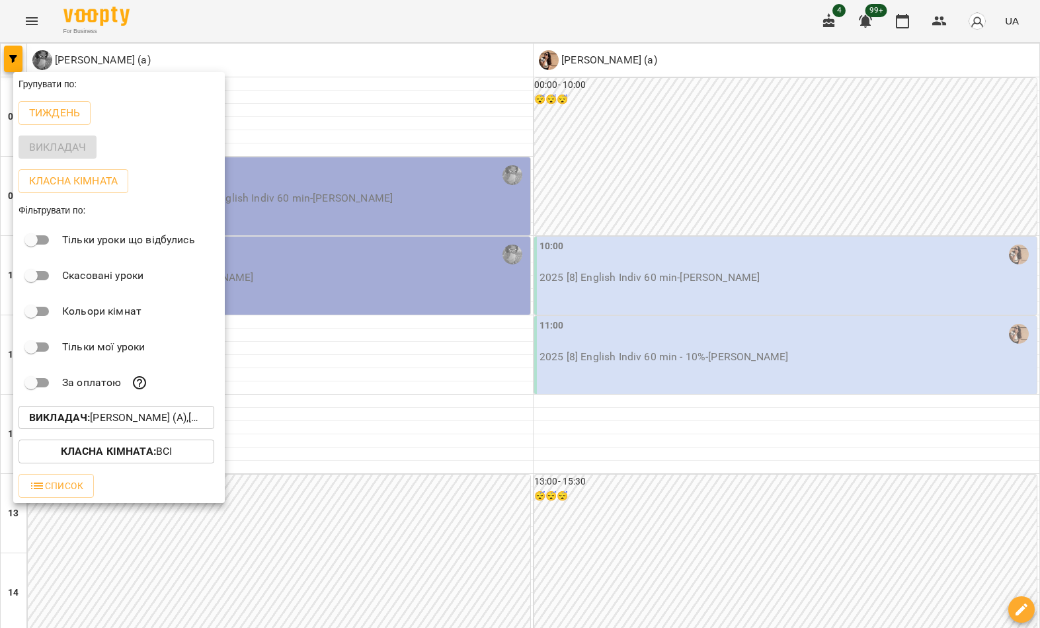
click at [124, 426] on p "Викладач : Гомзяк Юлія Максимівна (а),Малярська Христина Борисівна (а)" at bounding box center [116, 418] width 174 height 16
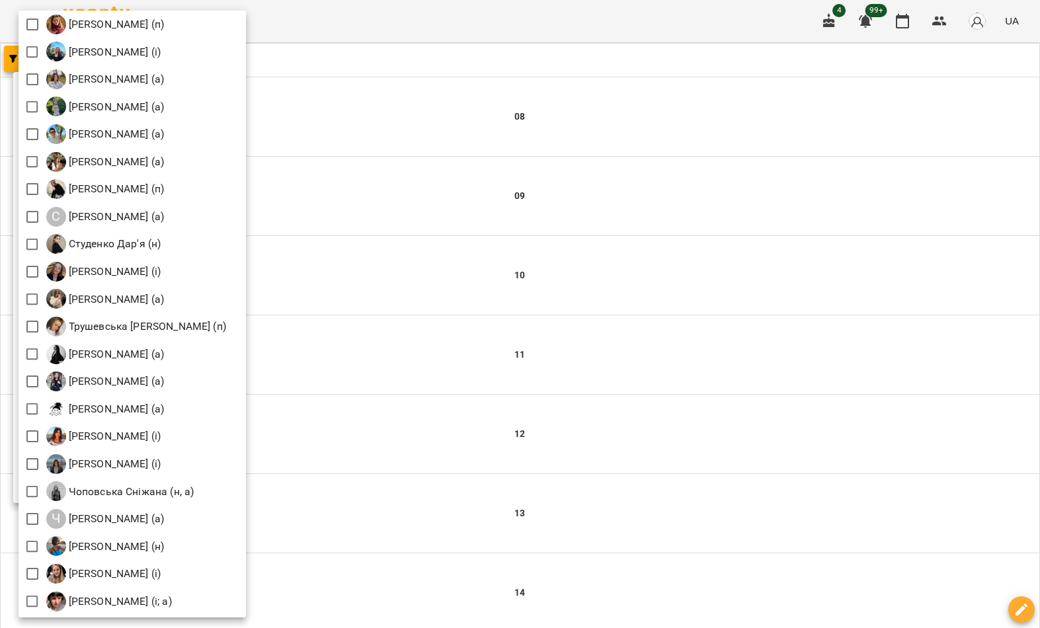
scroll to position [1758, 0]
click at [453, 200] on div at bounding box center [520, 314] width 1040 height 628
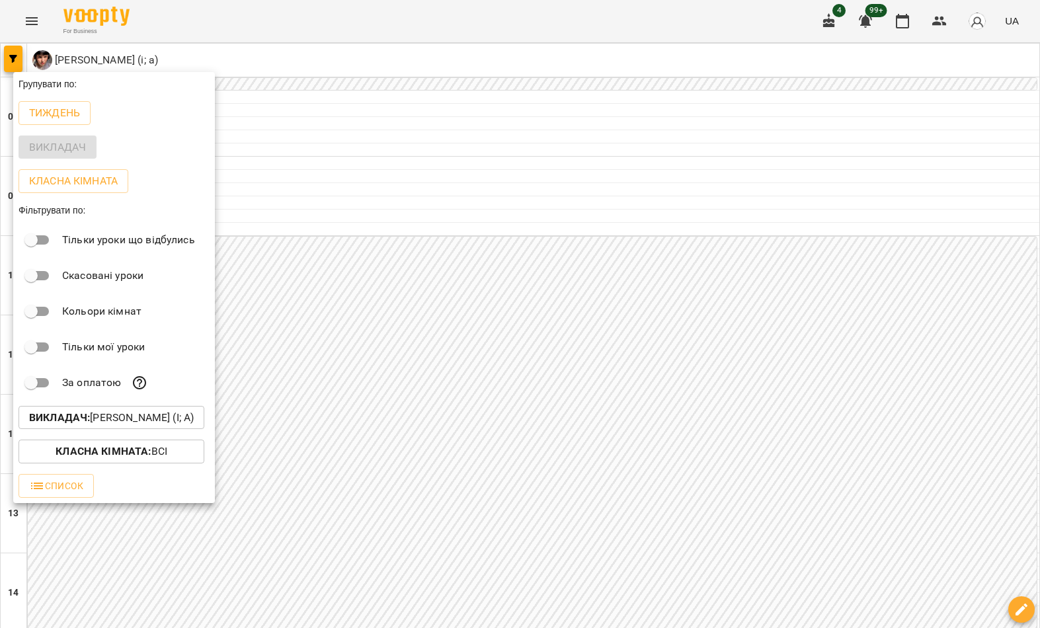
click at [428, 207] on div at bounding box center [520, 314] width 1040 height 628
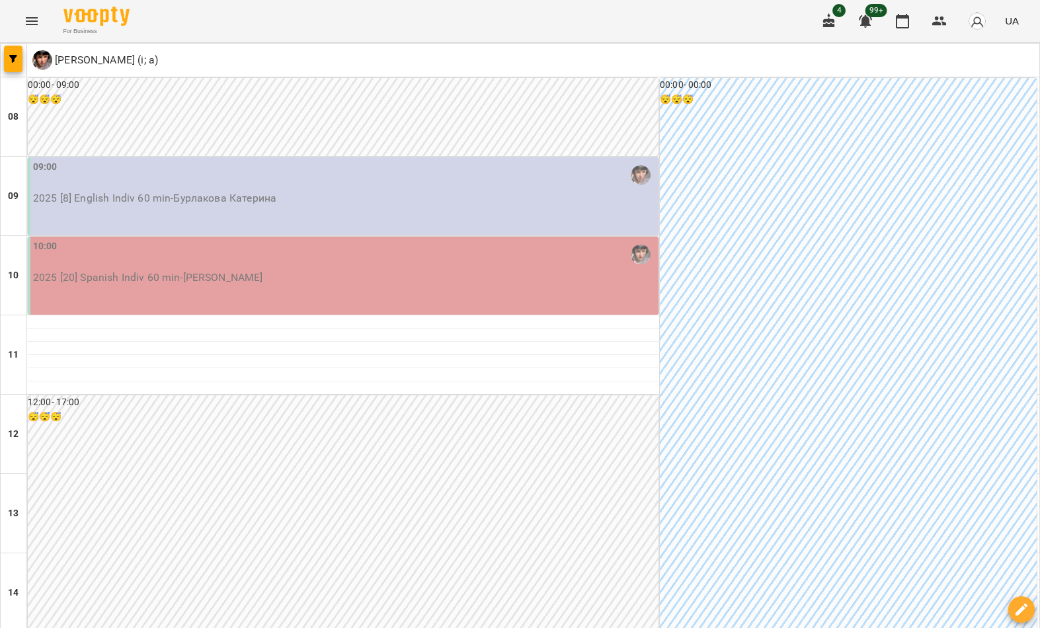
scroll to position [726, 0]
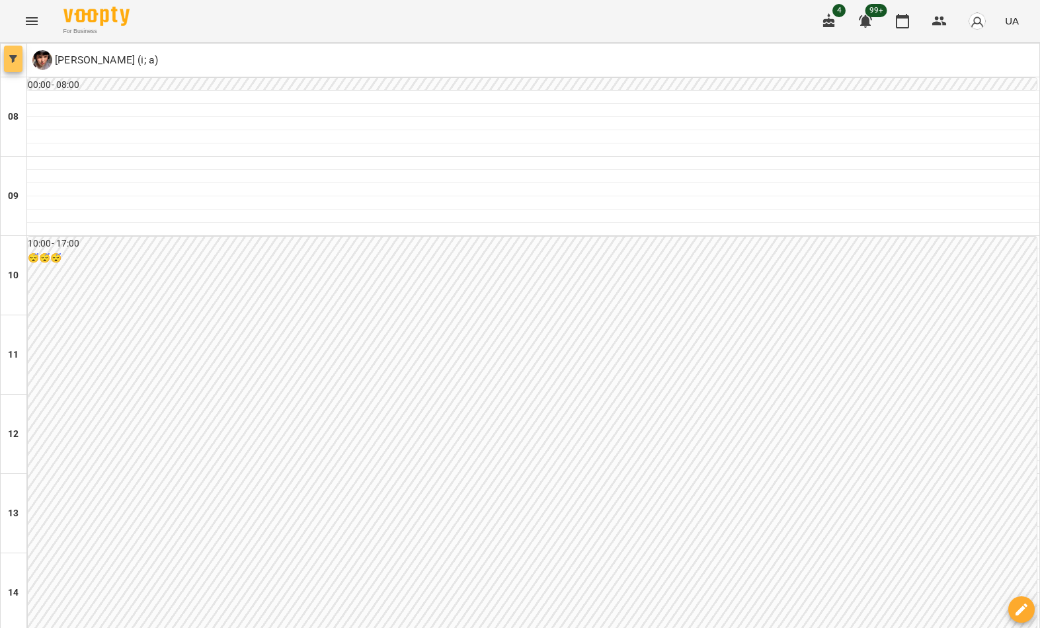
click at [7, 70] on button "button" at bounding box center [13, 59] width 19 height 26
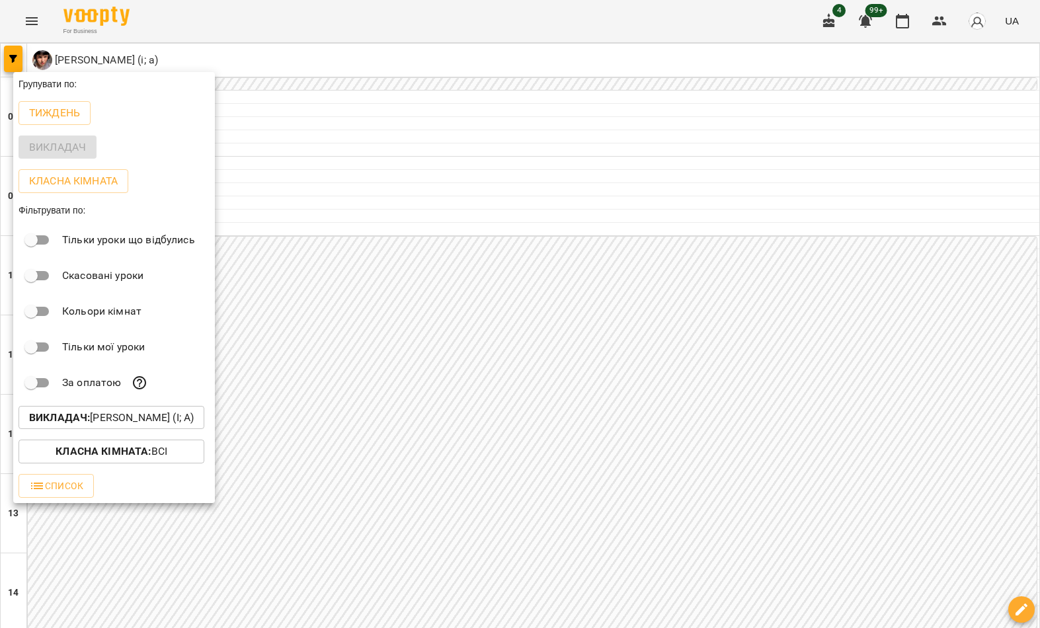
click at [116, 420] on p "Викладач : Шкурак Людмила (і; а)" at bounding box center [111, 418] width 165 height 16
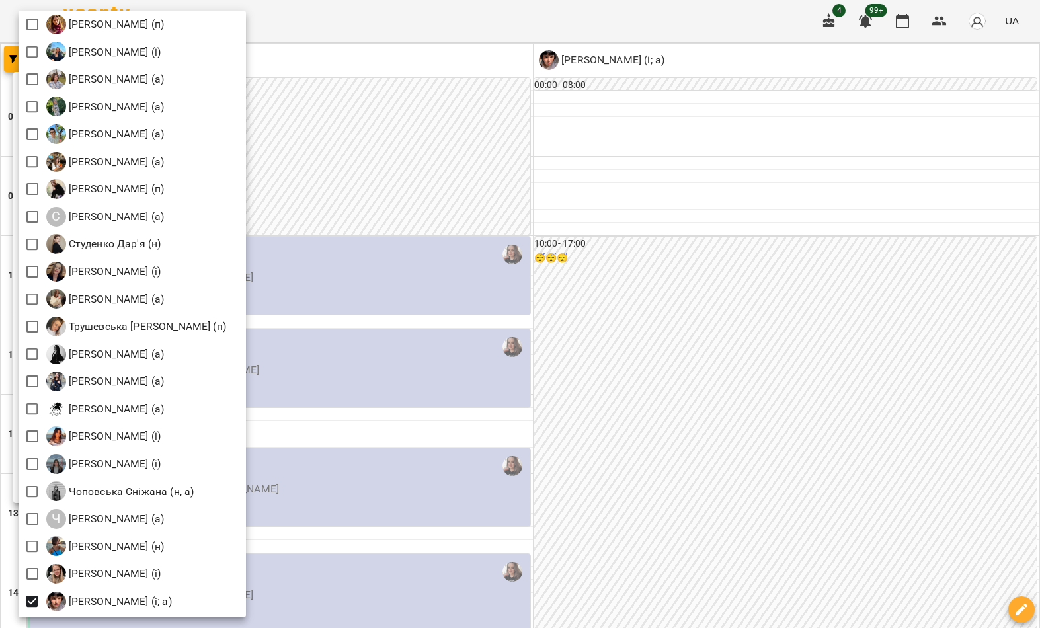
scroll to position [1758, 0]
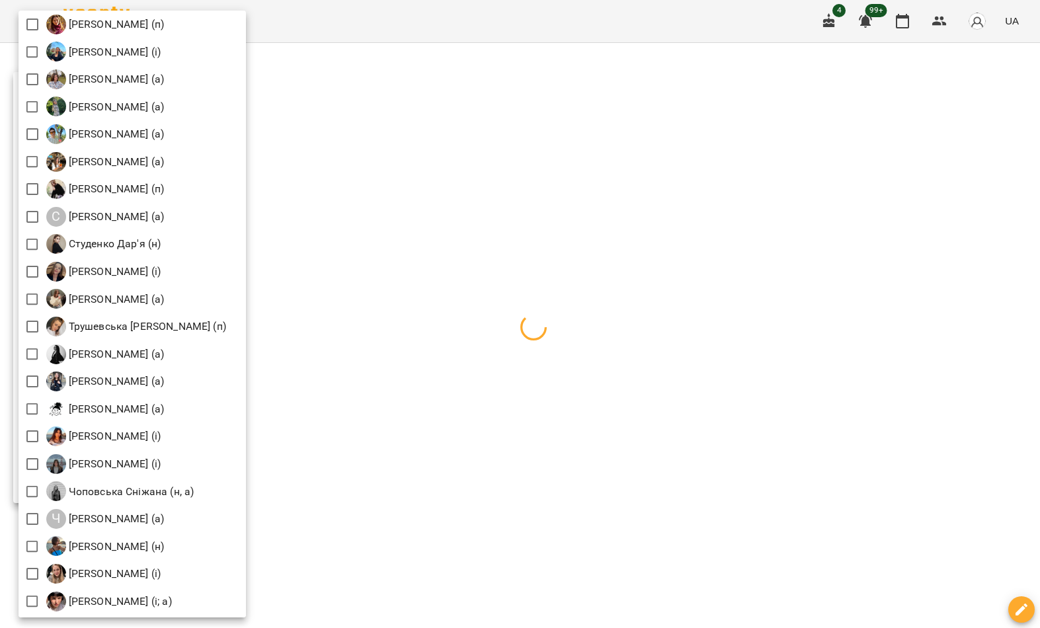
click at [414, 245] on div at bounding box center [520, 314] width 1040 height 628
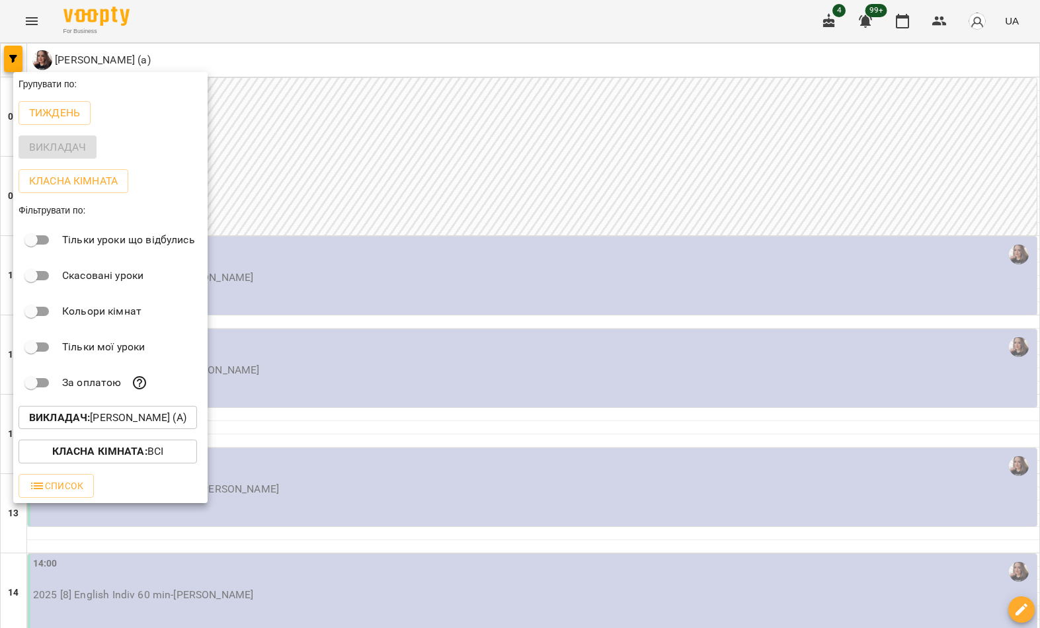
click at [336, 227] on div at bounding box center [520, 314] width 1040 height 628
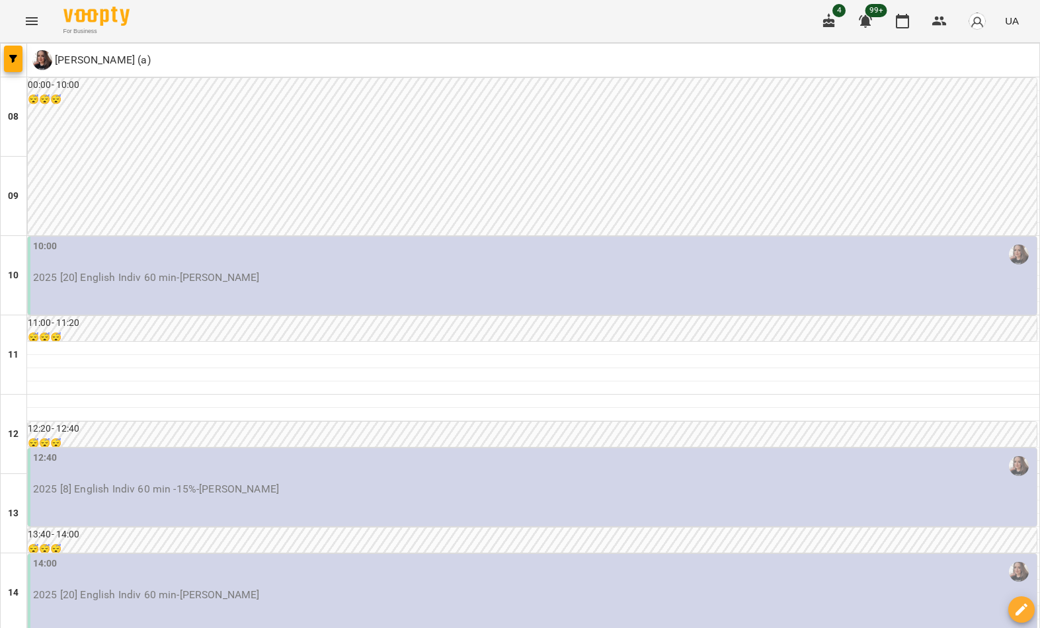
scroll to position [665, 0]
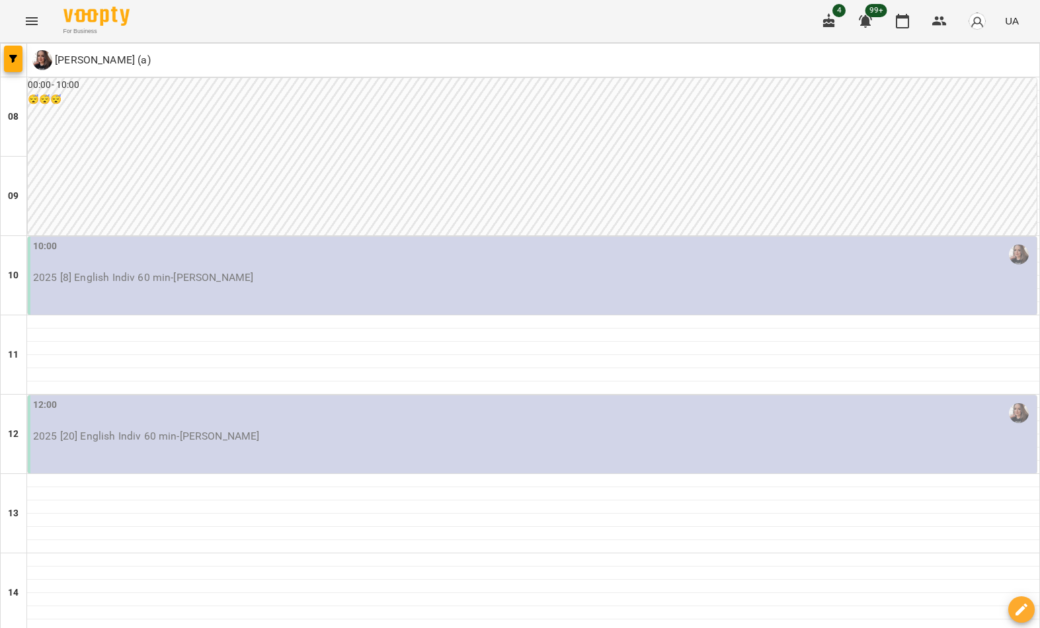
scroll to position [650, 0]
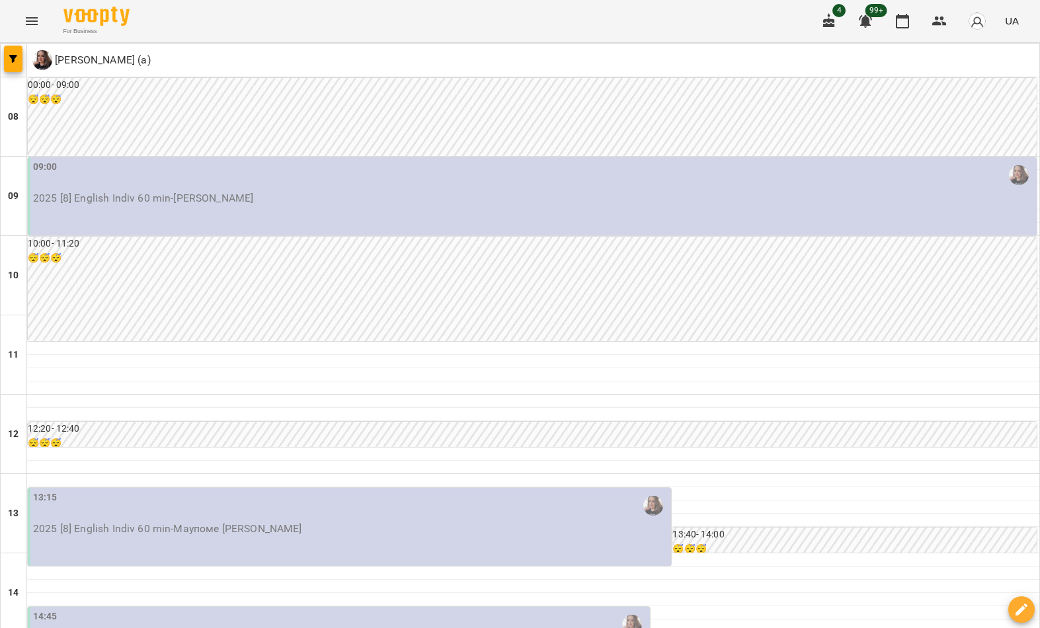
scroll to position [728, 0]
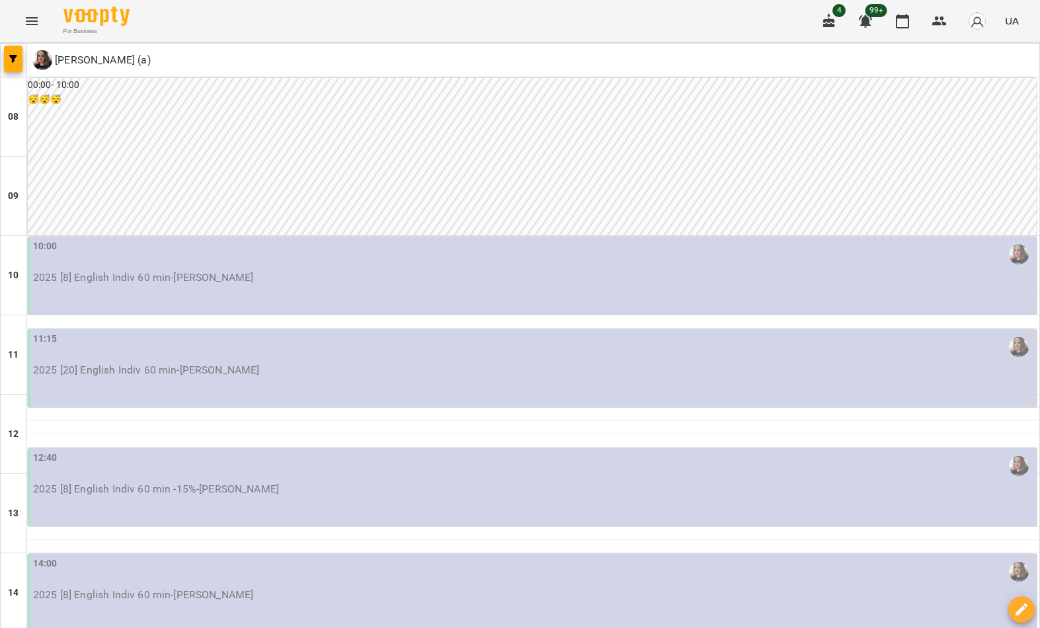
scroll to position [726, 0]
click at [12, 61] on icon "button" at bounding box center [13, 59] width 8 height 8
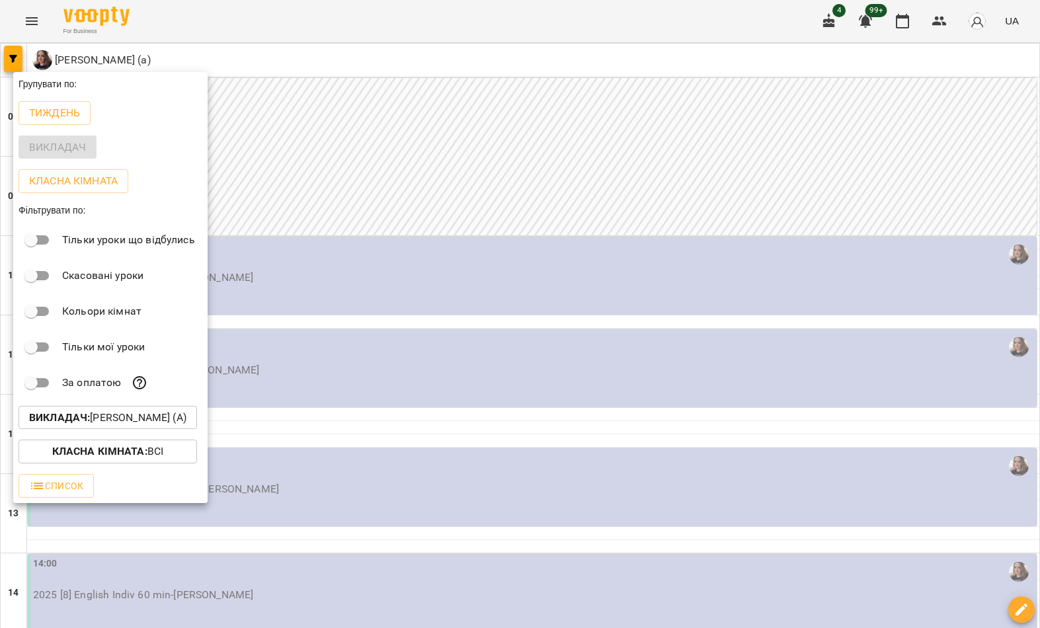
click at [143, 414] on p "Викладач : Гастінґс Катерина (а)" at bounding box center [107, 418] width 157 height 16
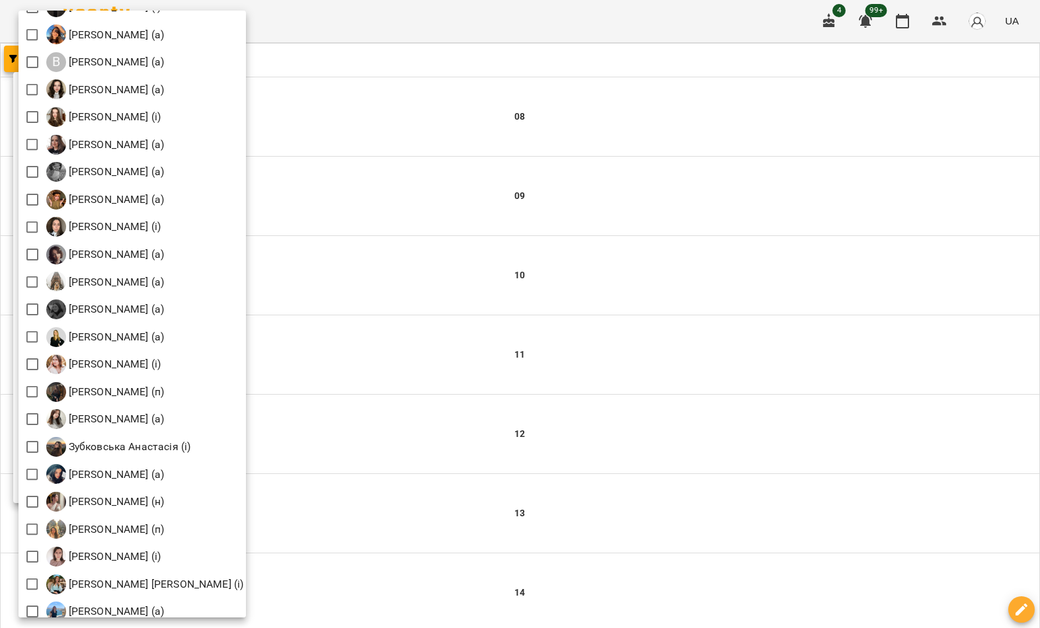
scroll to position [472, 0]
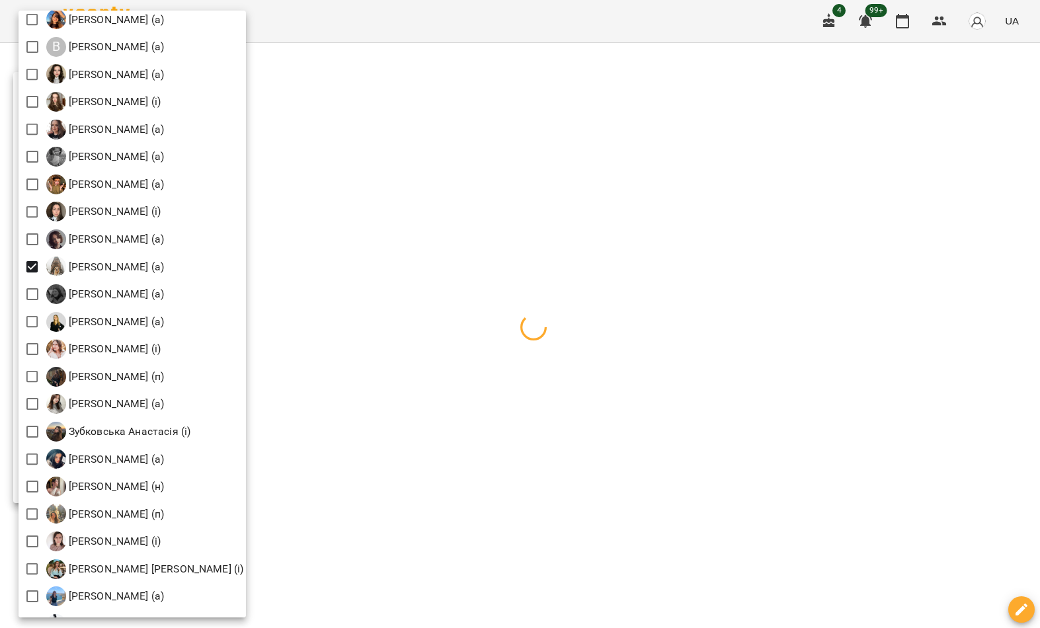
click at [389, 173] on div at bounding box center [520, 314] width 1040 height 628
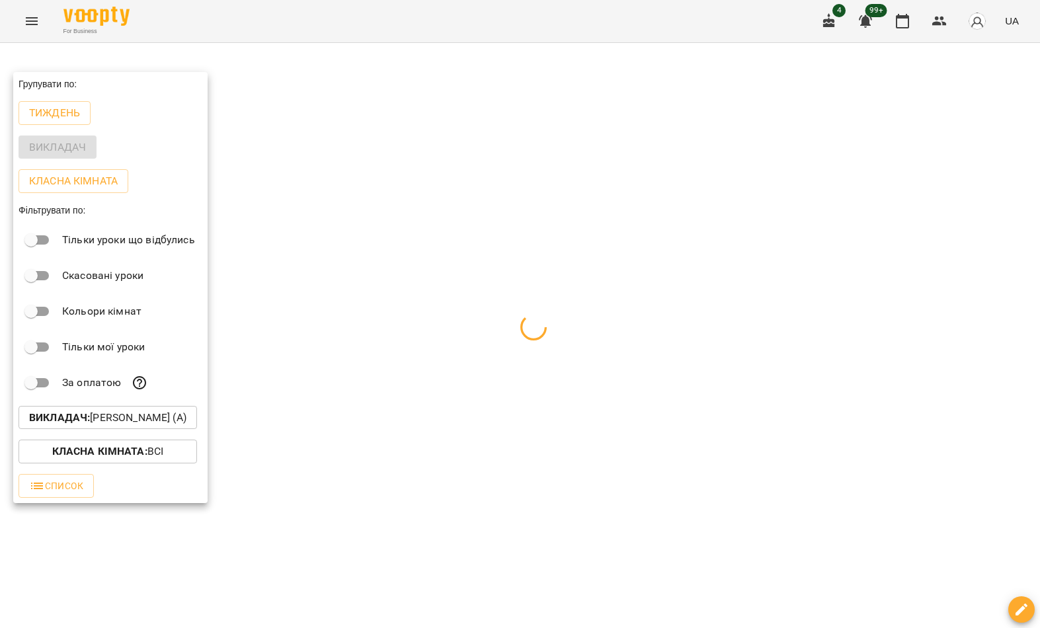
click at [328, 175] on div at bounding box center [520, 314] width 1040 height 628
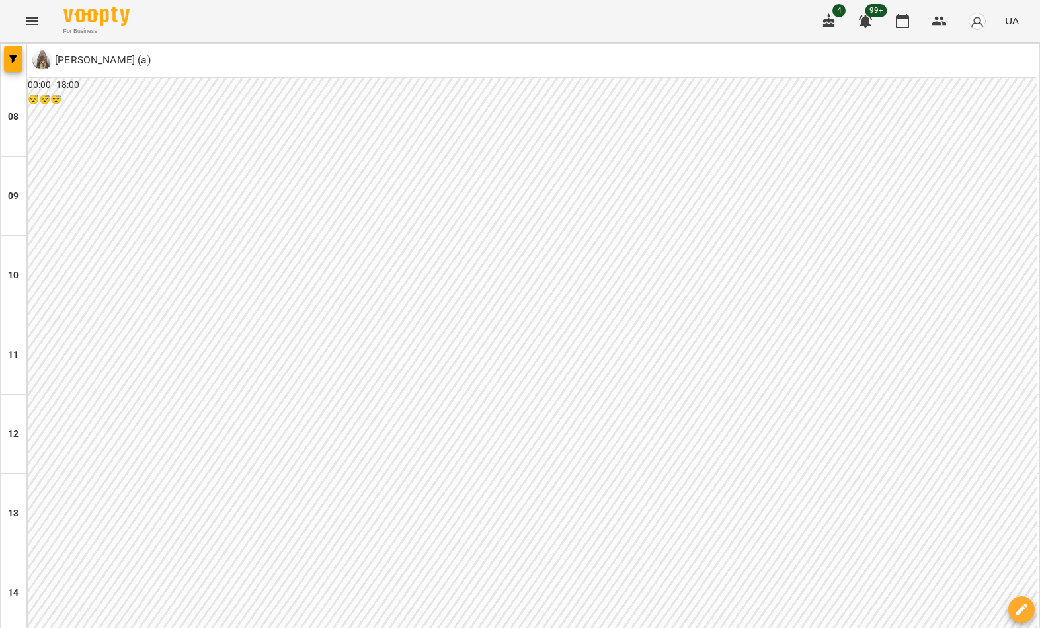
scroll to position [726, 0]
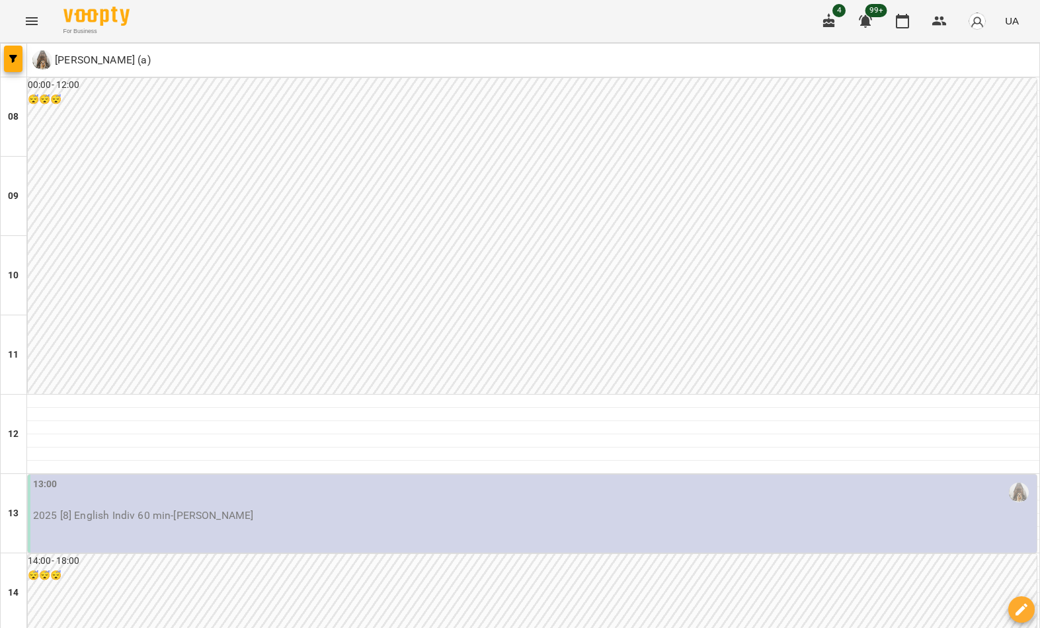
scroll to position [0, 0]
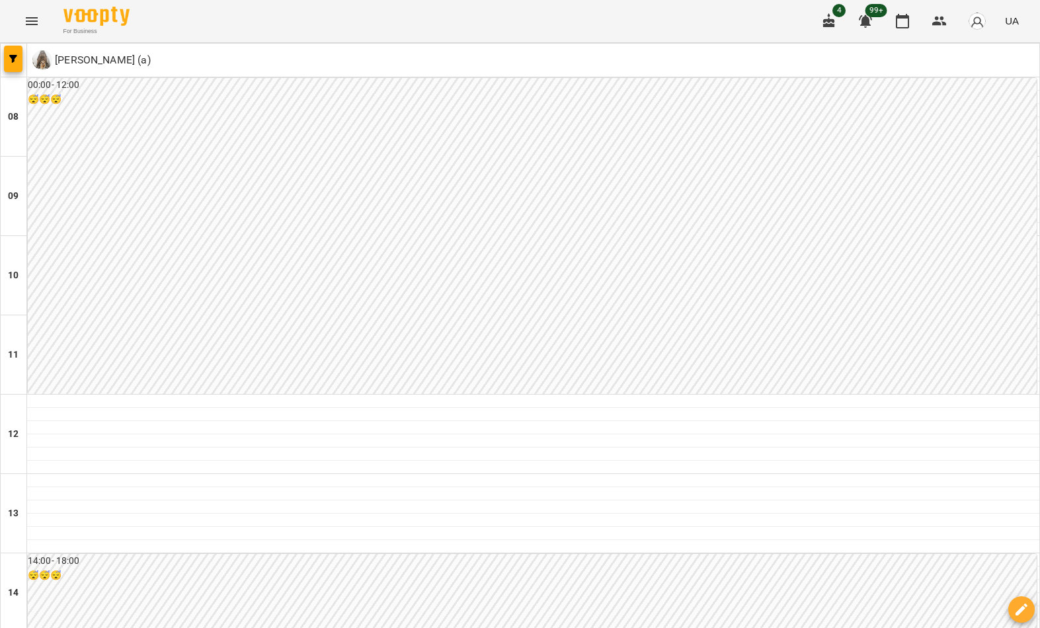
scroll to position [618, 0]
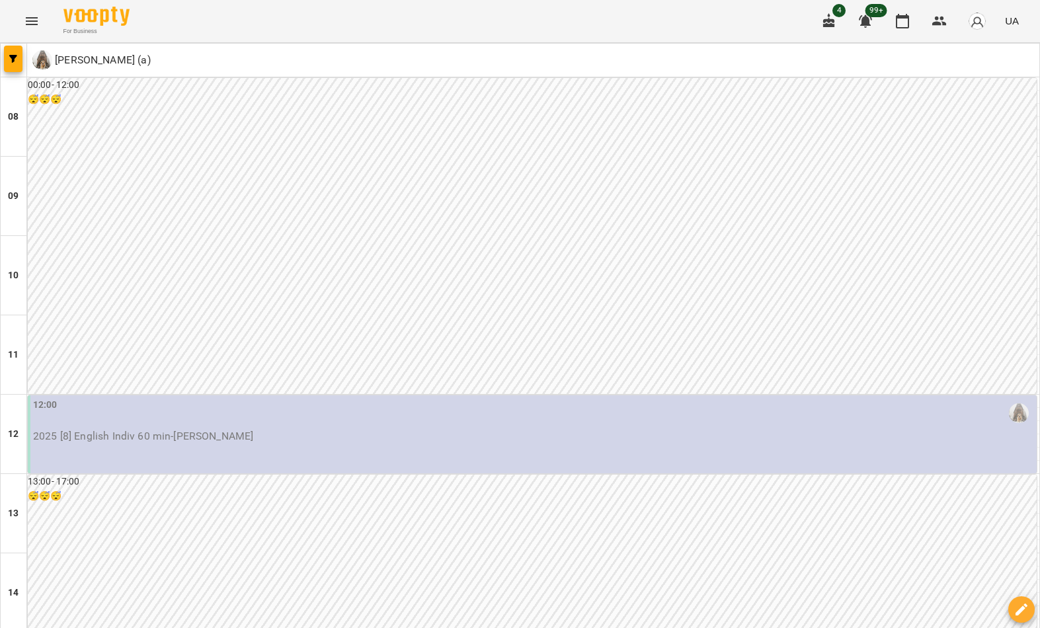
scroll to position [727, 0]
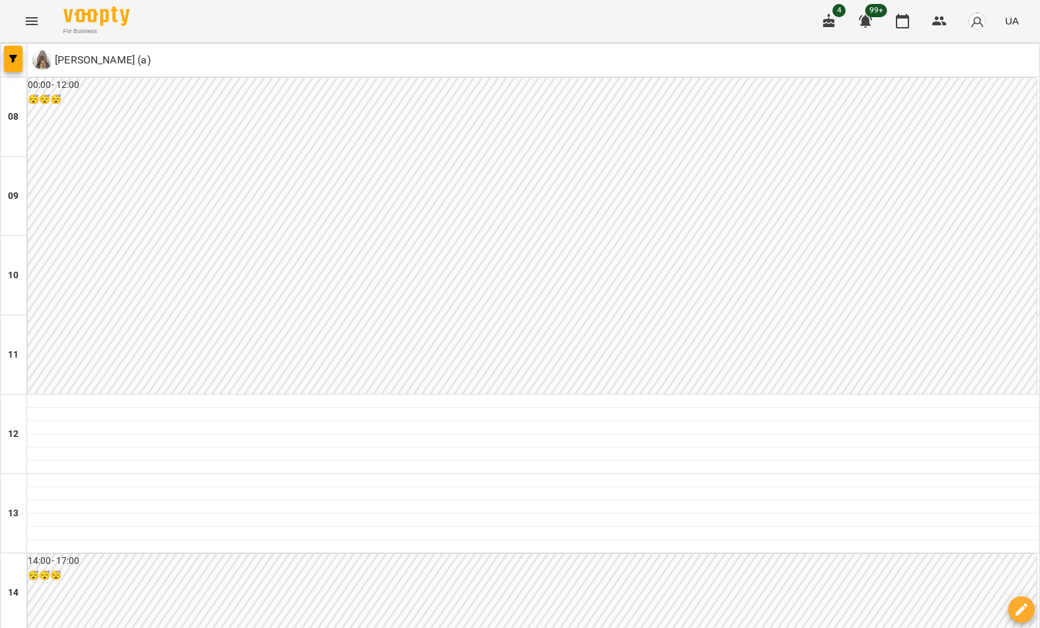
scroll to position [726, 0]
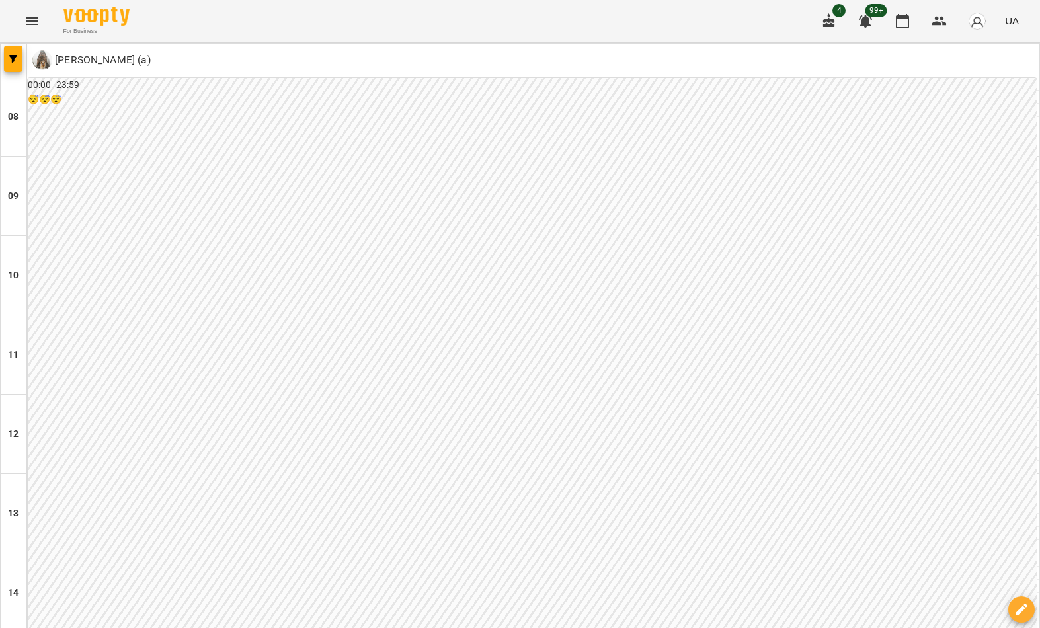
click at [10, 63] on button "button" at bounding box center [13, 59] width 19 height 26
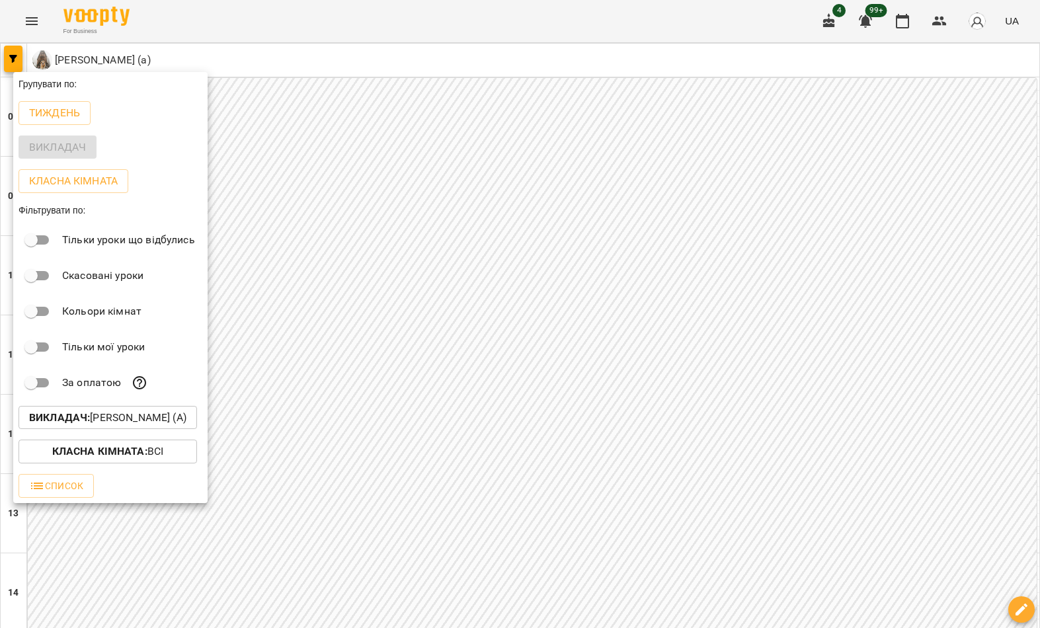
click at [138, 417] on p "Викладач : Громова Вікторія (а)" at bounding box center [107, 418] width 157 height 16
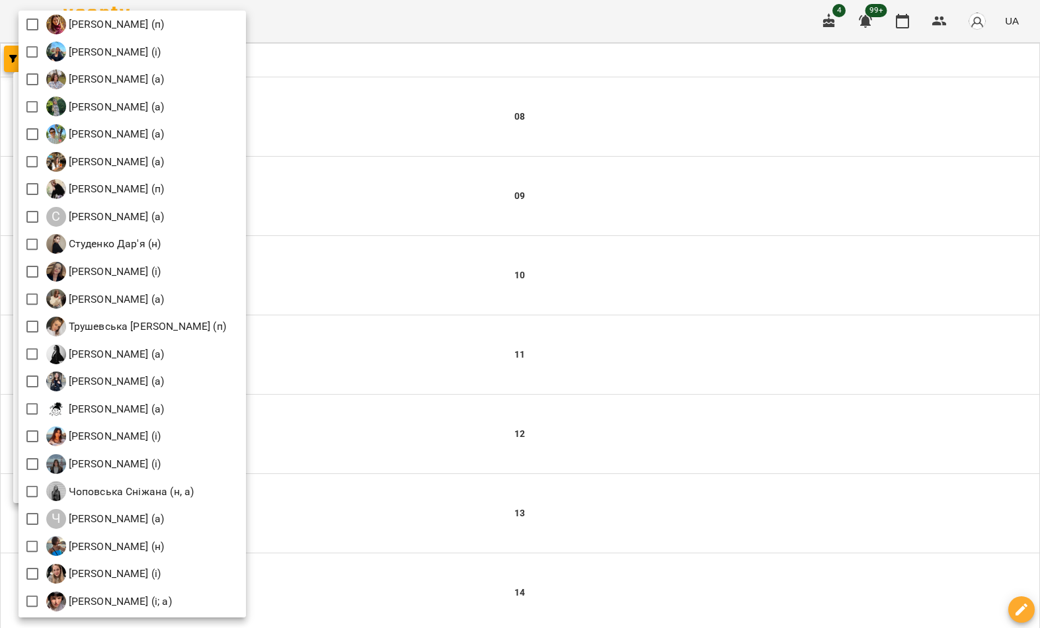
scroll to position [1758, 0]
click at [593, 321] on div at bounding box center [520, 314] width 1040 height 628
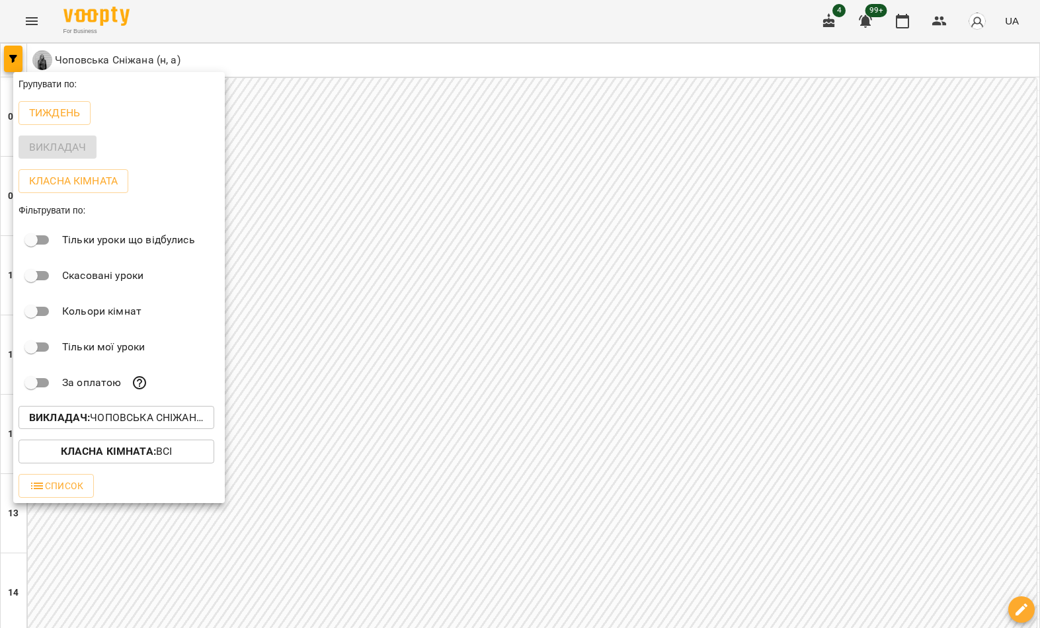
click at [541, 288] on div at bounding box center [520, 314] width 1040 height 628
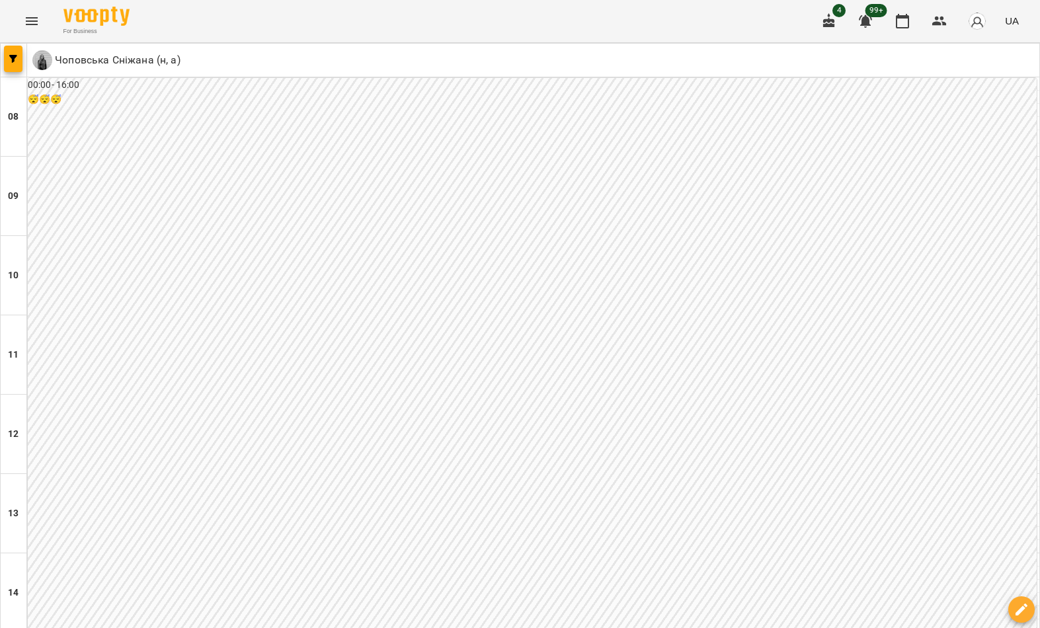
scroll to position [726, 0]
type input "**********"
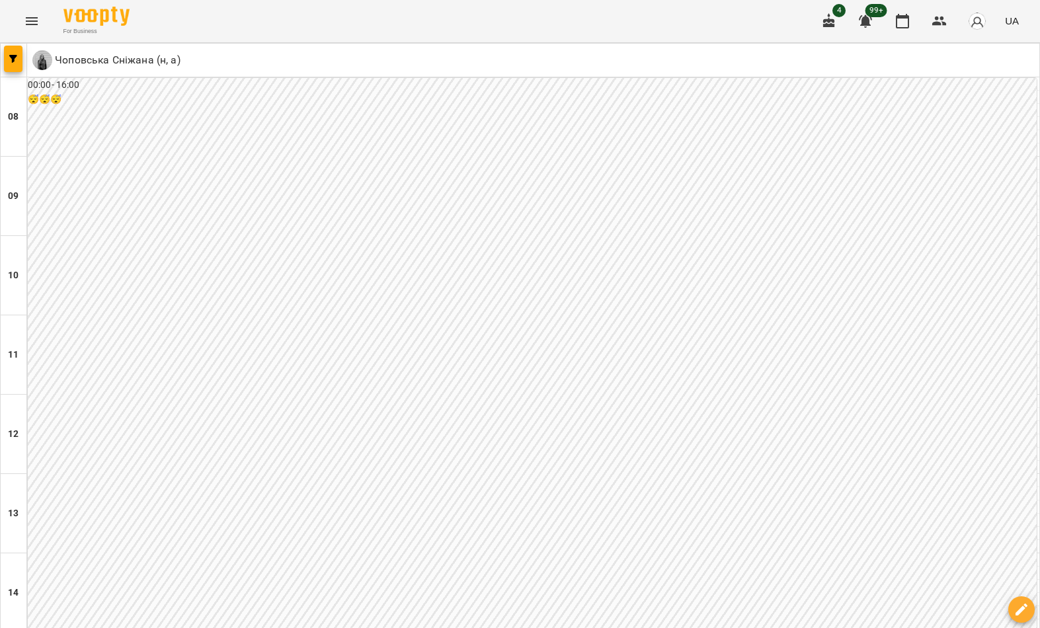
scroll to position [598, 0]
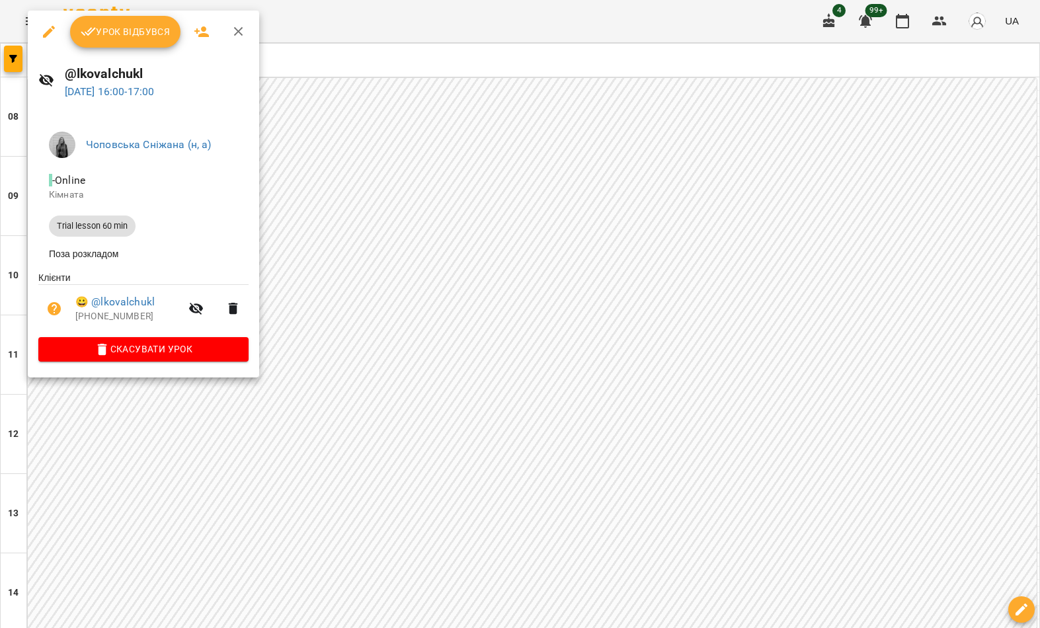
click at [406, 391] on div at bounding box center [520, 314] width 1040 height 628
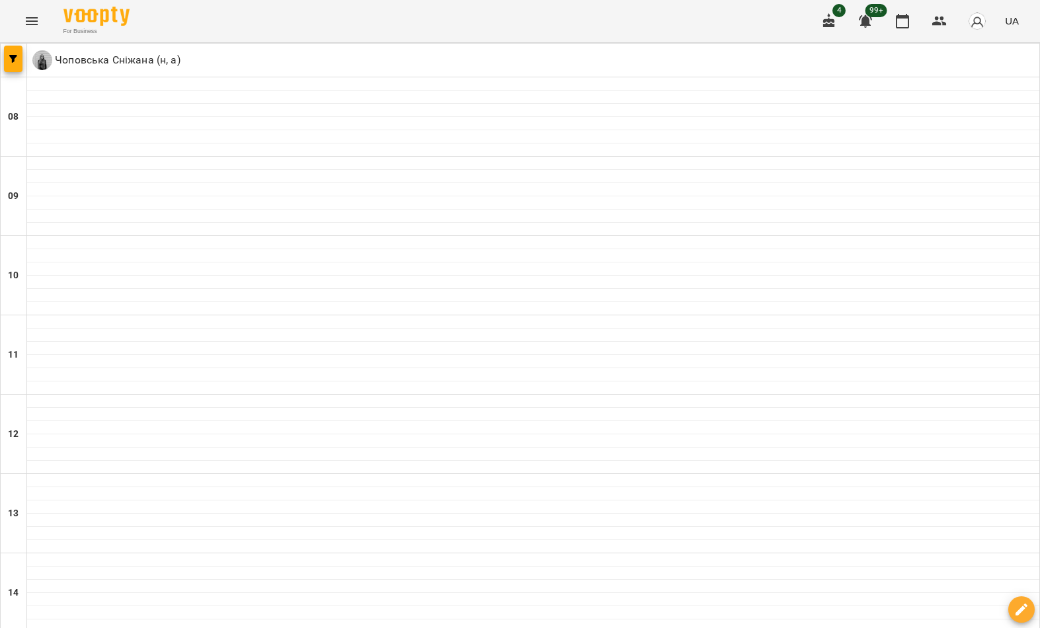
type input "**********"
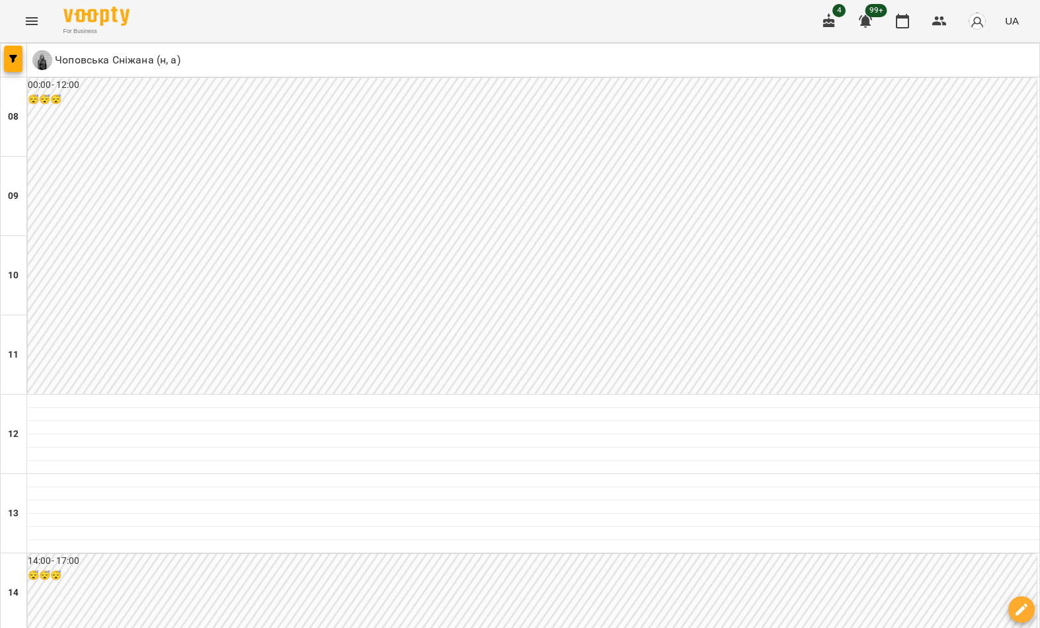
scroll to position [728, 0]
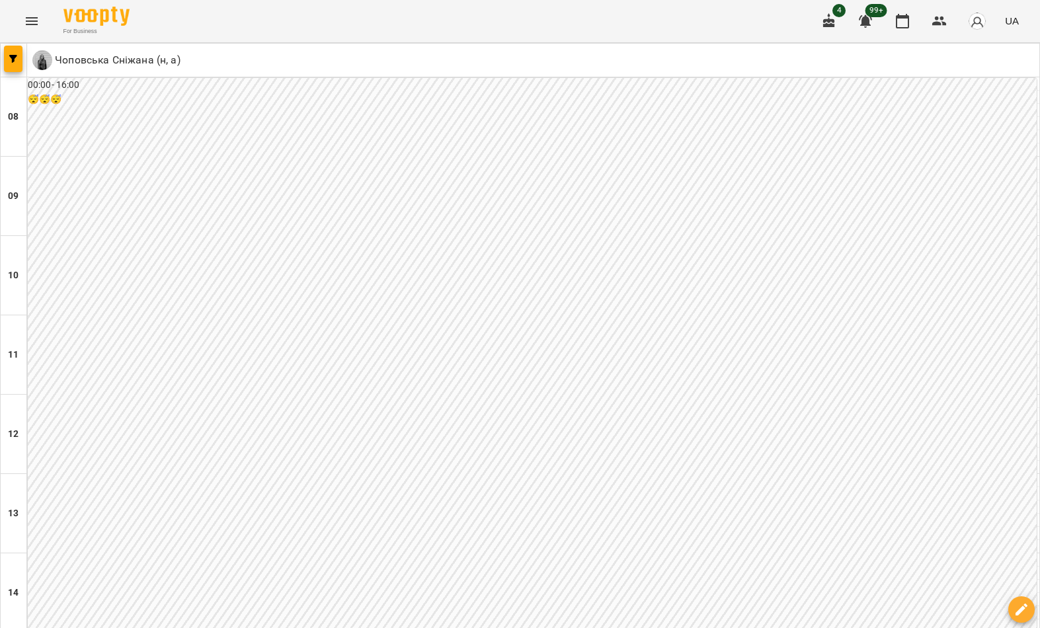
scroll to position [437, 0]
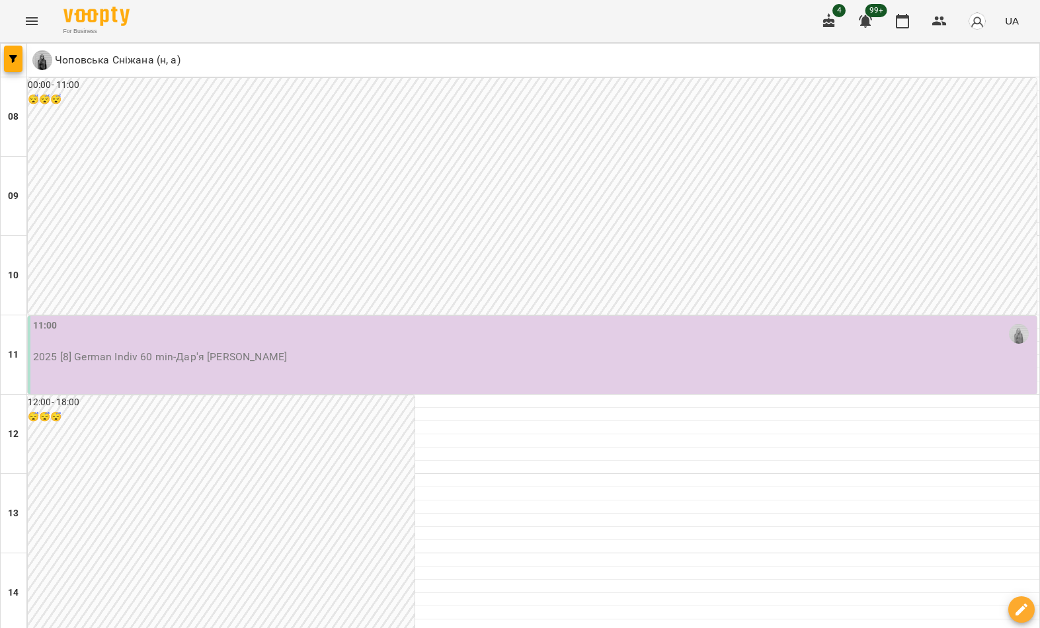
scroll to position [666, 0]
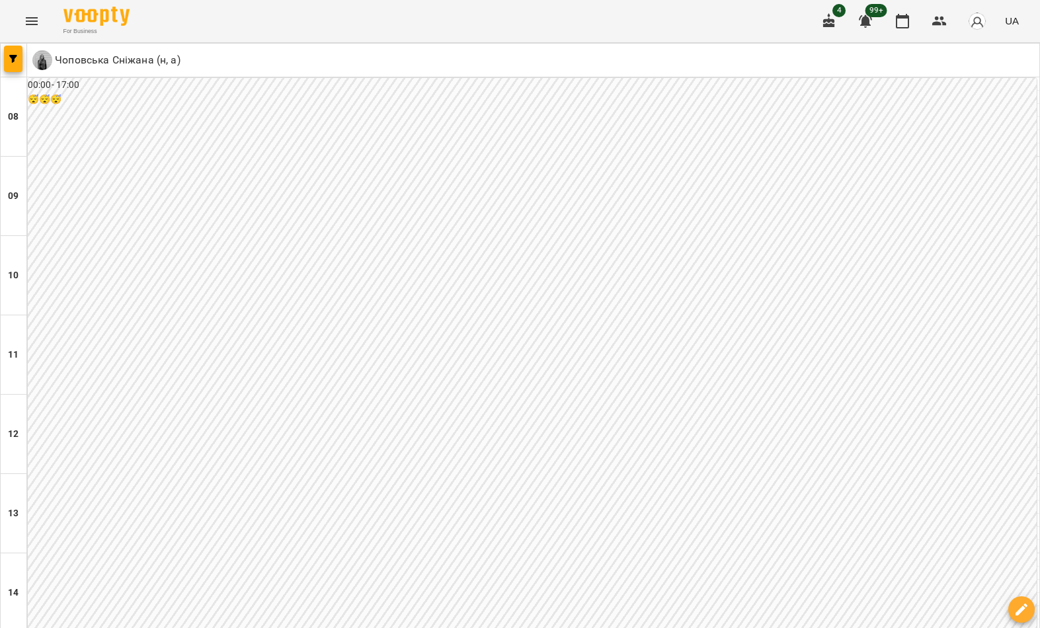
scroll to position [587, 0]
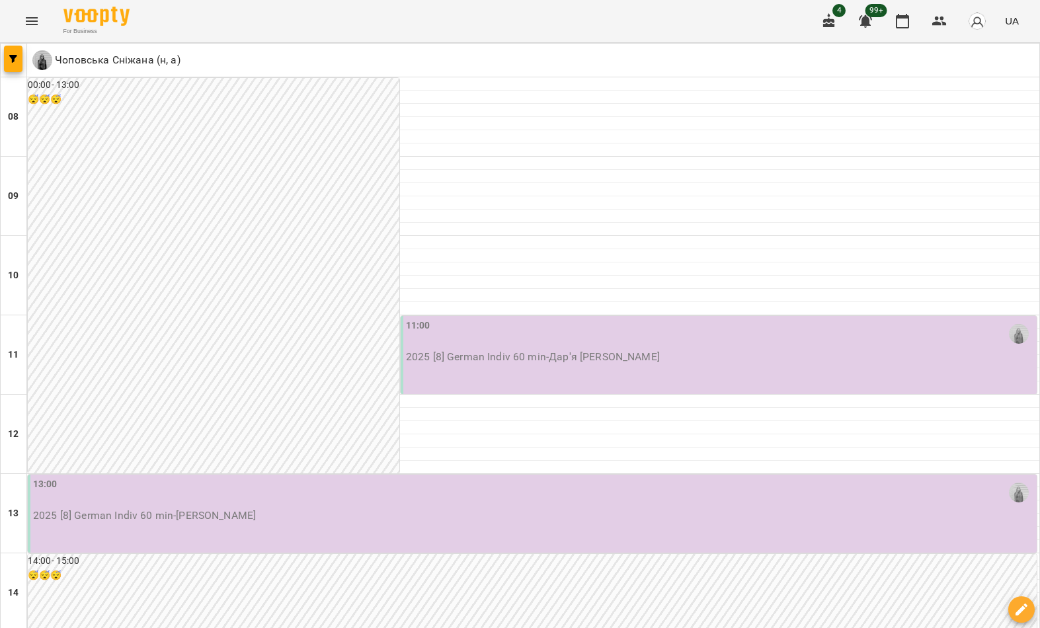
scroll to position [0, 0]
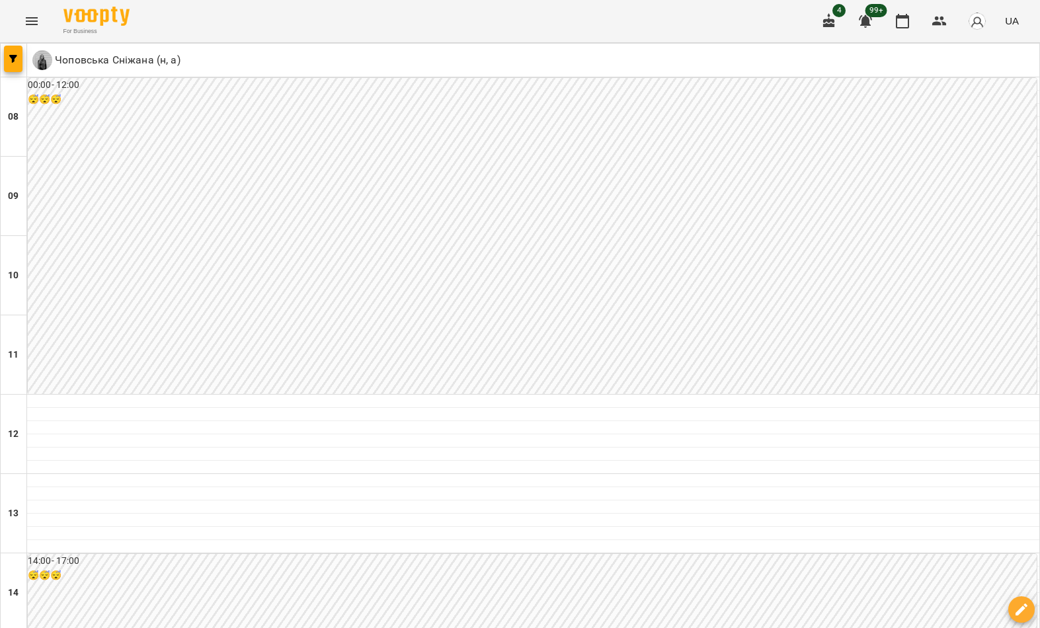
scroll to position [648, 0]
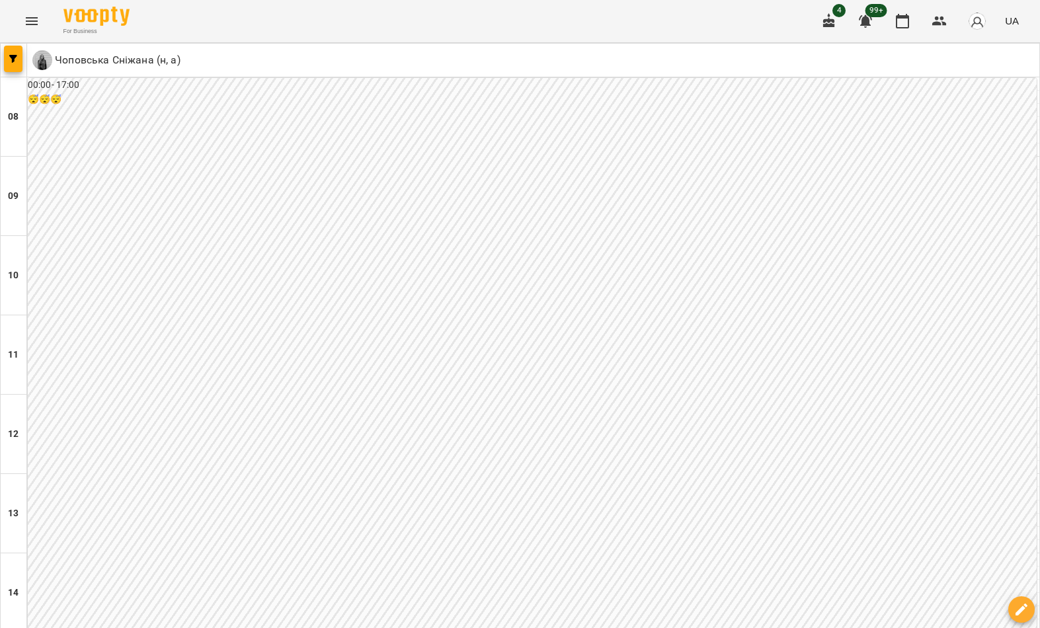
scroll to position [527, 0]
type input "**********"
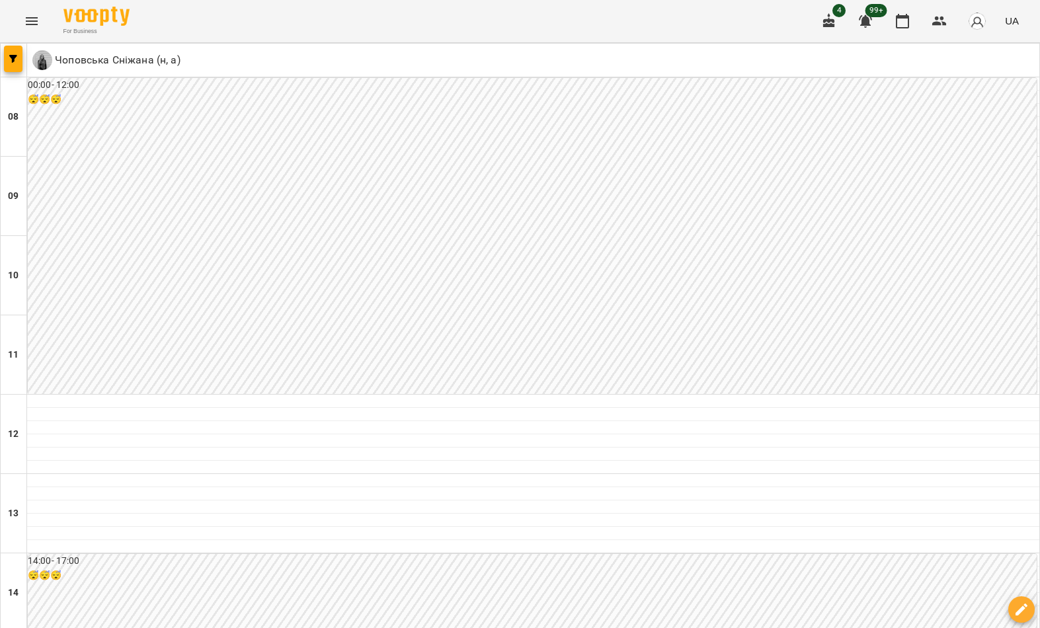
type input "**********"
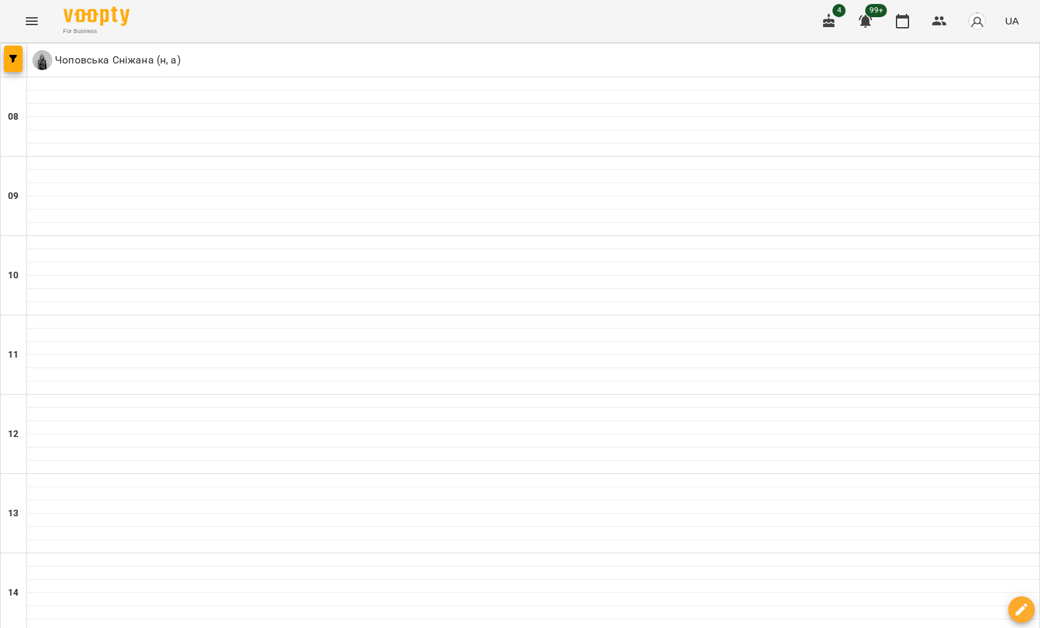
scroll to position [0, 0]
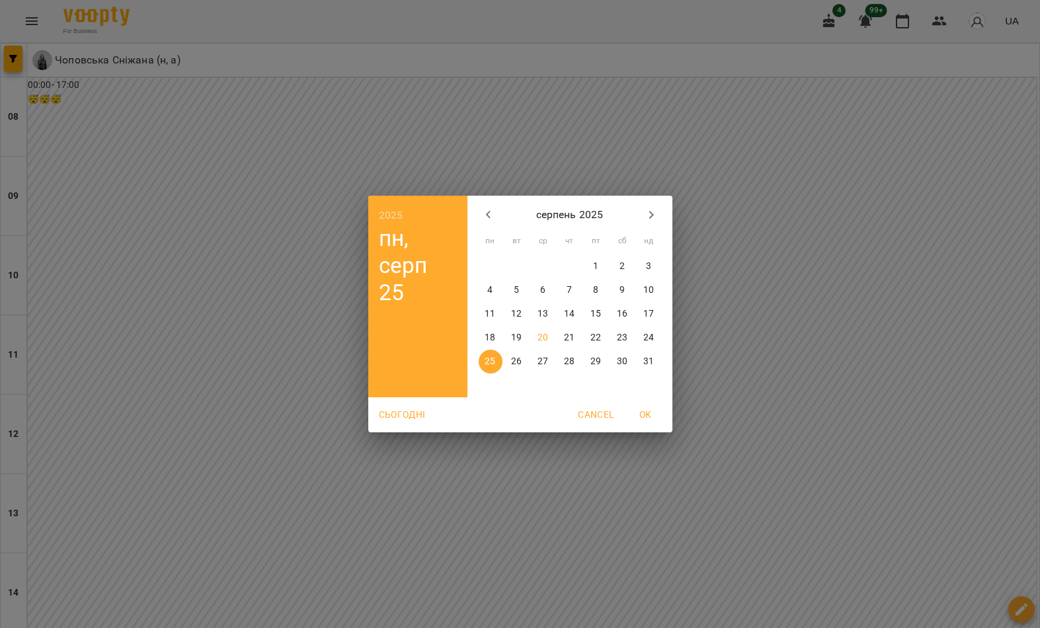
click at [660, 219] on button "button" at bounding box center [651, 215] width 32 height 32
click at [575, 261] on span "4" at bounding box center [570, 266] width 24 height 13
type input "**********"
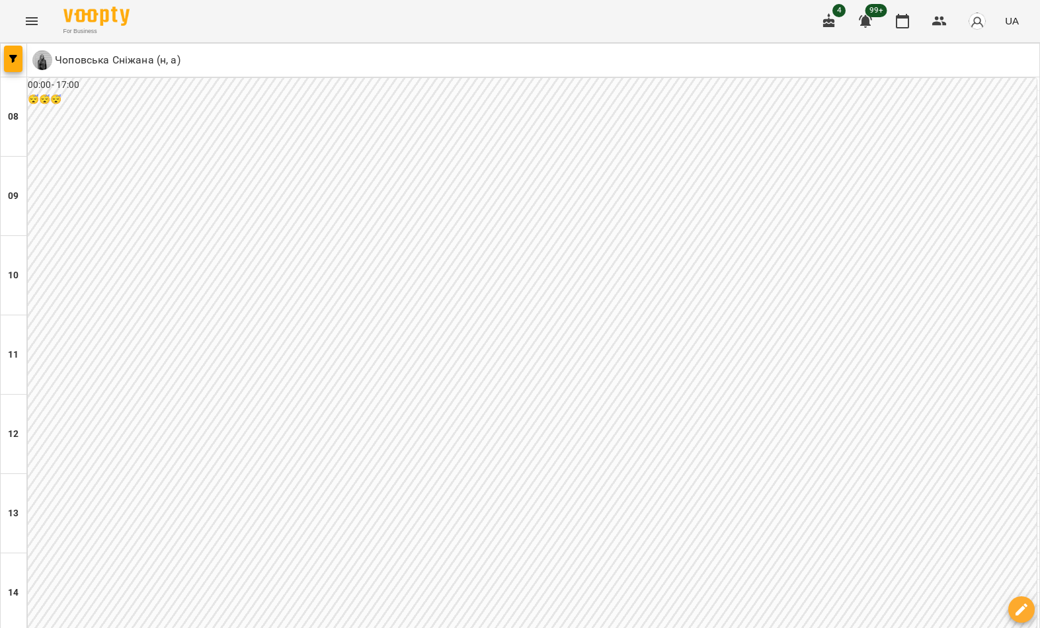
scroll to position [514, 0]
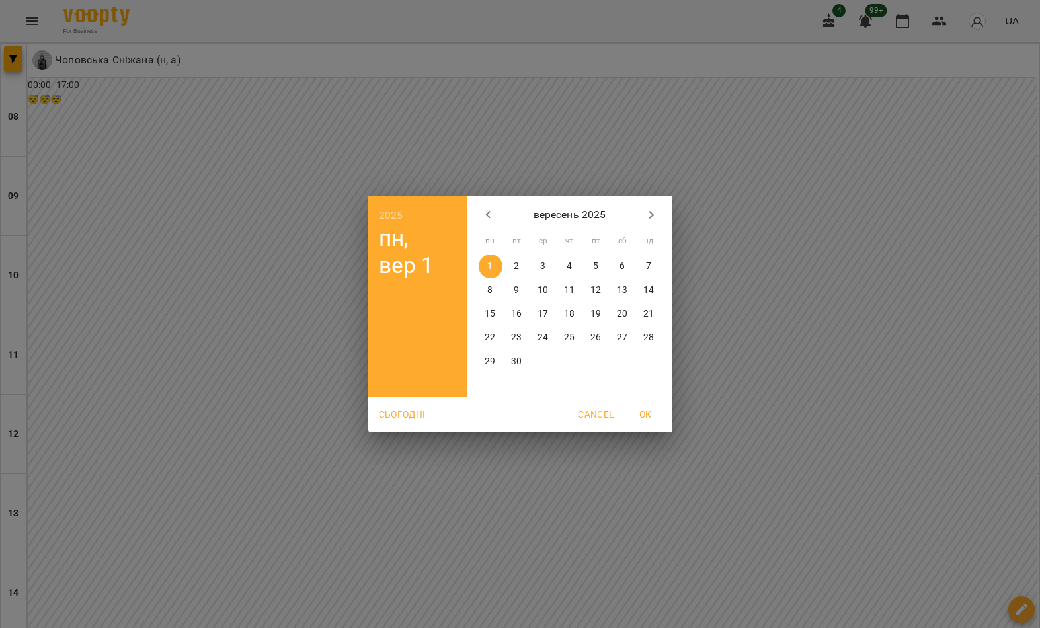
click at [492, 213] on icon "button" at bounding box center [488, 215] width 16 height 16
click at [578, 313] on span "14" at bounding box center [570, 313] width 24 height 13
type input "**********"
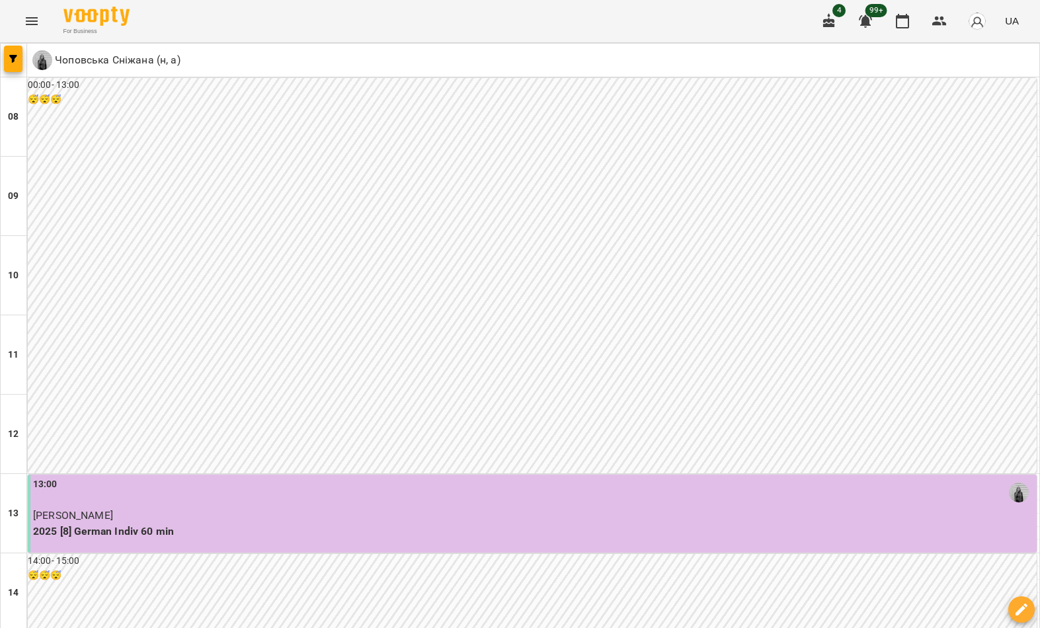
scroll to position [461, 0]
type input "**********"
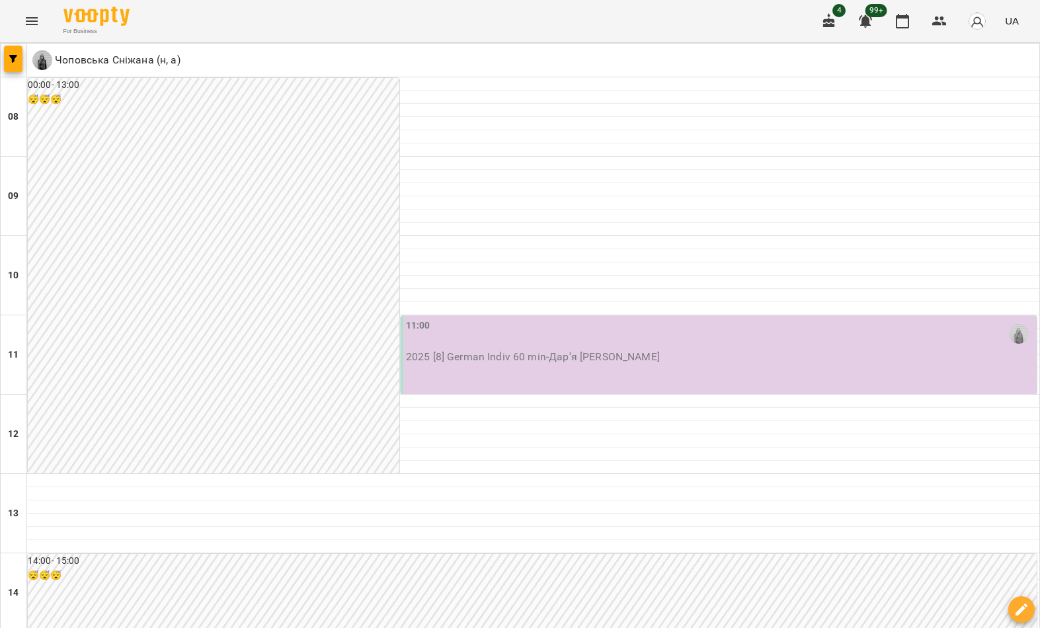
scroll to position [332, 0]
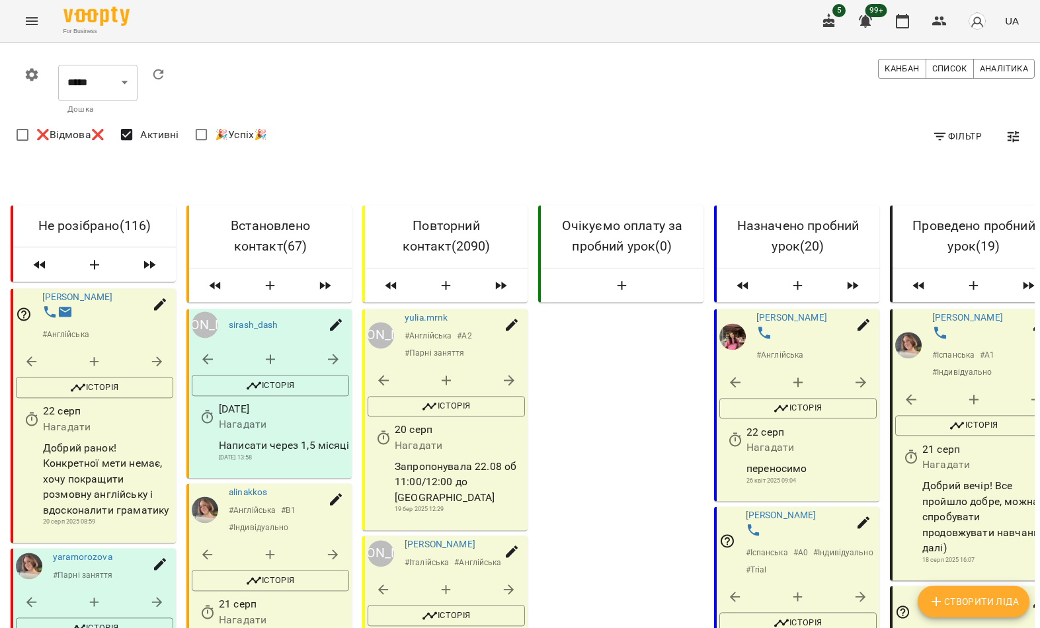
click at [972, 137] on span "Фільтр" at bounding box center [957, 136] width 50 height 16
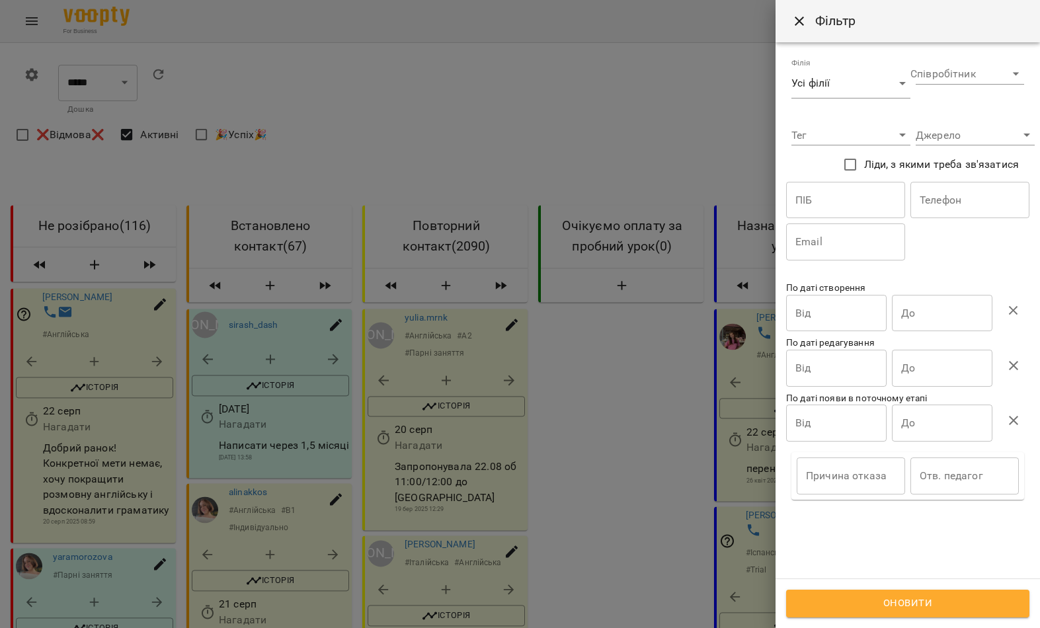
click at [863, 204] on input "text" at bounding box center [845, 200] width 119 height 37
type input "**********"
click at [941, 233] on div "**********" at bounding box center [907, 221] width 249 height 84
click at [903, 614] on button "Оновити" at bounding box center [907, 604] width 243 height 28
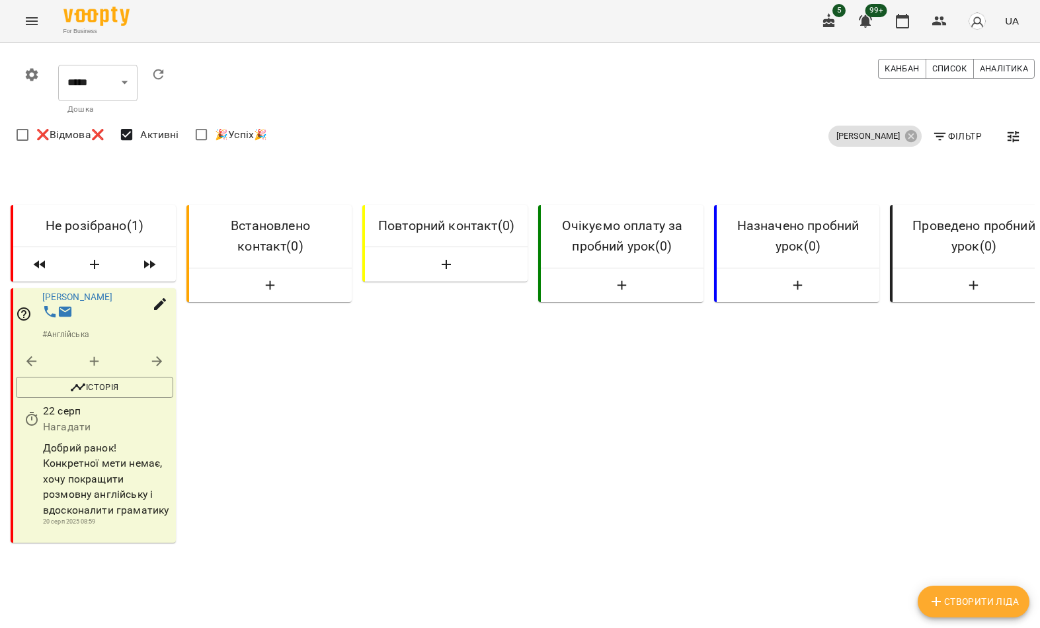
click at [113, 295] on link "[PERSON_NAME]" at bounding box center [77, 296] width 71 height 11
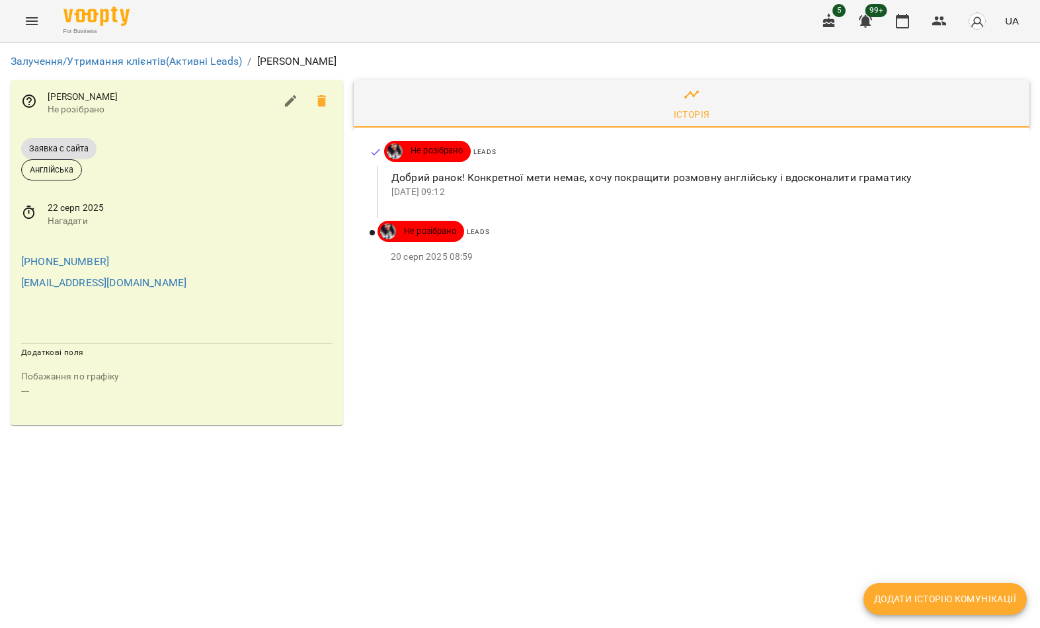
click at [925, 604] on span "Додати історію комунікації" at bounding box center [945, 599] width 142 height 16
select select "*"
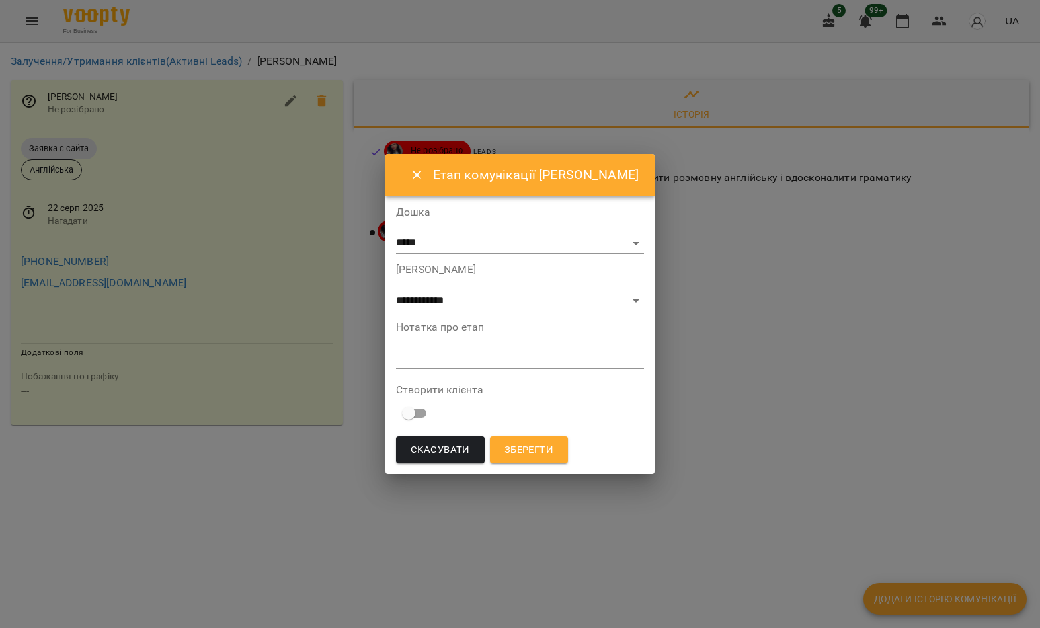
click at [496, 354] on textarea at bounding box center [520, 358] width 248 height 12
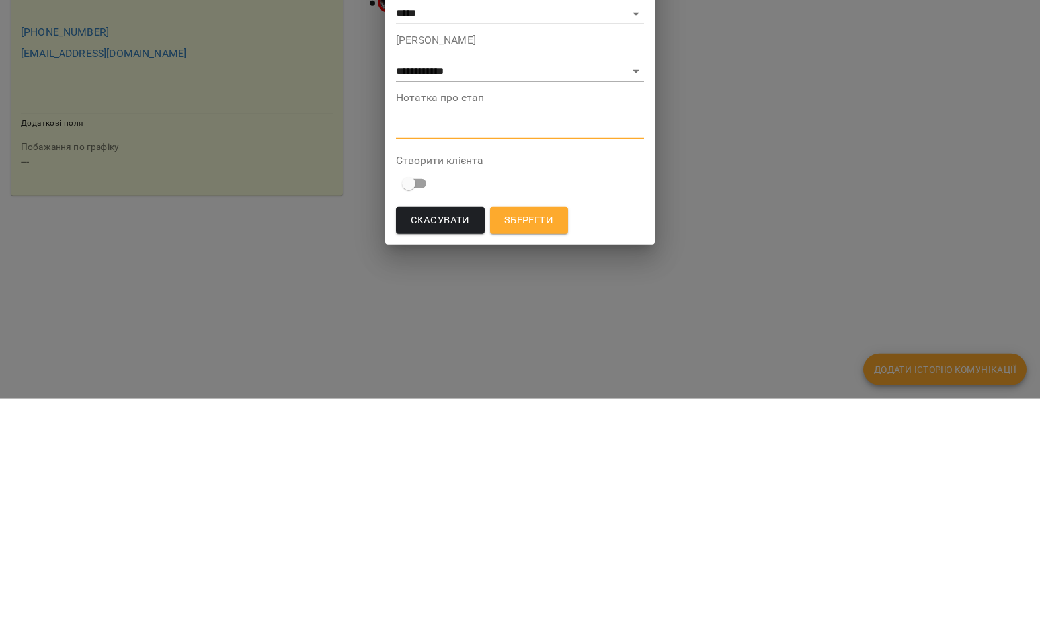
click at [491, 352] on textarea at bounding box center [520, 358] width 248 height 12
paste textarea "**********"
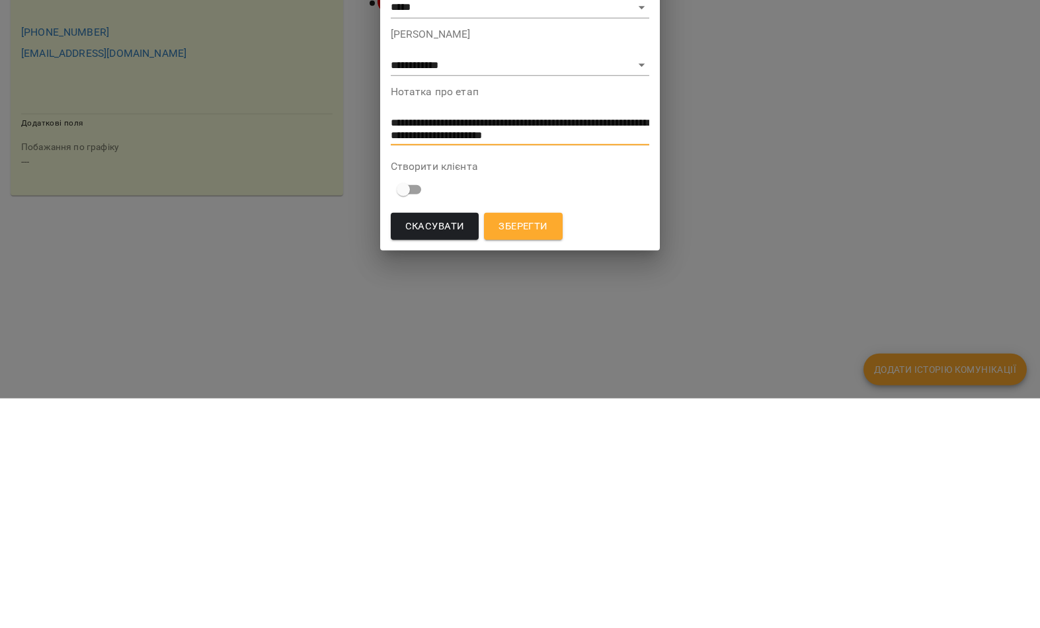
type textarea "**********"
click at [539, 442] on button "Зберегти" at bounding box center [523, 456] width 78 height 28
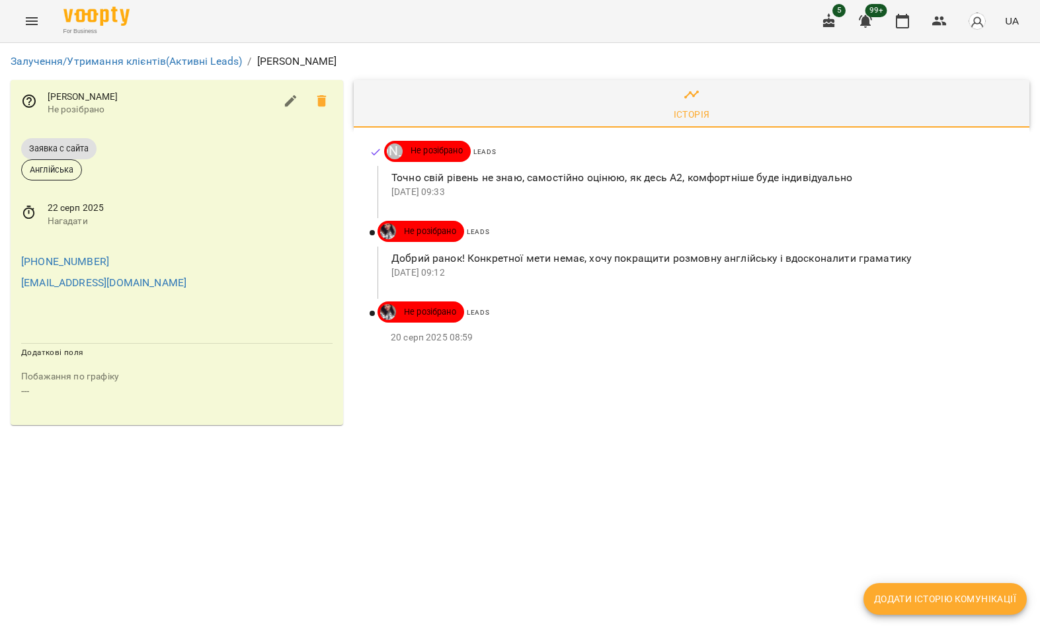
click at [938, 611] on button "Додати історію комунікації" at bounding box center [944, 599] width 163 height 32
select select "*"
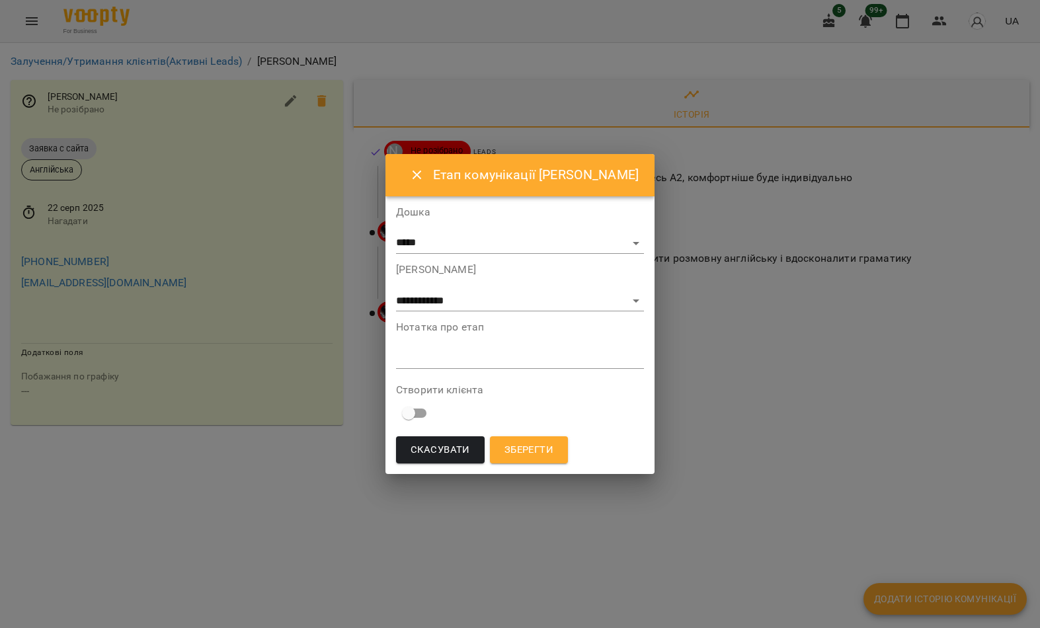
click at [465, 357] on textarea at bounding box center [520, 358] width 248 height 12
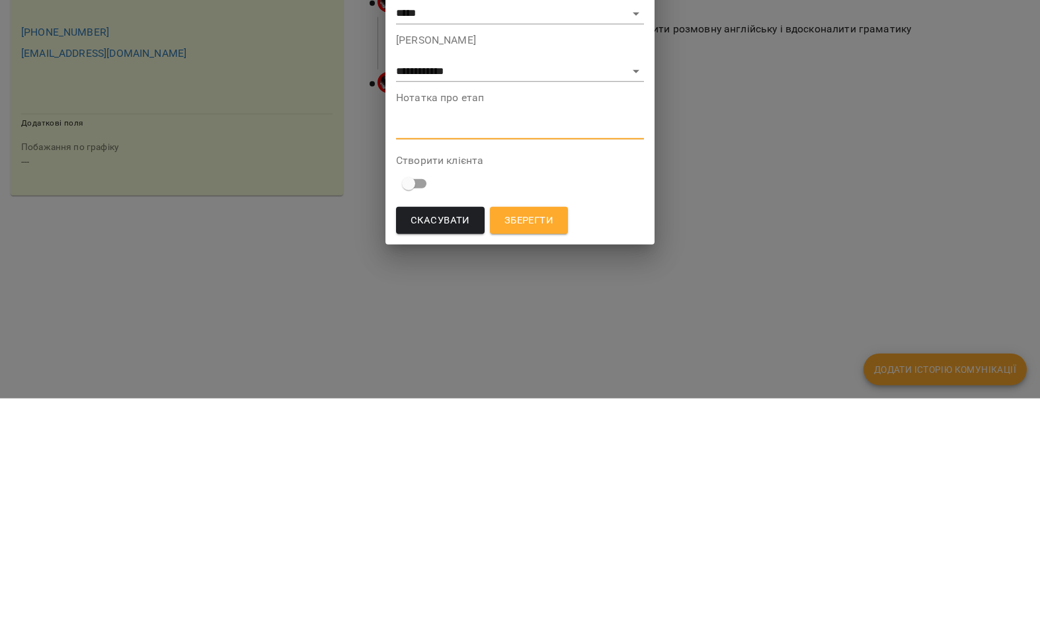
click at [449, 352] on textarea at bounding box center [520, 358] width 248 height 12
paste textarea "**********"
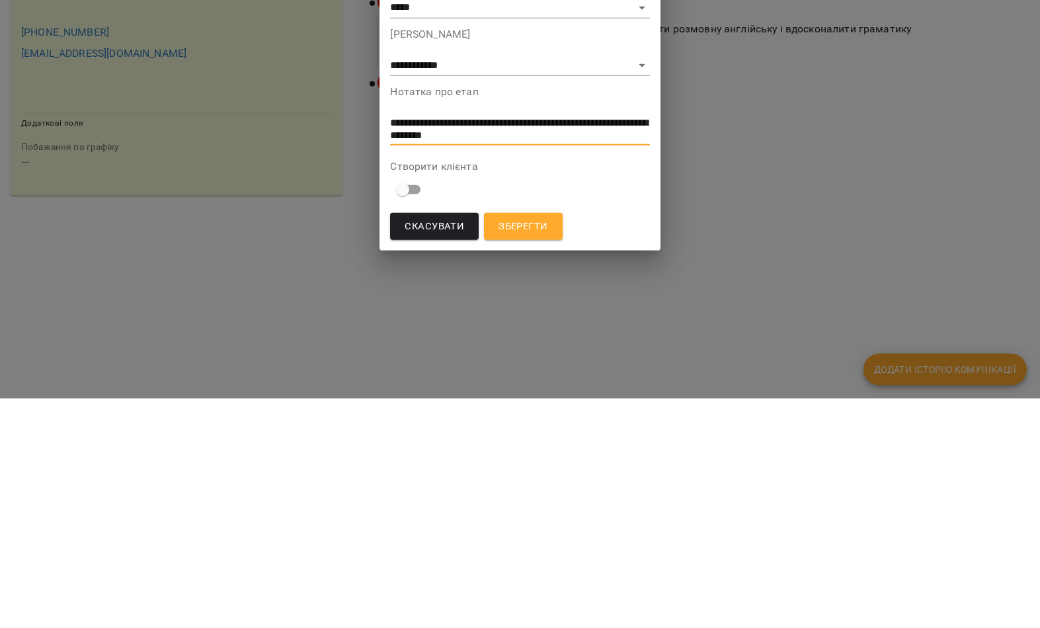
type textarea "**********"
click at [539, 447] on span "Зберегти" at bounding box center [522, 455] width 49 height 17
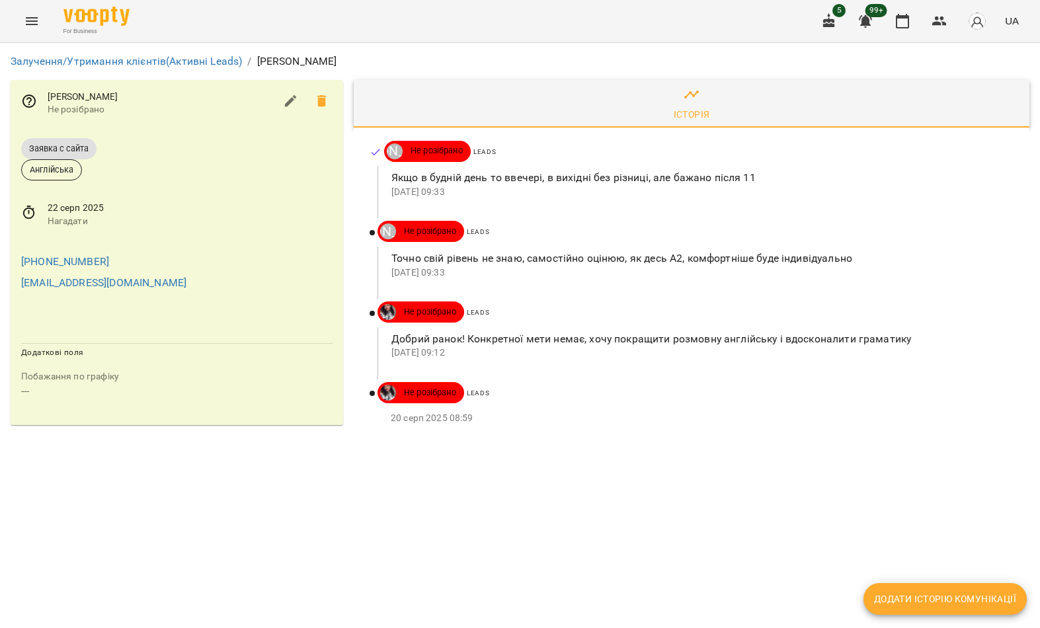
click at [37, 32] on button "Menu" at bounding box center [32, 21] width 32 height 32
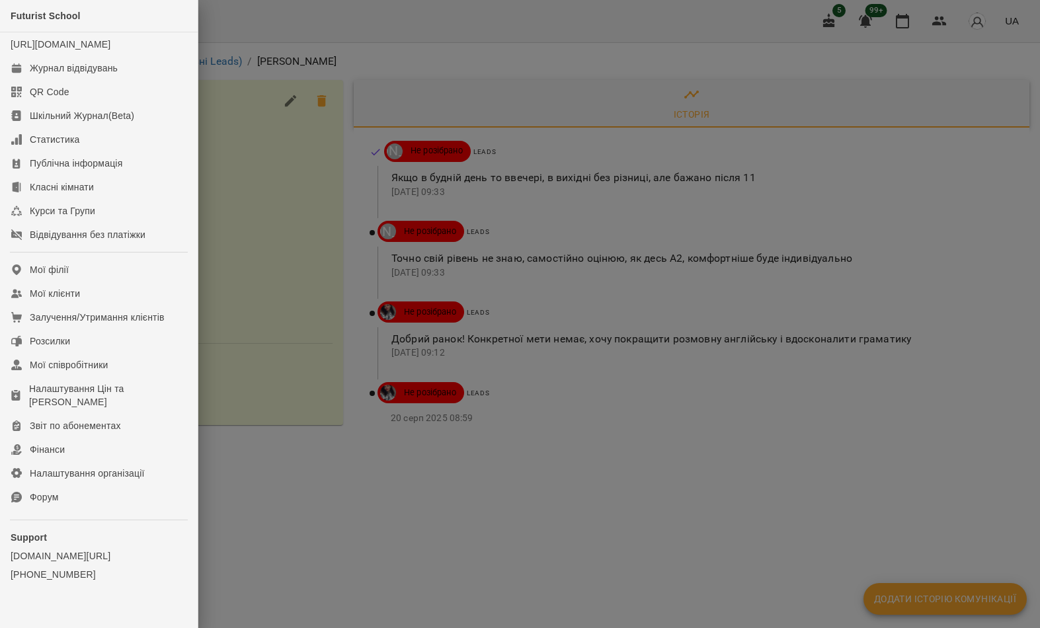
click at [118, 324] on div "Залучення/Утримання клієнтів" at bounding box center [97, 317] width 135 height 13
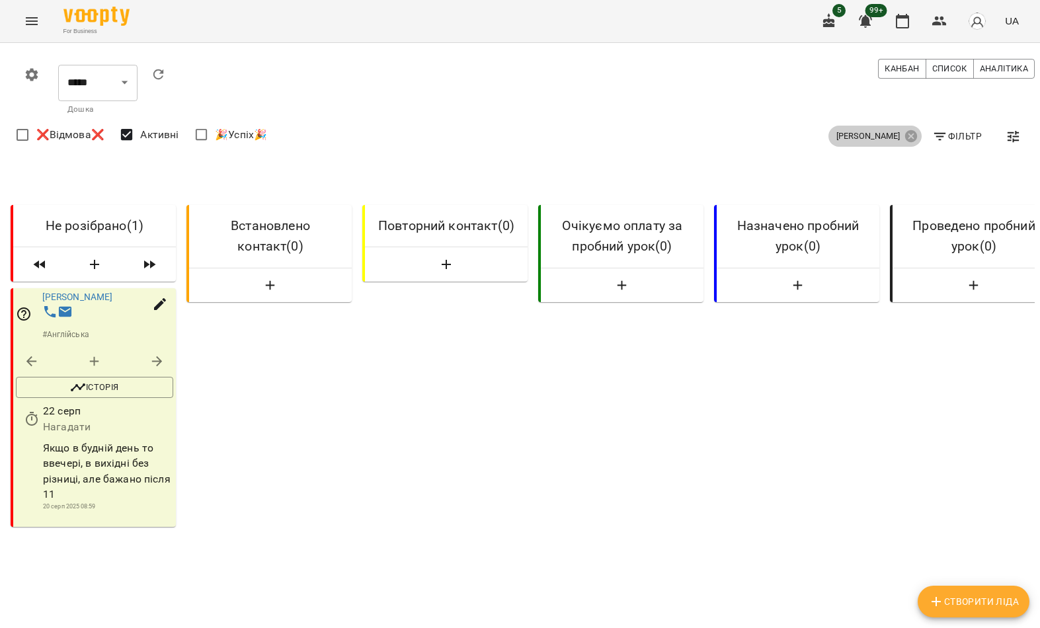
click at [905, 137] on icon at bounding box center [910, 136] width 15 height 15
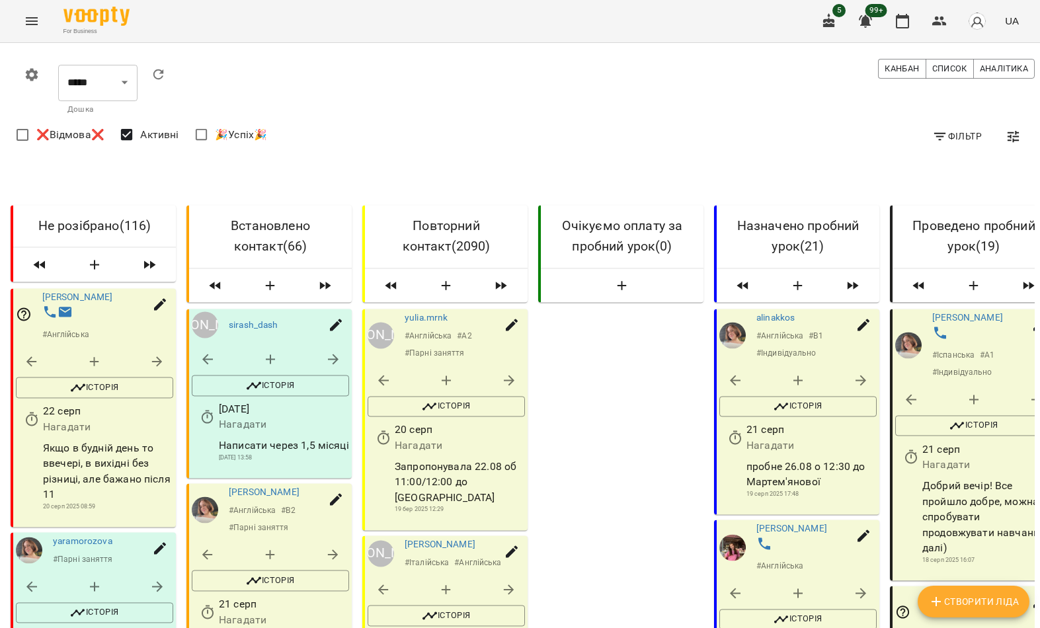
click at [959, 139] on span "Фільтр" at bounding box center [957, 136] width 50 height 16
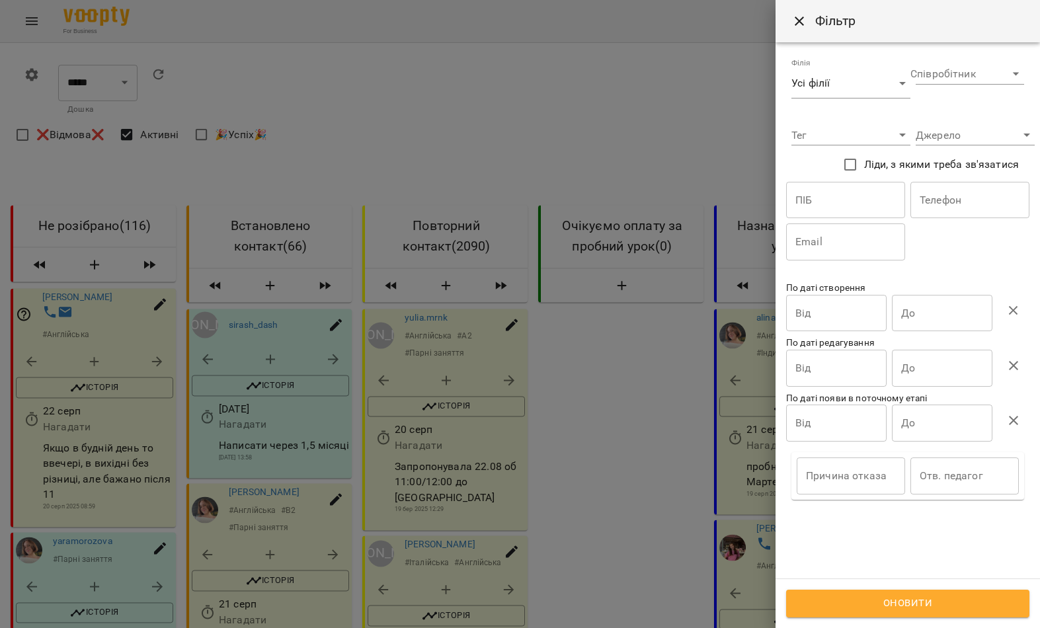
click at [883, 202] on input "text" at bounding box center [845, 200] width 119 height 37
type input "*********"
click at [969, 217] on input "text" at bounding box center [969, 200] width 119 height 37
click at [942, 243] on div "ПІБ ********* ПІБ Телефон Телефон Email Email" at bounding box center [907, 221] width 249 height 84
click at [909, 613] on button "Оновити" at bounding box center [907, 604] width 243 height 28
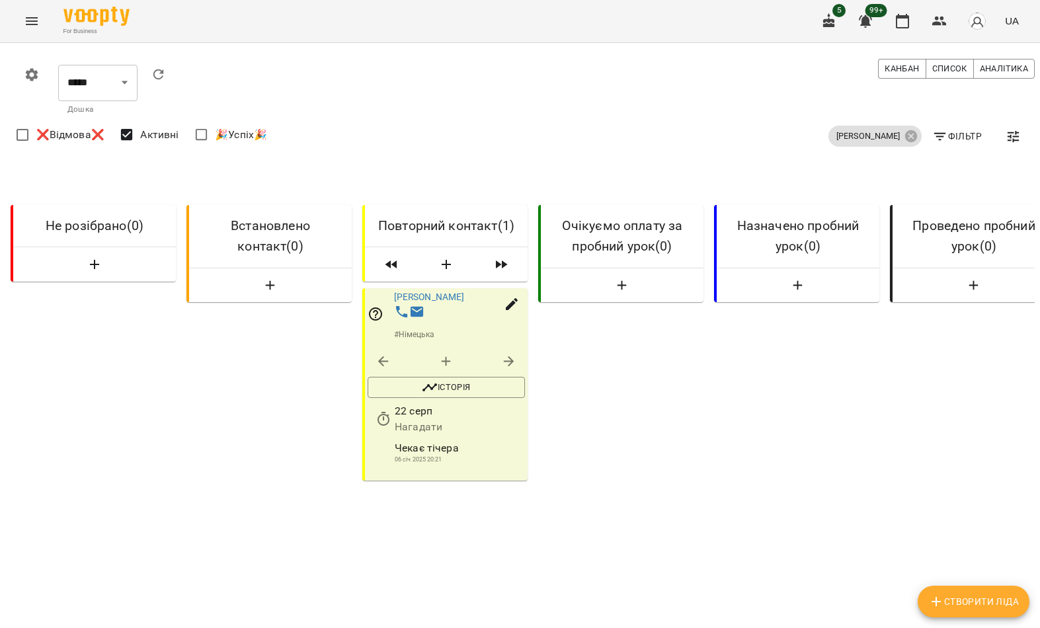
click at [465, 293] on link "[PERSON_NAME]" at bounding box center [429, 296] width 71 height 11
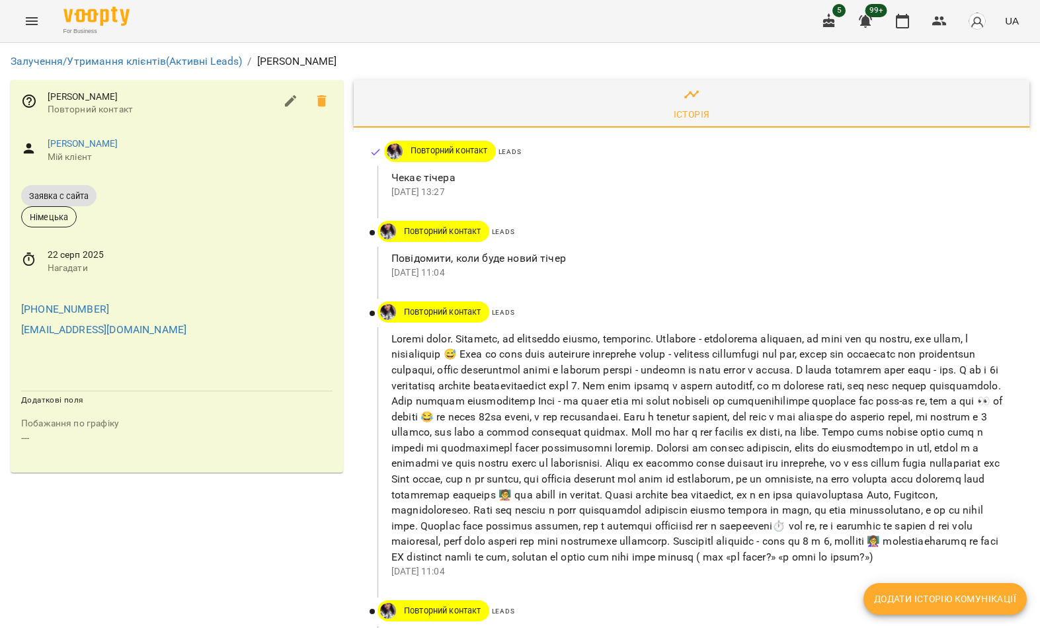
click at [35, 31] on button "Menu" at bounding box center [32, 21] width 32 height 32
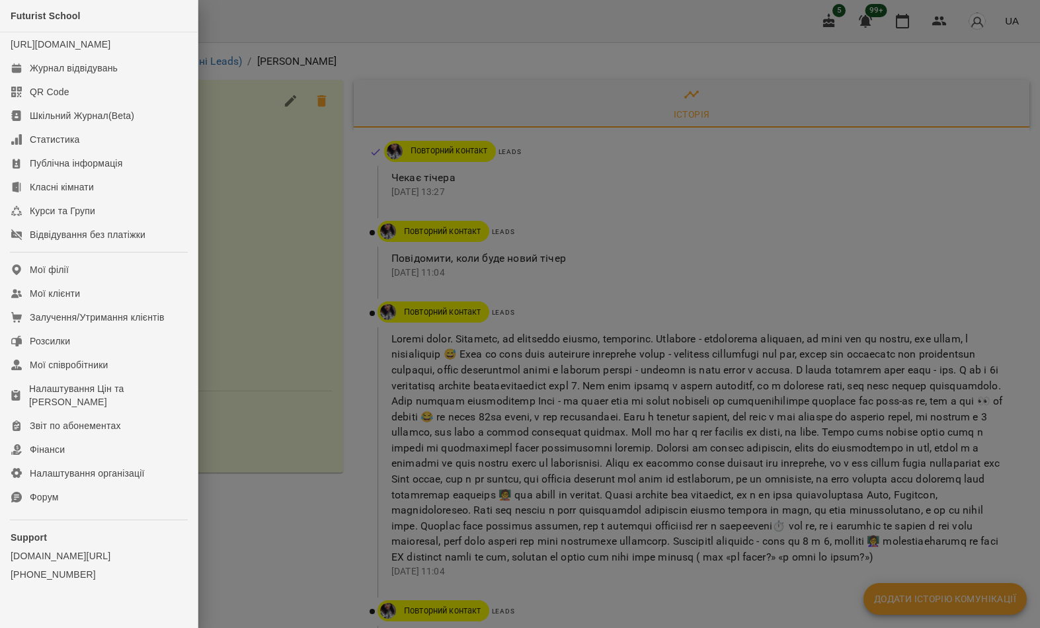
click at [139, 324] on div "Залучення/Утримання клієнтів" at bounding box center [97, 317] width 135 height 13
